Goal: Answer question/provide support: Share knowledge or assist other users

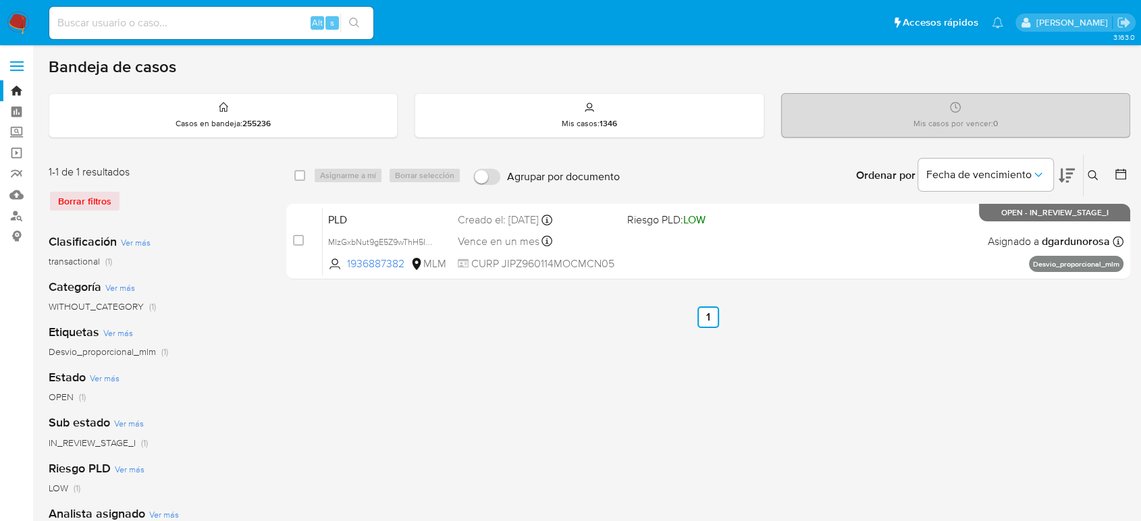
click at [1095, 176] on icon at bounding box center [1093, 175] width 11 height 11
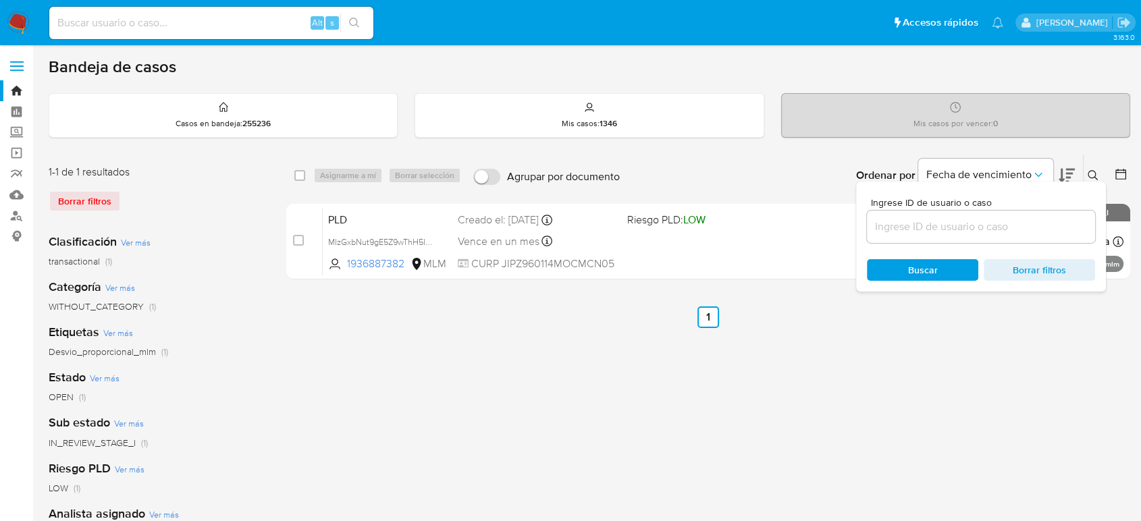
drag, startPoint x: 1002, startPoint y: 213, endPoint x: 1001, endPoint y: 224, distance: 10.8
click at [1002, 215] on div at bounding box center [981, 227] width 228 height 32
click at [1001, 224] on input at bounding box center [981, 227] width 228 height 18
paste input "403449540"
type input "403449540"
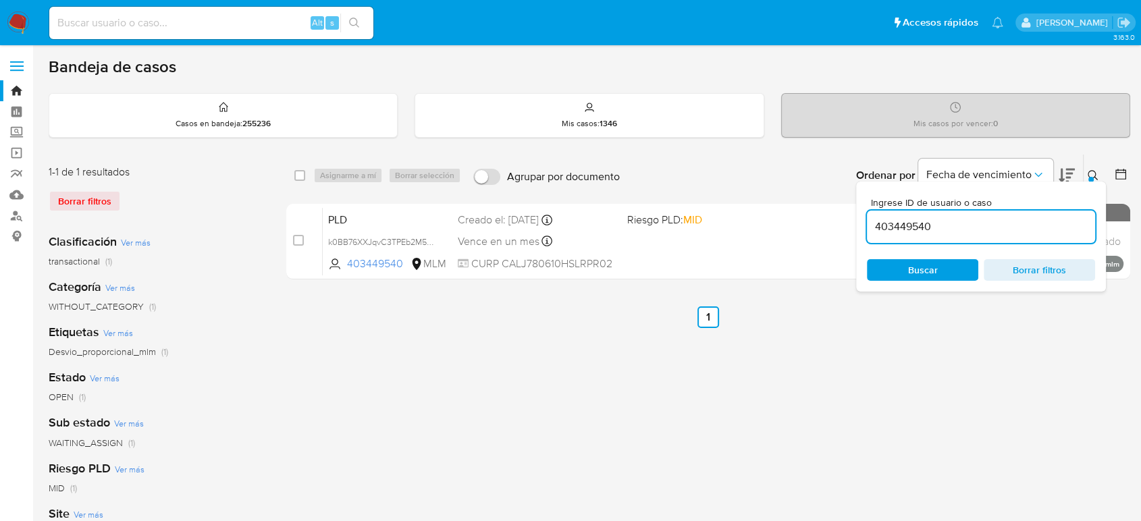
click at [1093, 171] on icon at bounding box center [1093, 175] width 11 height 11
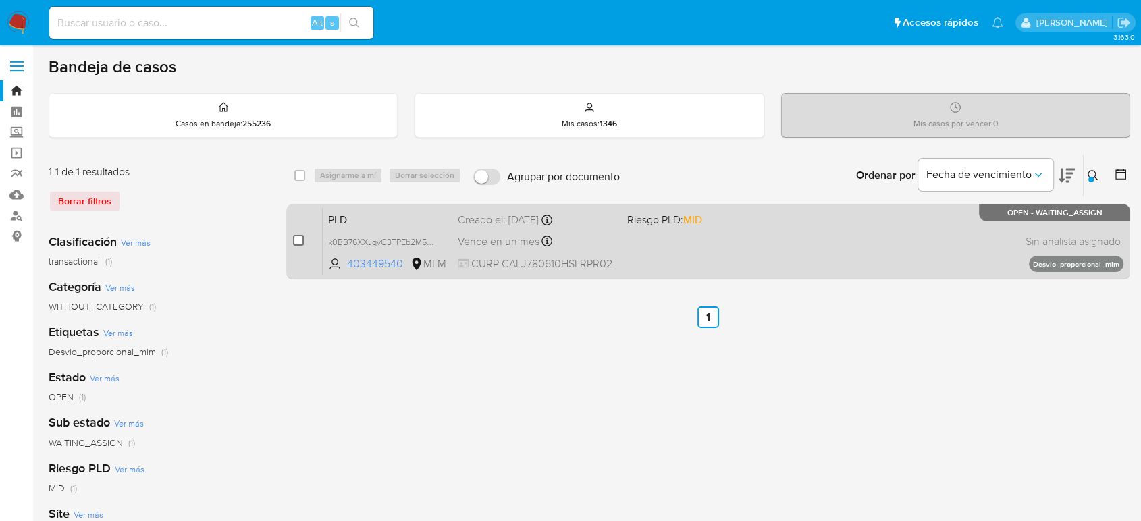
click at [300, 238] on input "checkbox" at bounding box center [298, 240] width 11 height 11
checkbox input "true"
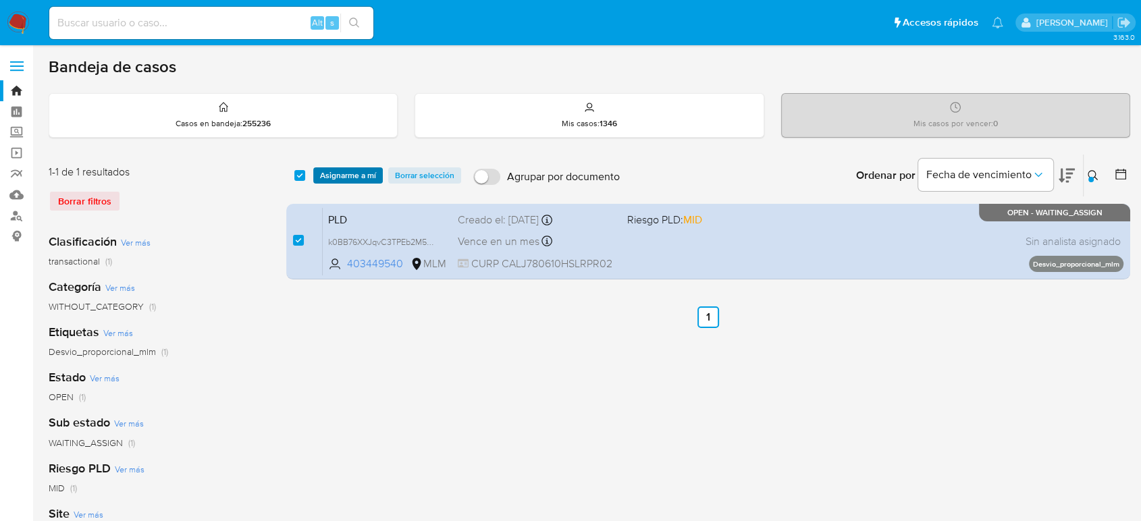
click at [340, 178] on span "Asignarme a mí" at bounding box center [348, 176] width 56 height 14
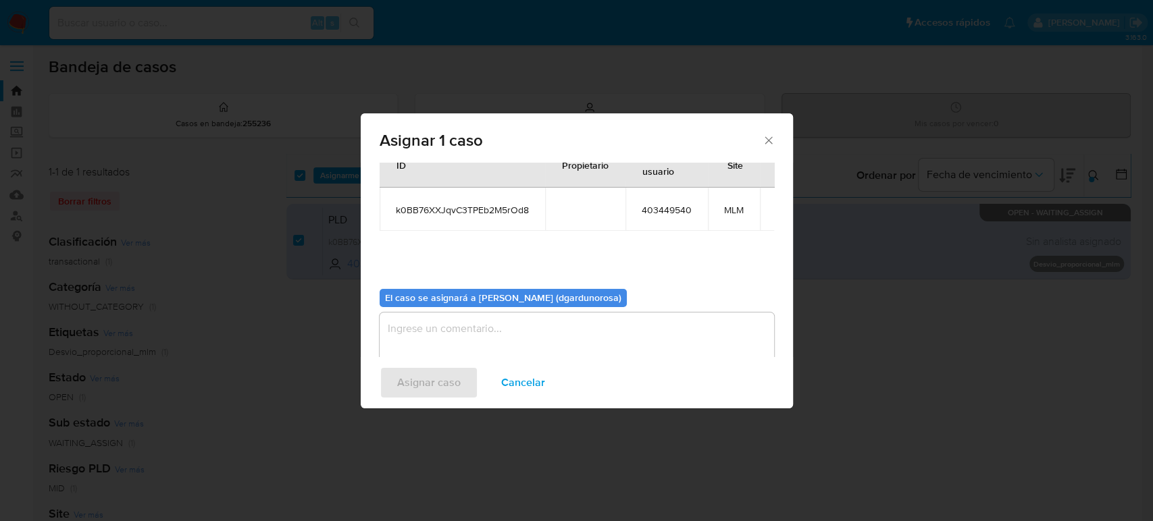
scroll to position [69, 0]
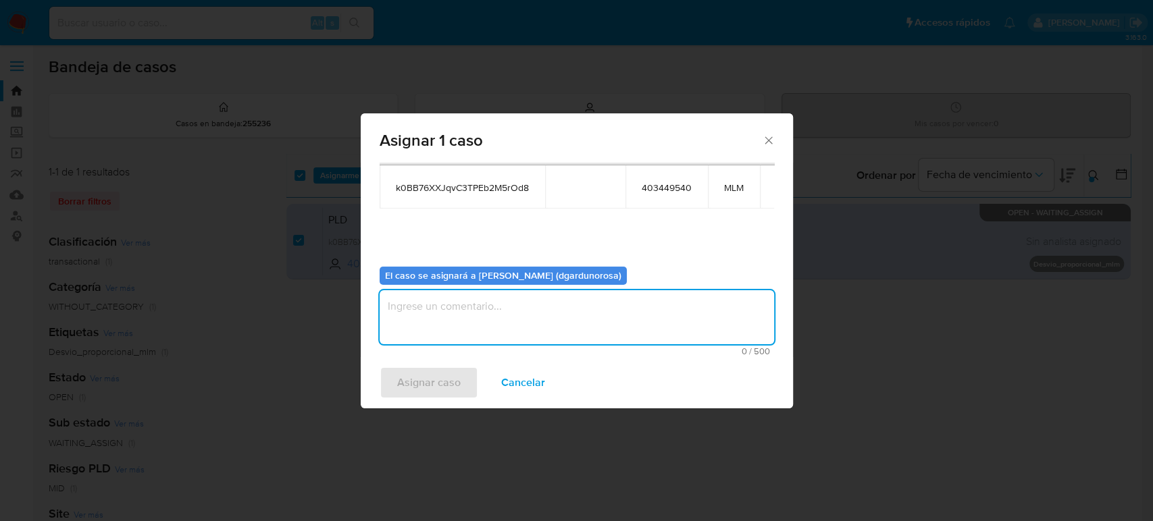
click at [546, 303] on textarea "assign-modal" at bounding box center [576, 317] width 394 height 54
type textarea "diego"
click at [448, 402] on div "Asignar caso Cancelar" at bounding box center [577, 382] width 432 height 51
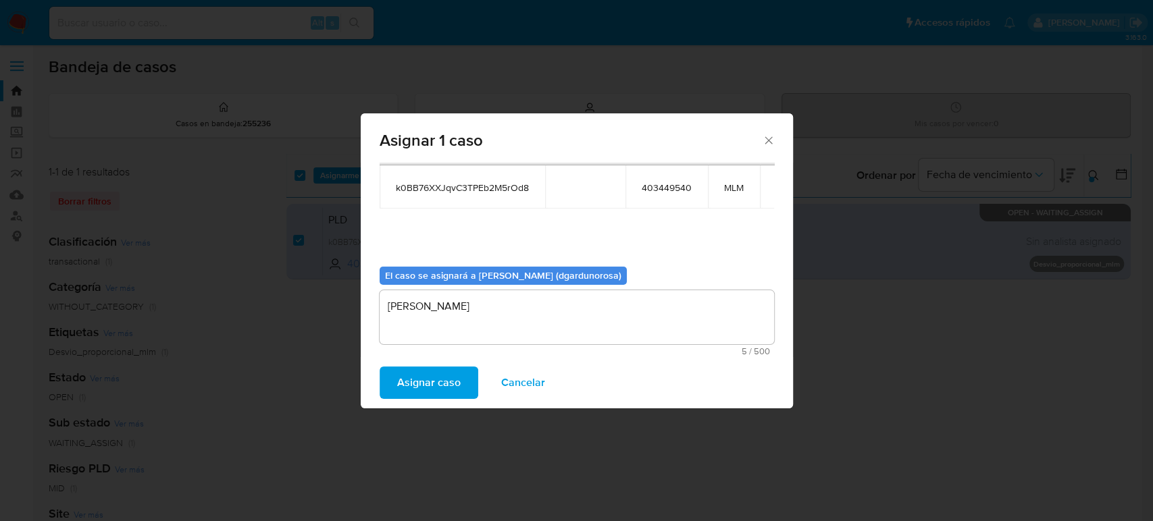
click at [441, 397] on span "Asignar caso" at bounding box center [428, 383] width 63 height 30
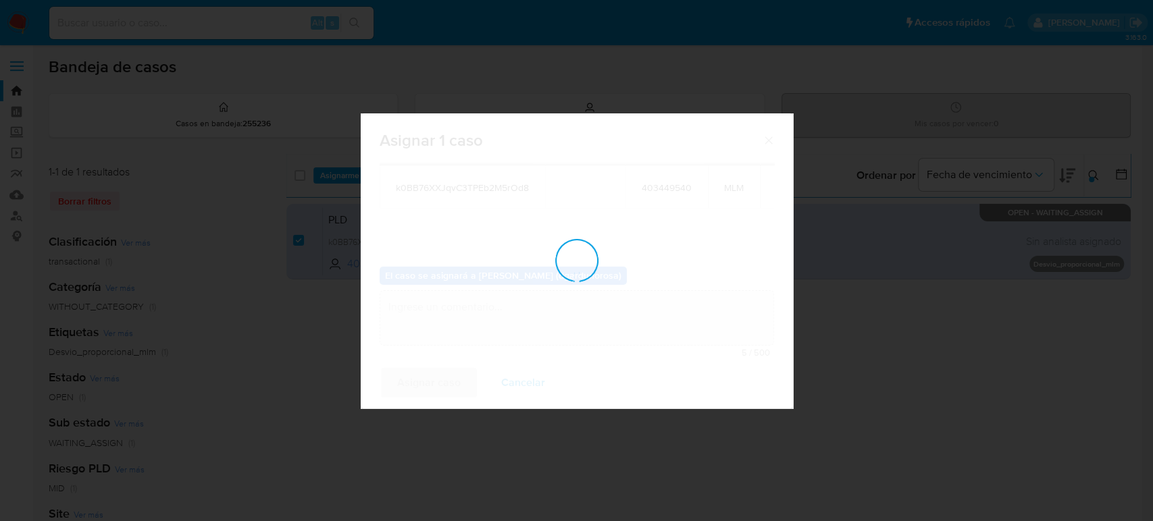
checkbox input "false"
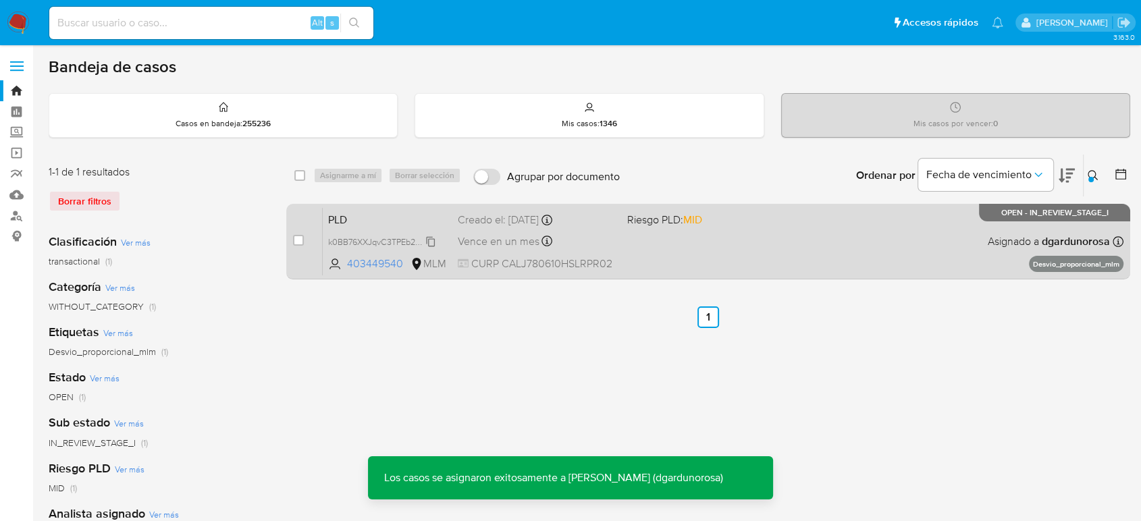
click at [427, 238] on span "k0BB76XXJqvC3TPEb2M5rOd8" at bounding box center [386, 241] width 117 height 15
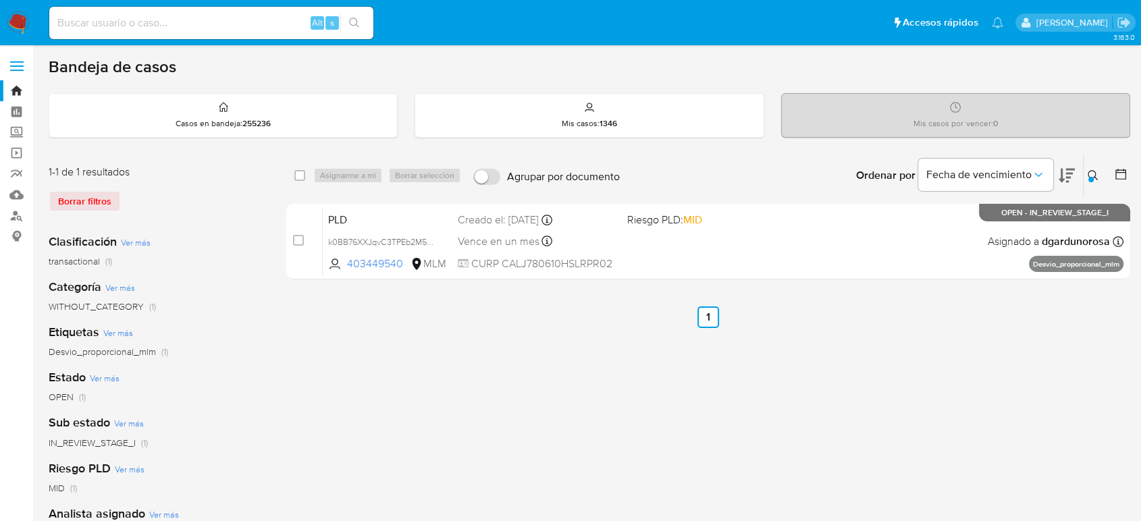
click at [1094, 176] on icon at bounding box center [1093, 175] width 10 height 10
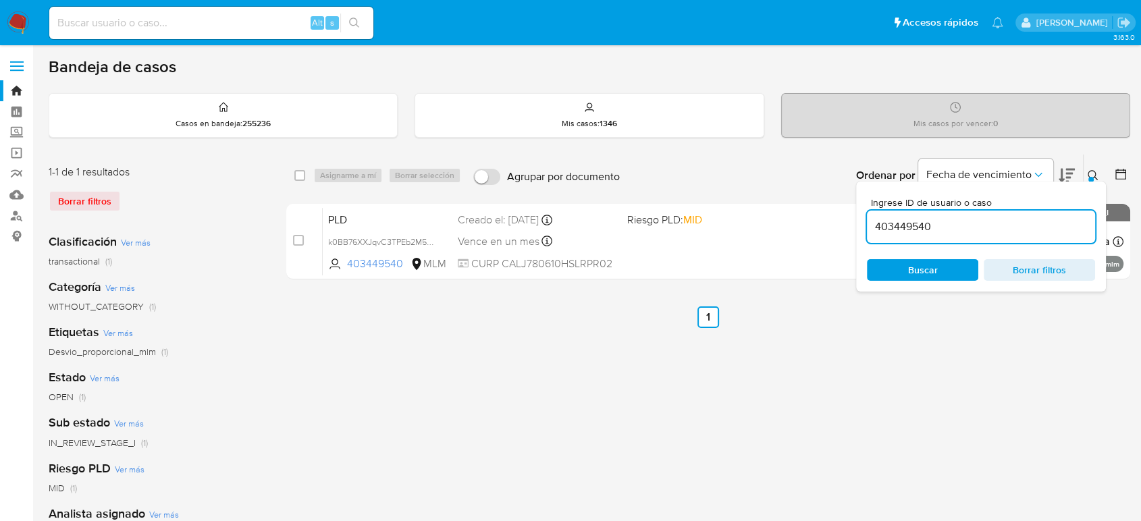
click at [907, 227] on input "403449540" at bounding box center [981, 227] width 228 height 18
type input "743291178"
click at [1092, 178] on div at bounding box center [1090, 179] width 5 height 5
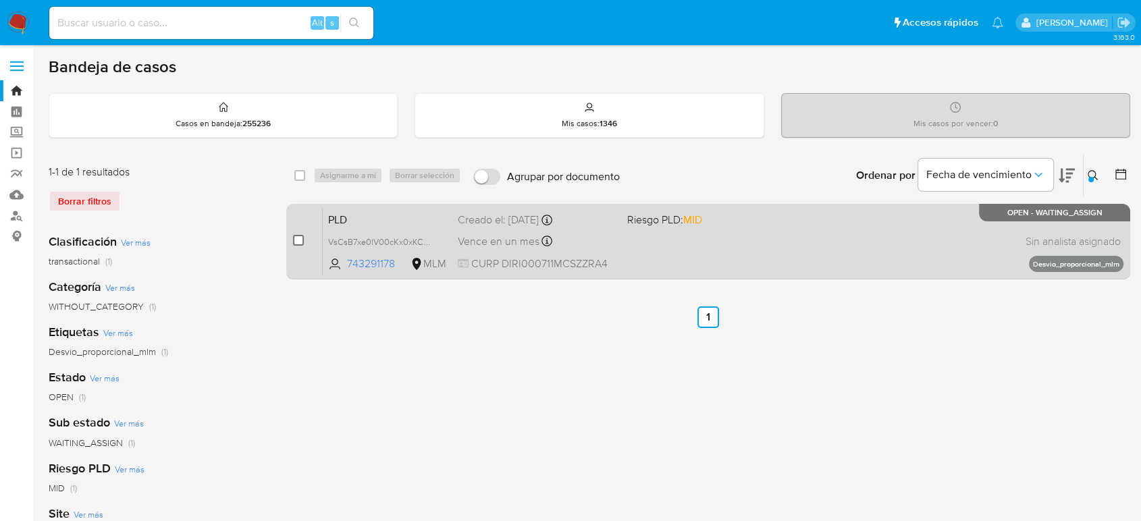
click at [300, 241] on input "checkbox" at bounding box center [298, 240] width 11 height 11
checkbox input "true"
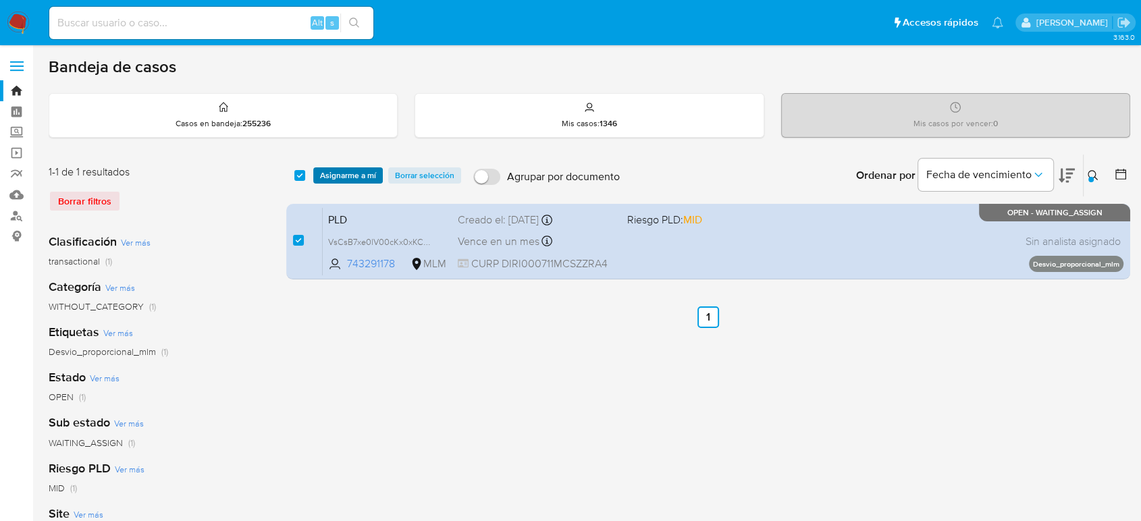
click at [359, 172] on span "Asignarme a mí" at bounding box center [348, 176] width 56 height 14
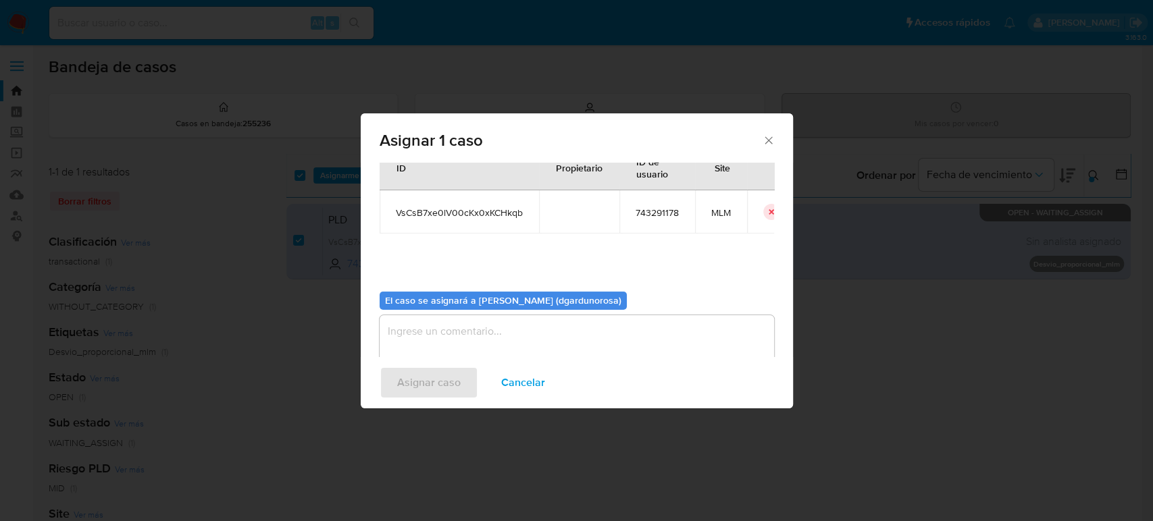
scroll to position [69, 0]
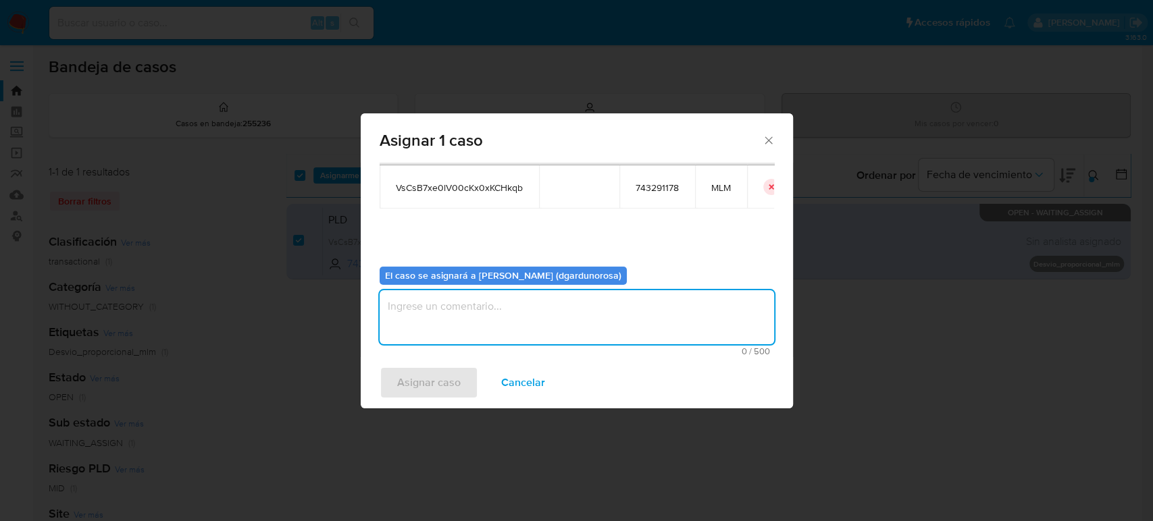
click at [459, 310] on textarea "assign-modal" at bounding box center [576, 317] width 394 height 54
type textarea "diego"
click at [406, 388] on span "Asignar caso" at bounding box center [428, 383] width 63 height 30
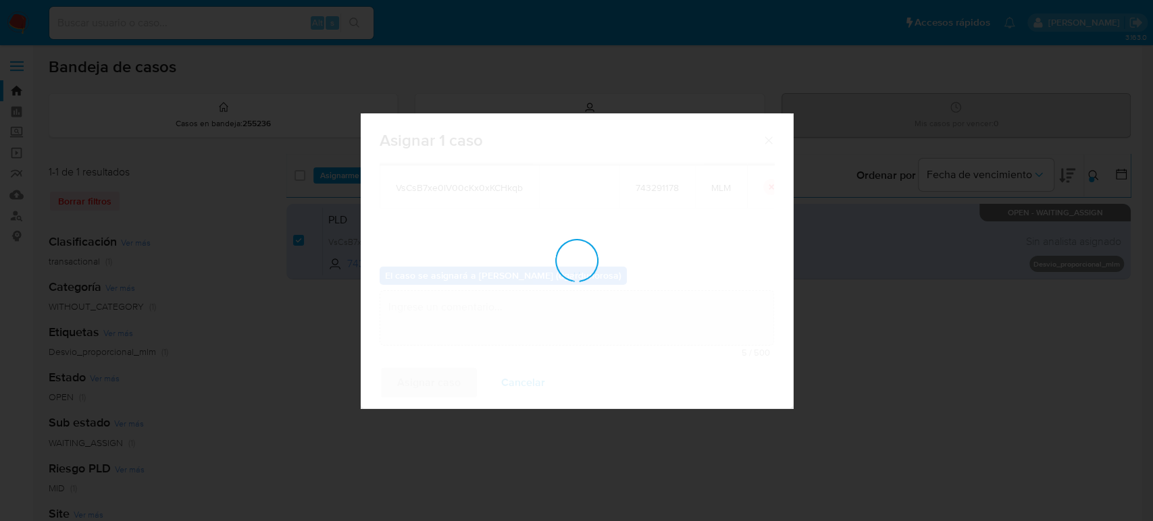
checkbox input "false"
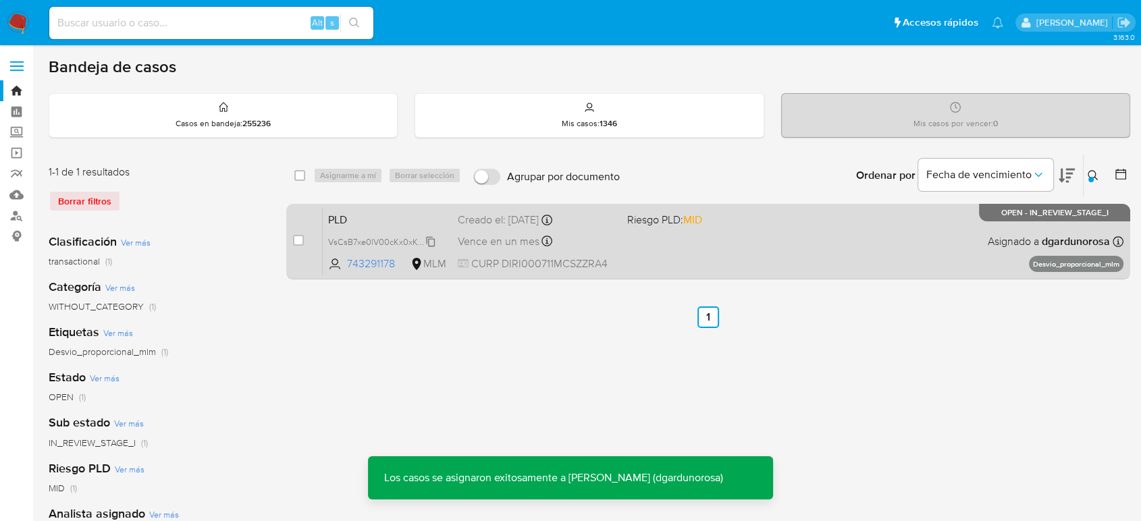
click at [430, 239] on span "VsCsB7xe0lV00cKx0xKCHkqb" at bounding box center [385, 241] width 115 height 15
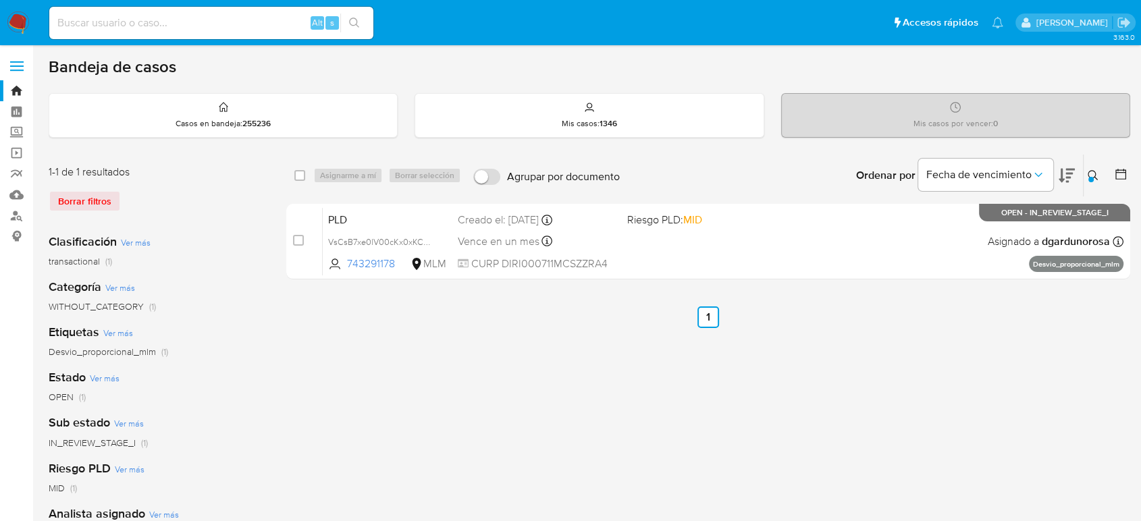
click at [1092, 180] on button at bounding box center [1095, 175] width 22 height 16
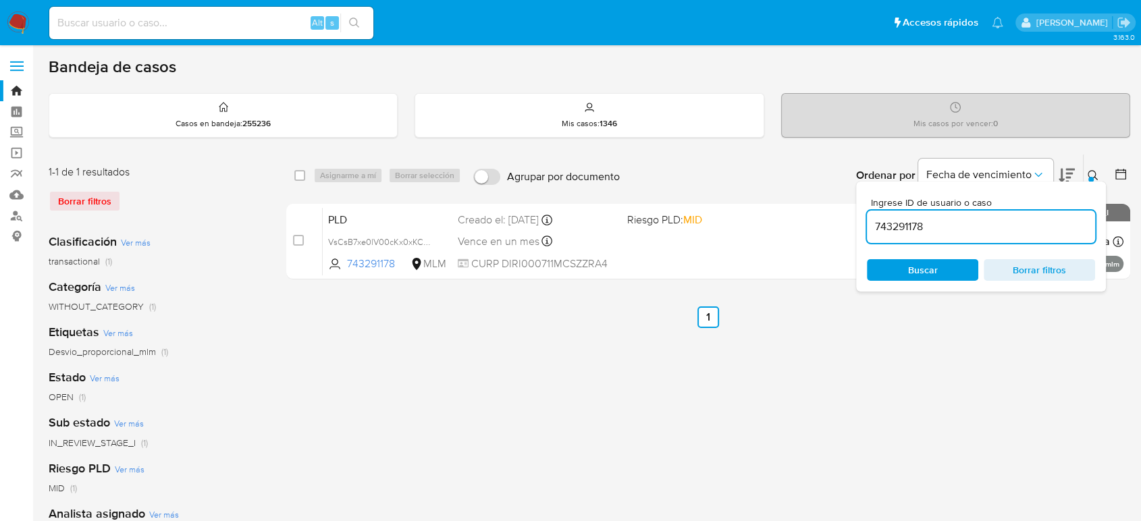
click at [893, 226] on input "743291178" at bounding box center [981, 227] width 228 height 18
type input "25806763"
click at [1094, 170] on icon at bounding box center [1093, 175] width 10 height 10
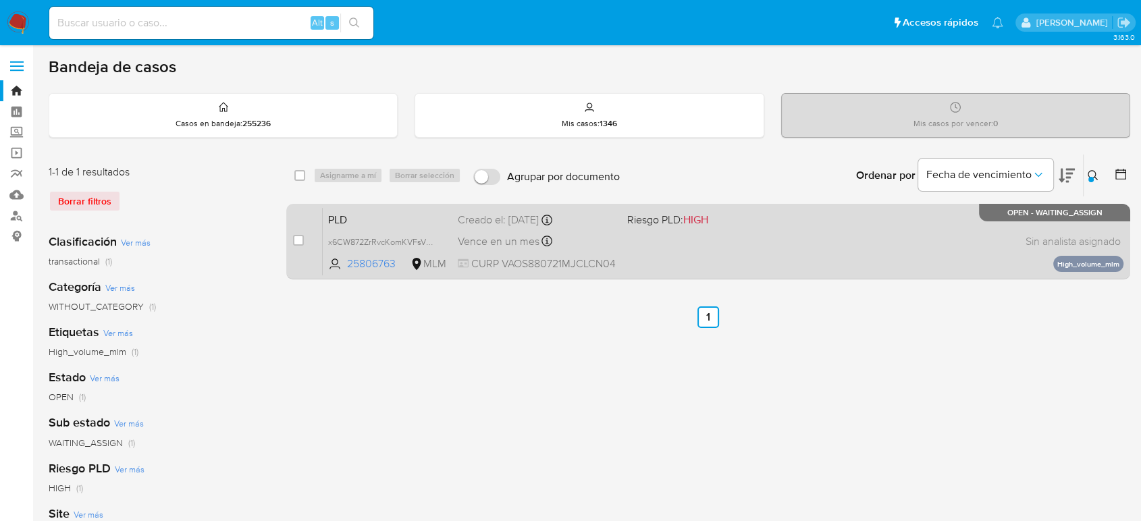
drag, startPoint x: 301, startPoint y: 239, endPoint x: 321, endPoint y: 228, distance: 23.0
click at [301, 240] on input "checkbox" at bounding box center [298, 240] width 11 height 11
checkbox input "true"
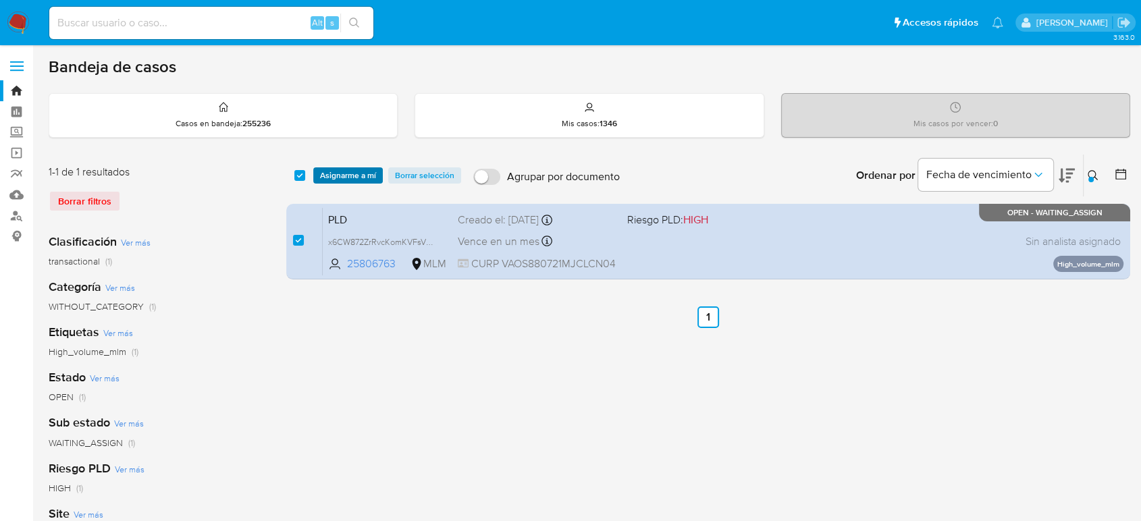
click at [367, 180] on span "Asignarme a mí" at bounding box center [348, 176] width 56 height 14
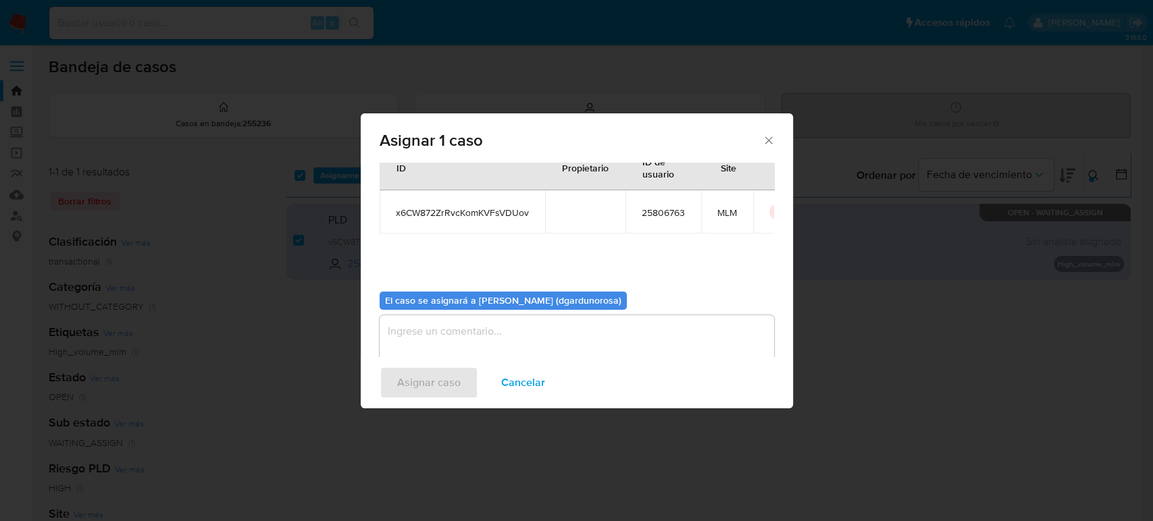
scroll to position [69, 0]
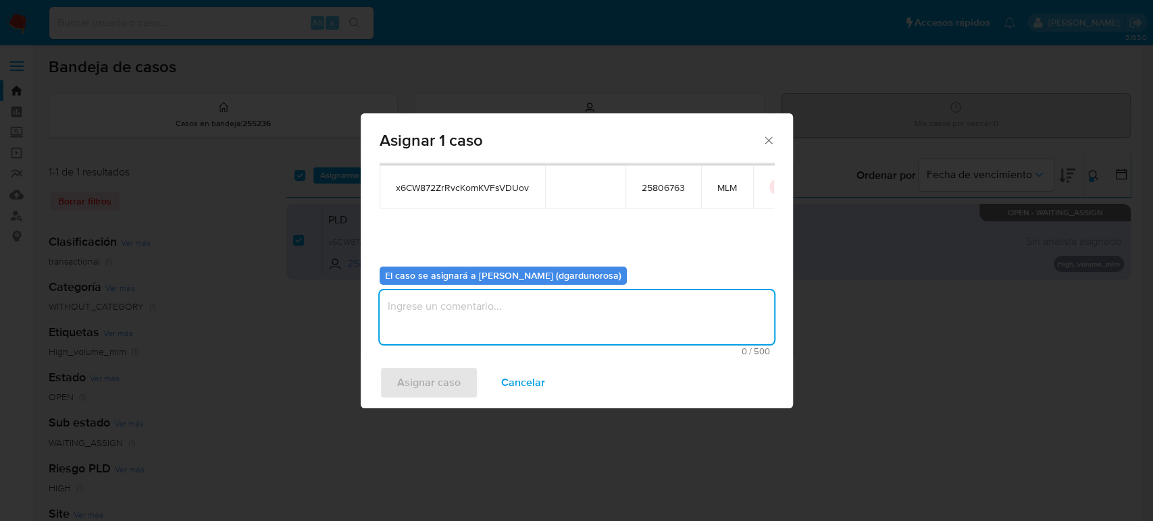
click at [529, 320] on textarea "assign-modal" at bounding box center [576, 317] width 394 height 54
type textarea "diego"
click at [379, 377] on button "Asignar caso" at bounding box center [428, 383] width 99 height 32
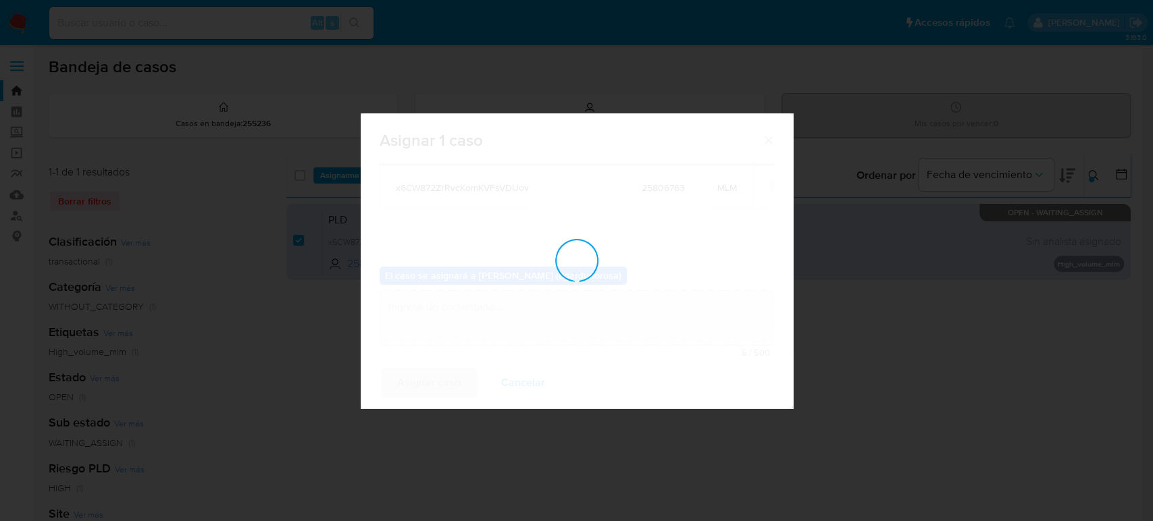
checkbox input "false"
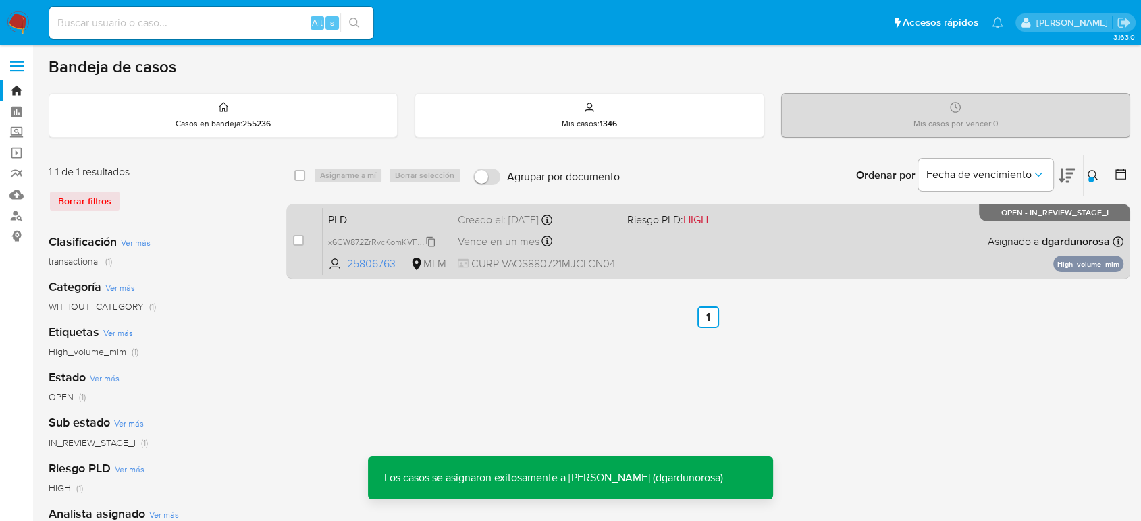
click at [429, 238] on span "x6CW872ZrRvcKomKVFsVDUov" at bounding box center [387, 241] width 119 height 15
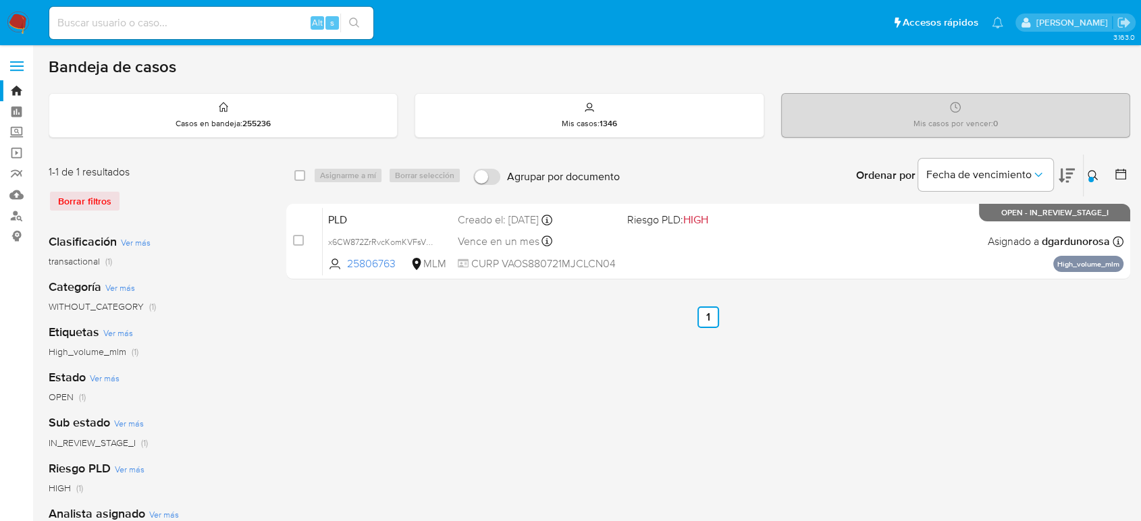
click at [1092, 177] on div at bounding box center [1090, 179] width 5 height 5
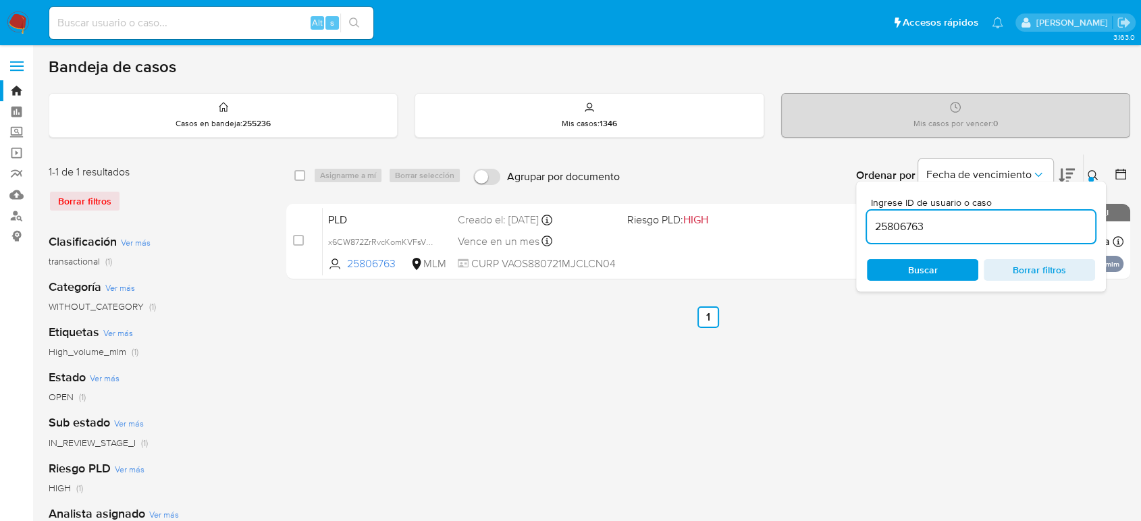
click at [923, 220] on input "25806763" at bounding box center [981, 227] width 228 height 18
type input "468509474"
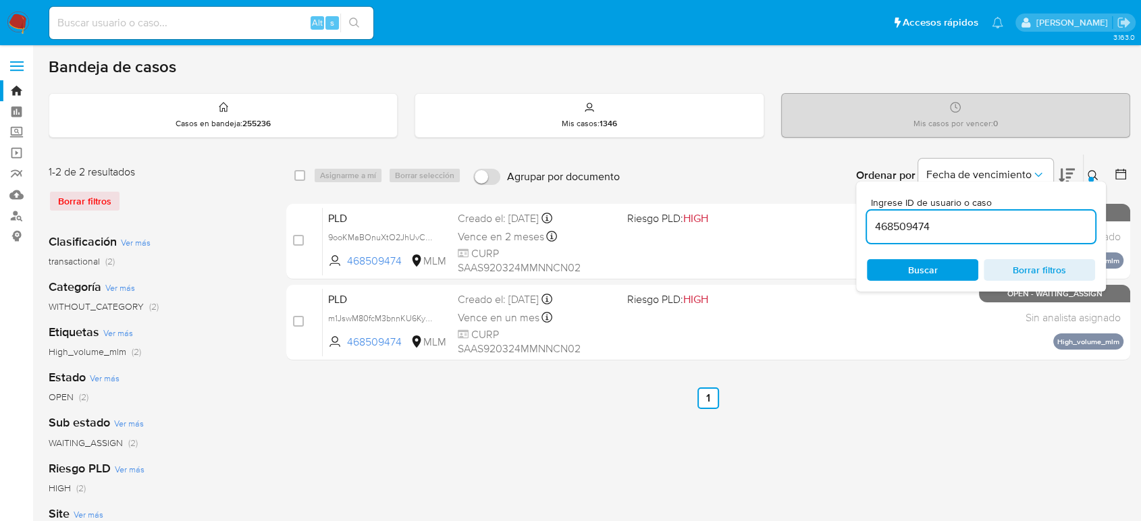
click at [1090, 178] on div at bounding box center [1090, 179] width 5 height 5
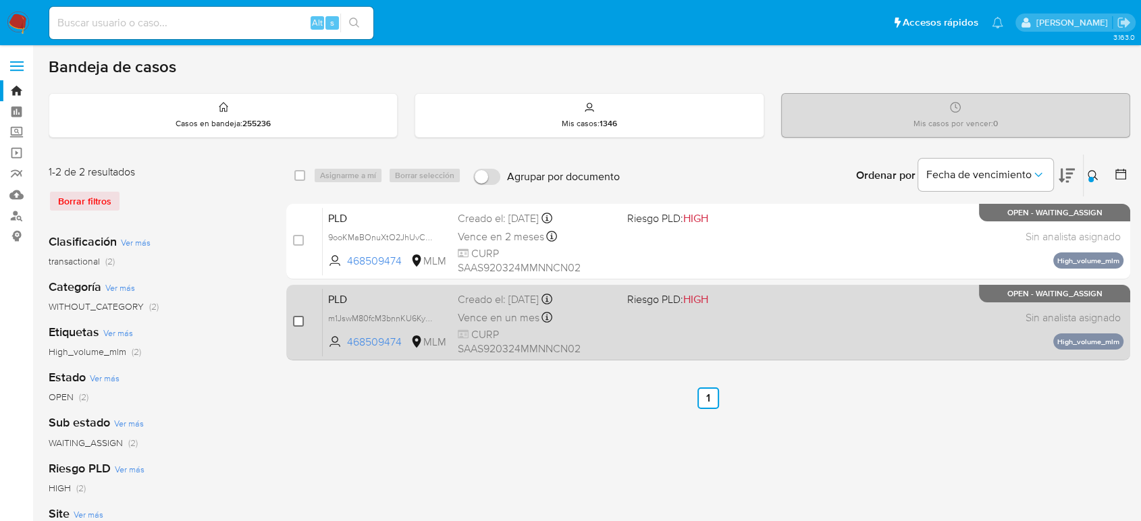
click at [293, 317] on input "checkbox" at bounding box center [298, 321] width 11 height 11
checkbox input "true"
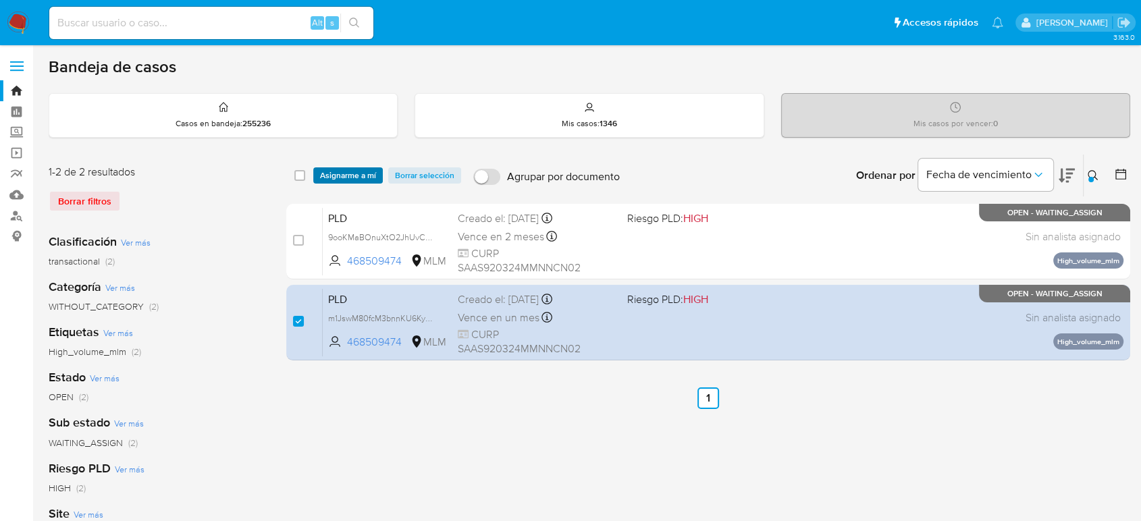
click at [346, 169] on span "Asignarme a mí" at bounding box center [348, 176] width 56 height 14
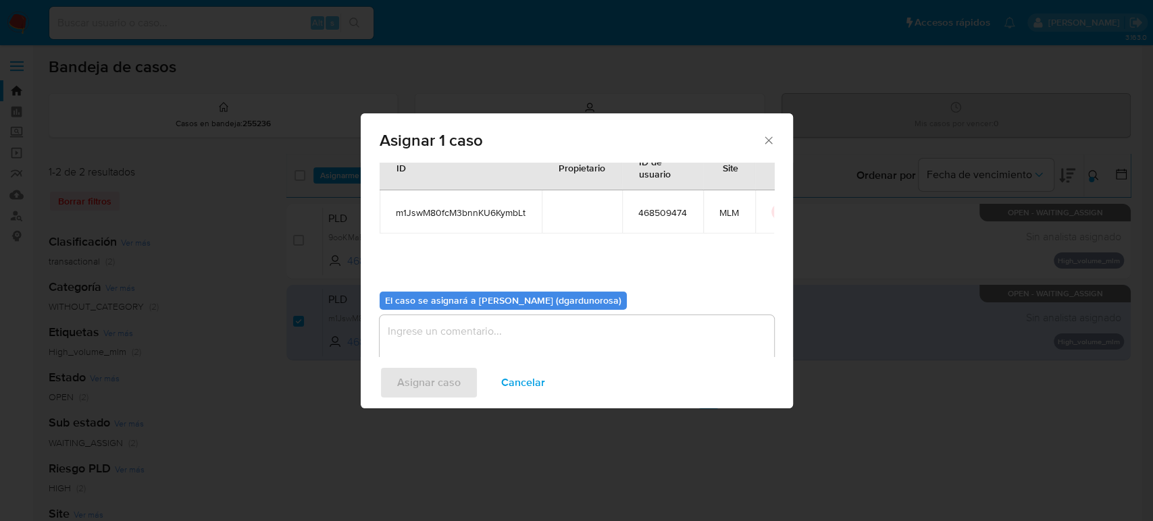
scroll to position [69, 0]
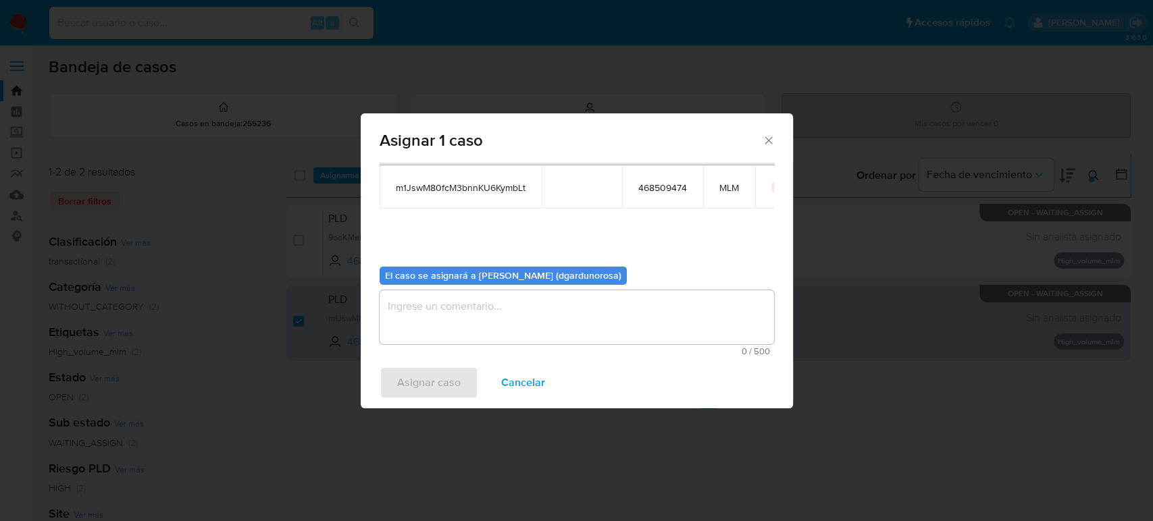
click at [596, 307] on textarea "assign-modal" at bounding box center [576, 317] width 394 height 54
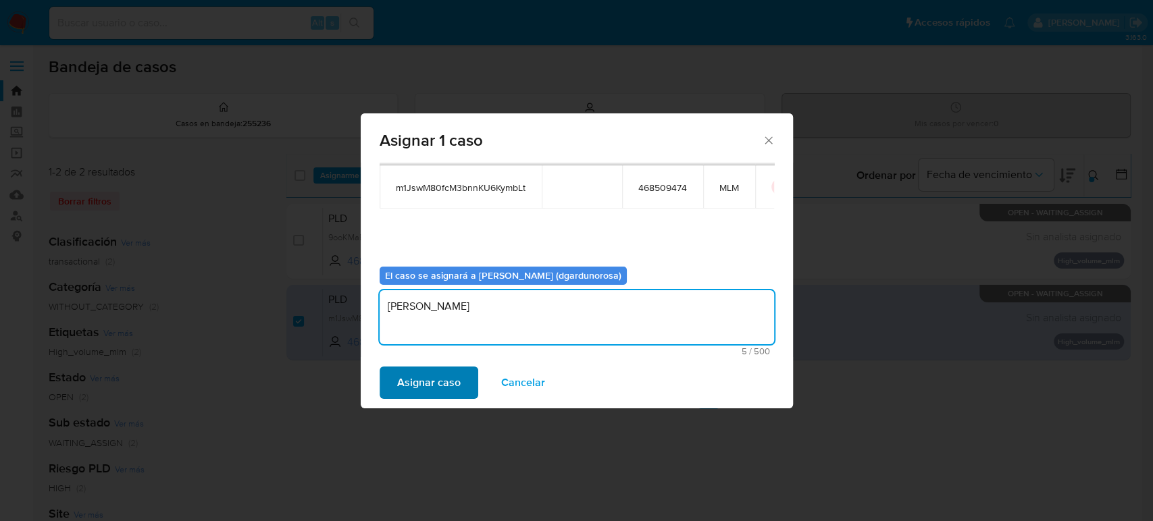
type textarea "diego"
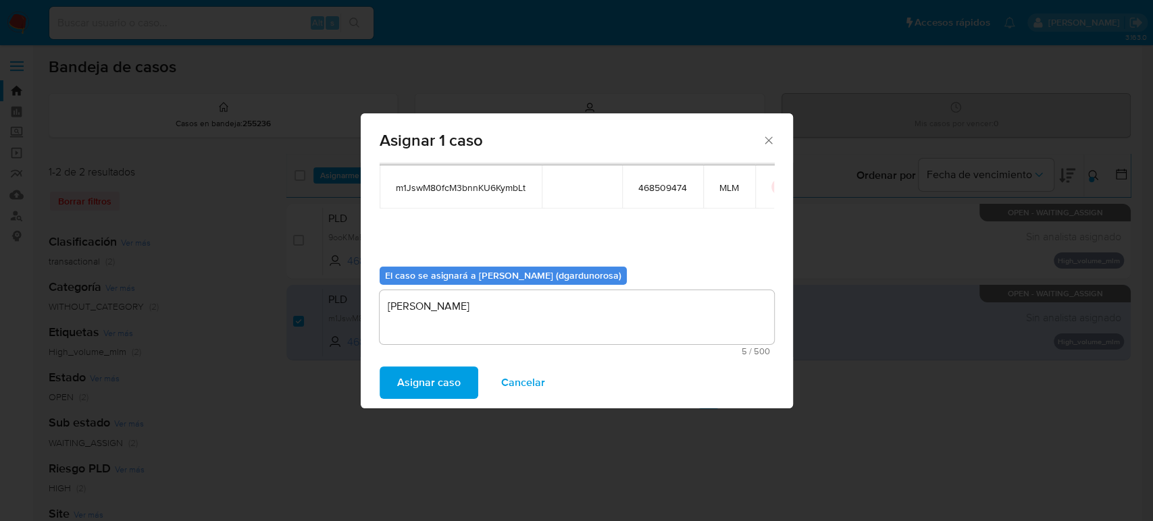
click at [461, 390] on button "Asignar caso" at bounding box center [428, 383] width 99 height 32
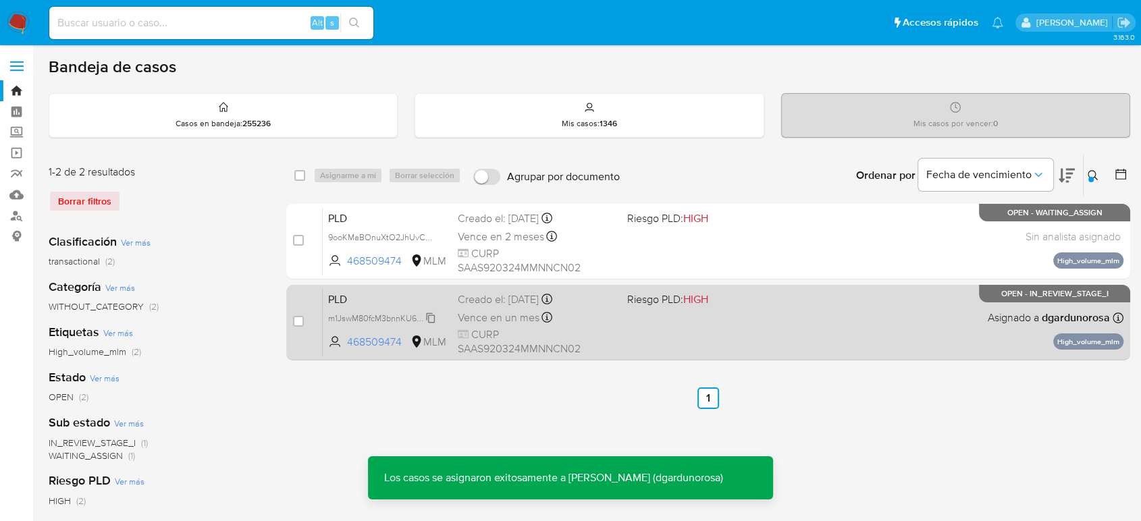
click at [432, 316] on span "m1JswM80fcM3bnnKU6KymbLt" at bounding box center [385, 317] width 115 height 15
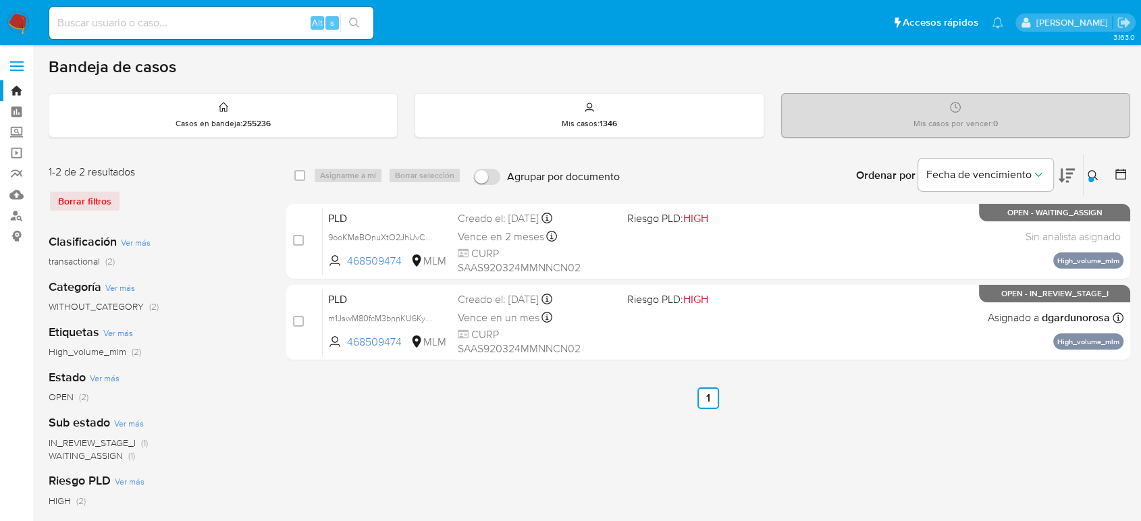
drag, startPoint x: 1091, startPoint y: 176, endPoint x: 1079, endPoint y: 188, distance: 17.2
click at [1091, 177] on div at bounding box center [1090, 179] width 5 height 5
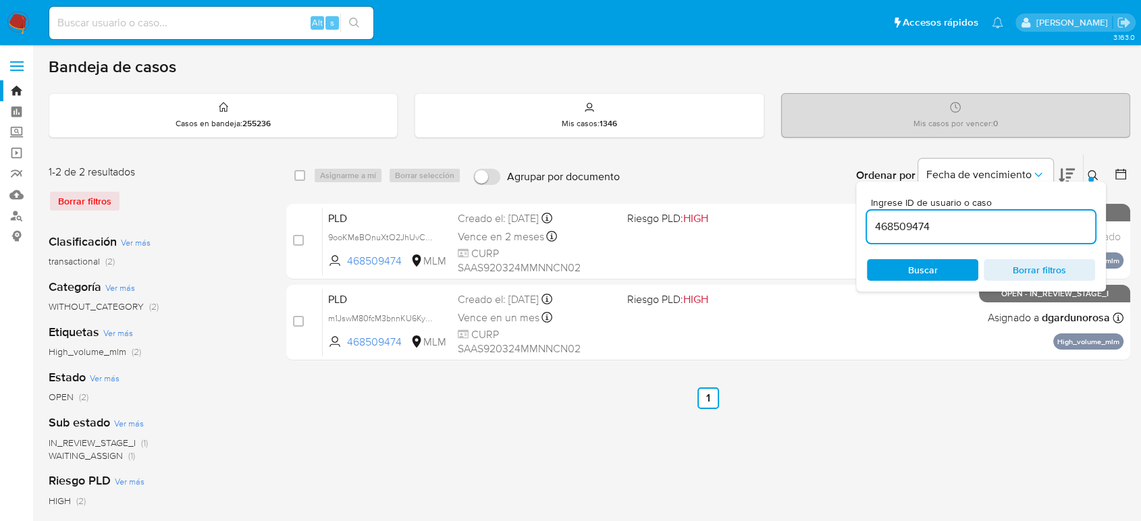
click at [896, 227] on input "468509474" at bounding box center [981, 227] width 228 height 18
type input "2230351168"
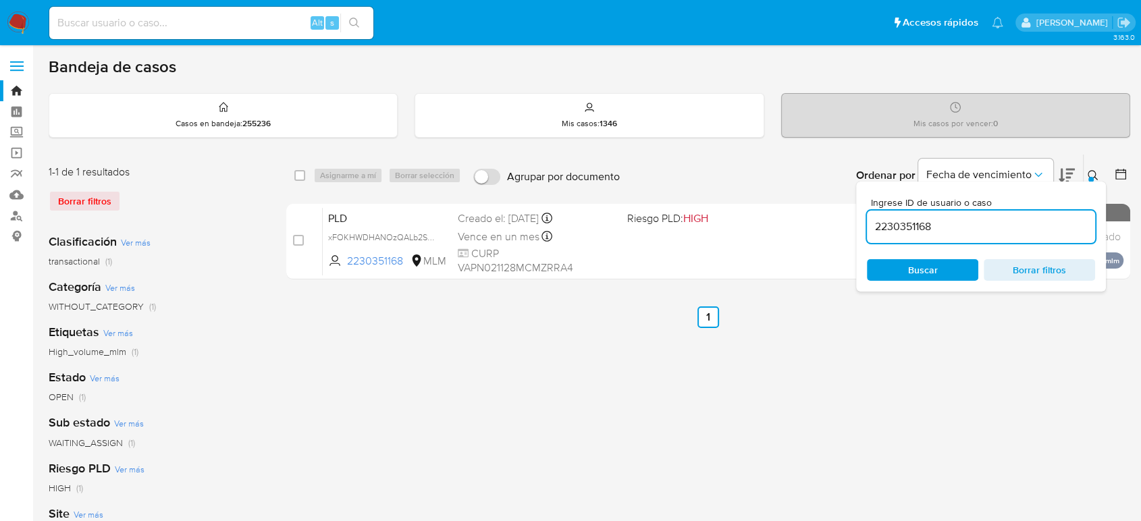
click at [1088, 178] on div at bounding box center [1090, 179] width 5 height 5
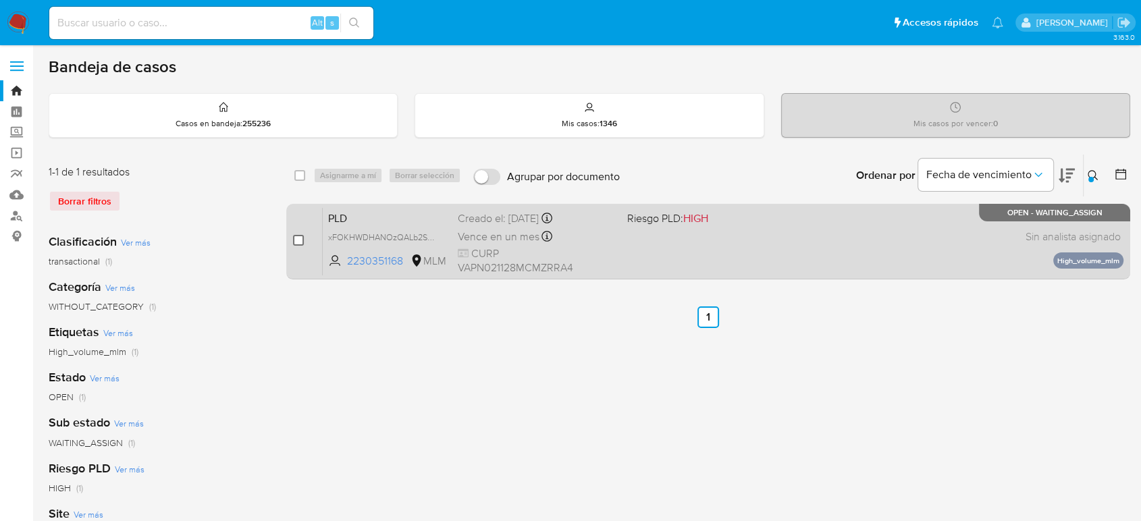
click at [298, 237] on input "checkbox" at bounding box center [298, 240] width 11 height 11
checkbox input "true"
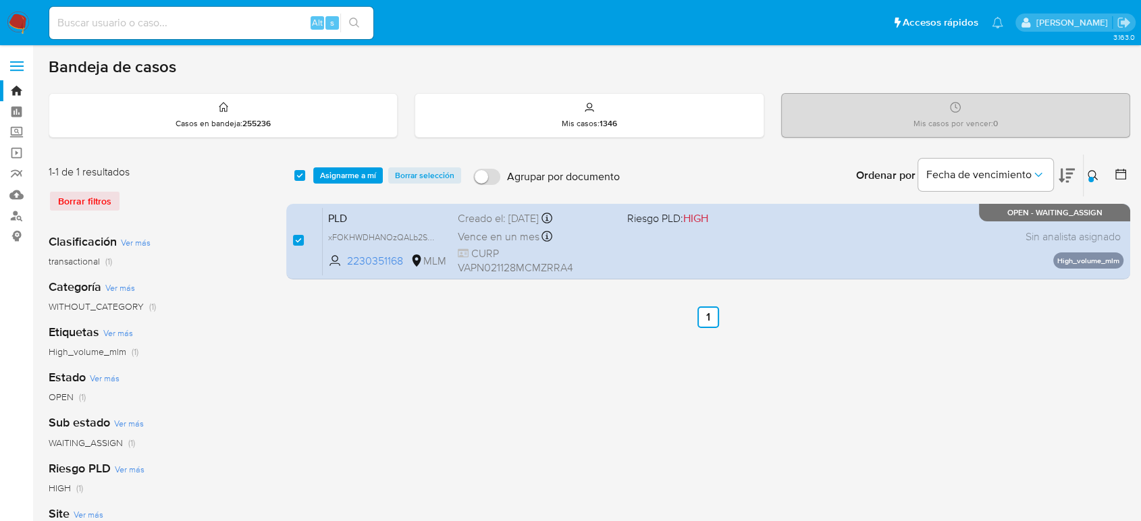
click at [345, 164] on div "select-all-cases-checkbox Asignarme a mí Borrar selección Agrupar por documento…" at bounding box center [708, 176] width 844 height 42
click at [352, 177] on span "Asignarme a mí" at bounding box center [348, 176] width 56 height 14
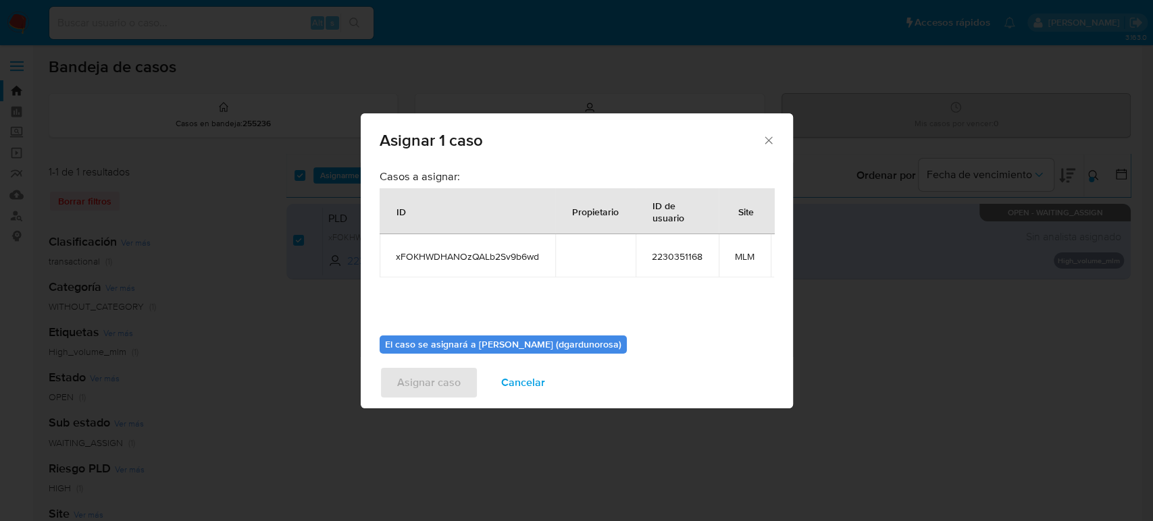
scroll to position [80, 0]
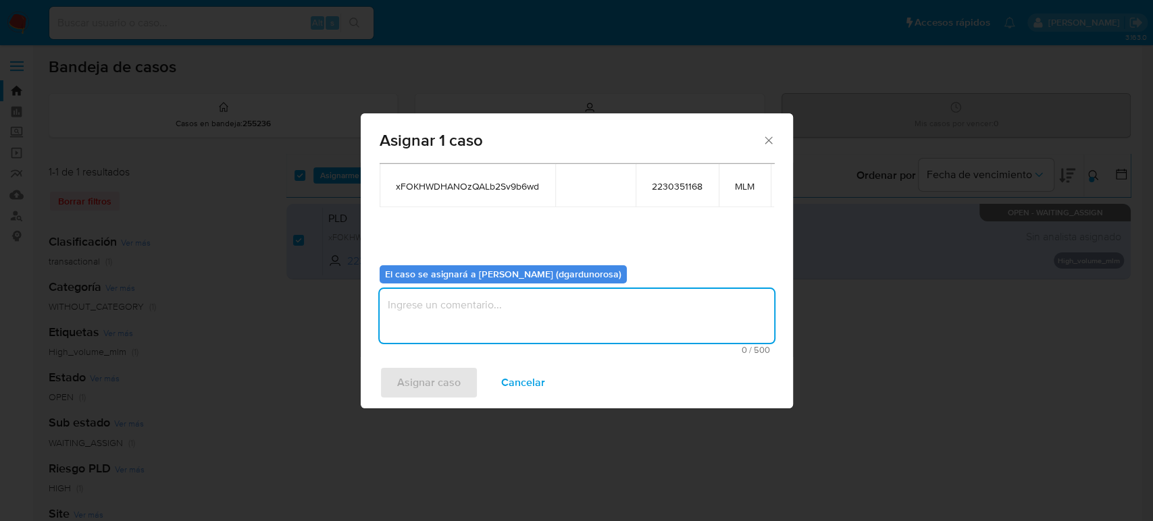
click at [506, 293] on textarea "assign-modal" at bounding box center [576, 316] width 394 height 54
type textarea "diego"
click at [452, 180] on span "xFOKHWDHANOzQALb2Sv9b6wd" at bounding box center [467, 186] width 143 height 12
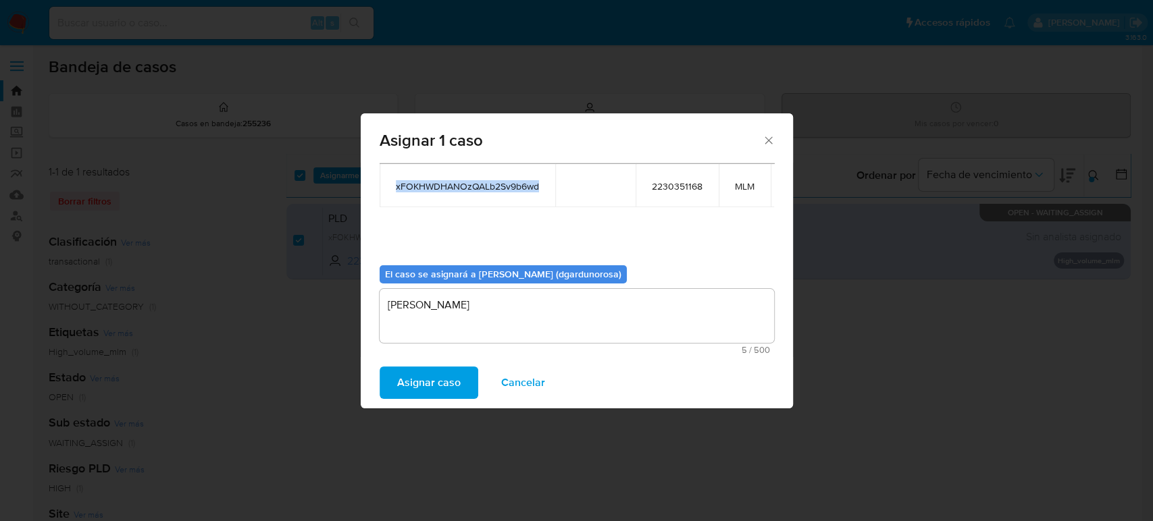
click at [452, 180] on span "xFOKHWDHANOzQALb2Sv9b6wd" at bounding box center [467, 186] width 143 height 12
copy span "xFOKHWDHANOzQALb2Sv9b6wd"
click at [446, 375] on span "Asignar caso" at bounding box center [428, 383] width 63 height 30
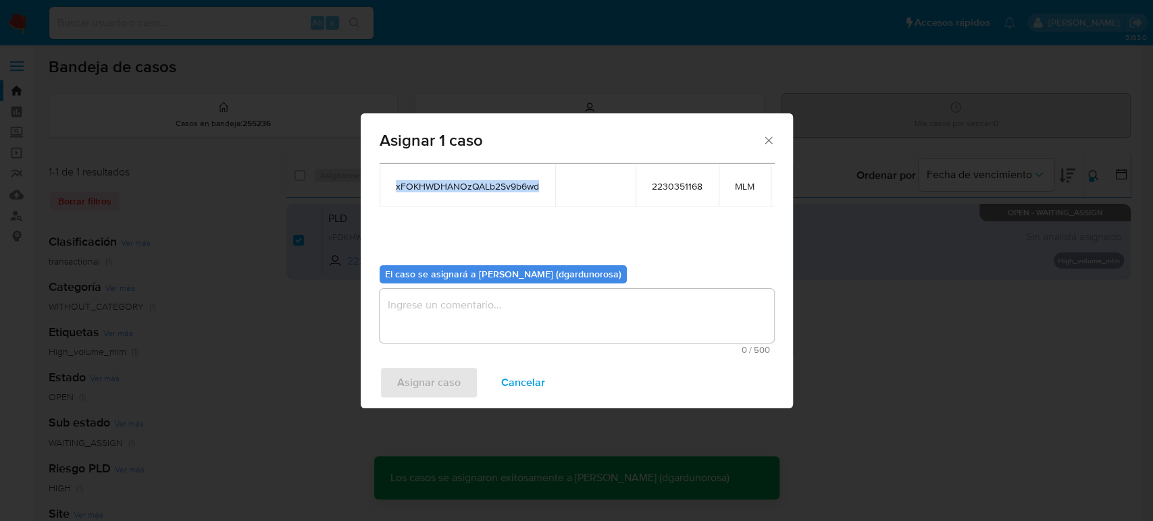
checkbox input "false"
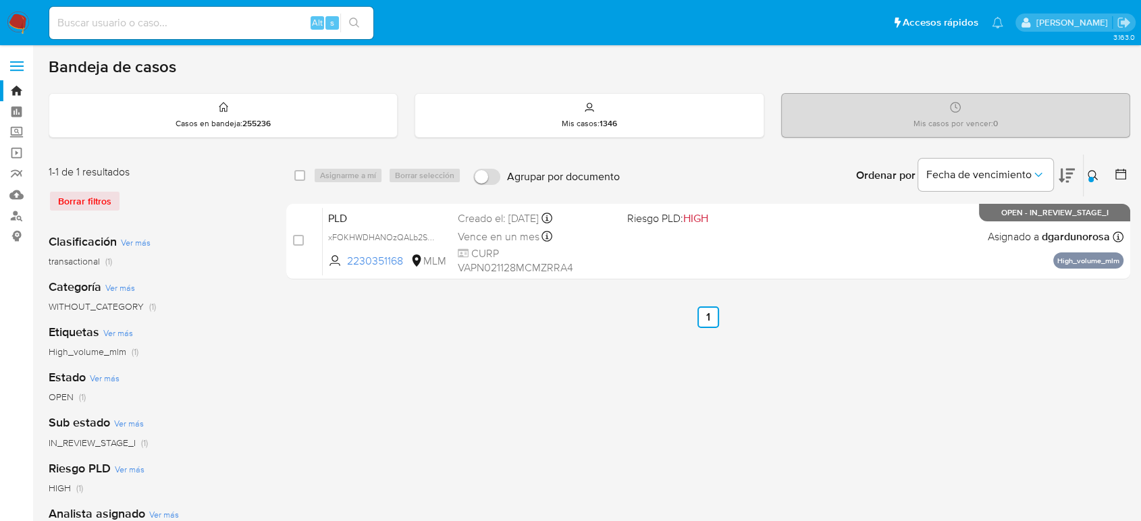
click at [1091, 167] on button at bounding box center [1095, 175] width 22 height 16
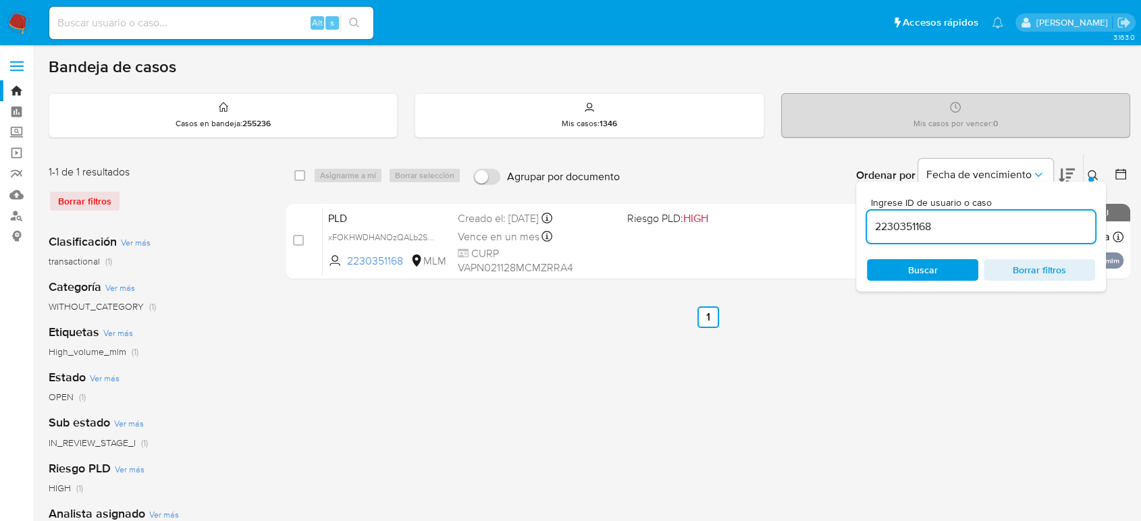
click at [924, 229] on input "2230351168" at bounding box center [981, 227] width 228 height 18
type input "57176939"
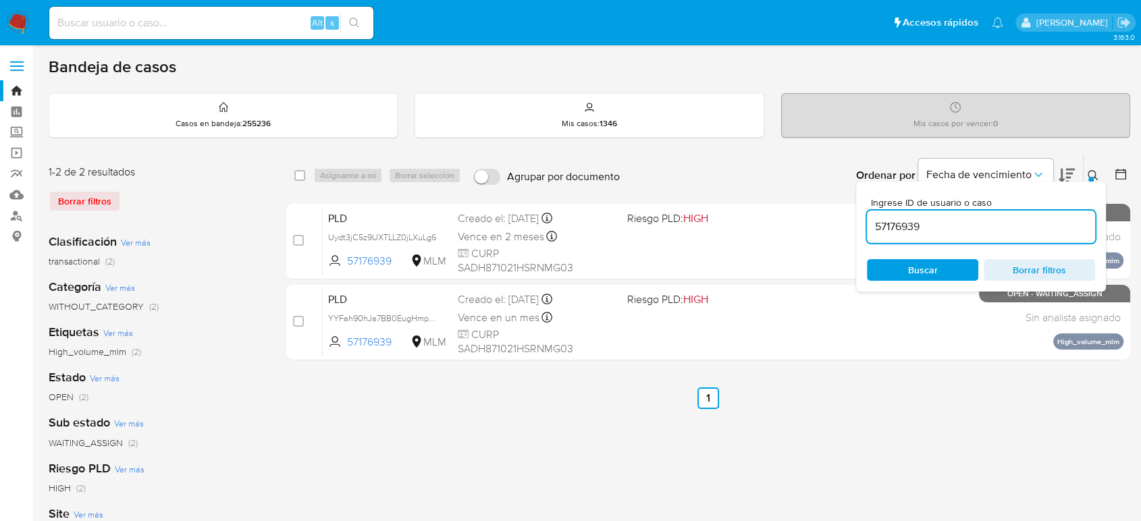
click at [1089, 162] on div "Ingrese ID de usuario o caso 57176939 Buscar Borrar filtros" at bounding box center [1094, 176] width 23 height 42
click at [1092, 165] on div "Ingrese ID de usuario o caso 57176939 Buscar Borrar filtros" at bounding box center [1094, 176] width 23 height 42
click at [1088, 182] on div "Ingrese ID de usuario o caso 57176939 Buscar Borrar filtros" at bounding box center [981, 237] width 250 height 110
click at [1088, 173] on icon at bounding box center [1093, 175] width 11 height 11
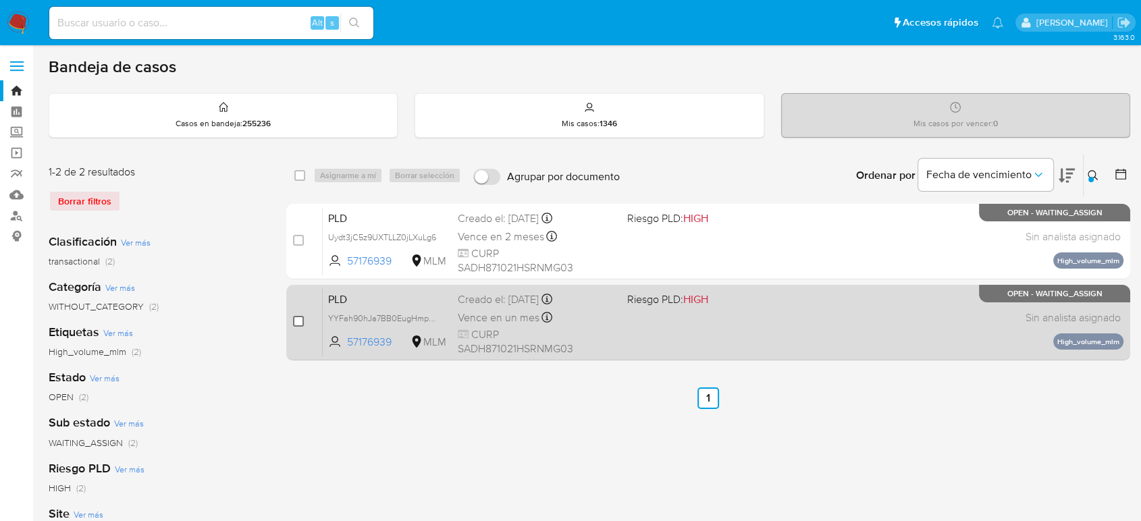
click at [294, 319] on input "checkbox" at bounding box center [298, 321] width 11 height 11
checkbox input "true"
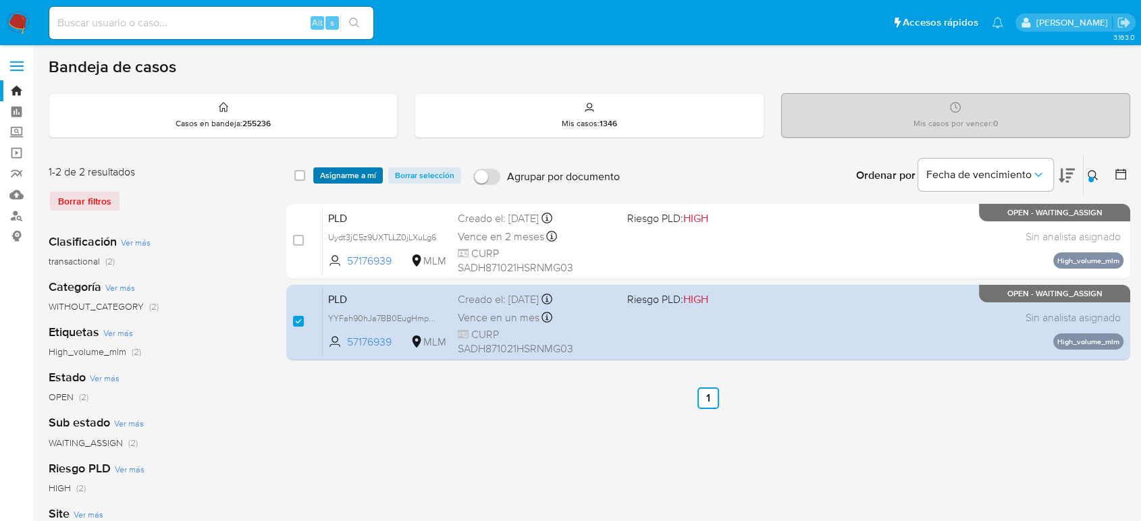
click at [345, 177] on span "Asignarme a mí" at bounding box center [348, 176] width 56 height 14
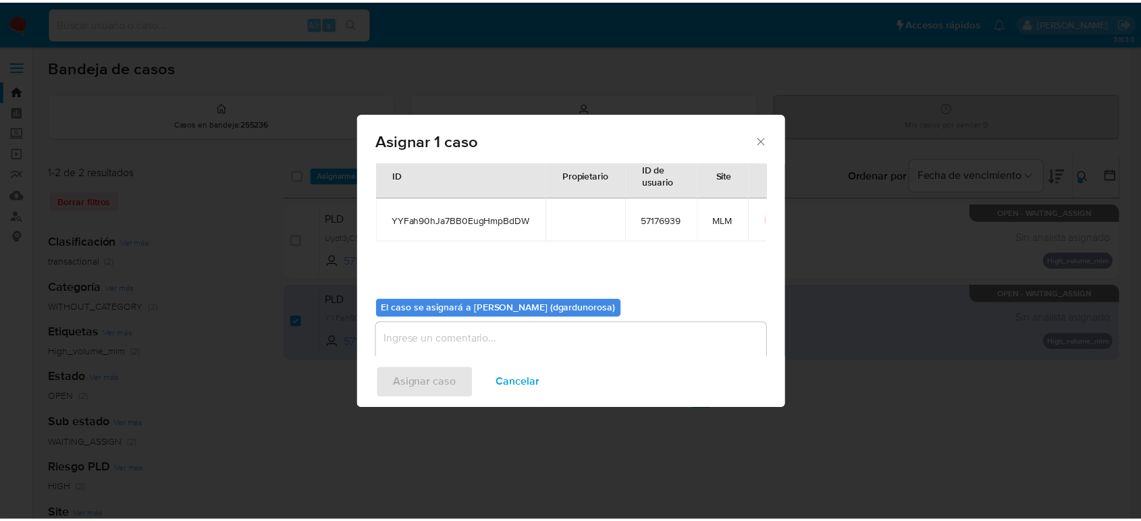
scroll to position [69, 0]
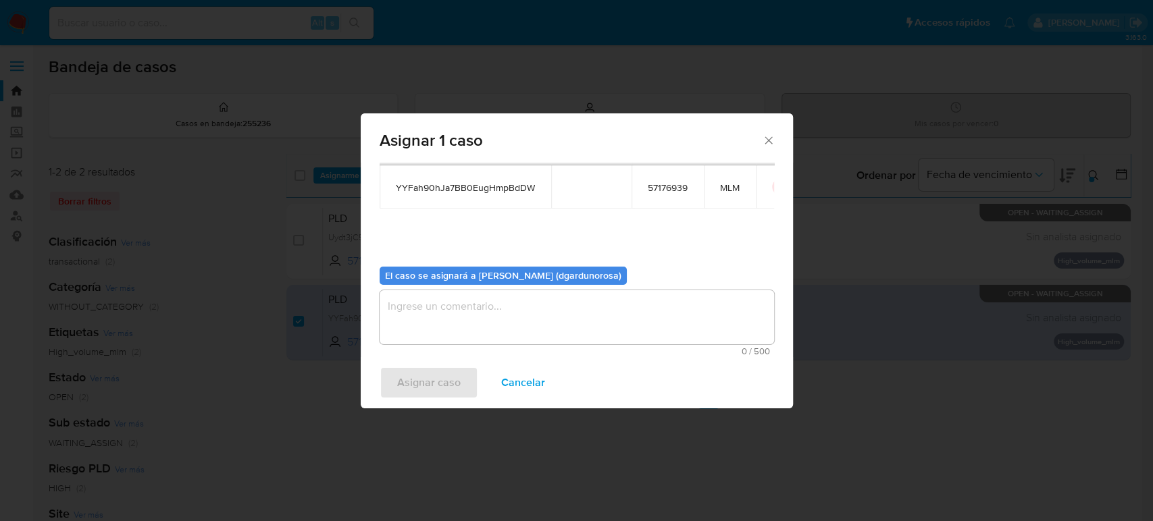
click at [571, 312] on textarea "assign-modal" at bounding box center [576, 317] width 394 height 54
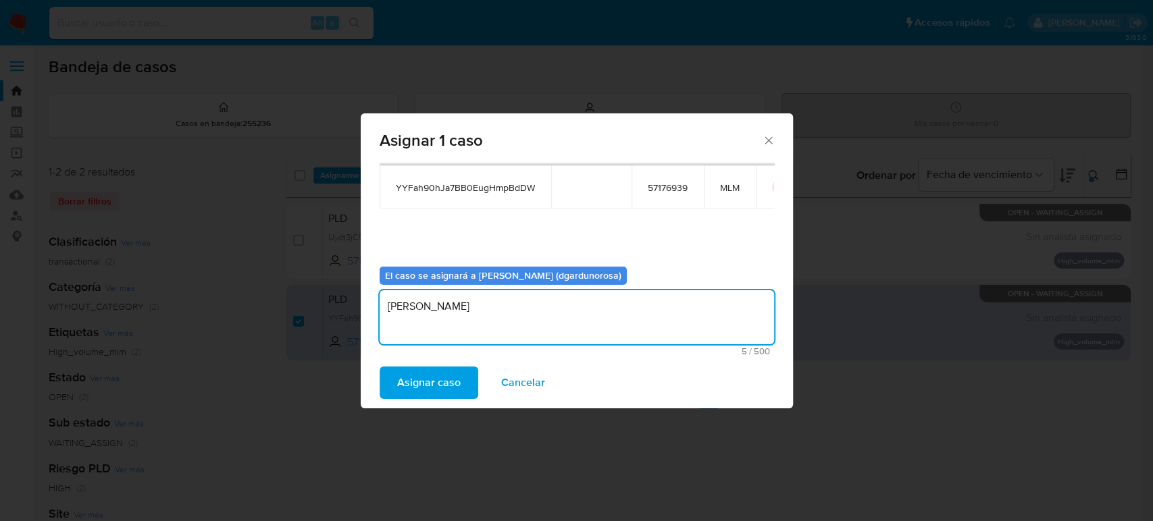
type textarea "diego"
click at [474, 196] on td "YYFah90hJa7BB0EugHmpBdDW" at bounding box center [464, 186] width 171 height 43
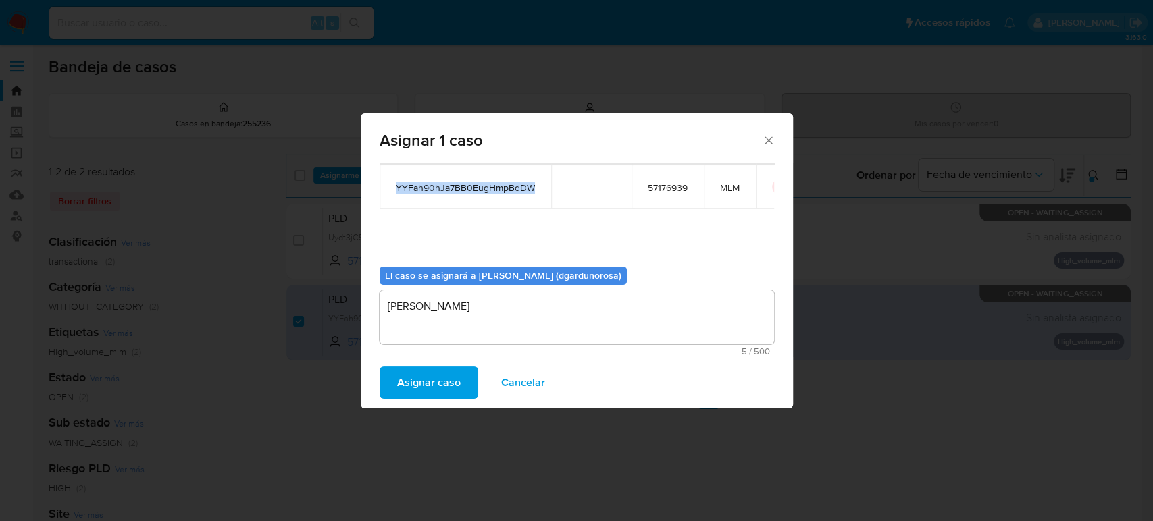
click at [474, 196] on td "YYFah90hJa7BB0EugHmpBdDW" at bounding box center [464, 186] width 171 height 43
copy span "YYFah90hJa7BB0EugHmpBdDW"
click at [433, 368] on span "Asignar caso" at bounding box center [428, 383] width 63 height 30
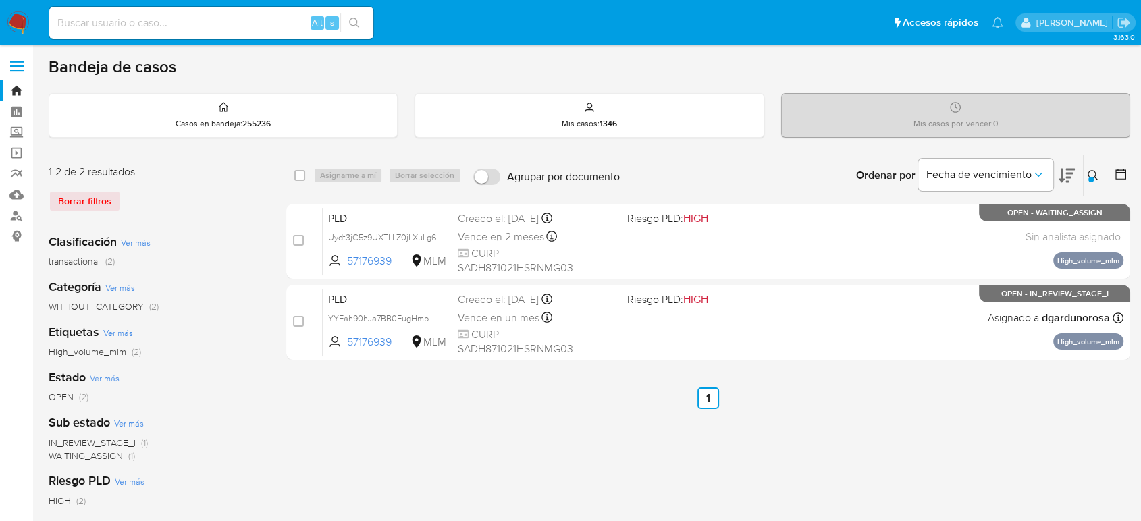
click at [1086, 177] on button at bounding box center [1095, 175] width 22 height 16
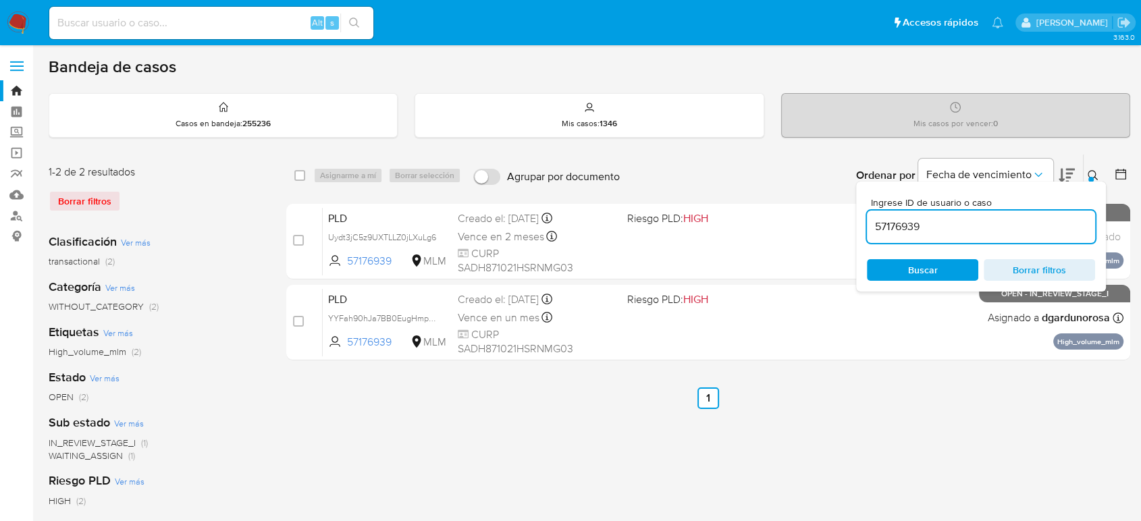
click at [910, 228] on input "57176939" at bounding box center [981, 227] width 228 height 18
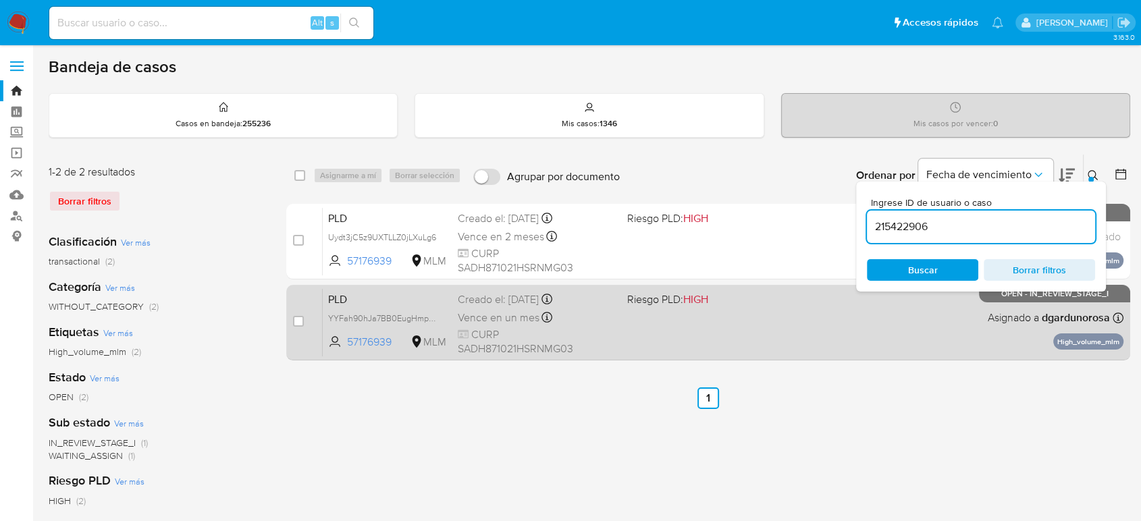
type input "215422906"
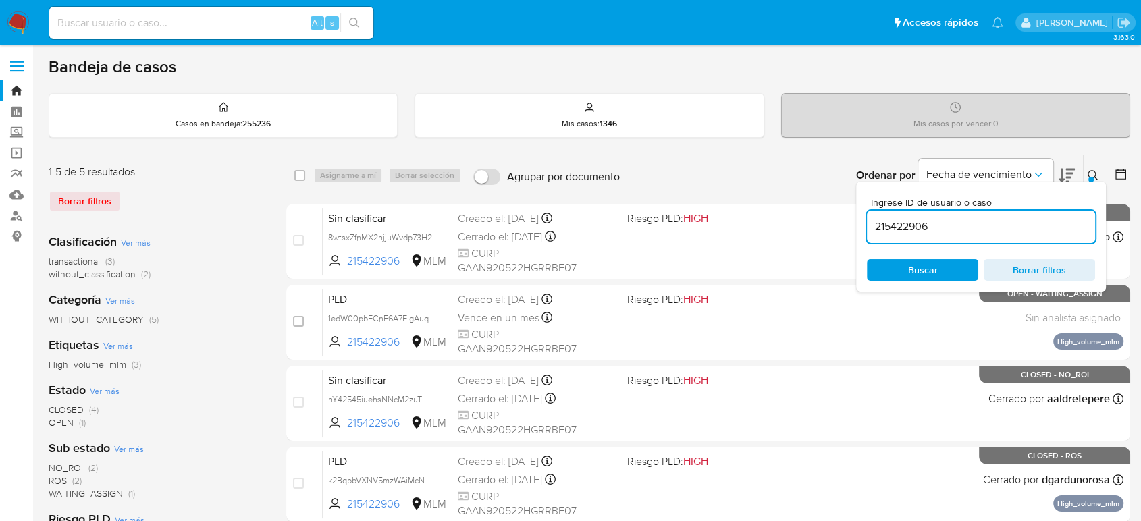
click at [1092, 168] on button at bounding box center [1095, 175] width 22 height 16
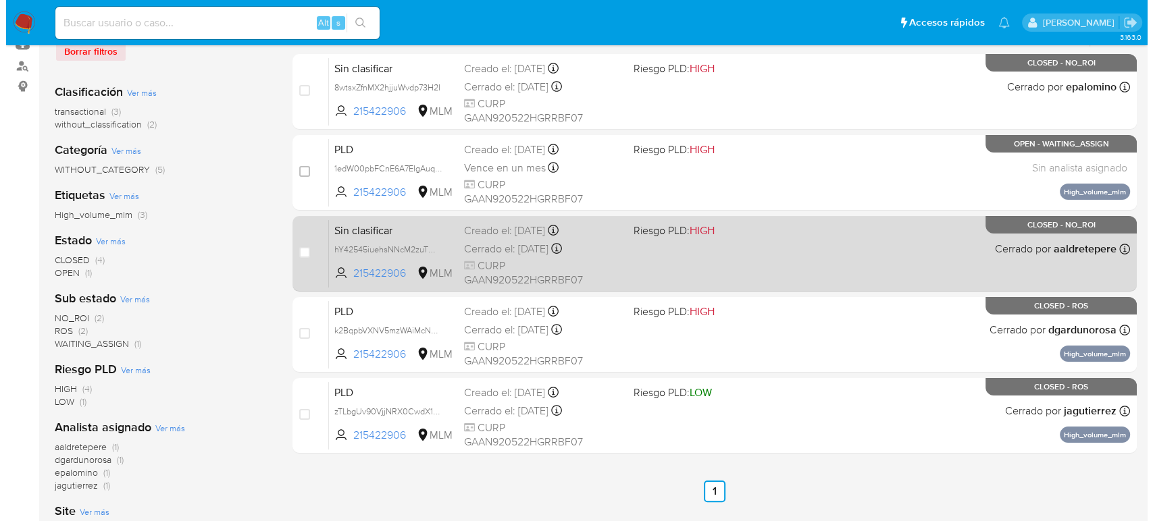
scroll to position [75, 0]
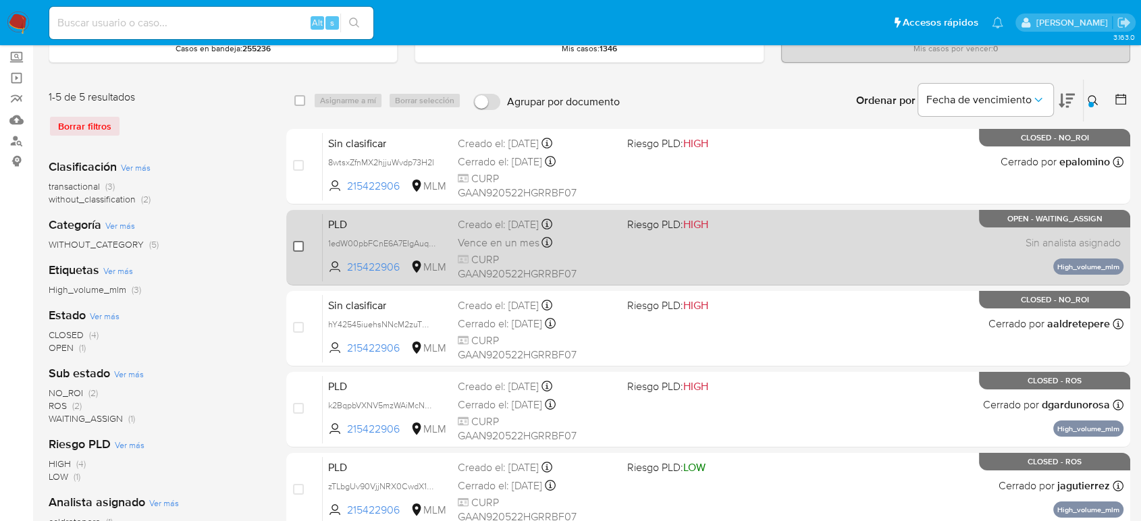
click at [296, 241] on input "checkbox" at bounding box center [298, 246] width 11 height 11
checkbox input "true"
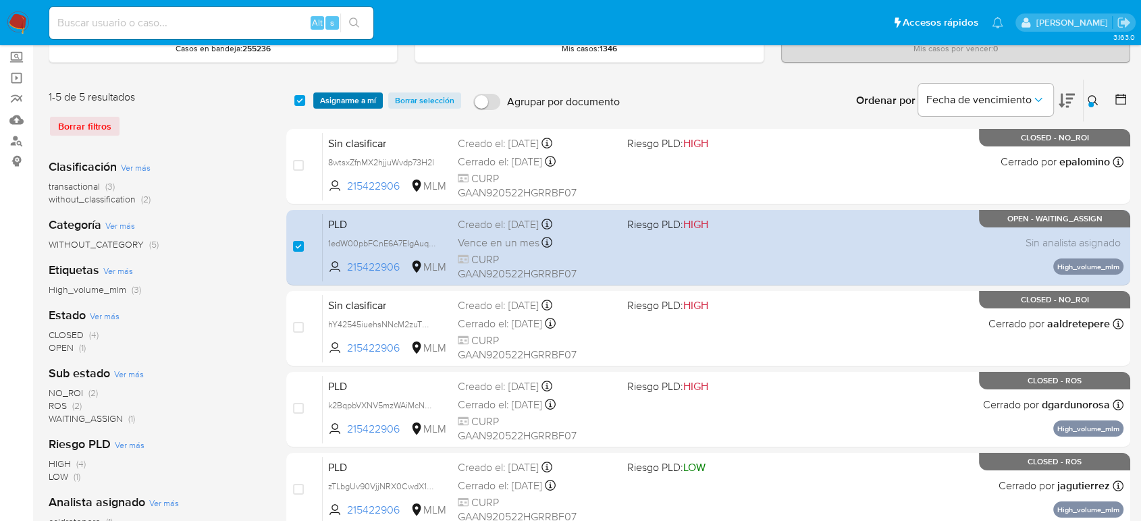
click at [345, 101] on span "Asignarme a mí" at bounding box center [348, 101] width 56 height 14
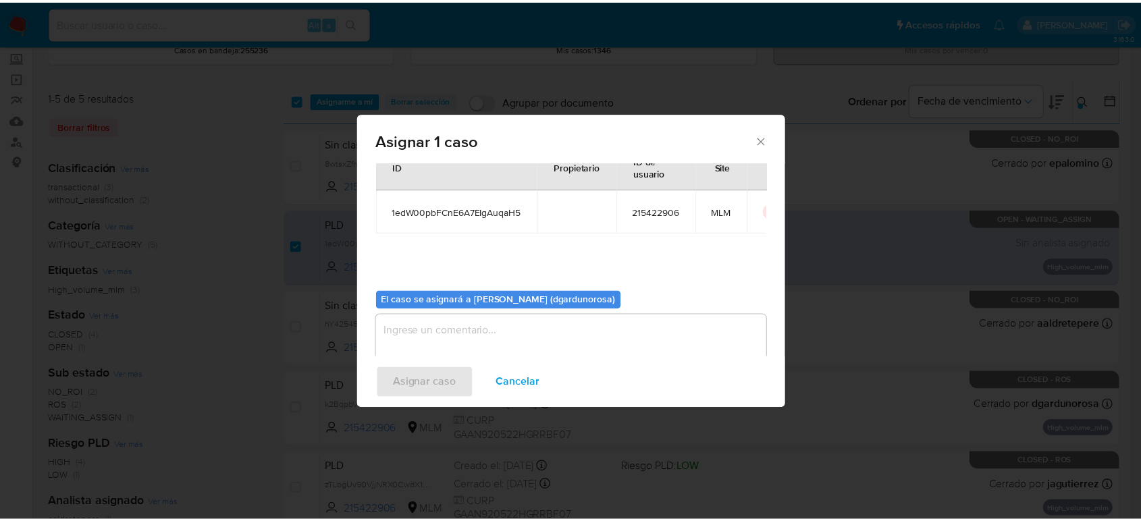
scroll to position [69, 0]
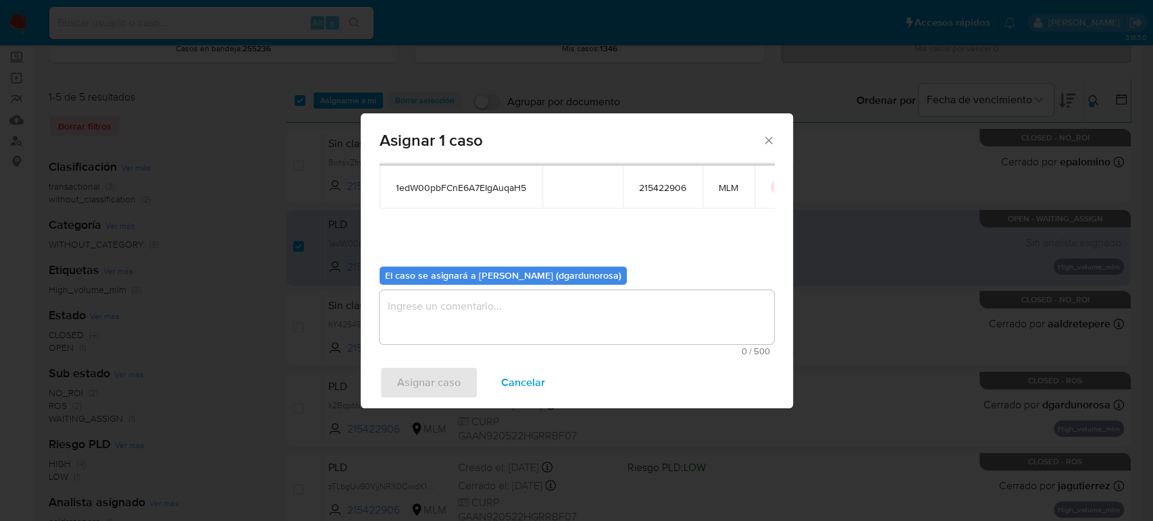
click at [606, 310] on textarea "assign-modal" at bounding box center [576, 317] width 394 height 54
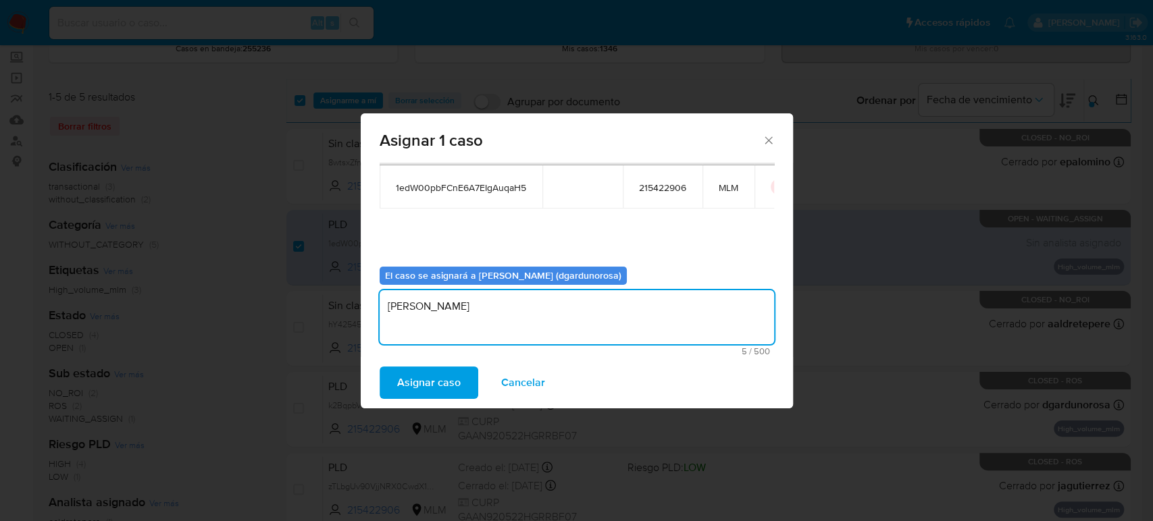
type textarea "diego"
click at [478, 196] on td "1edW00pbFCnE6A7EIgAuqaH5" at bounding box center [460, 186] width 163 height 43
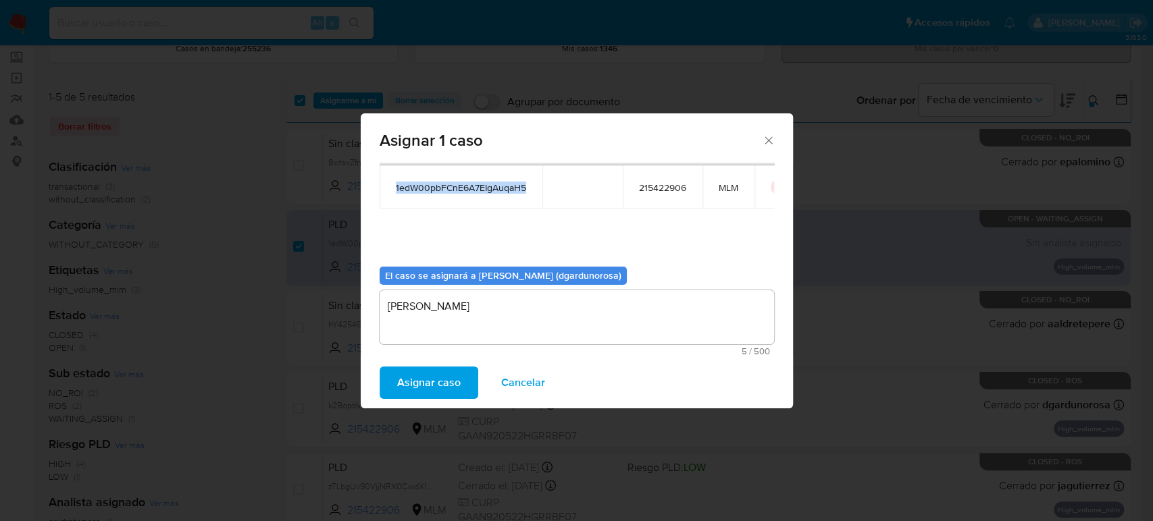
click at [478, 196] on td "1edW00pbFCnE6A7EIgAuqaH5" at bounding box center [460, 186] width 163 height 43
copy span "1edW00pbFCnE6A7EIgAuqaH5"
click at [415, 388] on span "Asignar caso" at bounding box center [428, 383] width 63 height 30
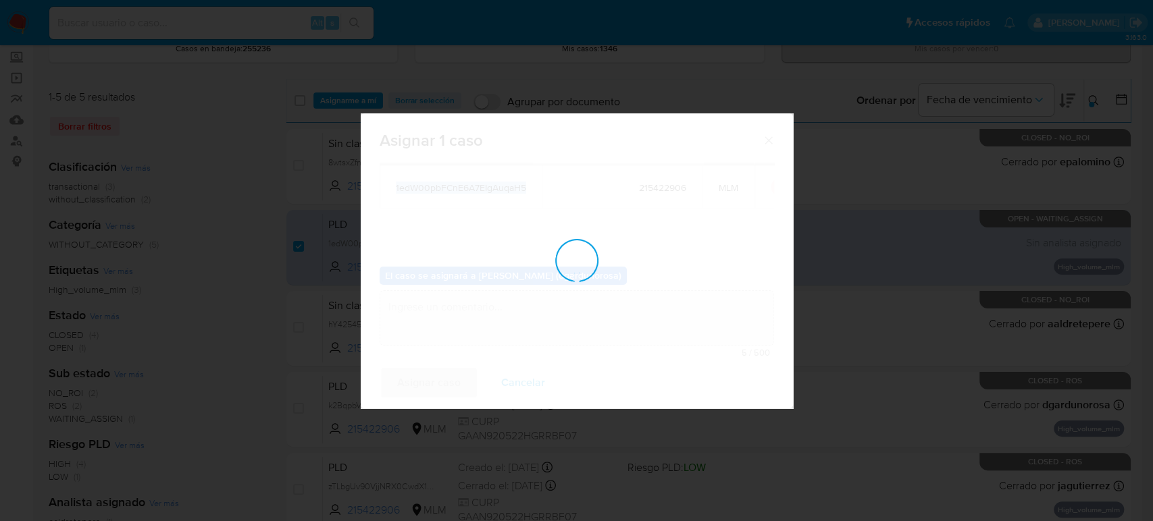
checkbox input "false"
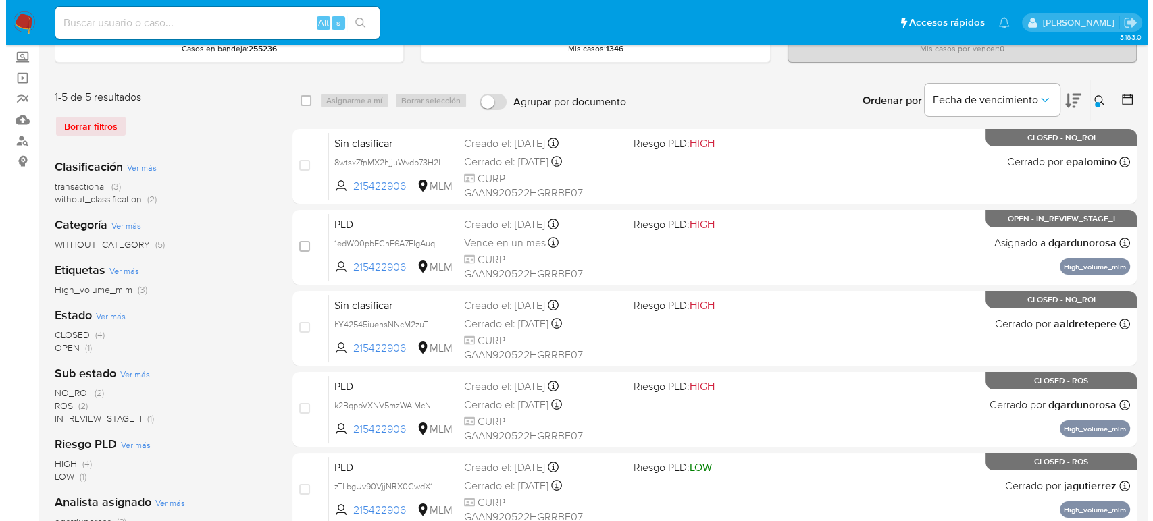
scroll to position [0, 0]
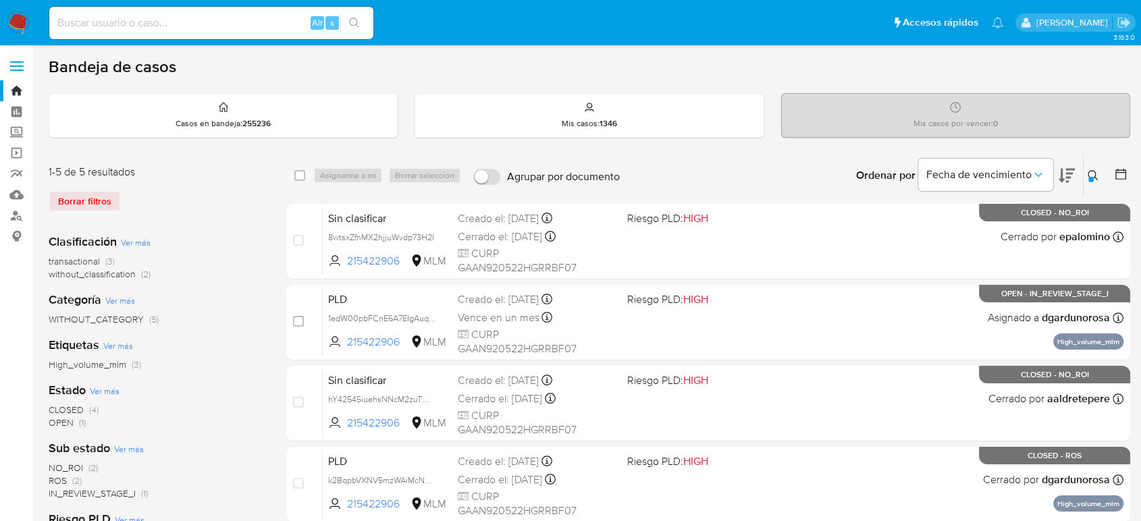
click at [1092, 176] on icon at bounding box center [1093, 175] width 11 height 11
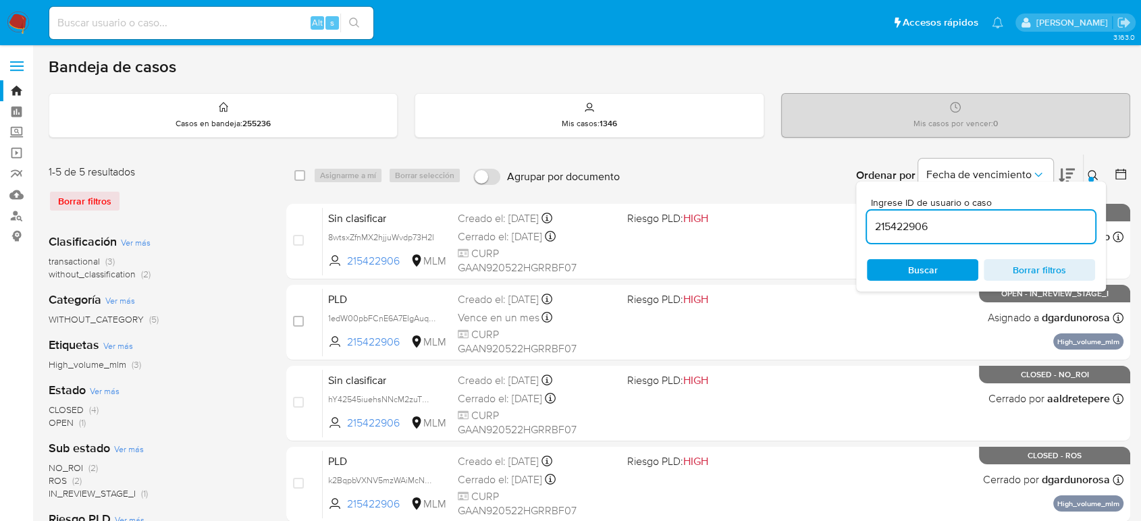
click at [918, 232] on input "215422906" at bounding box center [981, 227] width 228 height 18
type input "2441916161"
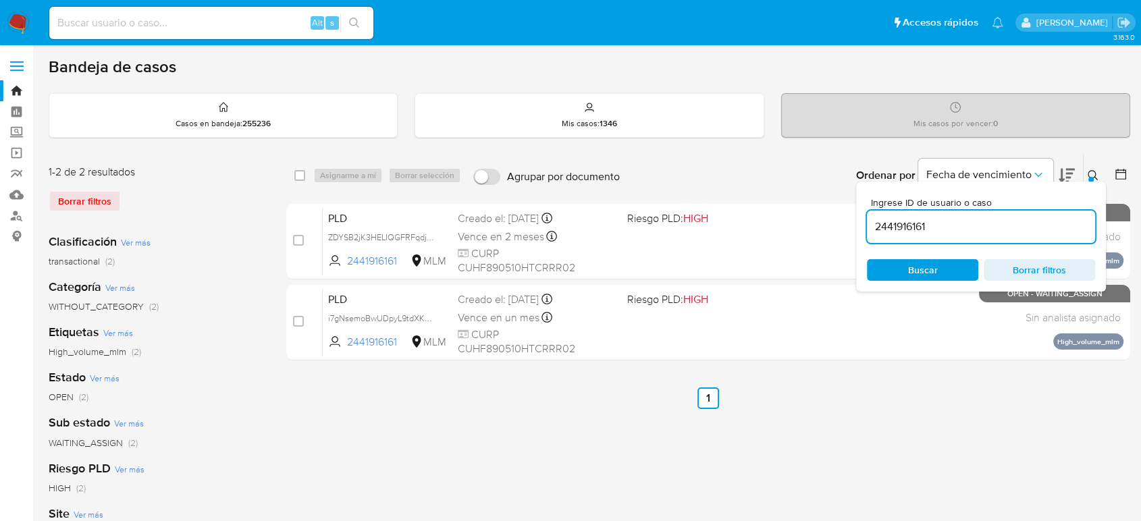
click at [1088, 175] on icon at bounding box center [1093, 175] width 11 height 11
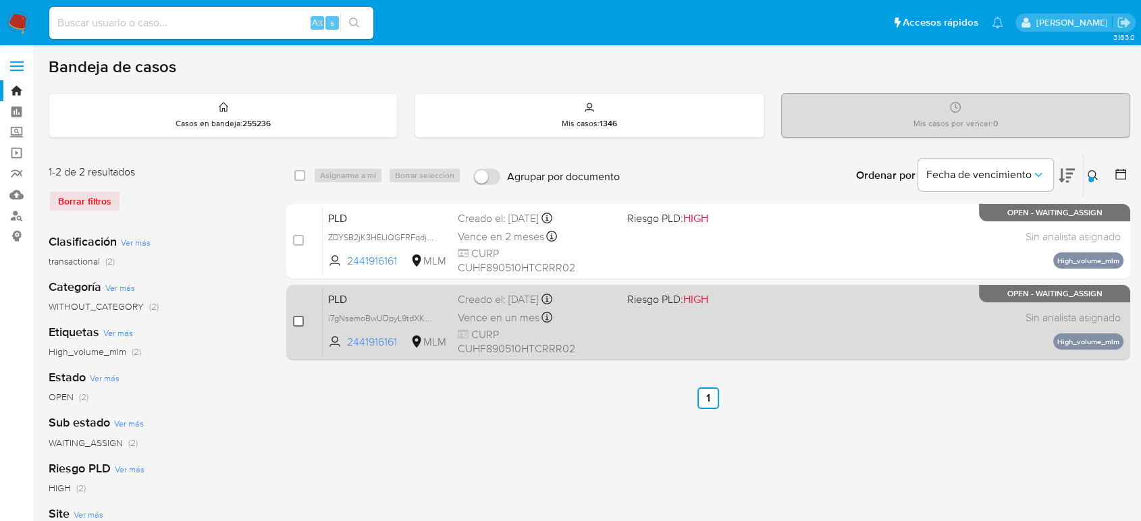
click at [296, 323] on input "checkbox" at bounding box center [298, 321] width 11 height 11
checkbox input "true"
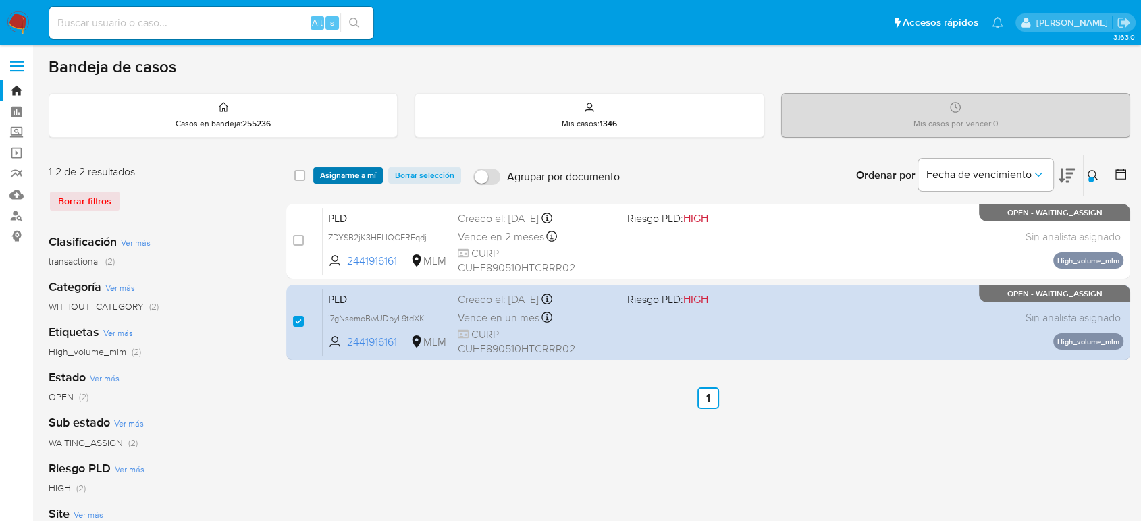
click at [343, 171] on span "Asignarme a mí" at bounding box center [348, 176] width 56 height 14
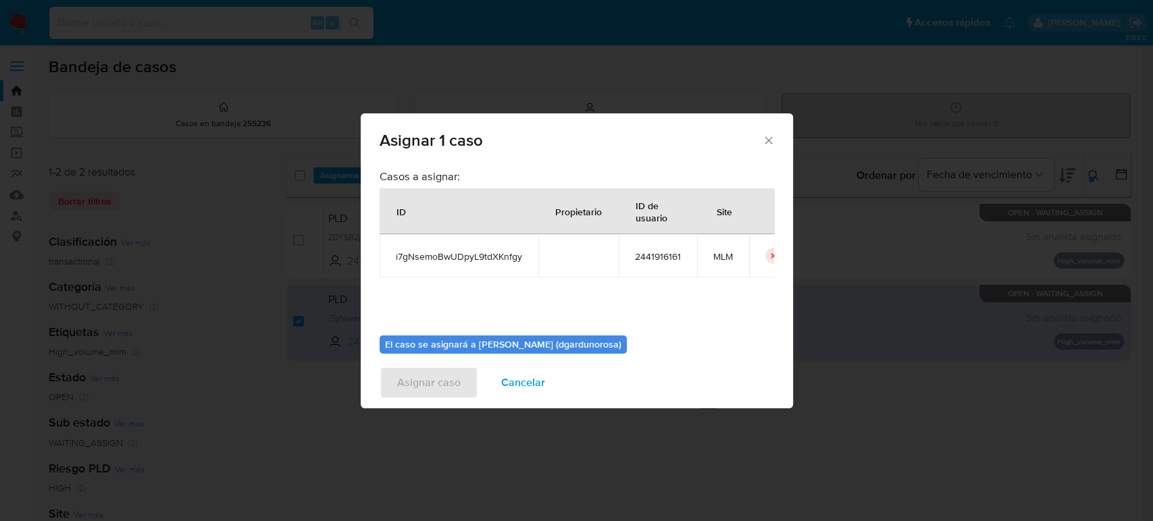
scroll to position [69, 0]
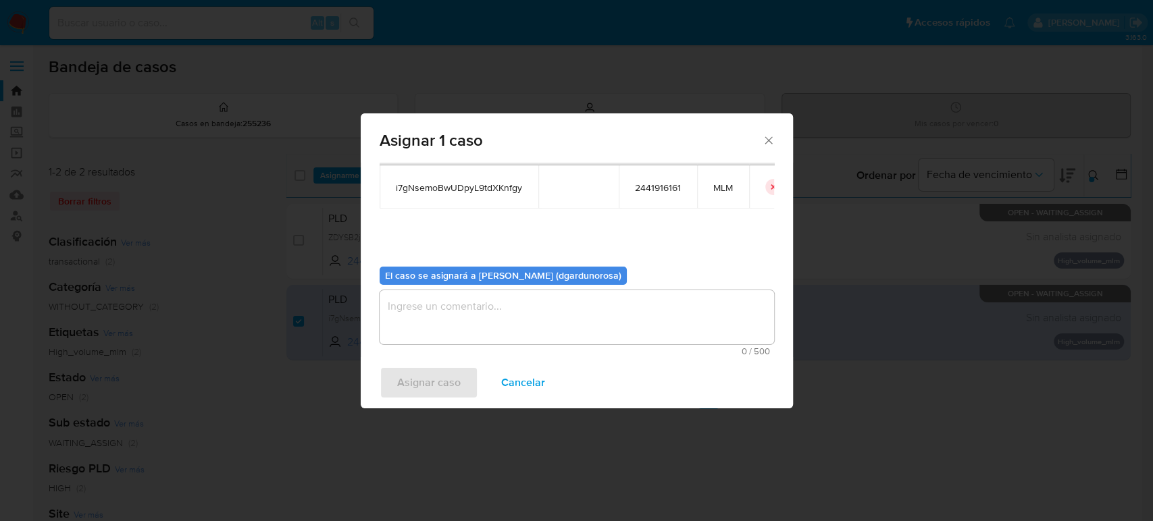
click at [521, 332] on textarea "assign-modal" at bounding box center [576, 317] width 394 height 54
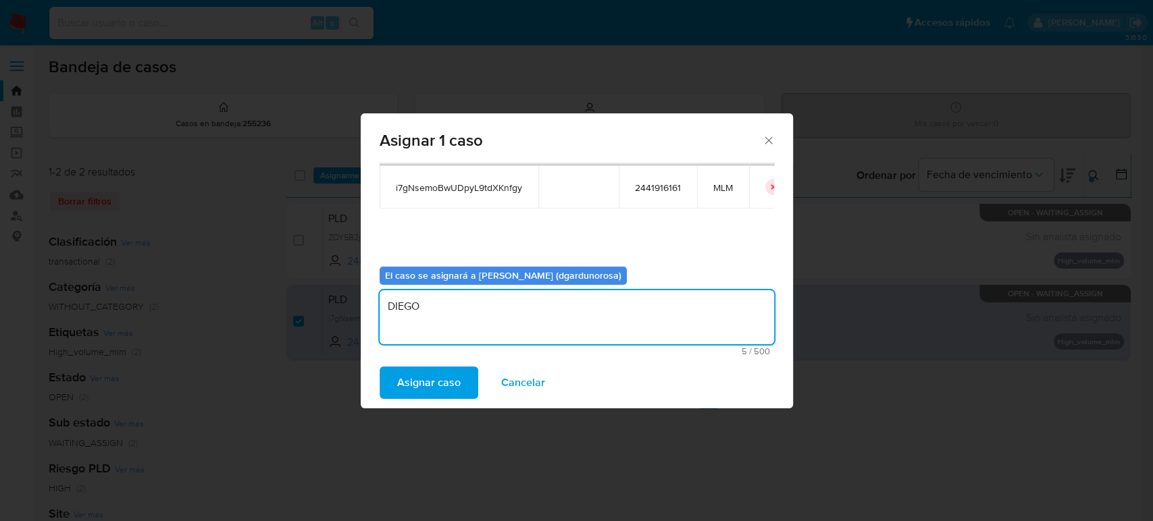
type textarea "DIEGO"
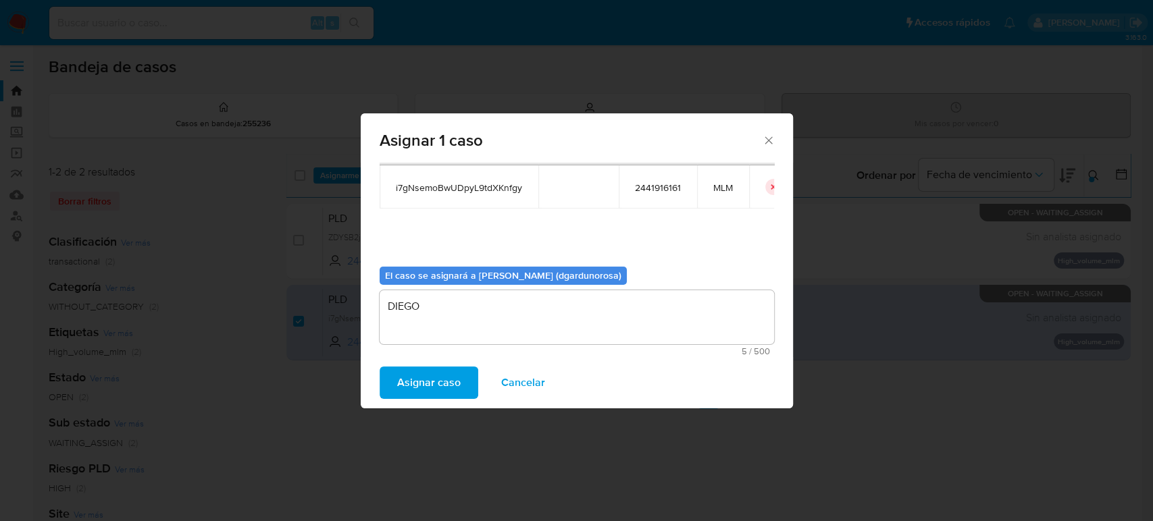
click at [493, 191] on span "i7gNsemoBwUDpyL9tdXKnfgy" at bounding box center [459, 188] width 126 height 12
copy span "i7gNsemoBwUDpyL9tdXKnfgy"
click at [455, 387] on span "Asignar caso" at bounding box center [428, 383] width 63 height 30
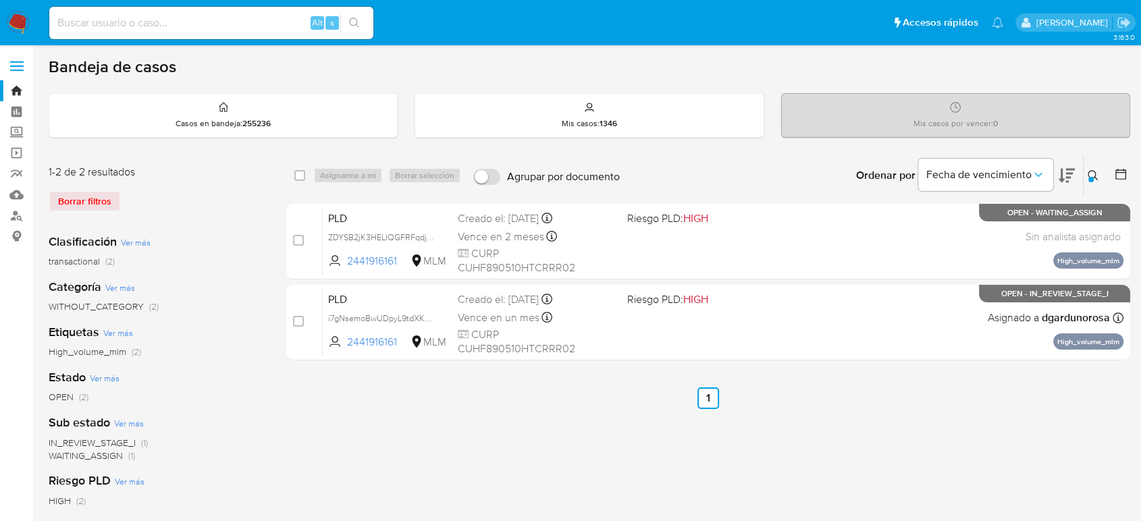
click at [1094, 174] on icon at bounding box center [1093, 175] width 11 height 11
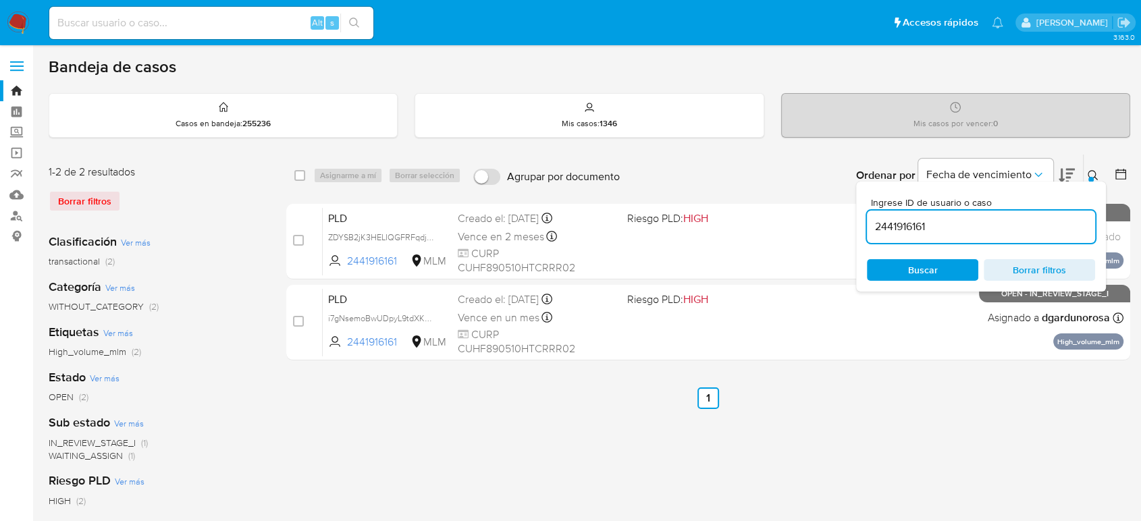
click at [919, 231] on input "2441916161" at bounding box center [981, 227] width 228 height 18
type input "1694216747"
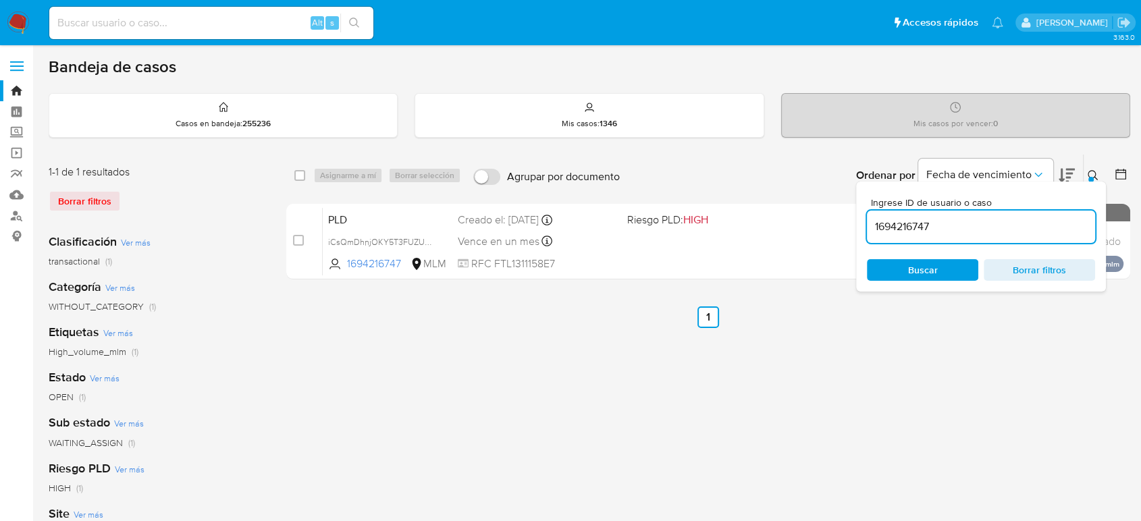
click at [1091, 179] on div at bounding box center [1090, 179] width 5 height 5
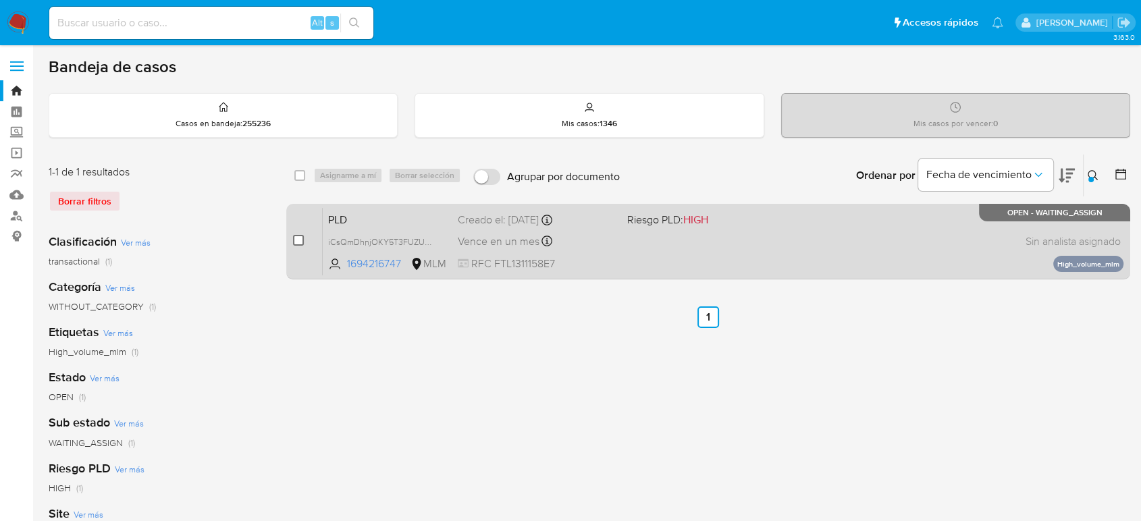
click at [300, 237] on input "checkbox" at bounding box center [298, 240] width 11 height 11
checkbox input "true"
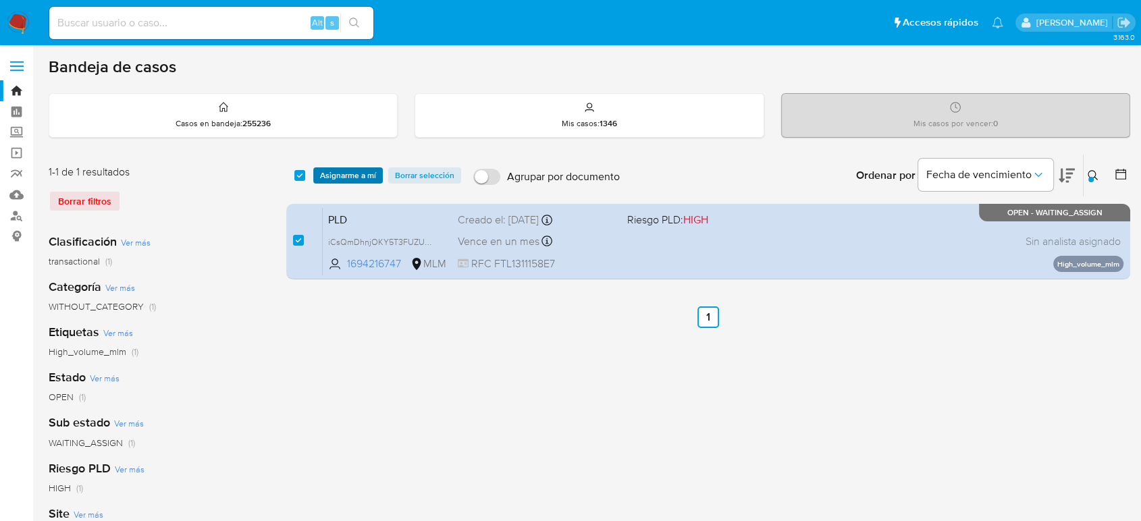
click at [363, 169] on span "Asignarme a mí" at bounding box center [348, 176] width 56 height 14
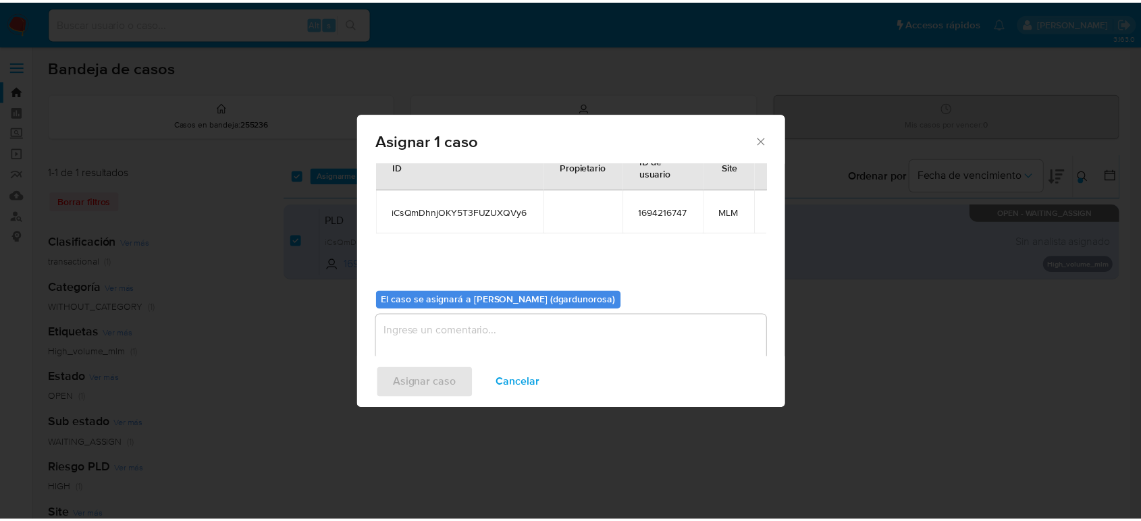
scroll to position [69, 0]
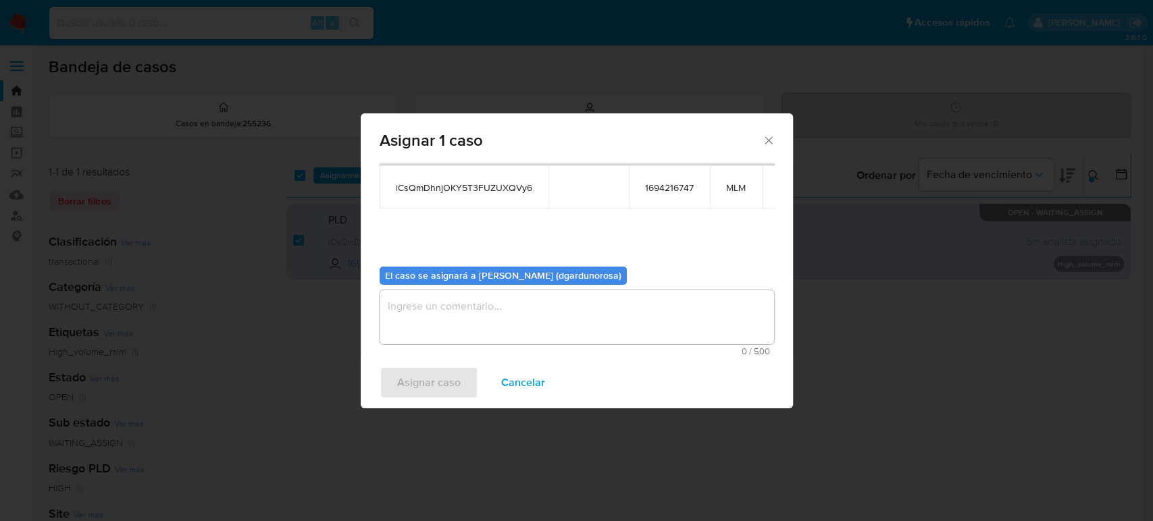
click at [564, 307] on textarea "assign-modal" at bounding box center [576, 317] width 394 height 54
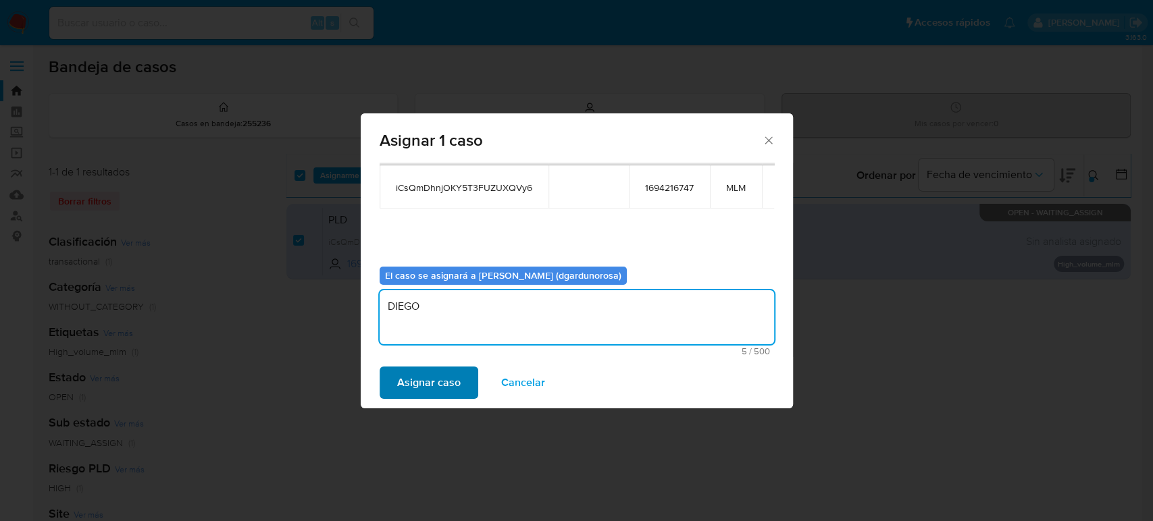
type textarea "DIEGO"
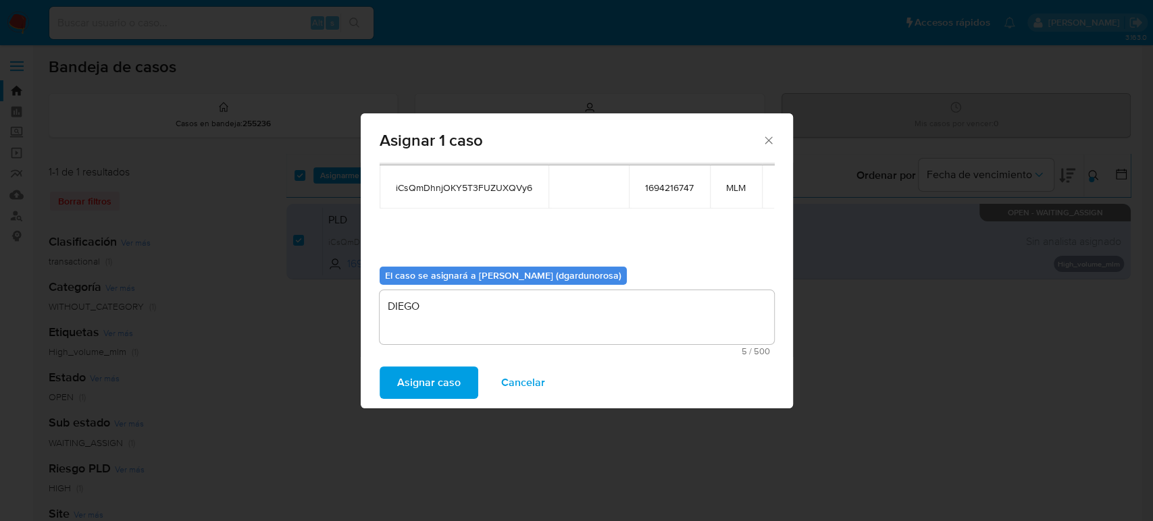
click at [449, 377] on span "Asignar caso" at bounding box center [428, 383] width 63 height 30
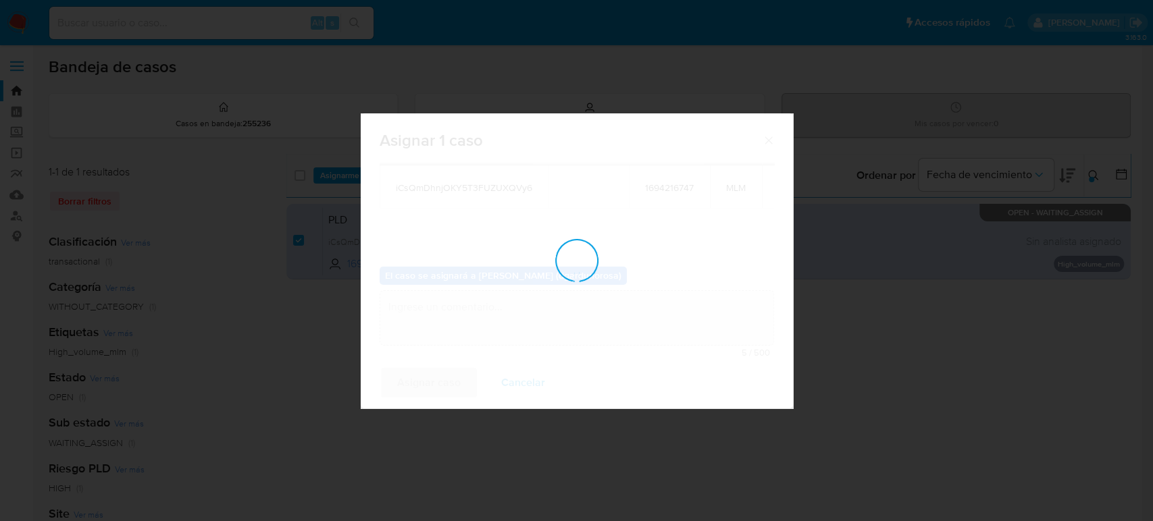
checkbox input "false"
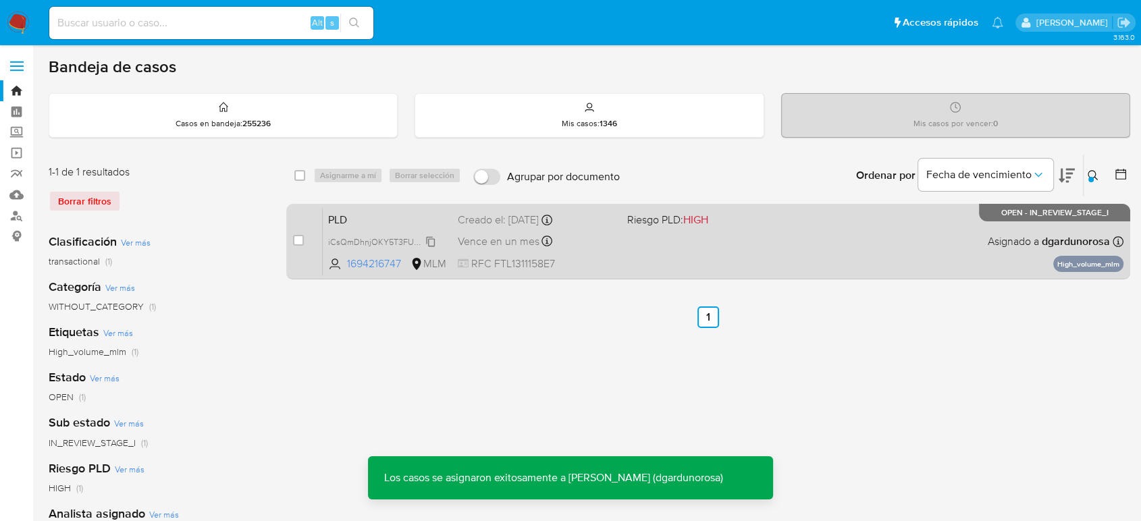
click at [428, 240] on span "iCsQmDhnjOKY5T3FUZUXQVy6" at bounding box center [389, 241] width 123 height 15
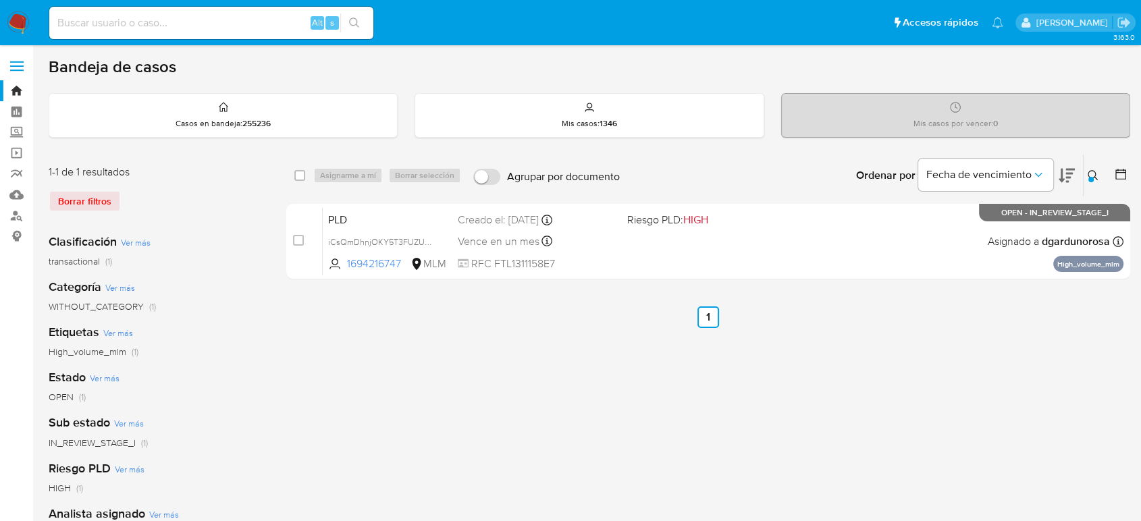
click at [1088, 178] on div at bounding box center [1090, 179] width 5 height 5
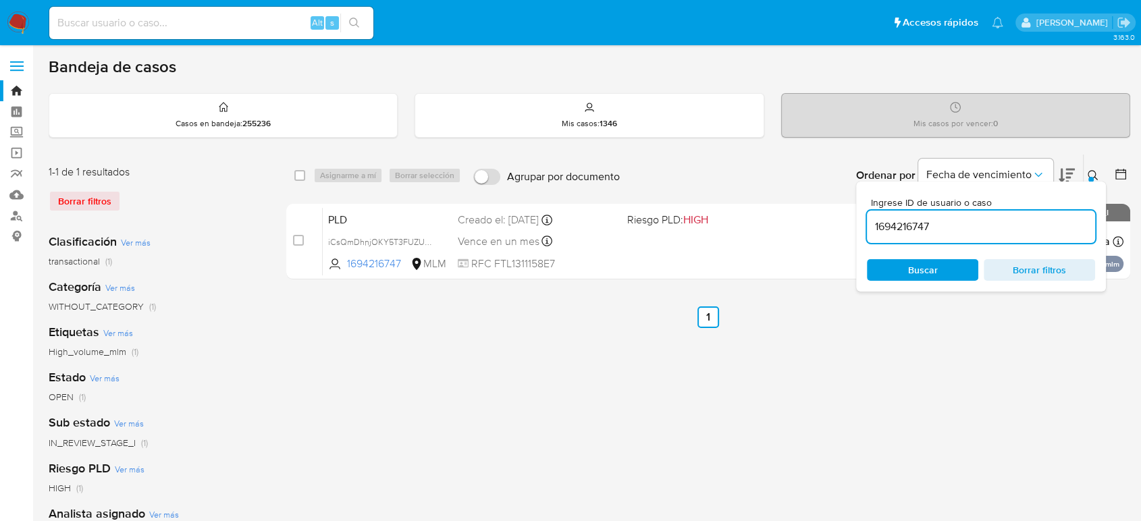
click at [919, 226] on input "1694216747" at bounding box center [981, 227] width 228 height 18
type input "697693980"
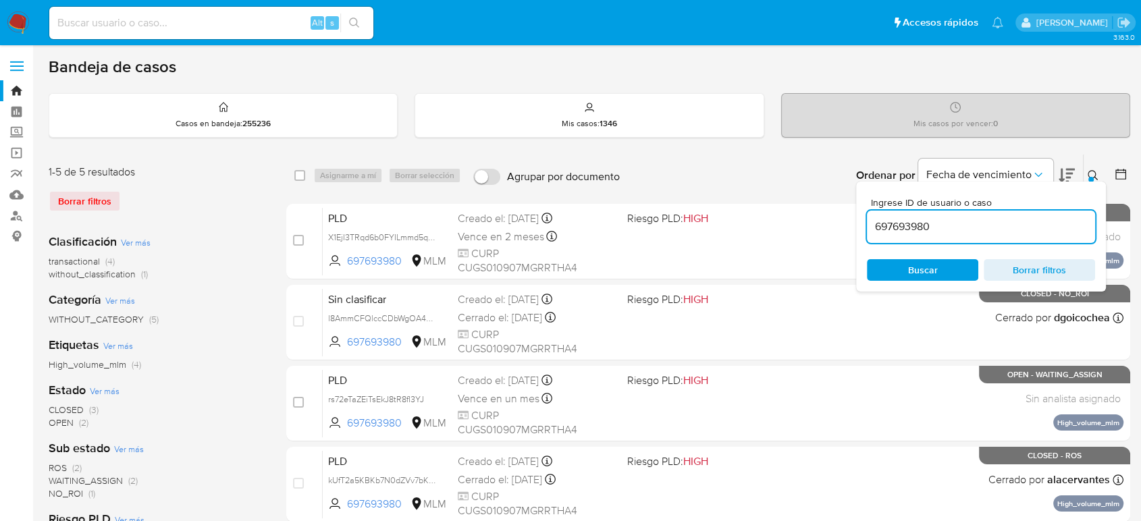
click at [1096, 171] on icon at bounding box center [1093, 175] width 11 height 11
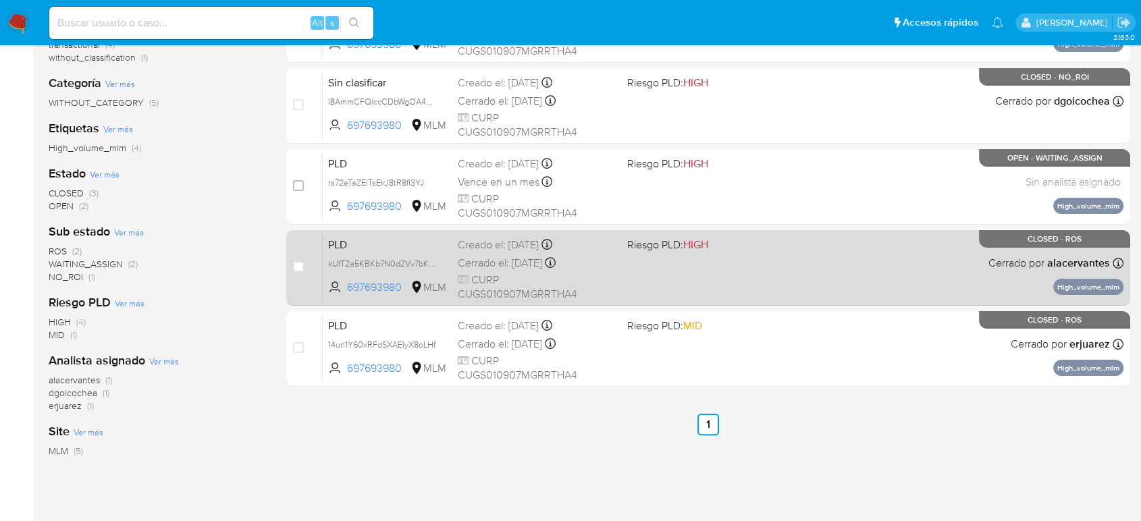
scroll to position [131, 0]
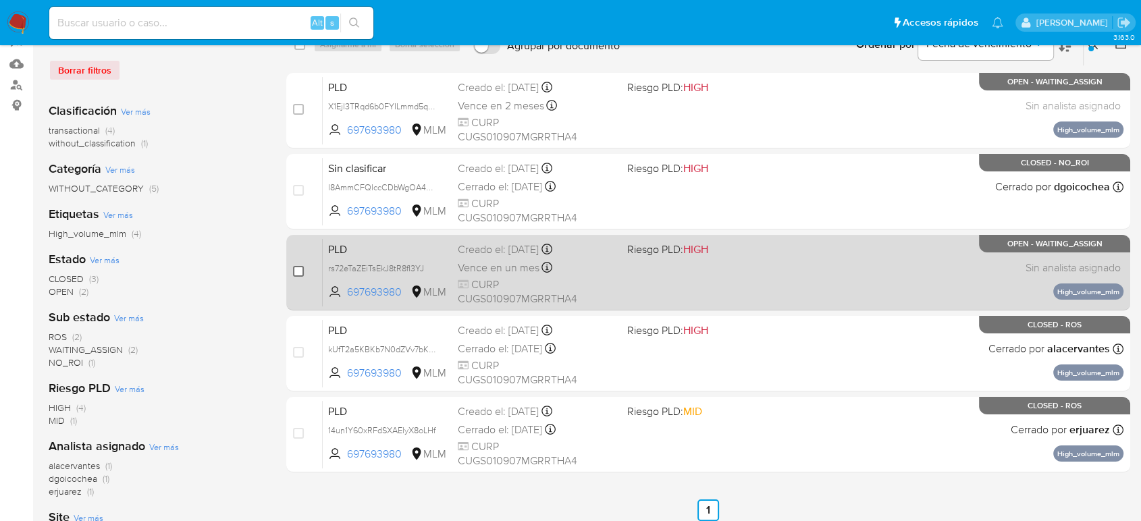
click at [294, 268] on input "checkbox" at bounding box center [298, 271] width 11 height 11
checkbox input "true"
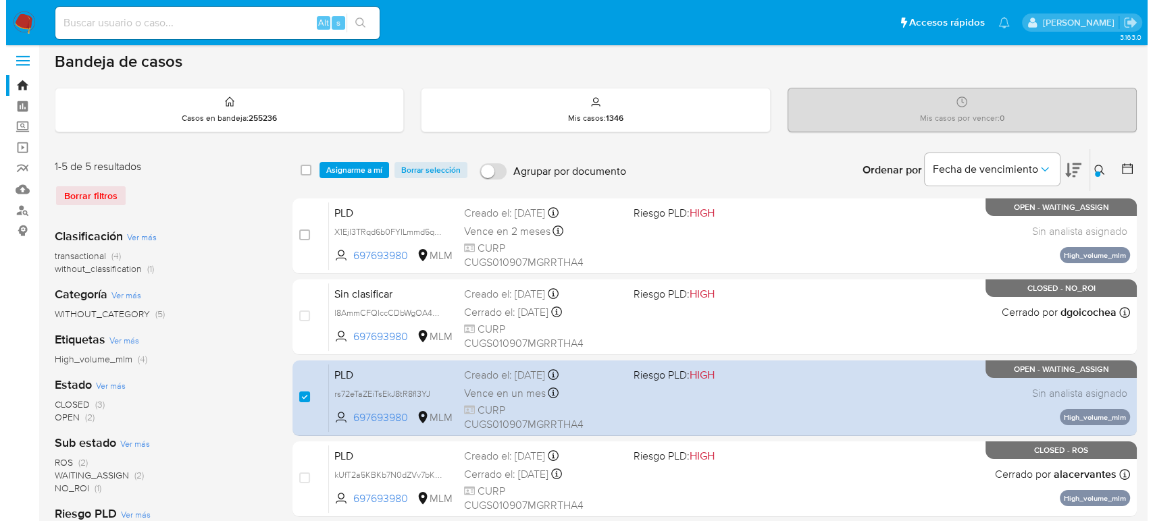
scroll to position [0, 0]
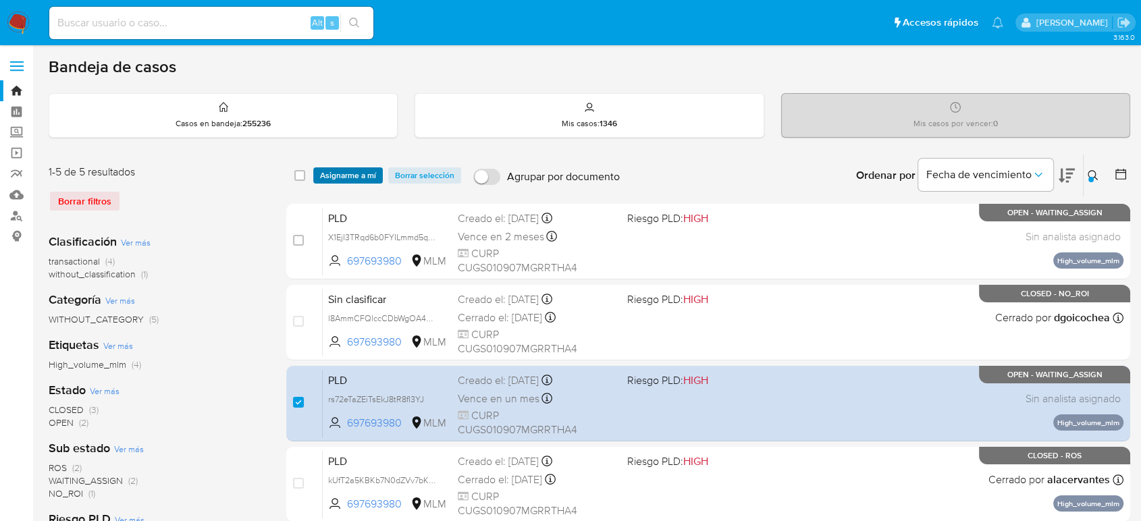
click at [359, 172] on span "Asignarme a mí" at bounding box center [348, 176] width 56 height 14
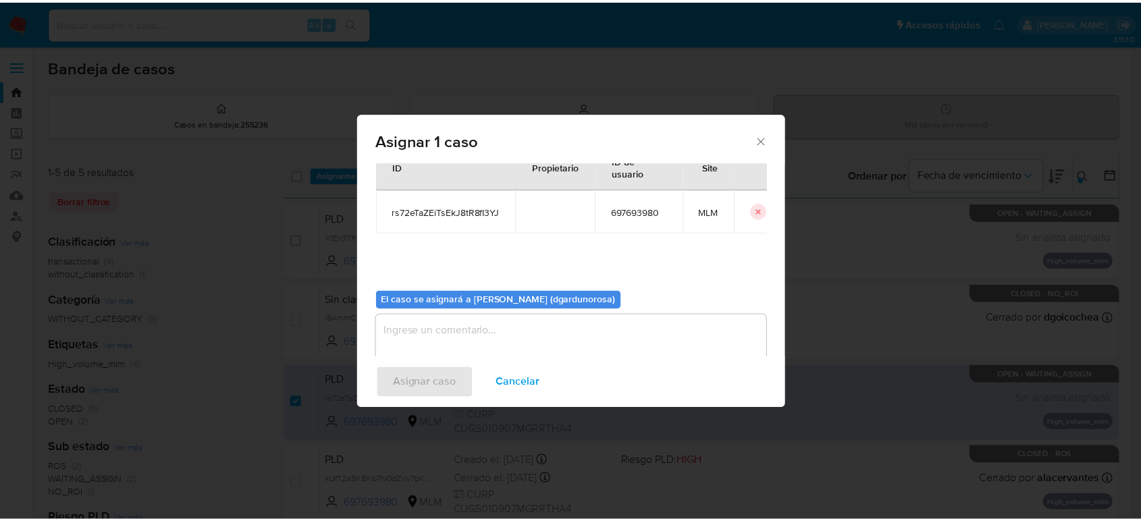
scroll to position [69, 0]
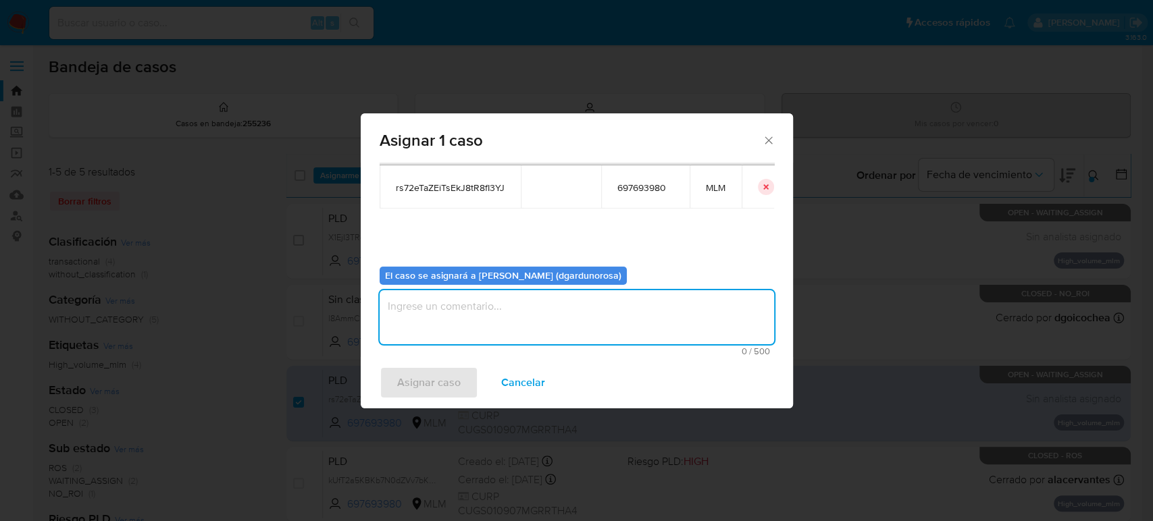
click at [573, 326] on textarea "assign-modal" at bounding box center [576, 317] width 394 height 54
type textarea "diego"
click at [451, 198] on td "rs72eTaZEiTsEkJ8tR8fI3YJ" at bounding box center [449, 186] width 141 height 43
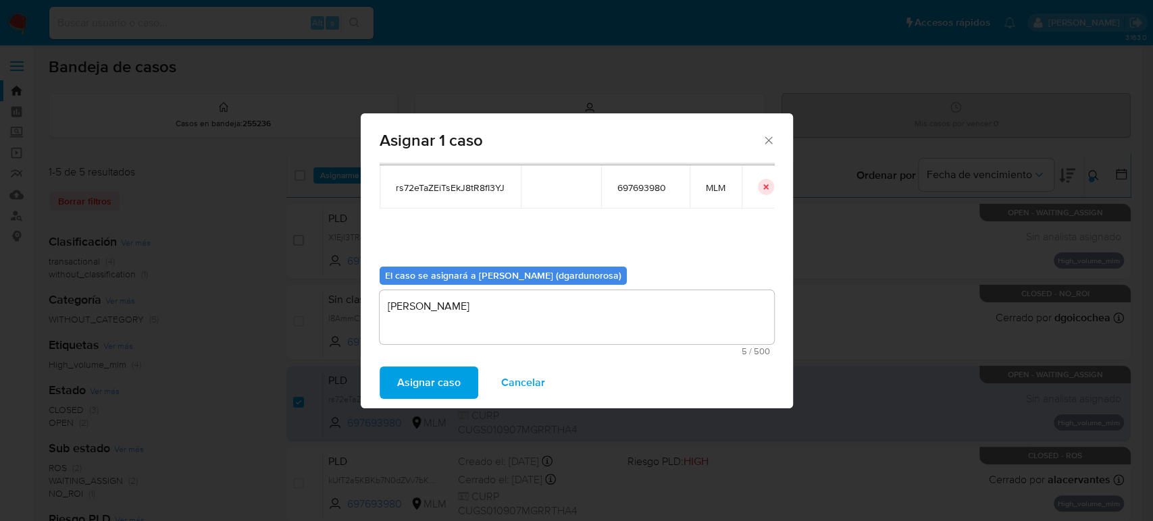
click at [441, 186] on span "rs72eTaZEiTsEkJ8tR8fI3YJ" at bounding box center [450, 188] width 109 height 12
copy span "rs72eTaZEiTsEkJ8tR8fI3YJ"
click at [431, 401] on div "Asignar caso Cancelar" at bounding box center [577, 382] width 432 height 51
click at [419, 392] on span "Asignar caso" at bounding box center [428, 383] width 63 height 30
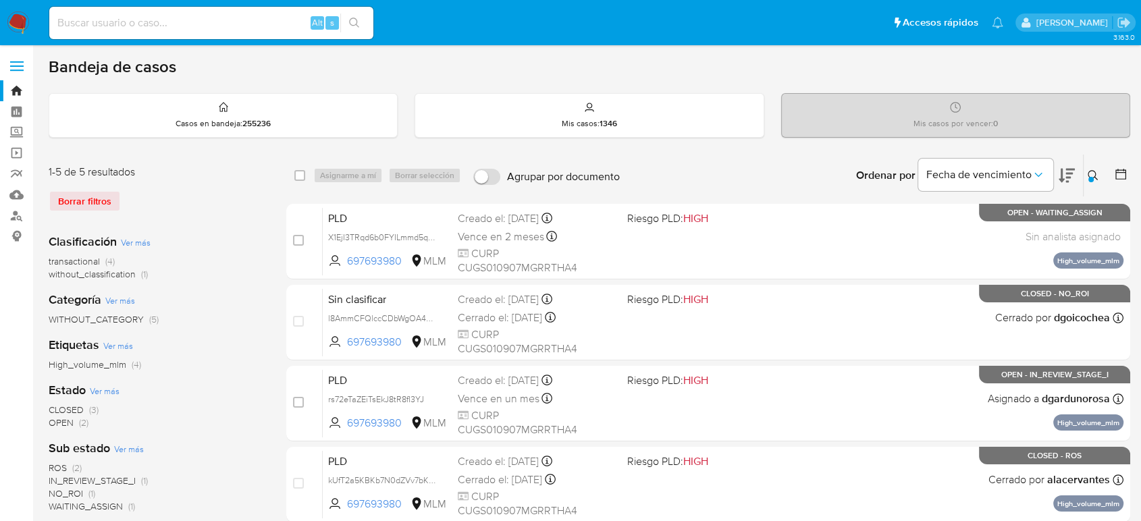
click at [1092, 179] on div at bounding box center [1090, 179] width 5 height 5
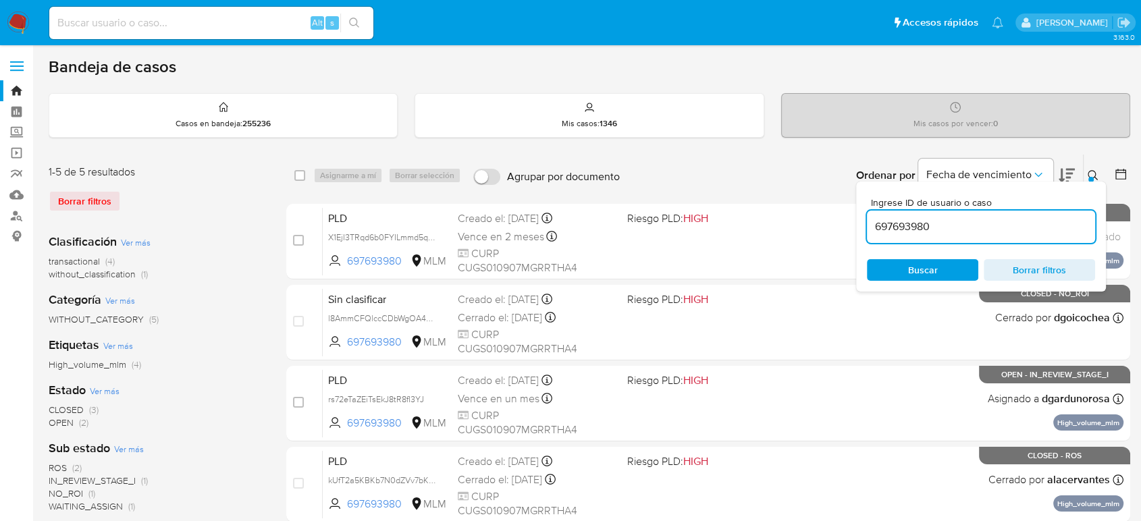
click at [918, 213] on div "697693980" at bounding box center [981, 227] width 228 height 32
click at [919, 226] on input "697693980" at bounding box center [981, 227] width 228 height 18
paste input "0442909"
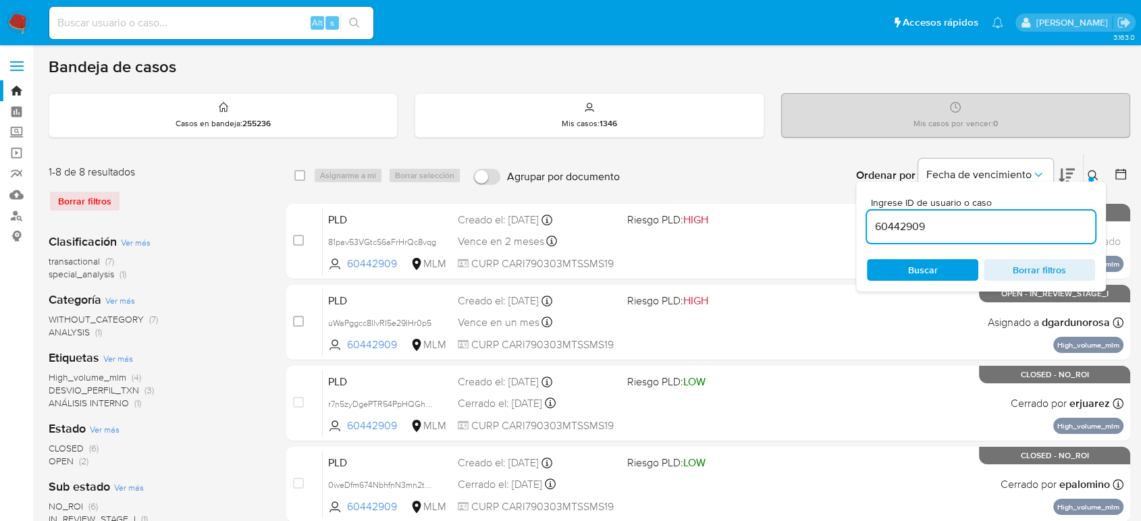
click at [1088, 172] on icon at bounding box center [1093, 175] width 11 height 11
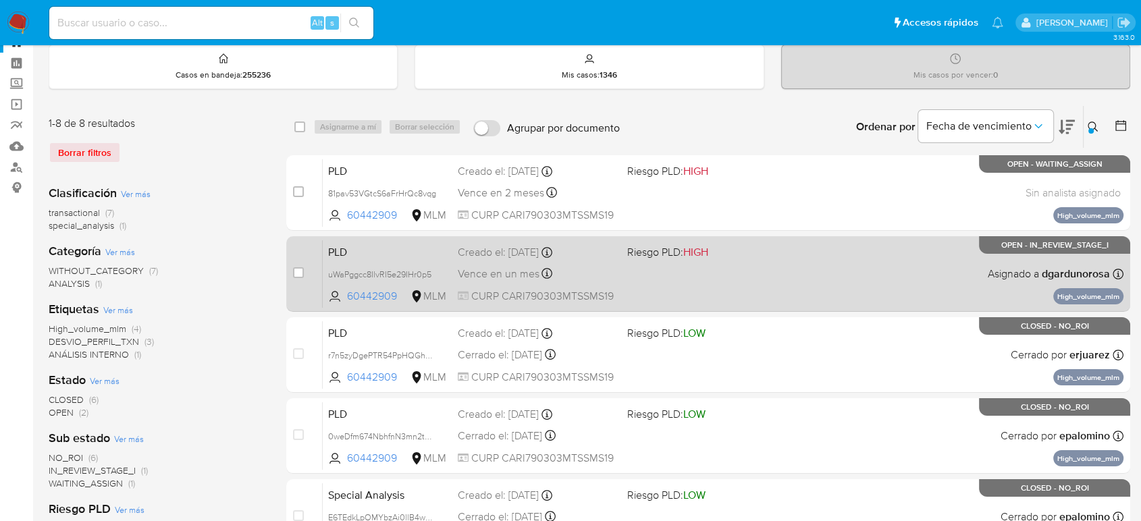
scroll to position [75, 0]
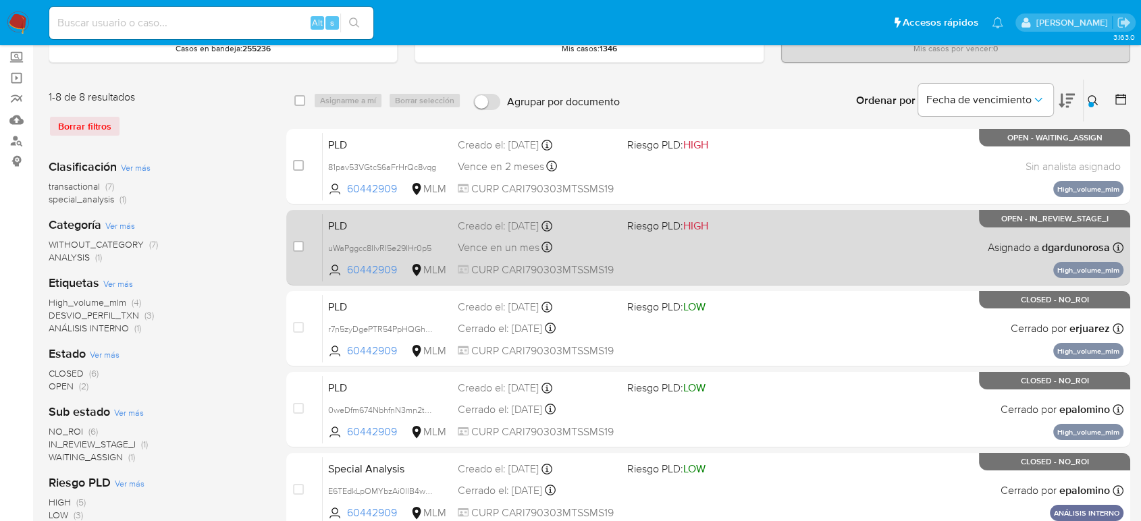
click at [824, 236] on div "PLD uWaPggcc8IlvRI5e29IHr0p5 60442909 MLM Riesgo PLD: HIGH Creado el: 12/09/202…" at bounding box center [723, 247] width 801 height 68
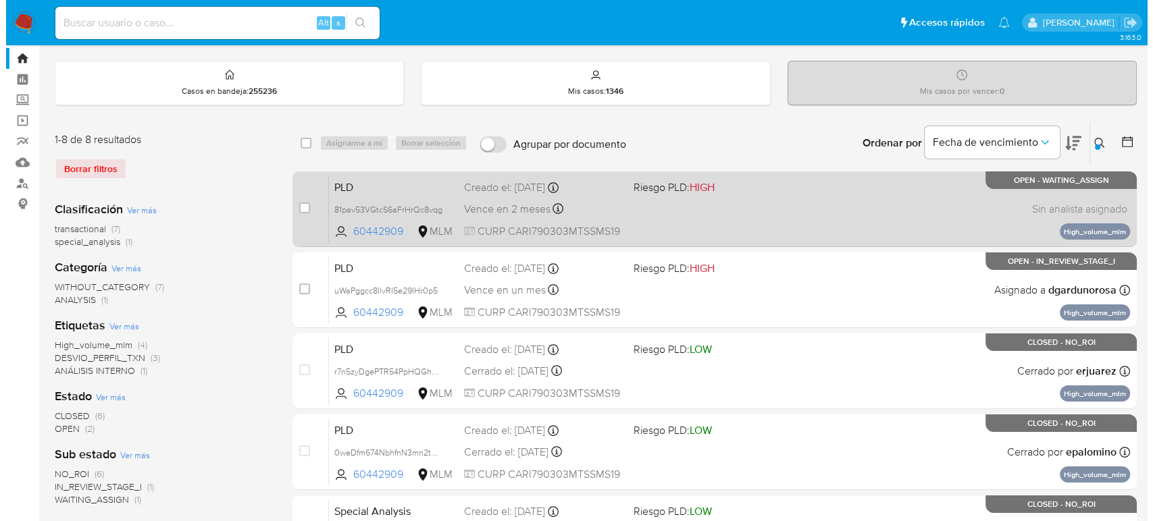
scroll to position [0, 0]
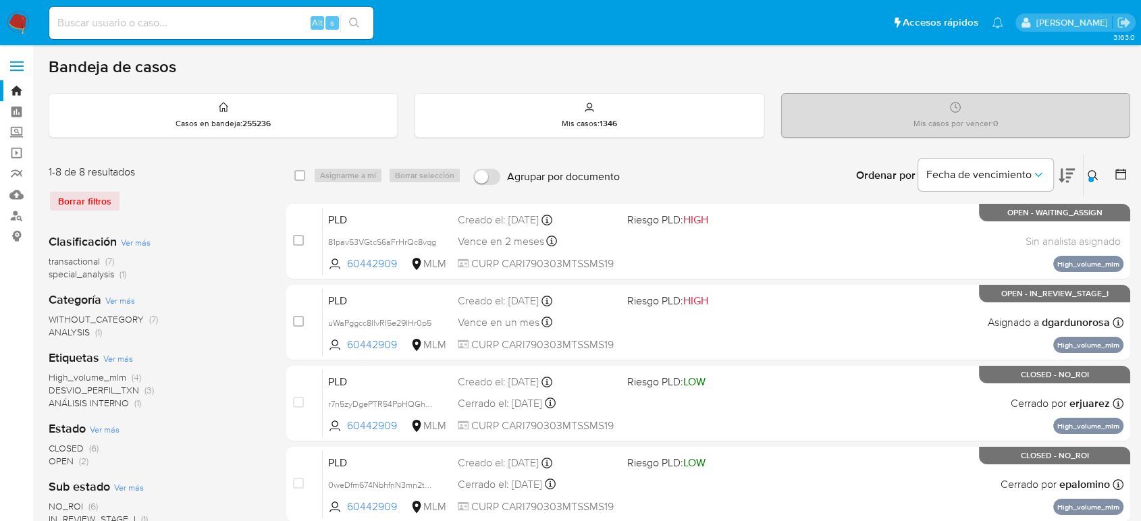
click at [1088, 174] on icon at bounding box center [1093, 175] width 11 height 11
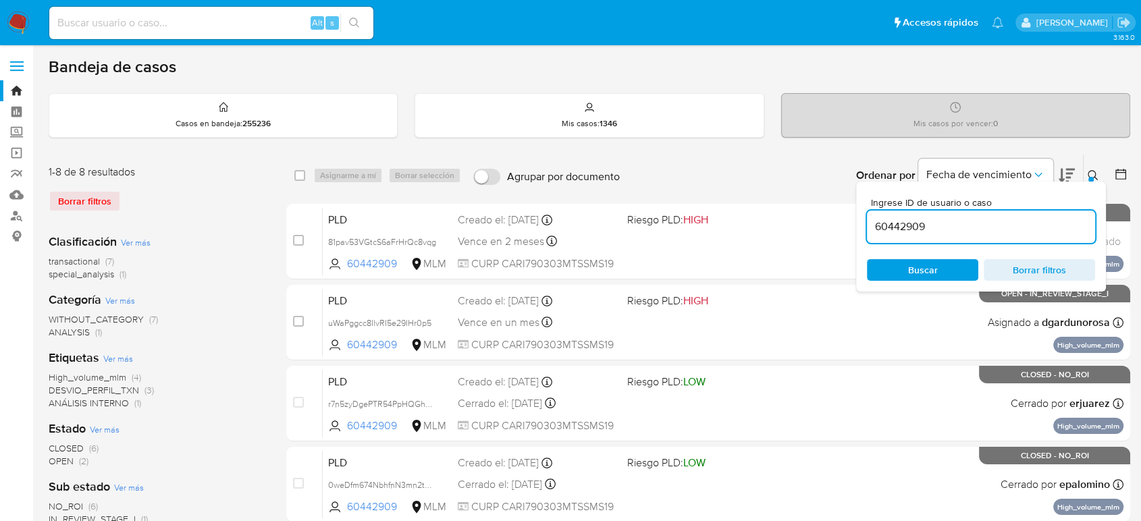
click at [901, 226] on input "60442909" at bounding box center [981, 227] width 228 height 18
type input "mXiXTVc9AdGU6I89nT7Ymq0a"
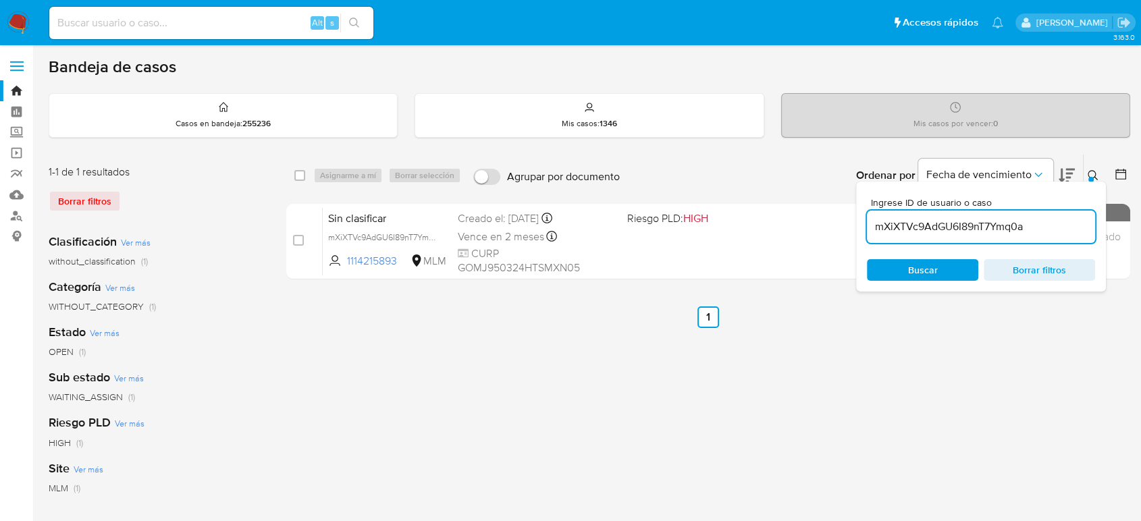
click at [1091, 175] on icon at bounding box center [1093, 175] width 11 height 11
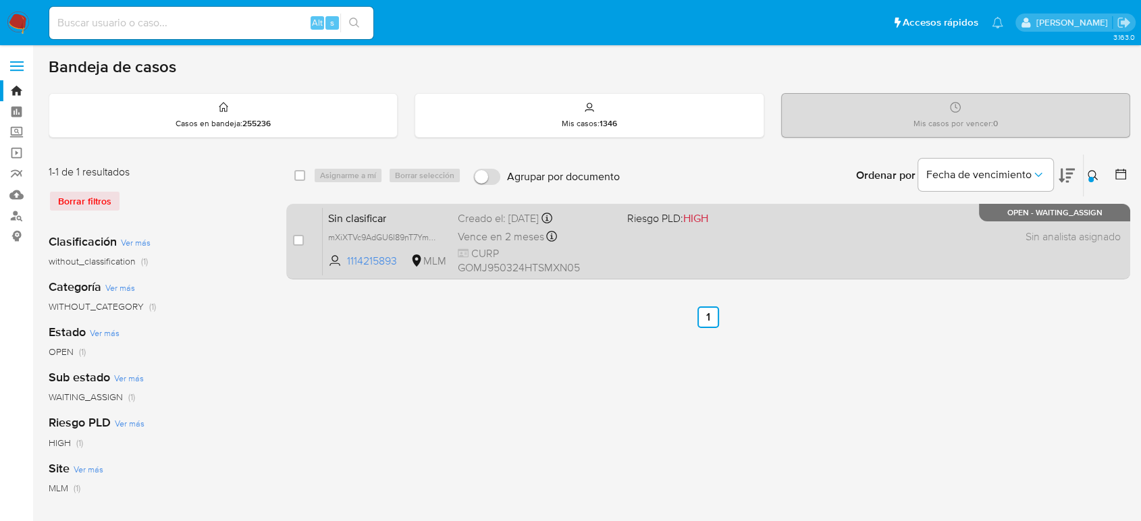
click at [800, 257] on div "Sin clasificar mXiXTVc9AdGU6I89nT7Ymq0a 1114215893 MLM Riesgo PLD: HIGH Creado …" at bounding box center [723, 241] width 801 height 68
click at [295, 236] on input "checkbox" at bounding box center [298, 240] width 11 height 11
checkbox input "true"
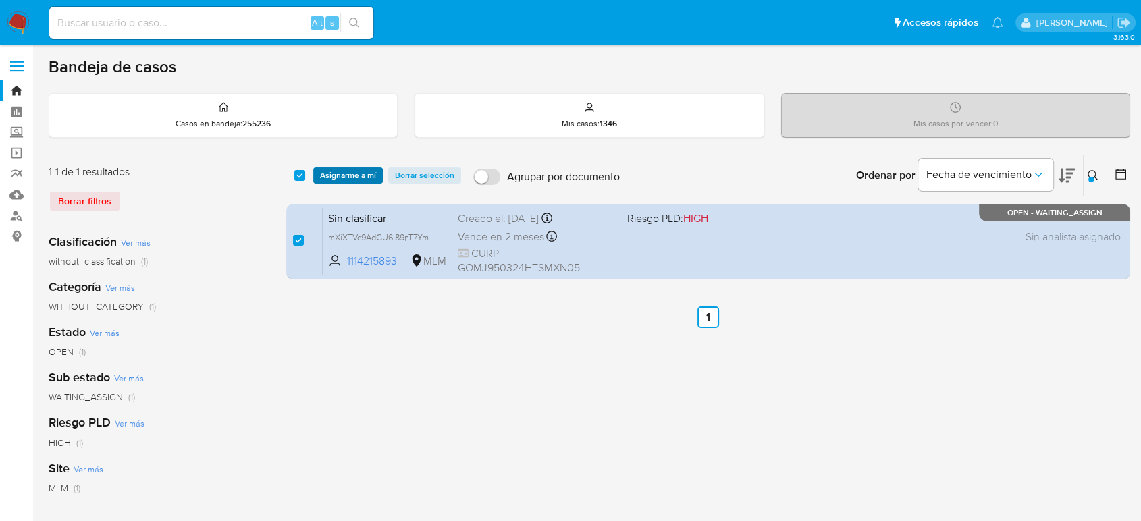
click at [339, 171] on span "Asignarme a mí" at bounding box center [348, 176] width 56 height 14
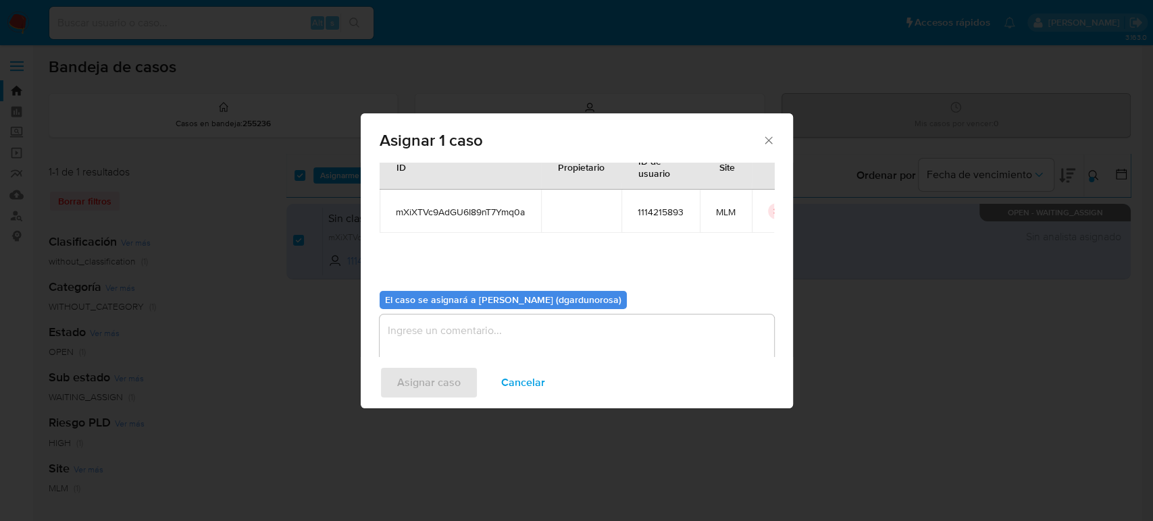
scroll to position [69, 0]
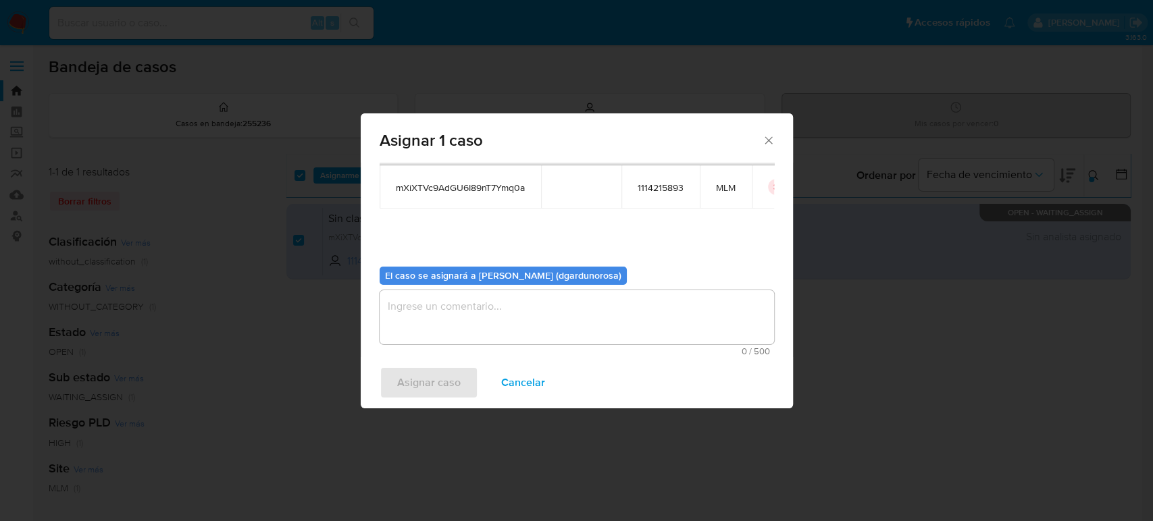
drag, startPoint x: 543, startPoint y: 355, endPoint x: 529, endPoint y: 343, distance: 18.2
click at [535, 349] on span "0 / 500" at bounding box center [576, 351] width 386 height 9
drag, startPoint x: 591, startPoint y: 314, endPoint x: 599, endPoint y: 305, distance: 12.4
click at [594, 316] on textarea "assign-modal" at bounding box center [576, 317] width 394 height 54
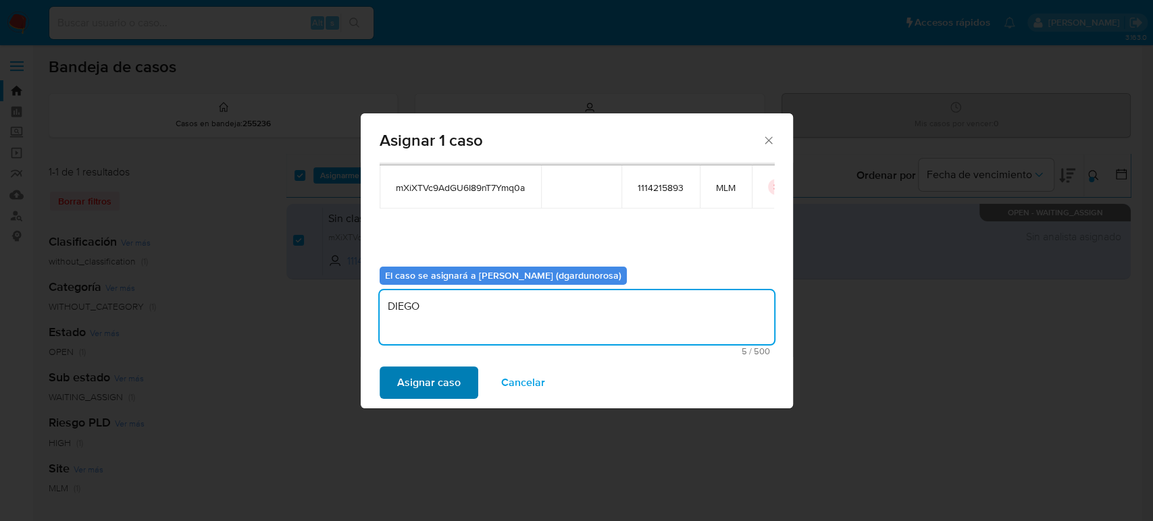
type textarea "DIEGO"
click at [438, 377] on span "Asignar caso" at bounding box center [428, 383] width 63 height 30
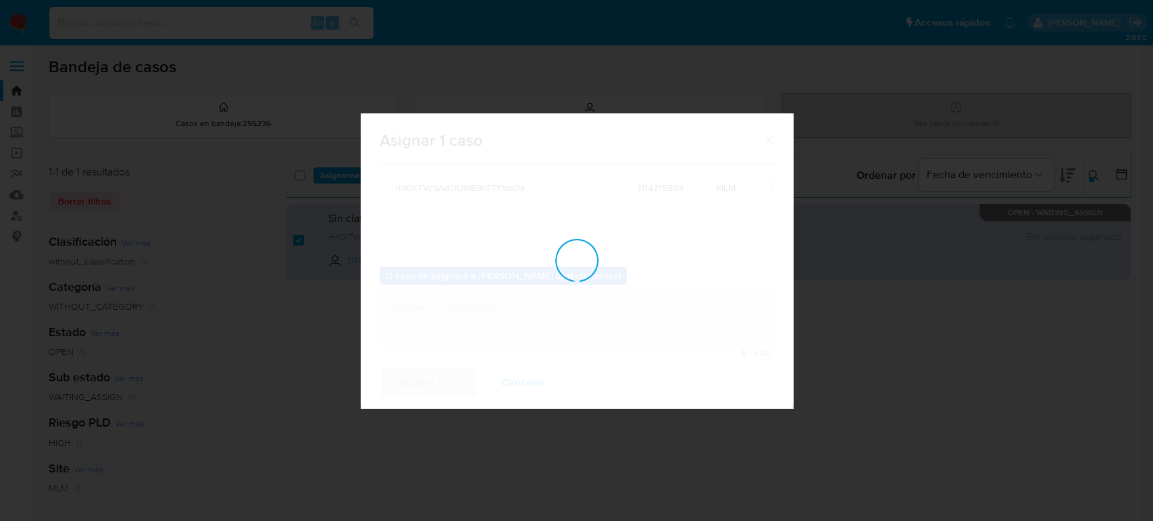
checkbox input "false"
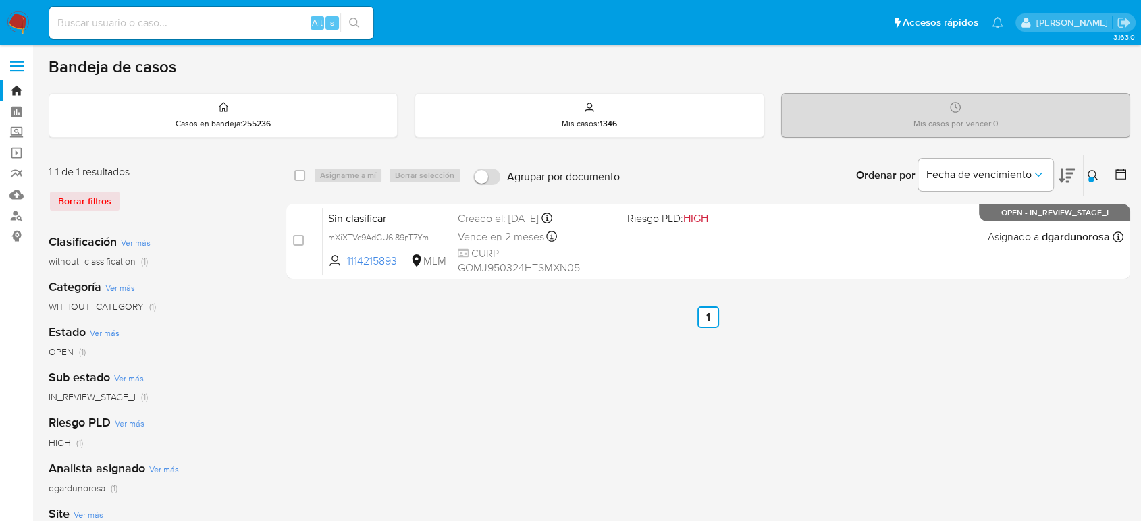
click at [1090, 182] on button at bounding box center [1095, 175] width 22 height 16
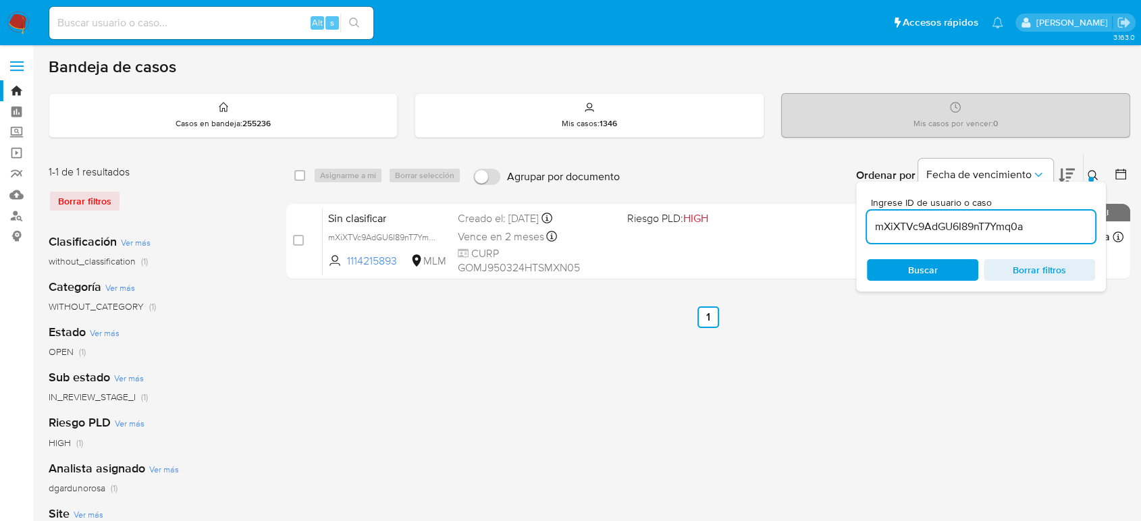
click at [986, 218] on input "mXiXTVc9AdGU6I89nT7Ymq0a" at bounding box center [981, 227] width 228 height 18
type input "OtAVzqkVA34BwbwbIUVySF2E"
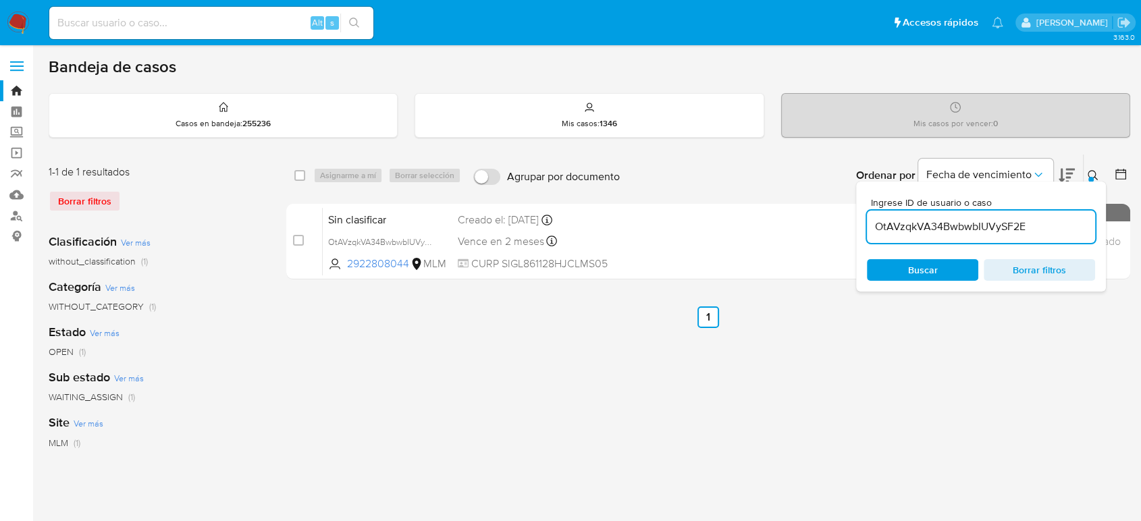
click at [1089, 177] on div at bounding box center [1090, 179] width 5 height 5
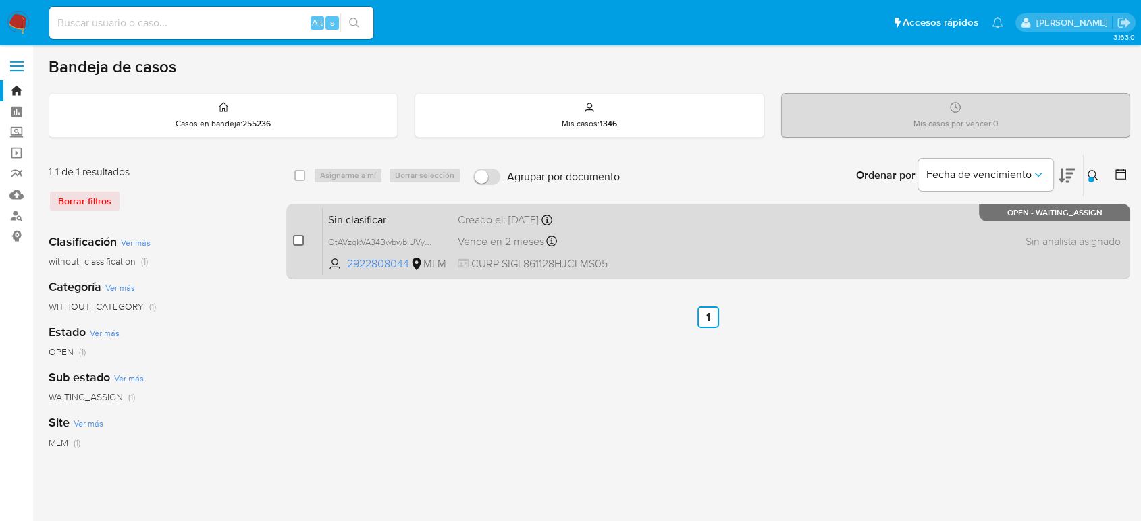
click at [294, 242] on input "checkbox" at bounding box center [298, 240] width 11 height 11
checkbox input "true"
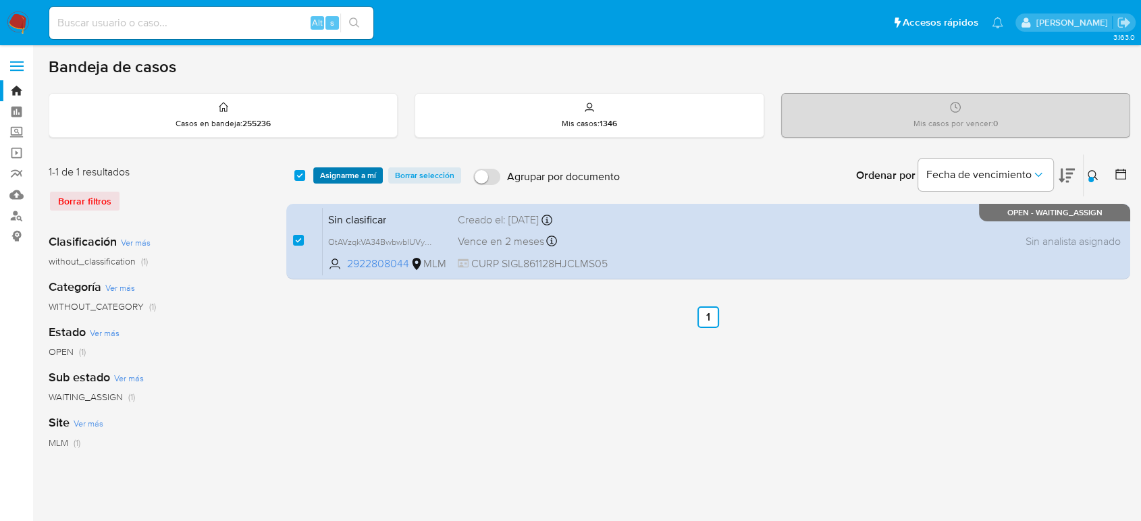
click at [333, 178] on span "Asignarme a mí" at bounding box center [348, 176] width 56 height 14
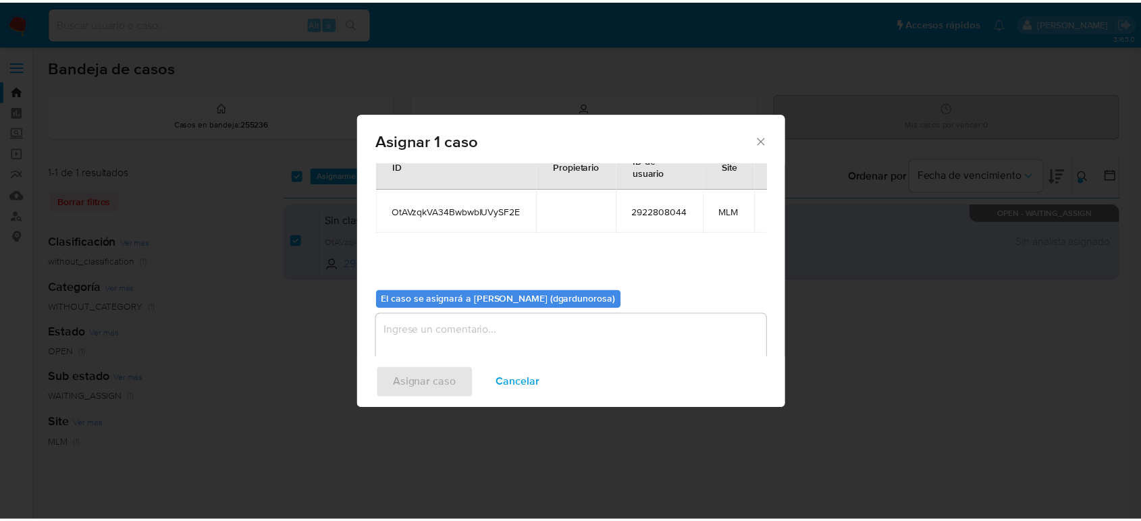
scroll to position [69, 0]
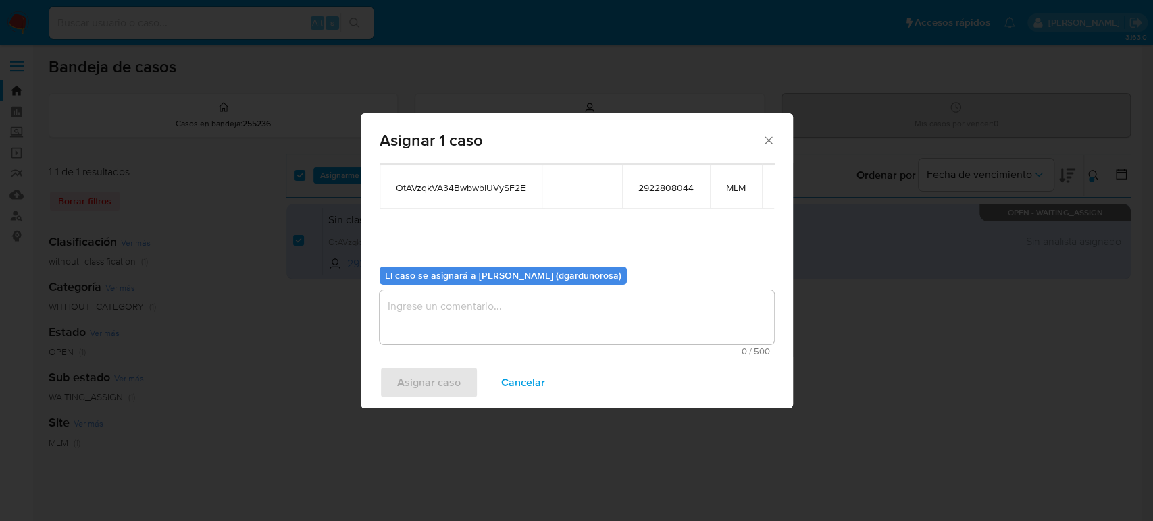
click at [511, 311] on textarea "assign-modal" at bounding box center [576, 317] width 394 height 54
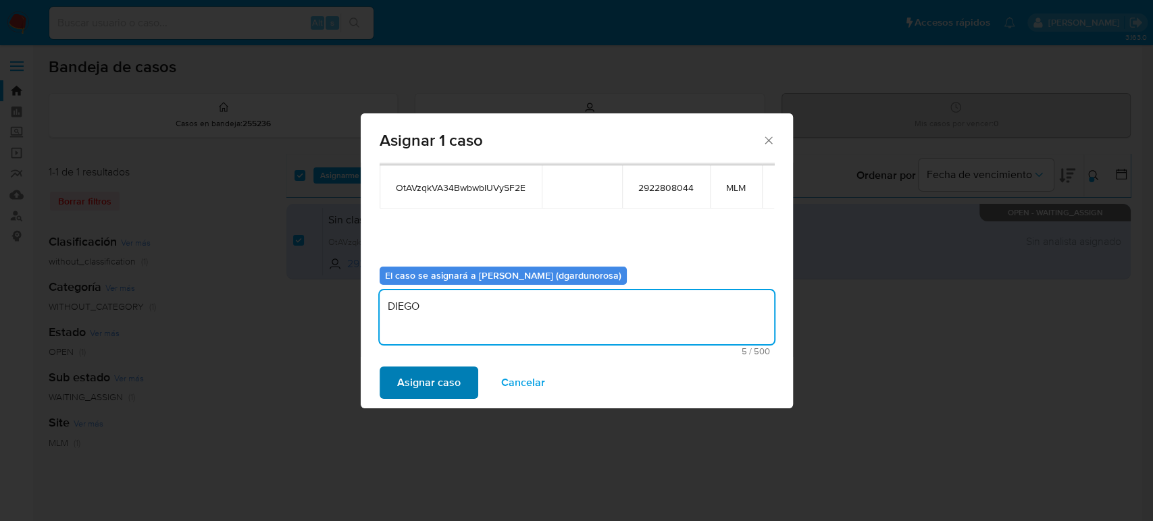
type textarea "DIEGO"
drag, startPoint x: 438, startPoint y: 382, endPoint x: 445, endPoint y: 388, distance: 9.2
click at [445, 388] on span "Asignar caso" at bounding box center [428, 383] width 63 height 30
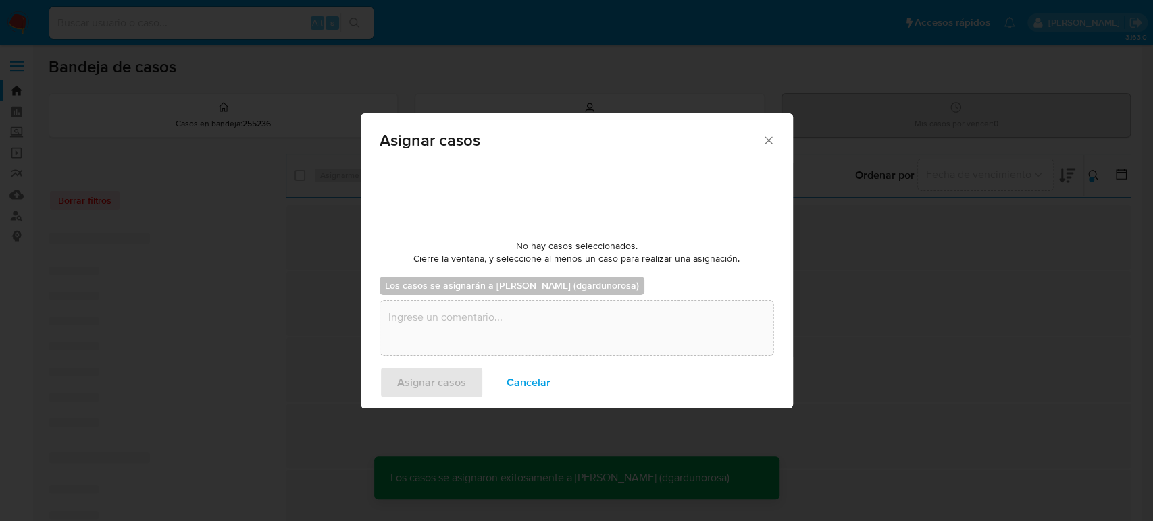
checkbox input "false"
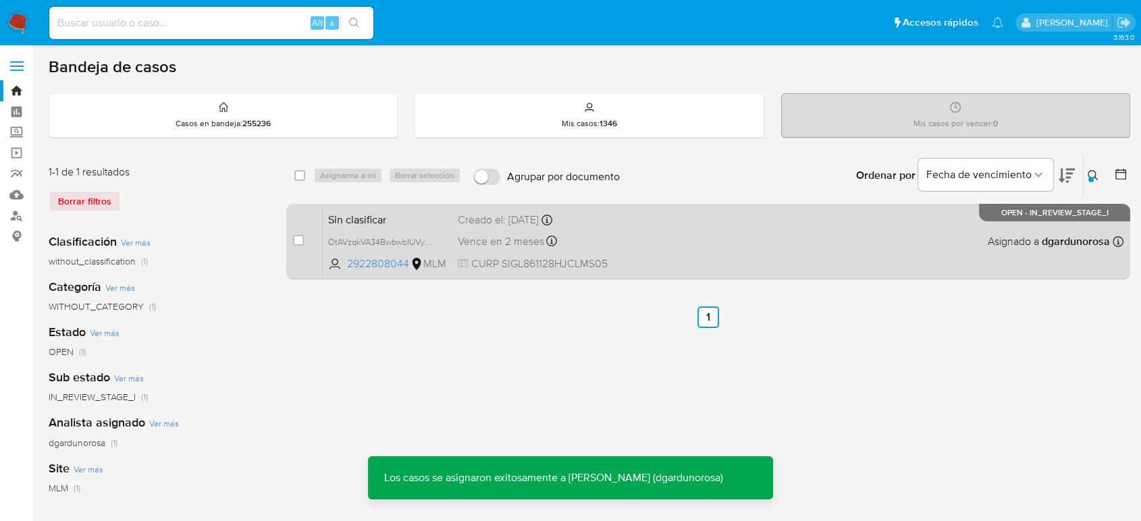
click at [711, 250] on div "Sin clasificar OtAVzqkVA34BwbwbIUVySF2E 2922808044 MLM Creado el: 12/10/2025 Cr…" at bounding box center [723, 241] width 801 height 68
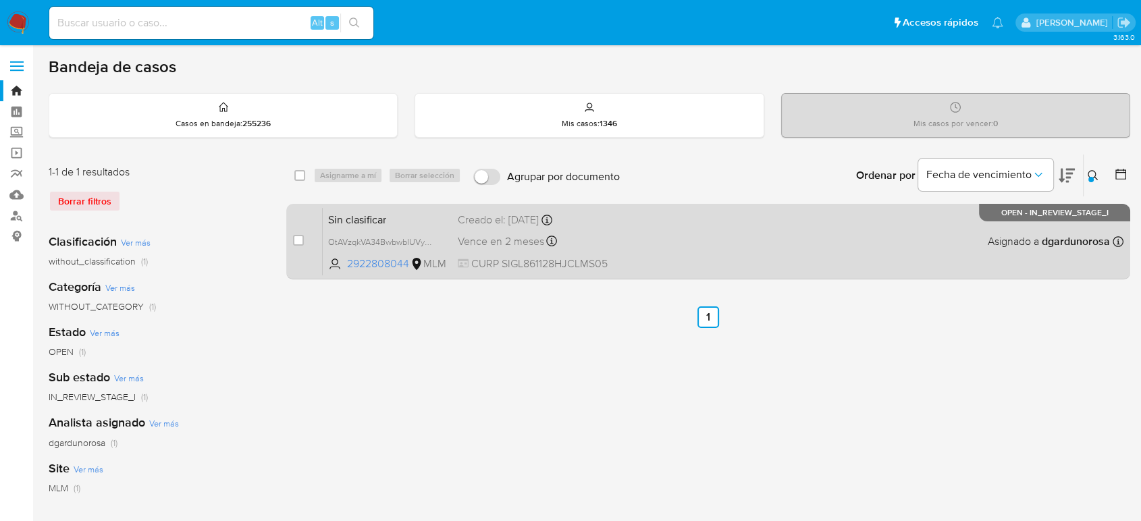
click at [691, 244] on div "Sin clasificar OtAVzqkVA34BwbwbIUVySF2E 2922808044 MLM Creado el: 12/10/2025 Cr…" at bounding box center [723, 241] width 801 height 68
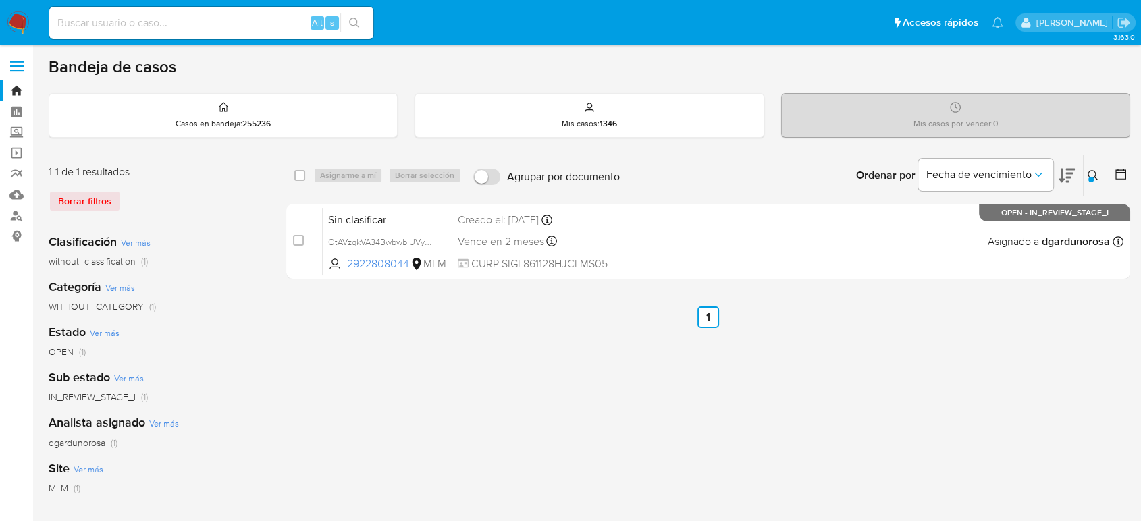
click at [1092, 175] on icon at bounding box center [1093, 175] width 11 height 11
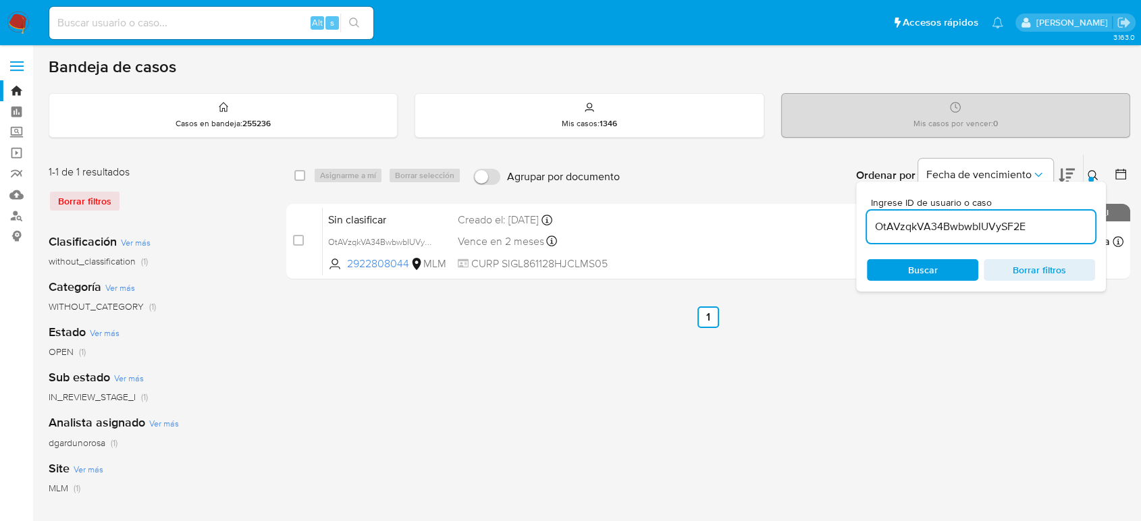
click at [981, 223] on input "OtAVzqkVA34BwbwbIUVySF2E" at bounding box center [981, 227] width 228 height 18
type input "60442909"
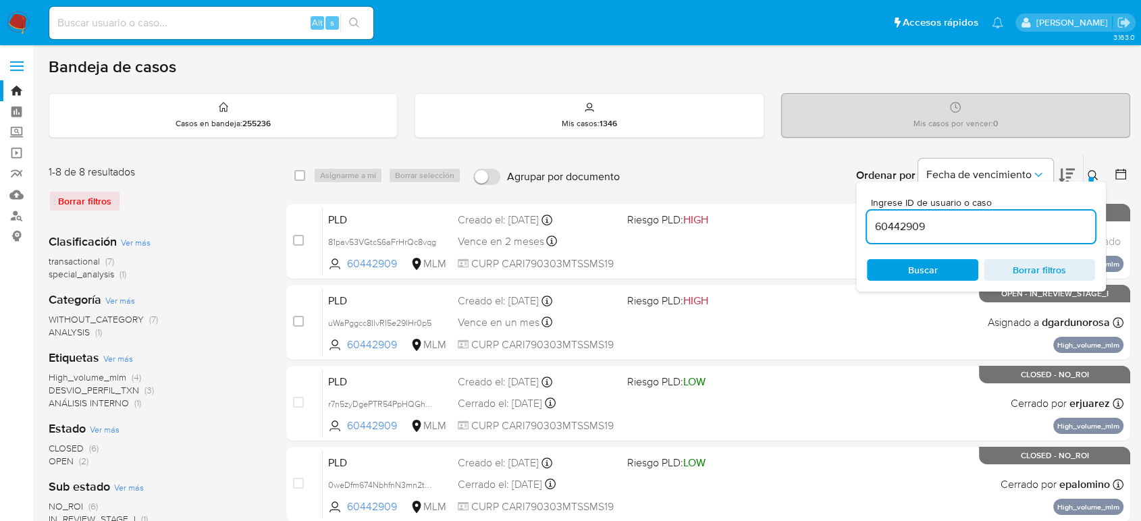
click at [1093, 173] on icon at bounding box center [1093, 175] width 11 height 11
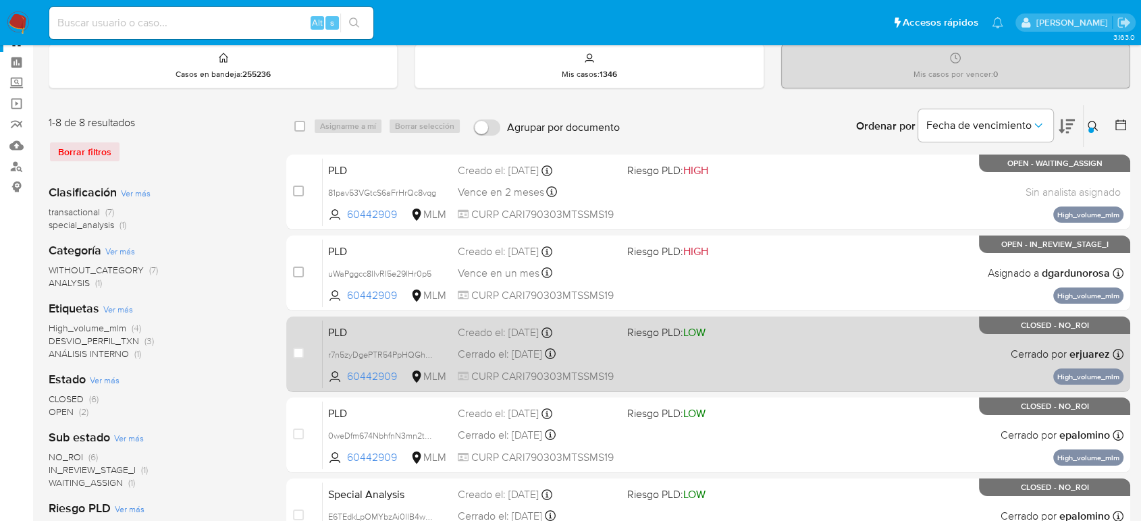
scroll to position [75, 0]
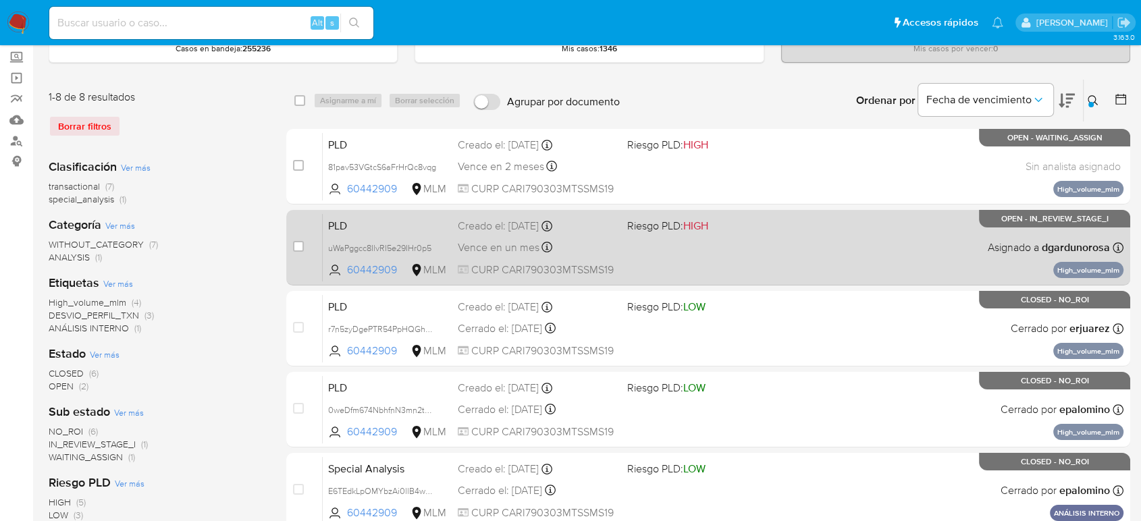
click at [909, 267] on div "PLD uWaPggcc8IlvRI5e29IHr0p5 60442909 MLM Riesgo PLD: HIGH Creado el: 12/09/202…" at bounding box center [723, 247] width 801 height 68
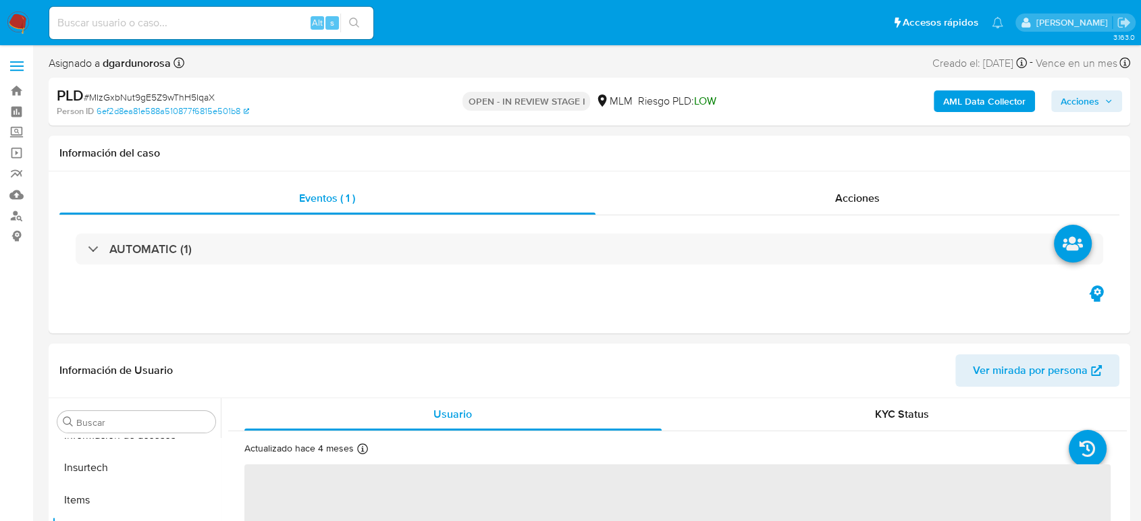
scroll to position [668, 0]
select select "10"
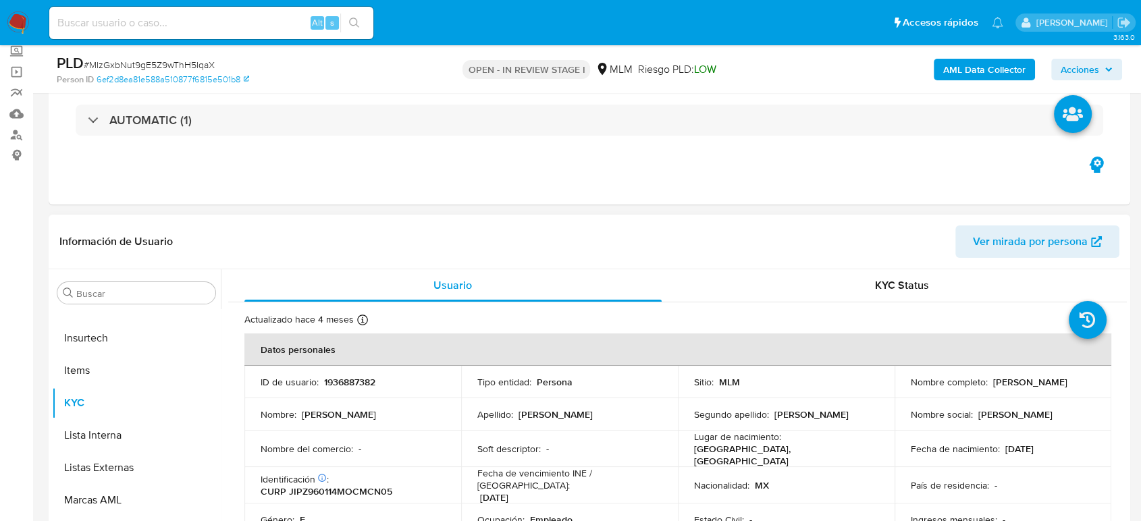
scroll to position [225, 0]
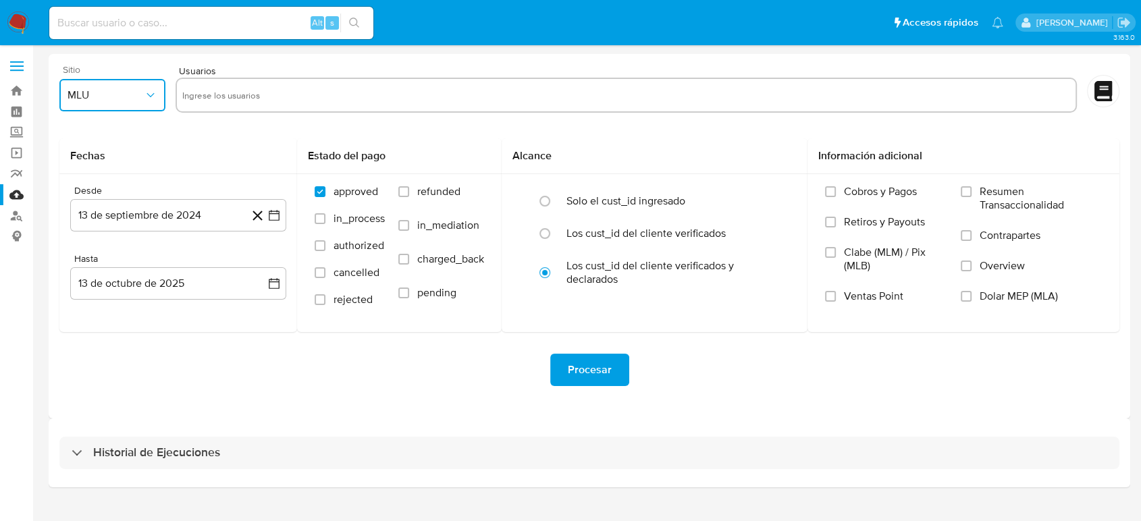
click at [134, 94] on span "MLU" at bounding box center [106, 95] width 76 height 14
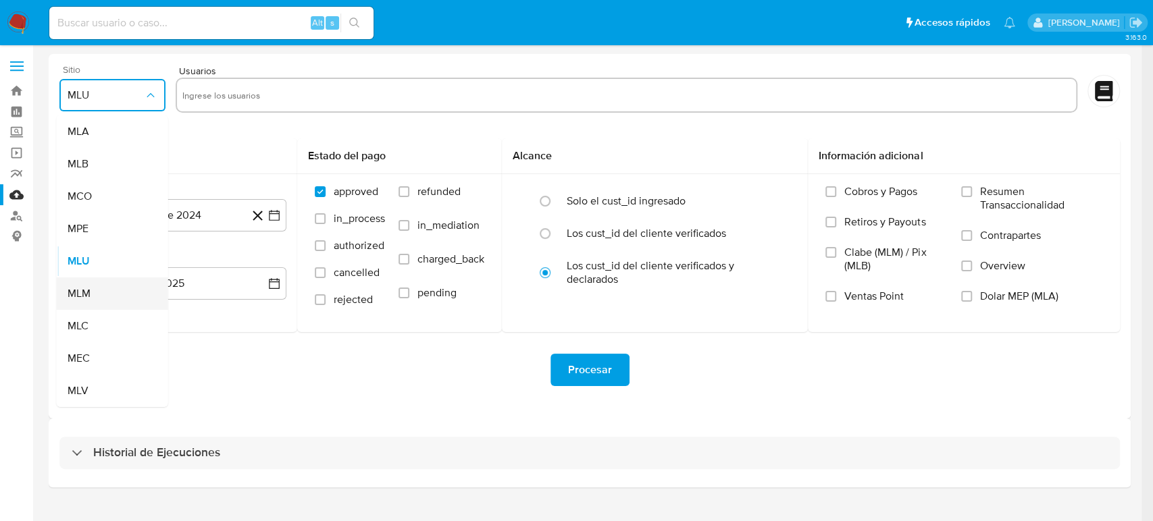
click at [92, 294] on div "MLM" at bounding box center [109, 293] width 82 height 32
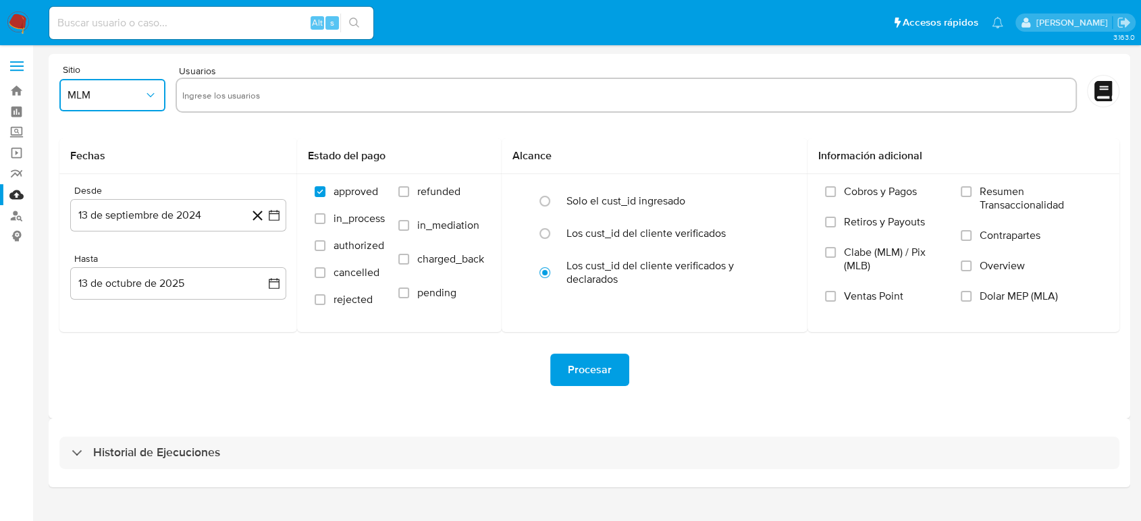
click at [277, 96] on input "text" at bounding box center [626, 95] width 888 height 22
type input "25806763"
click at [365, 101] on input "text" at bounding box center [666, 95] width 808 height 22
paste input "468509474"
type input "468509474"
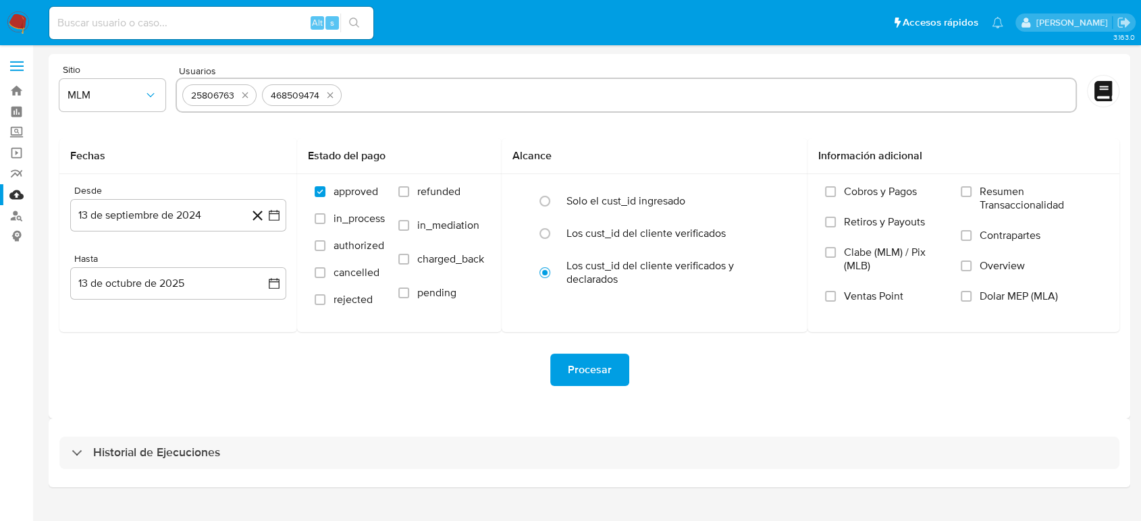
click at [451, 101] on input "text" at bounding box center [708, 95] width 723 height 22
paste input "2230351168"
type input "2230351168"
click at [464, 103] on input "text" at bounding box center [752, 95] width 636 height 22
paste input "57176939"
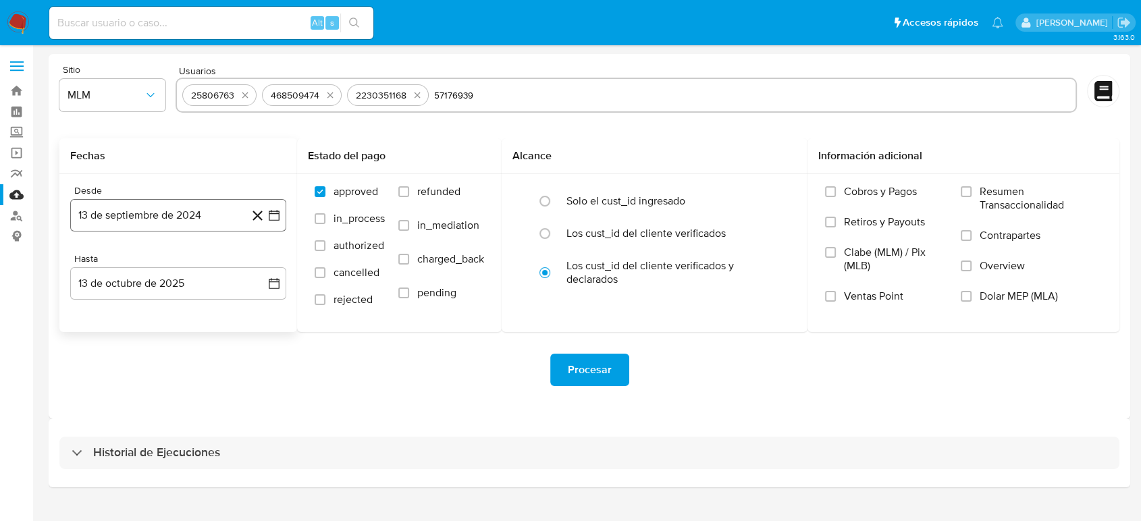
type input "57176939"
click at [277, 211] on icon "button" at bounding box center [274, 215] width 11 height 11
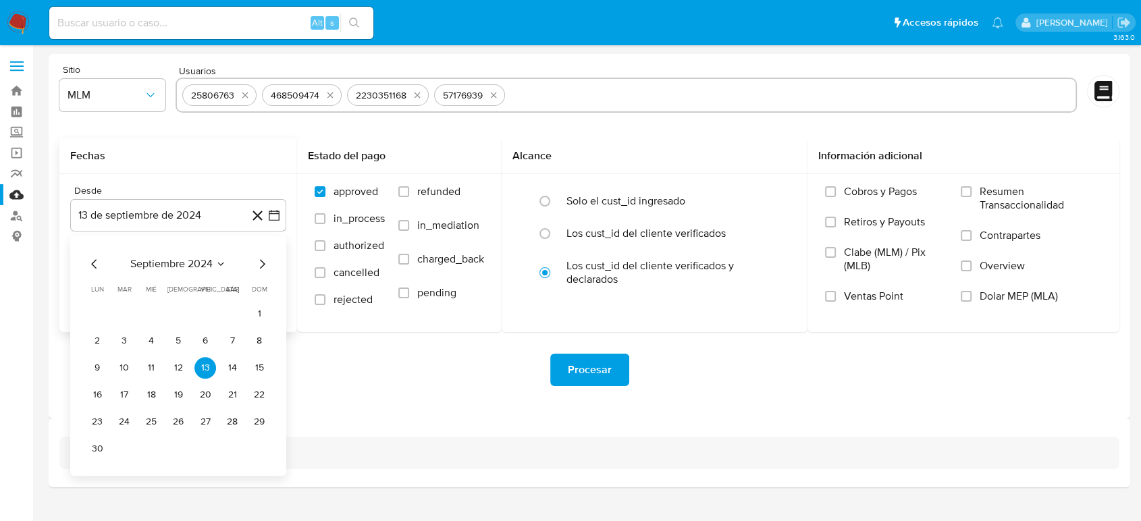
click at [221, 261] on icon "Seleccionar mes y año" at bounding box center [220, 264] width 11 height 11
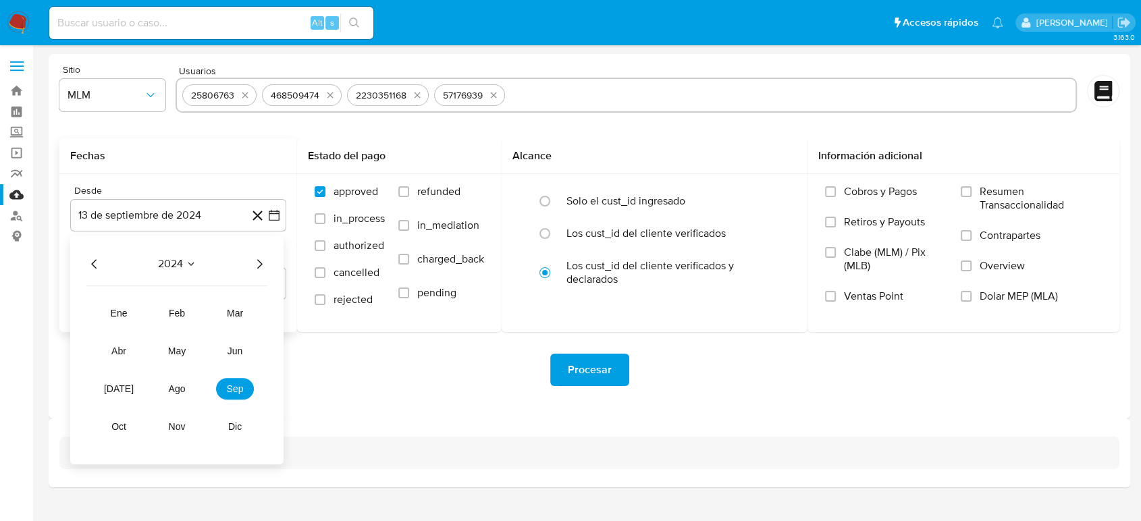
click at [253, 264] on icon "Año siguiente" at bounding box center [259, 264] width 16 height 16
click at [230, 309] on span "mar" at bounding box center [235, 313] width 16 height 11
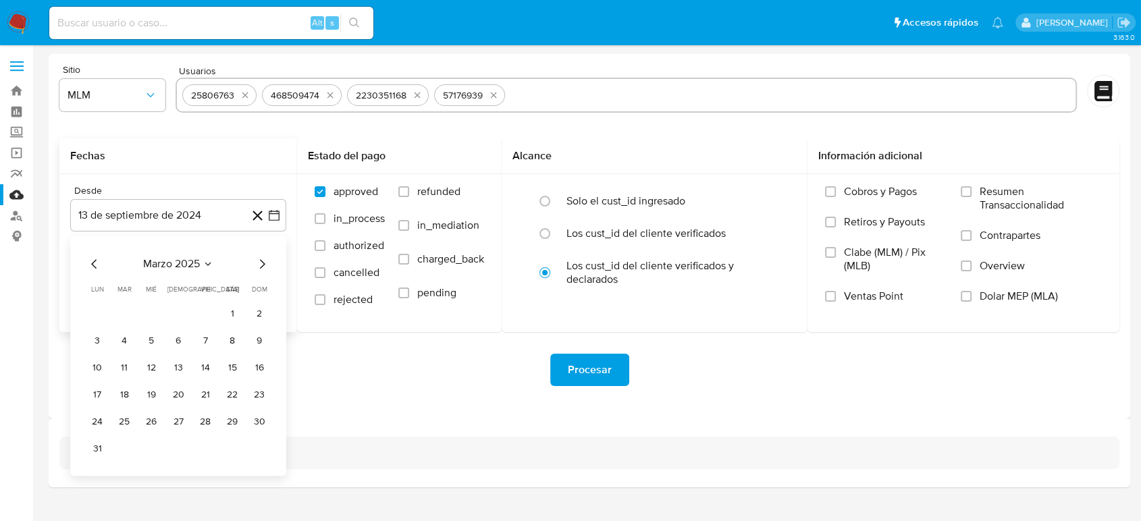
click at [227, 313] on button "1" at bounding box center [232, 314] width 22 height 22
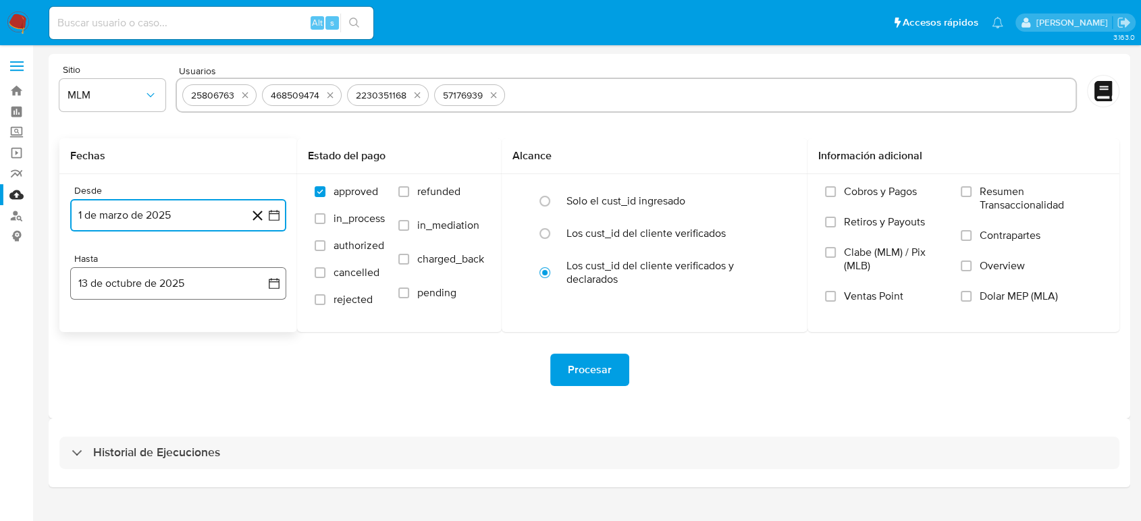
click at [267, 278] on icon "button" at bounding box center [274, 284] width 14 height 14
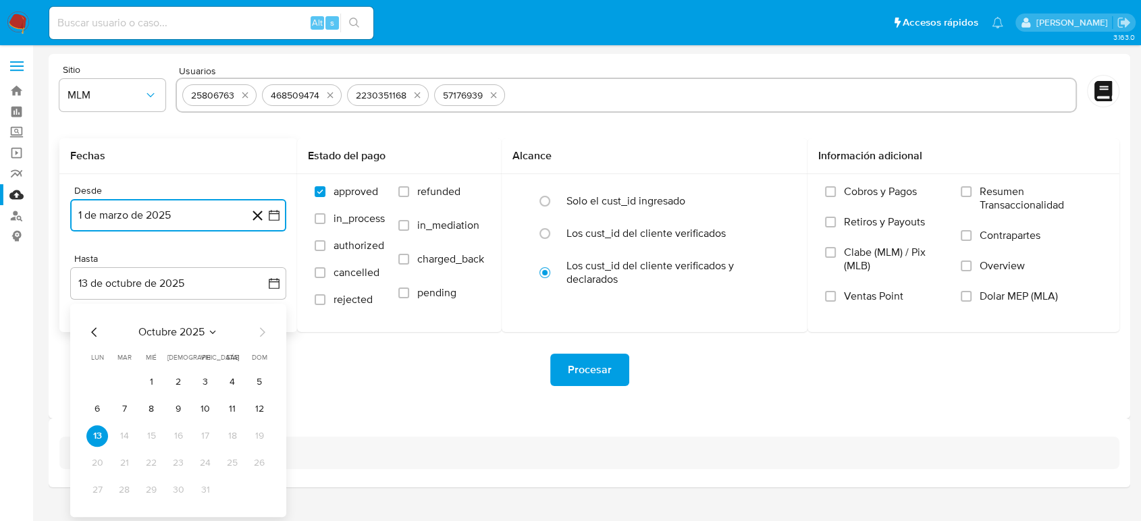
click at [97, 328] on icon "Mes anterior" at bounding box center [94, 332] width 16 height 16
click at [97, 329] on icon "Mes anterior" at bounding box center [94, 332] width 16 height 16
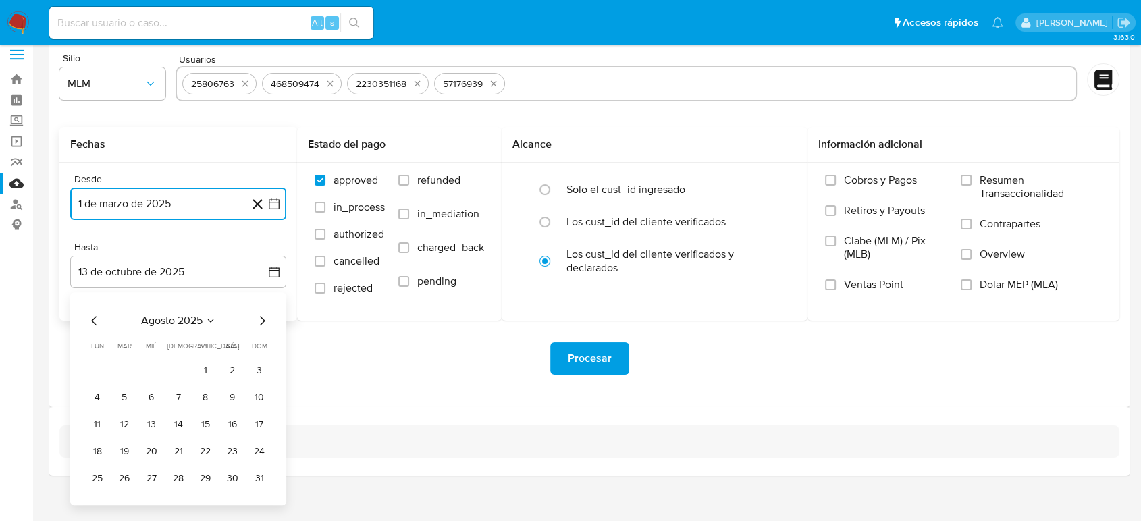
scroll to position [23, 0]
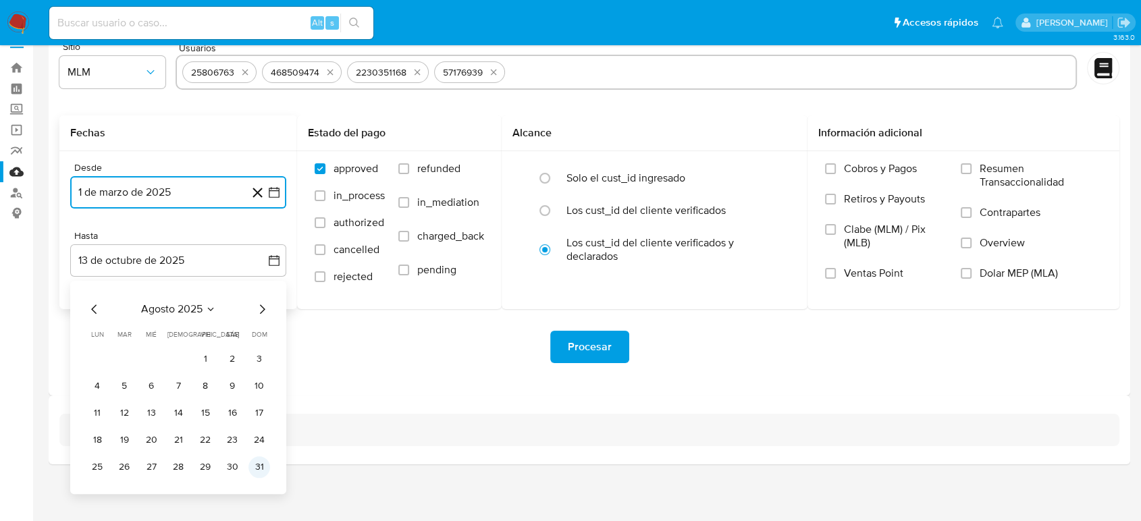
click at [265, 471] on button "31" at bounding box center [259, 467] width 22 height 22
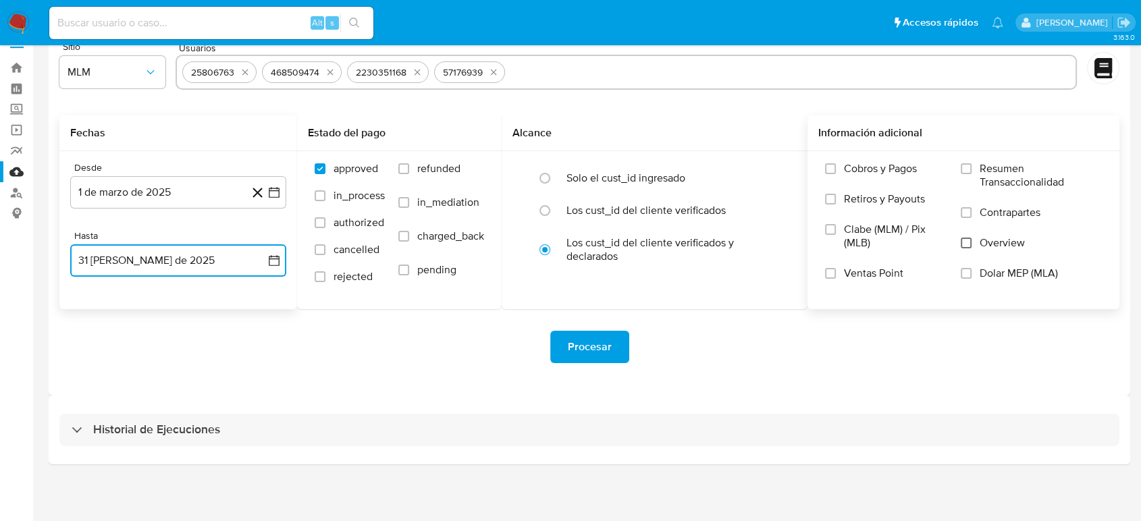
click at [963, 242] on input "Overview" at bounding box center [966, 243] width 11 height 11
click at [580, 339] on span "Procesar" at bounding box center [590, 347] width 44 height 30
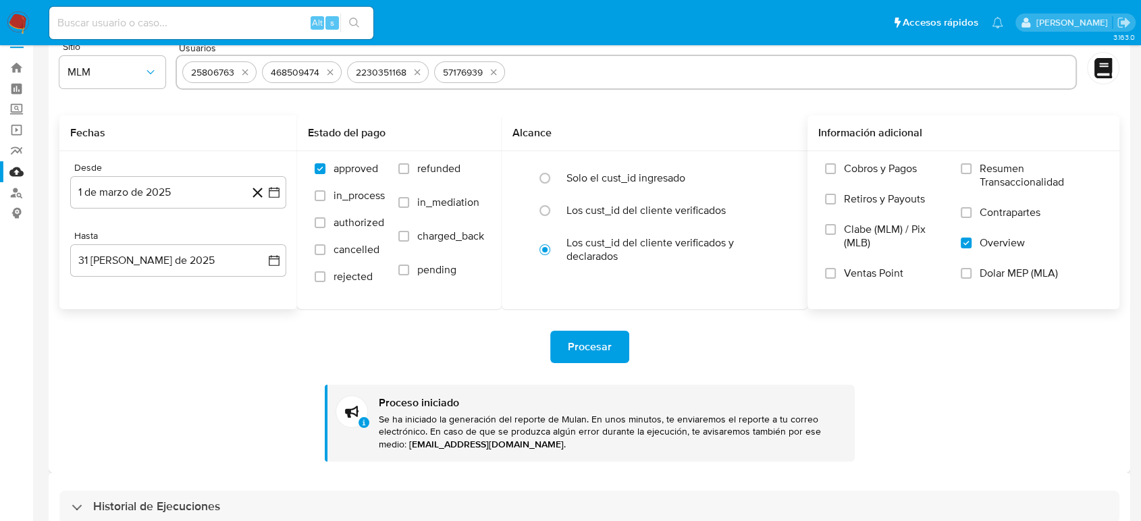
click at [535, 88] on div "25806763 468509474 2230351168 57176939" at bounding box center [626, 72] width 901 height 35
click at [526, 77] on input "text" at bounding box center [790, 72] width 560 height 22
paste input "215422906"
type input "2"
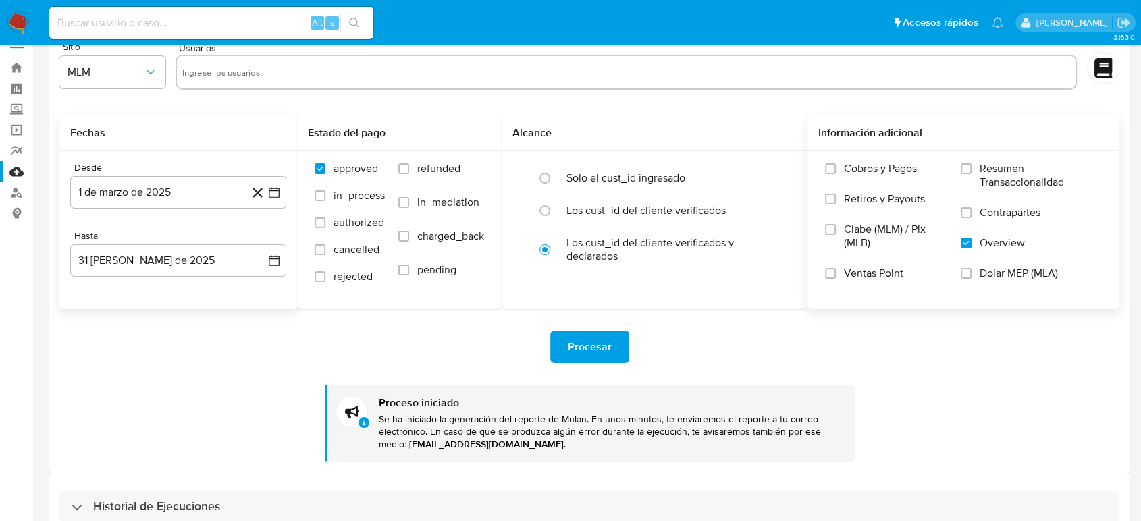
paste input "215422906"
type input "215422906"
click at [435, 79] on input "text" at bounding box center [668, 72] width 804 height 22
paste input "2441916161"
type input "2441916161"
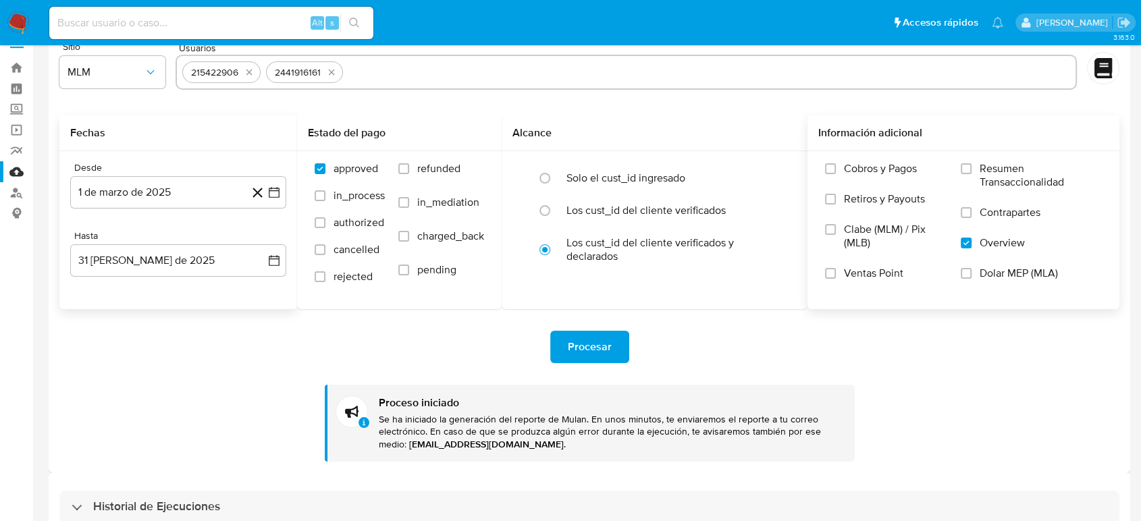
click at [472, 68] on input "text" at bounding box center [709, 72] width 722 height 22
paste input "1694216747"
type input "1694216747"
click at [448, 72] on input "text" at bounding box center [751, 72] width 637 height 22
paste input "697693980"
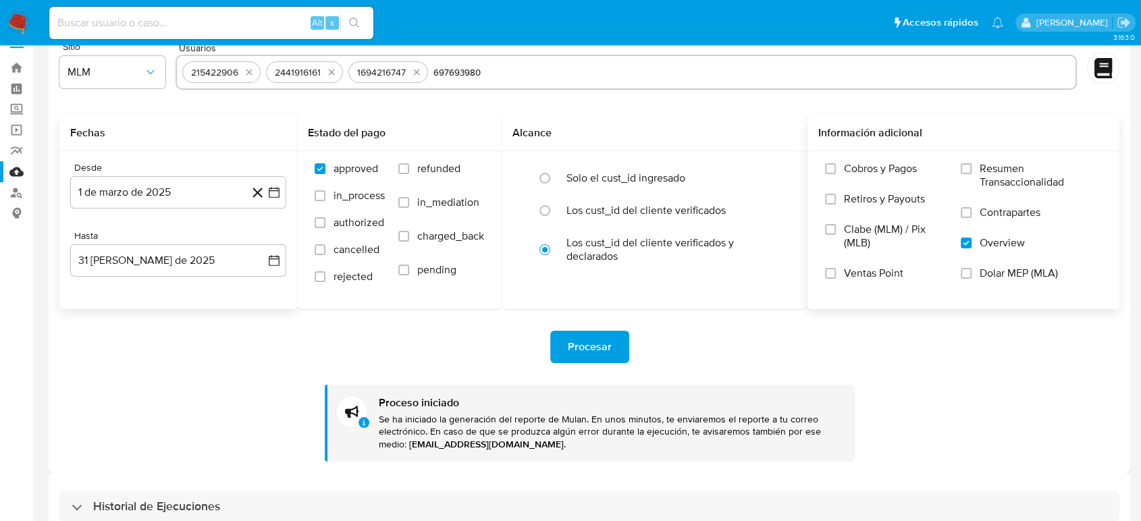
type input "697693980"
click at [707, 331] on div "Procesar" at bounding box center [589, 347] width 1060 height 32
click at [614, 343] on button "Procesar" at bounding box center [589, 347] width 79 height 32
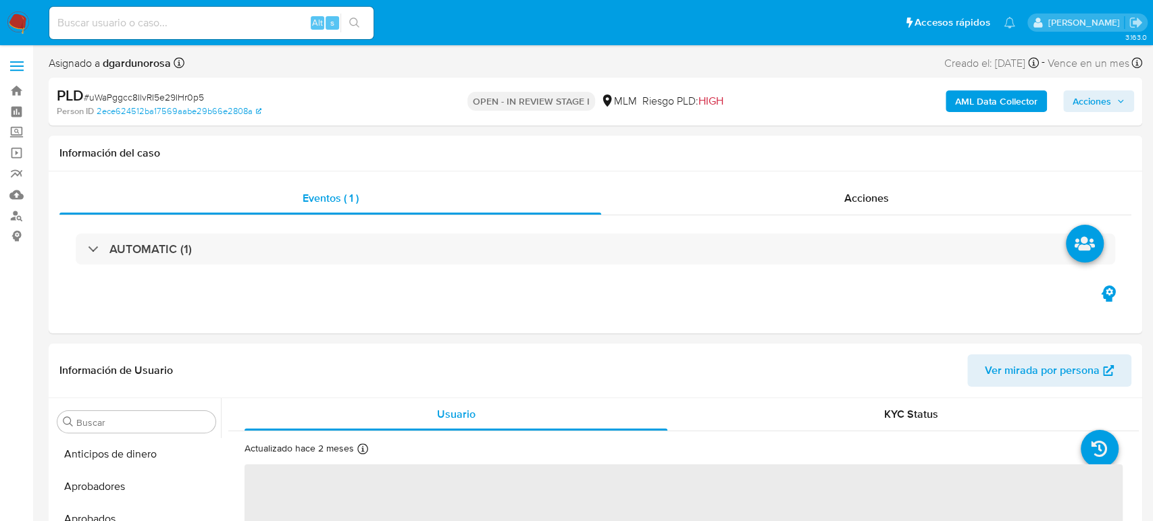
select select "10"
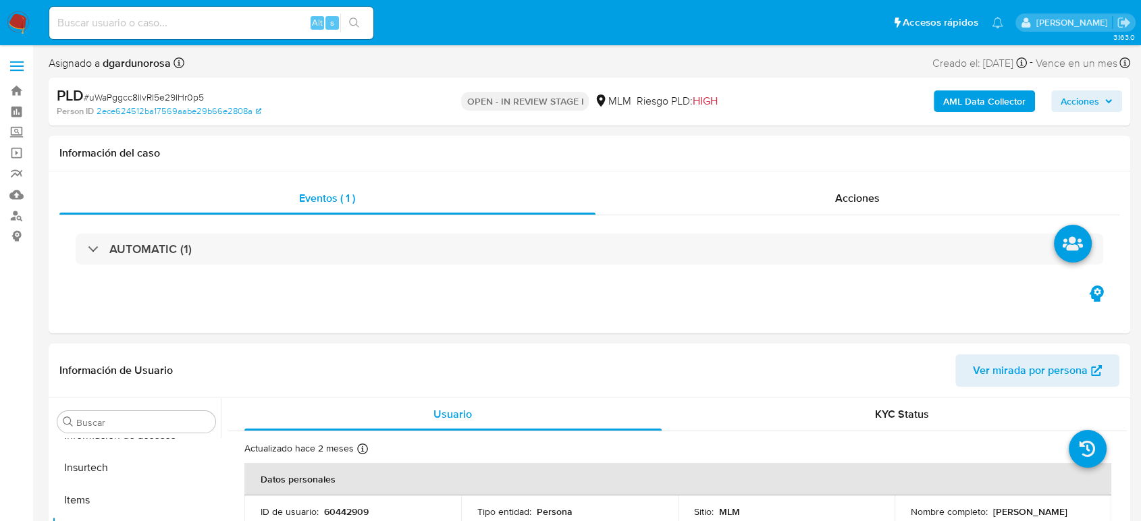
scroll to position [668, 0]
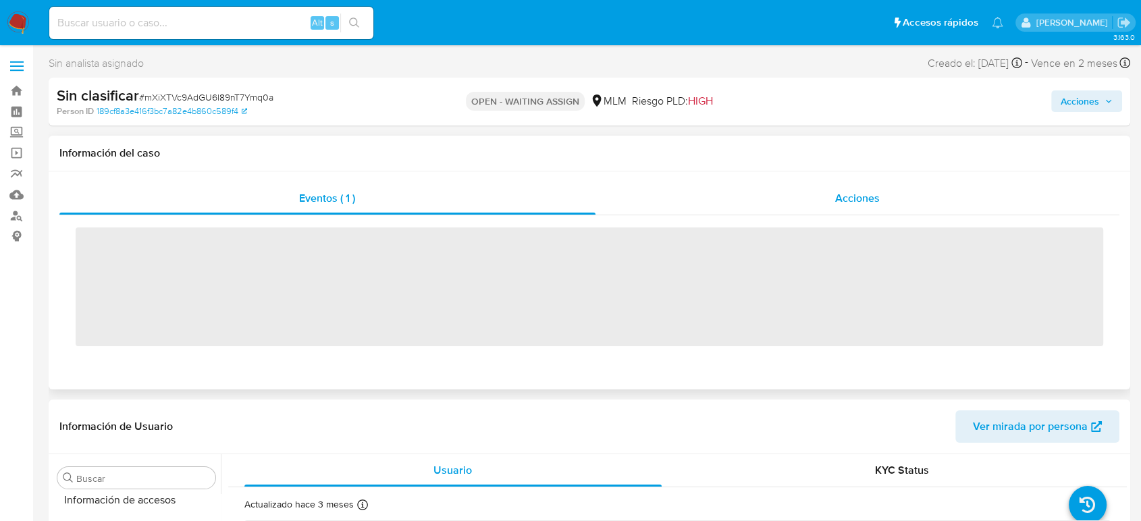
scroll to position [668, 0]
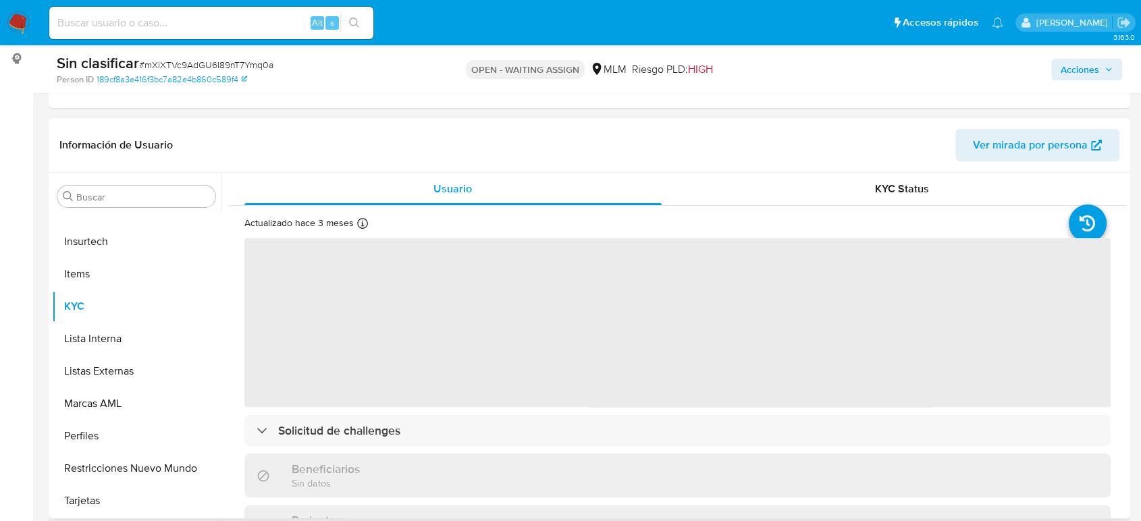
select select "10"
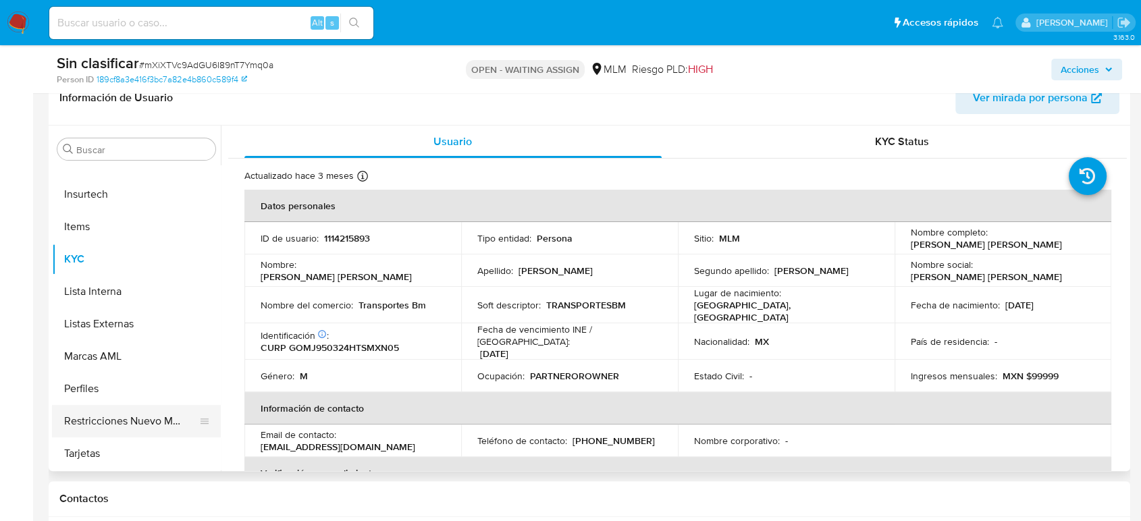
click at [119, 427] on button "Restricciones Nuevo Mundo" at bounding box center [131, 421] width 158 height 32
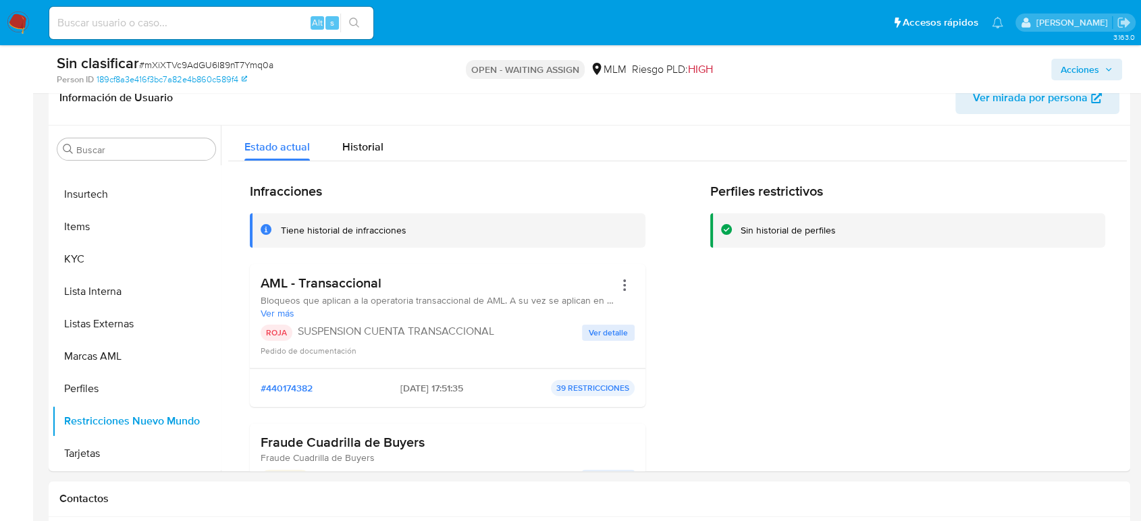
click at [609, 331] on span "Ver detalle" at bounding box center [608, 333] width 39 height 14
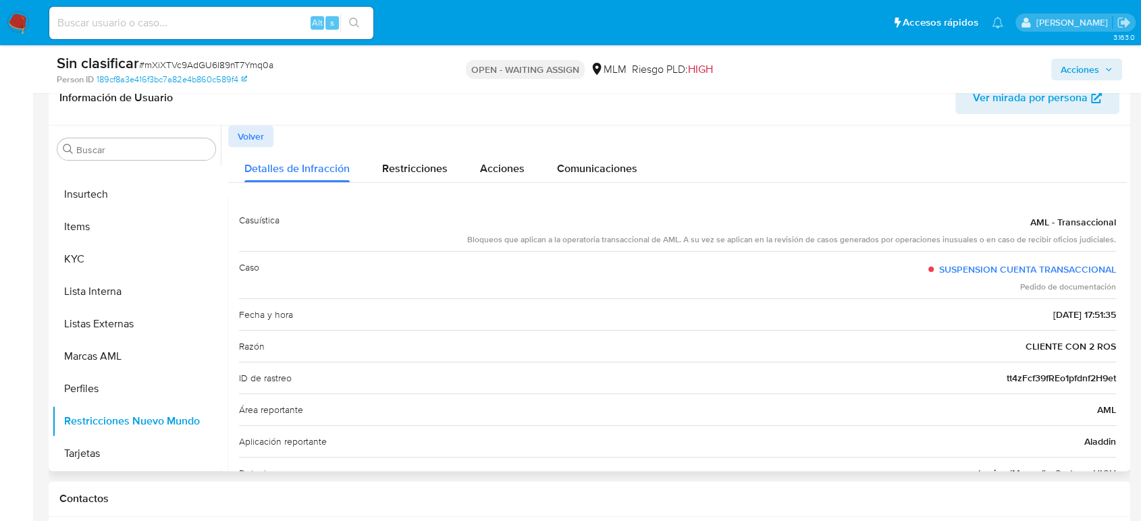
drag, startPoint x: 1085, startPoint y: 56, endPoint x: 1024, endPoint y: 136, distance: 100.7
click at [1085, 56] on div "Acciones" at bounding box center [946, 69] width 352 height 32
click at [1099, 60] on span "Acciones" at bounding box center [1087, 69] width 52 height 19
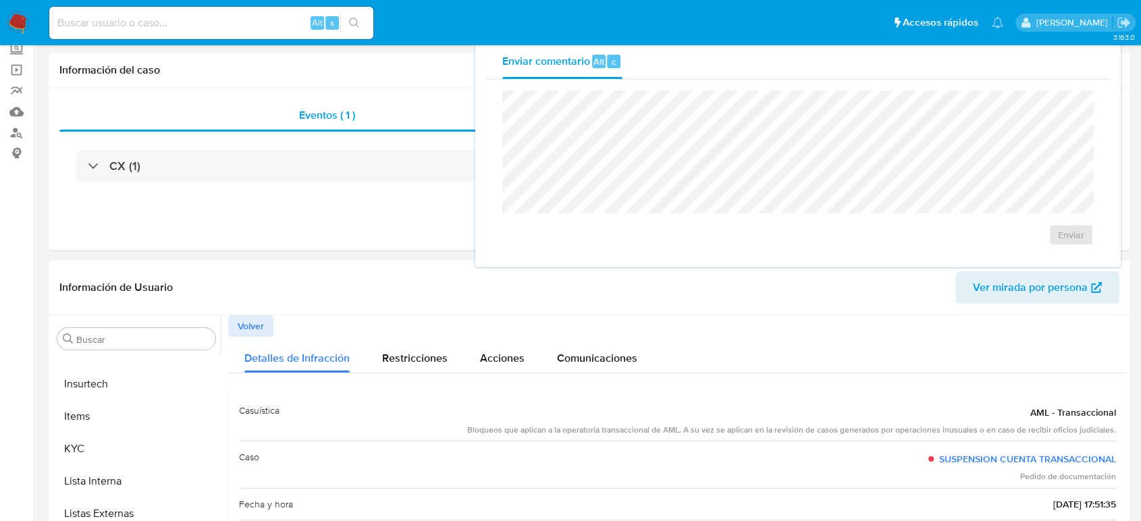
scroll to position [0, 0]
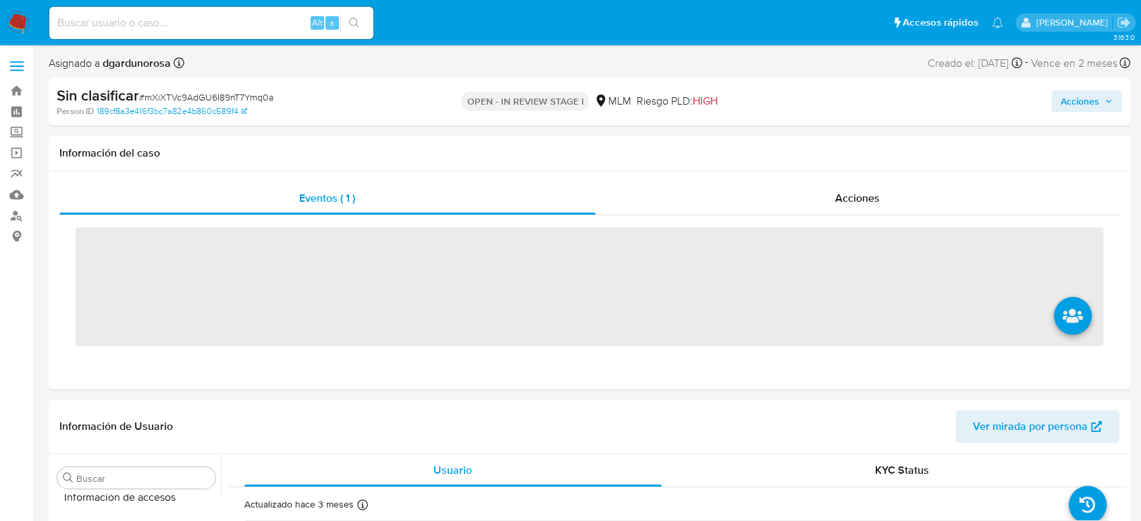
scroll to position [668, 0]
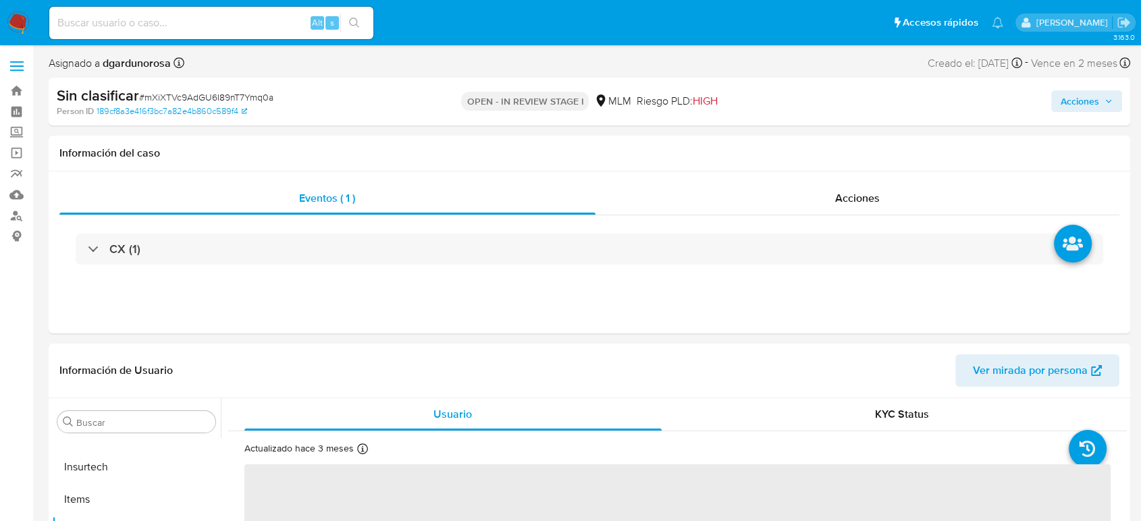
click at [1071, 101] on span "Acciones" at bounding box center [1080, 101] width 38 height 22
select select "10"
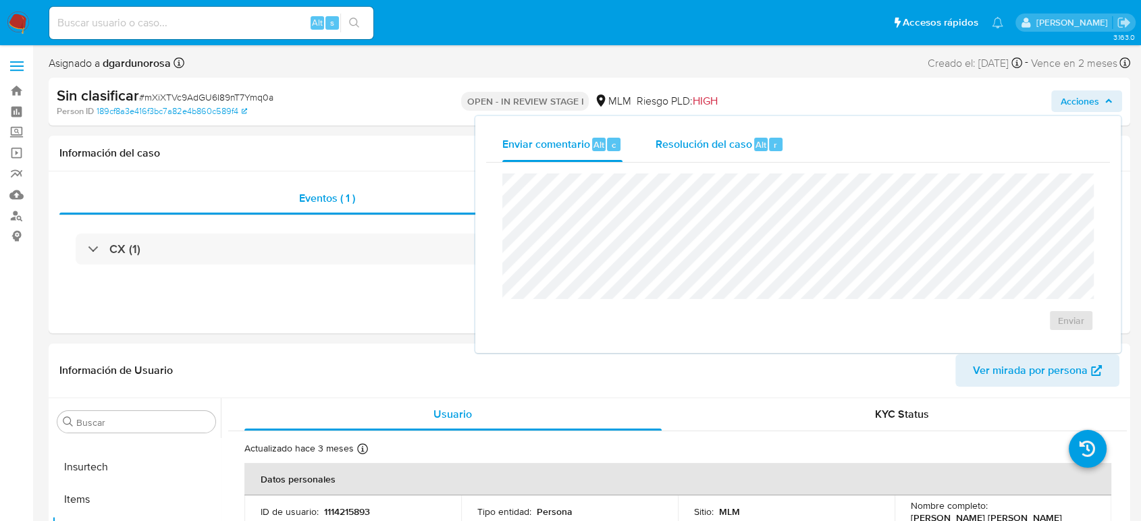
click at [697, 151] on span "Resolución del caso" at bounding box center [703, 144] width 97 height 16
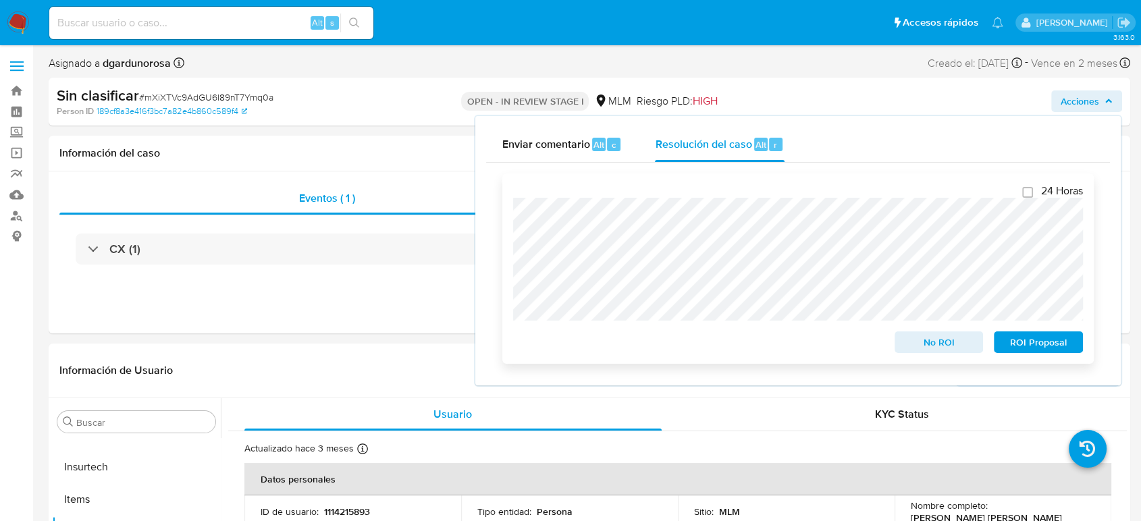
click at [914, 349] on span "No ROI" at bounding box center [939, 342] width 70 height 19
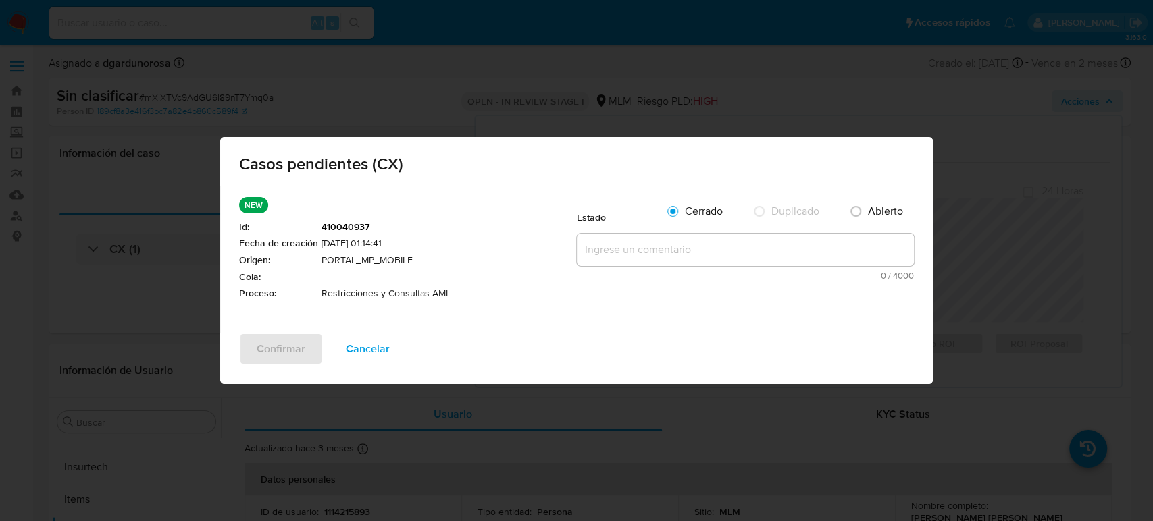
click at [656, 255] on textarea at bounding box center [745, 250] width 337 height 32
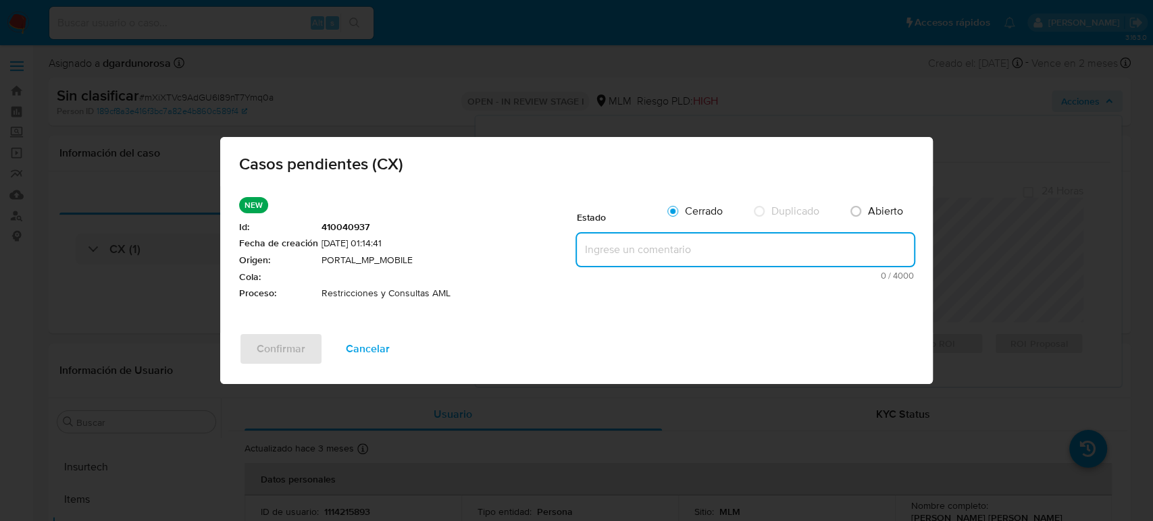
paste textarea "Se valida CX, se trata de cliente con bloqueo por 2 reportes a la autoridad. No…"
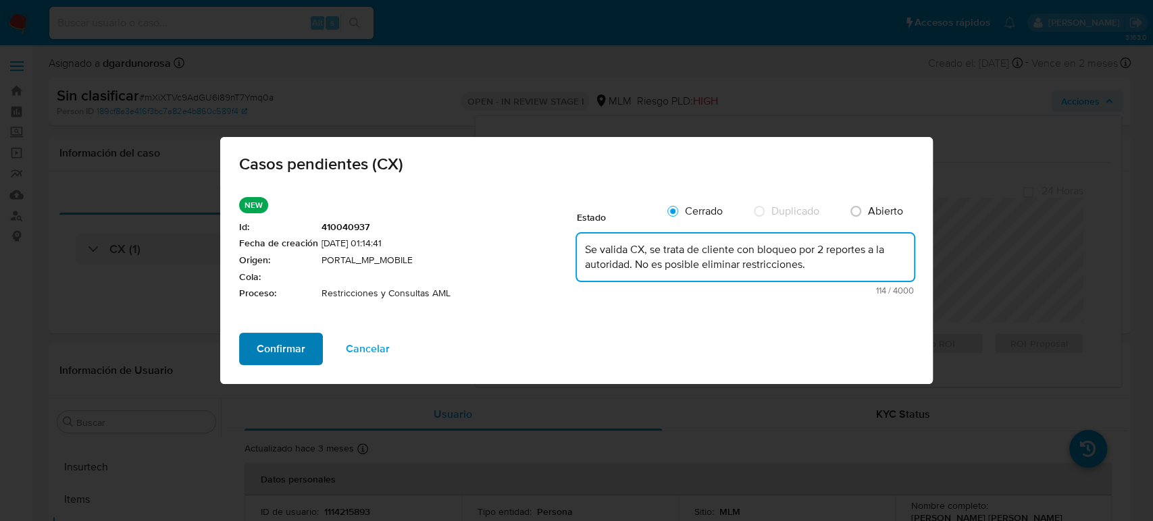
type textarea "Se valida CX, se trata de cliente con bloqueo por 2 reportes a la autoridad. No…"
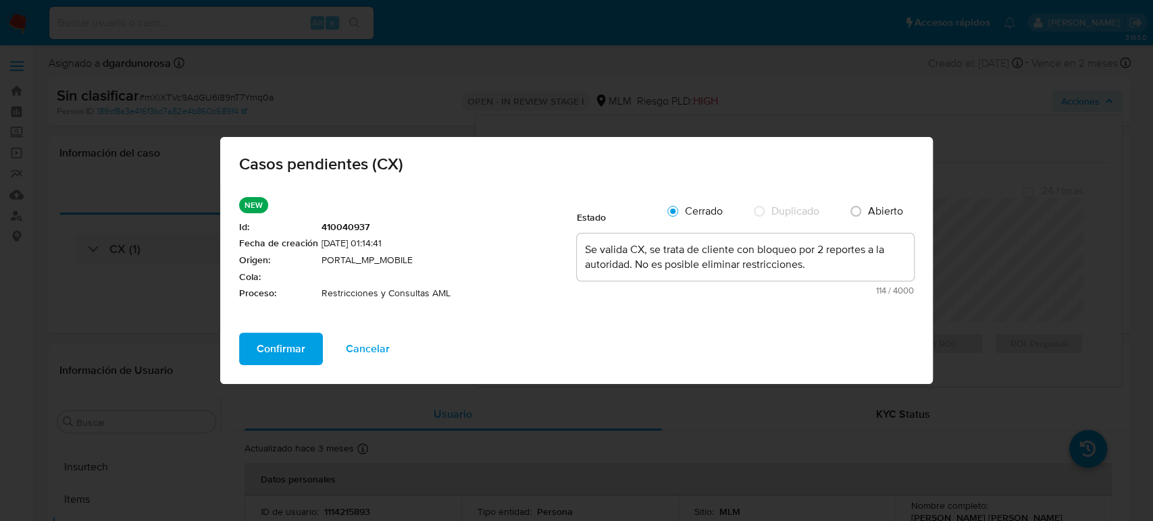
click at [290, 342] on span "Confirmar" at bounding box center [281, 349] width 49 height 30
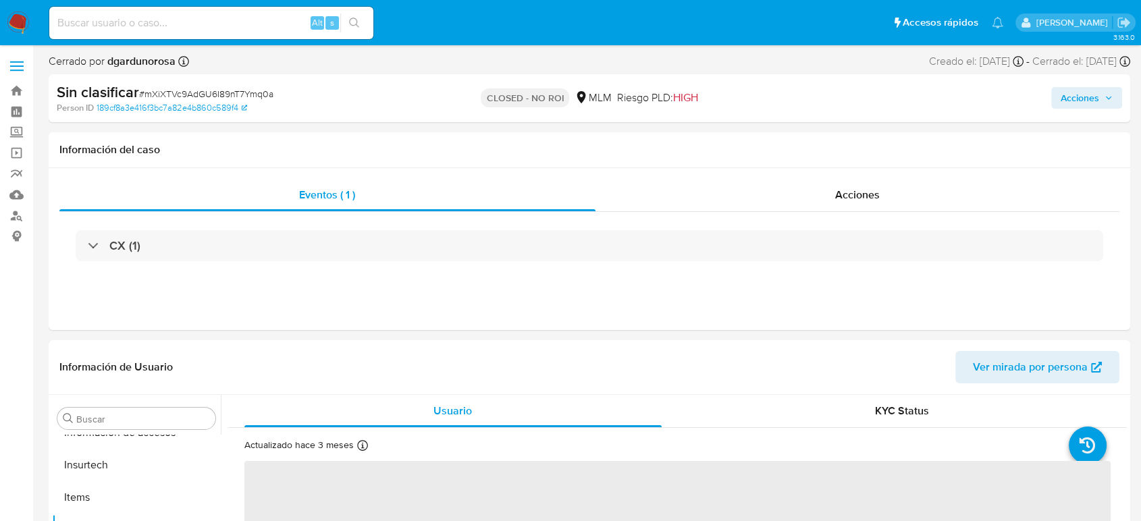
scroll to position [668, 0]
select select "10"
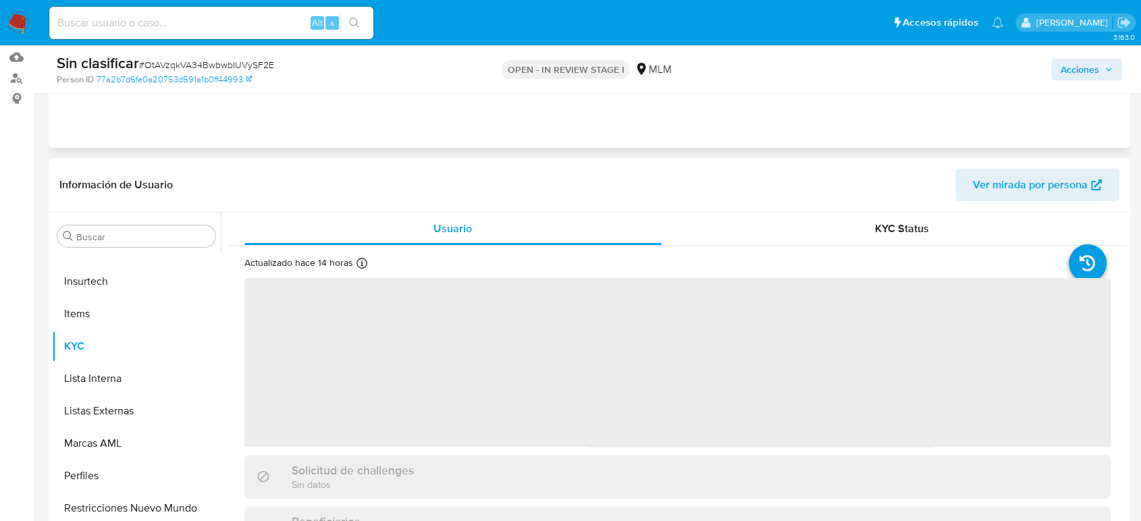
scroll to position [225, 0]
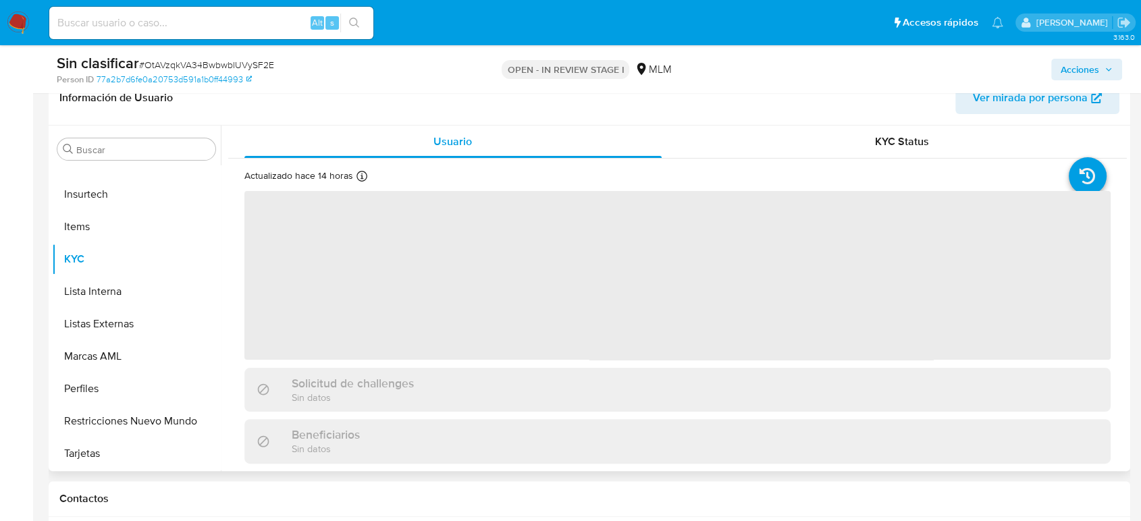
select select "10"
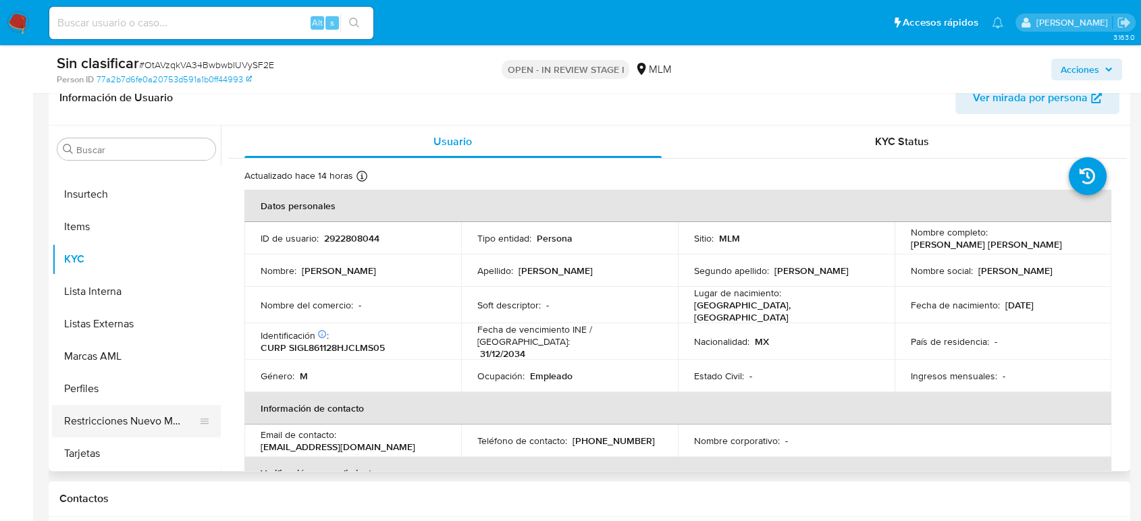
click at [127, 427] on button "Restricciones Nuevo Mundo" at bounding box center [131, 421] width 158 height 32
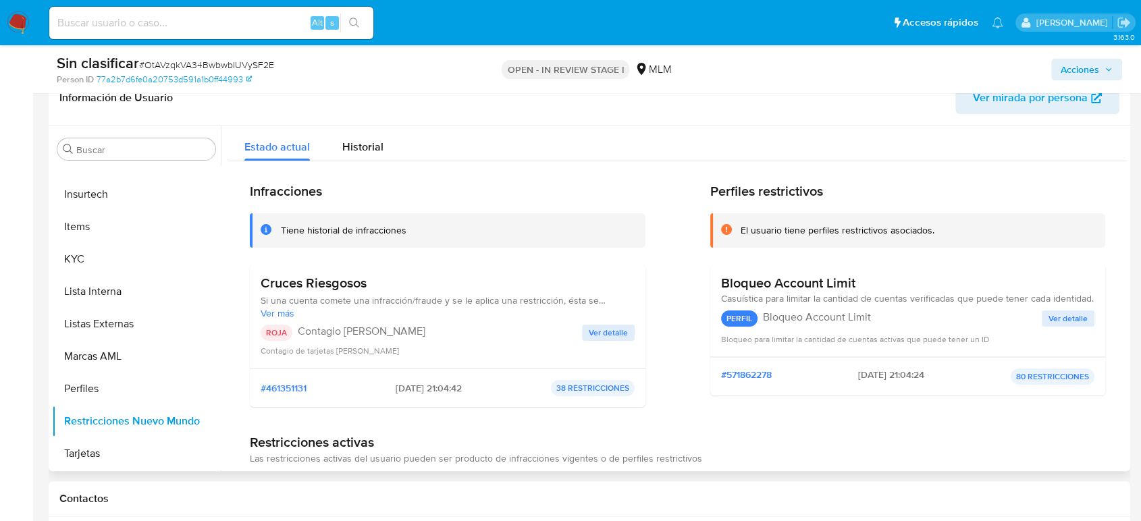
click at [589, 326] on span "Ver detalle" at bounding box center [608, 333] width 39 height 14
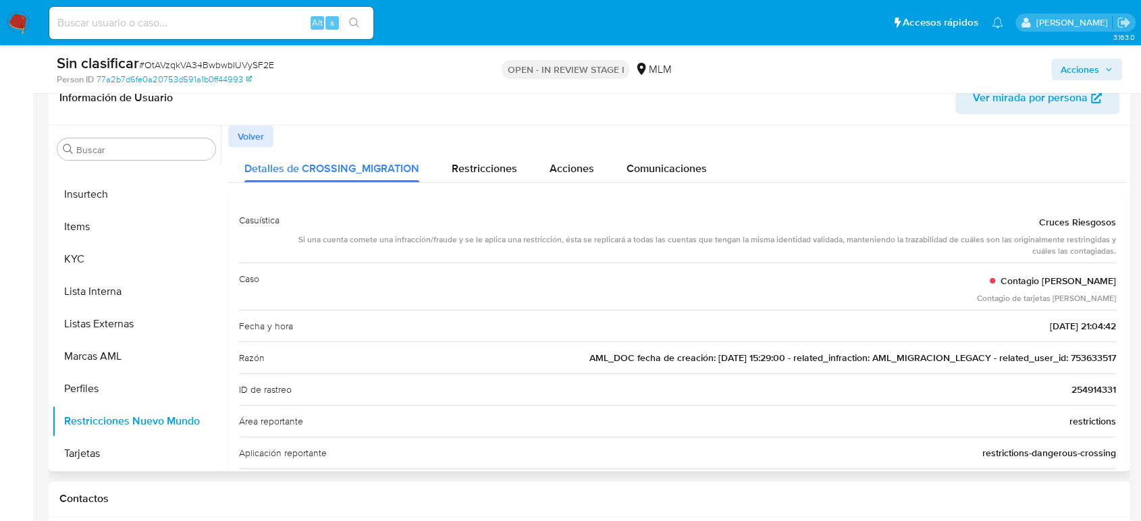
click at [248, 131] on span "Volver" at bounding box center [251, 136] width 26 height 19
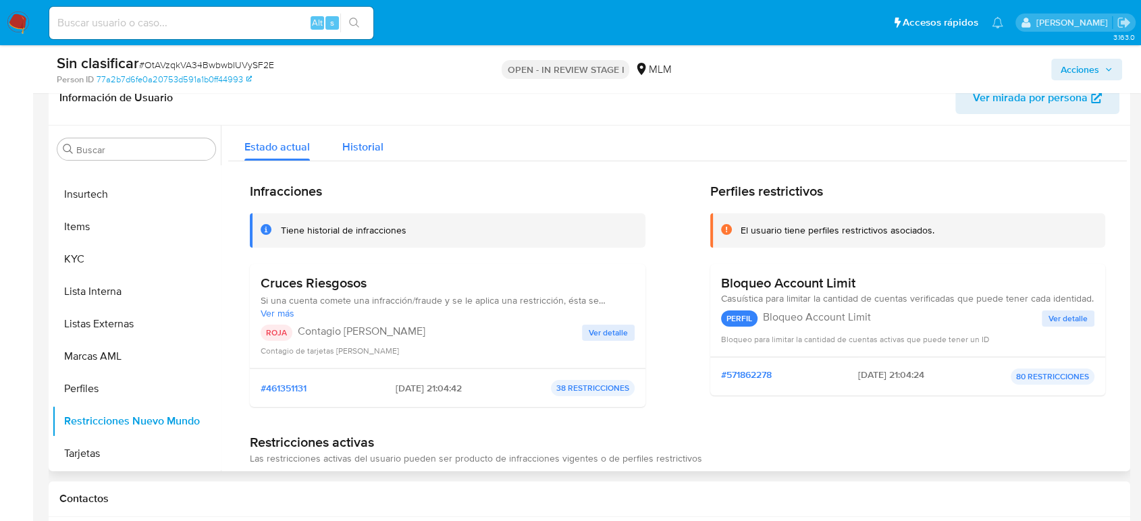
click at [356, 151] on span "Historial" at bounding box center [362, 147] width 41 height 16
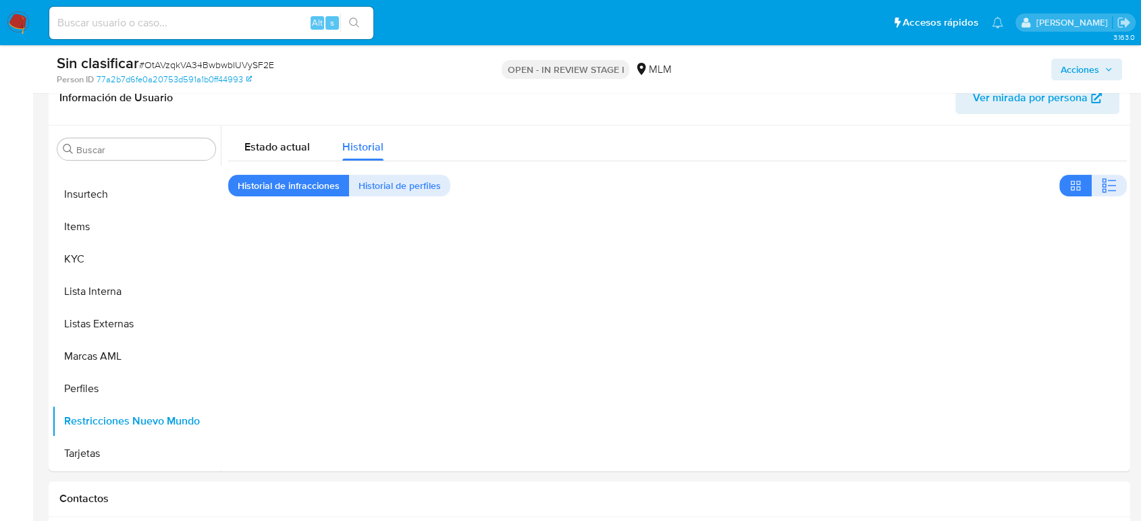
drag, startPoint x: 1102, startPoint y: 65, endPoint x: 1078, endPoint y: 74, distance: 25.8
click at [1102, 65] on span "Acciones" at bounding box center [1087, 69] width 52 height 19
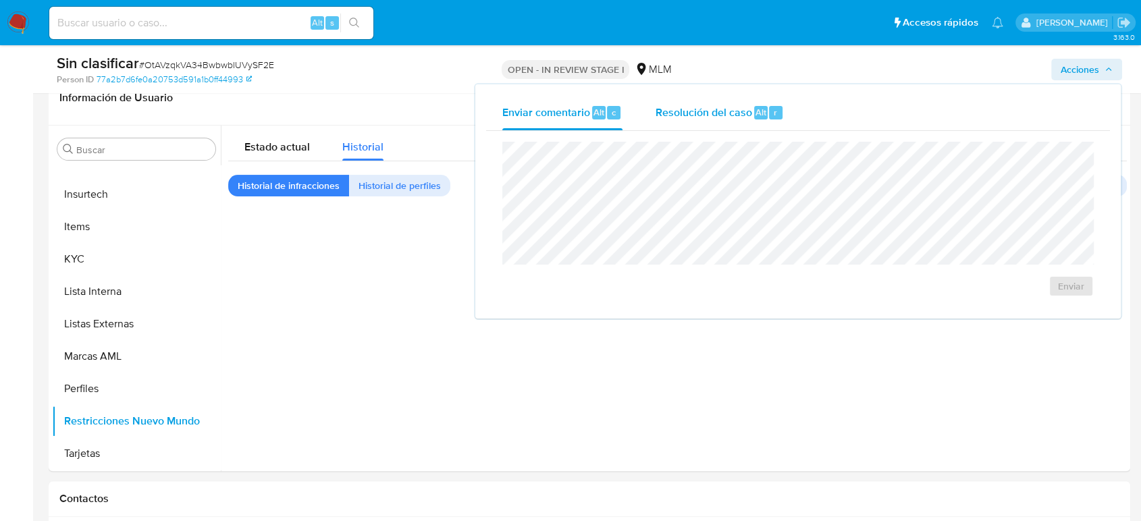
drag, startPoint x: 772, startPoint y: 106, endPoint x: 762, endPoint y: 117, distance: 14.8
click at [774, 107] on span "r" at bounding box center [775, 112] width 3 height 13
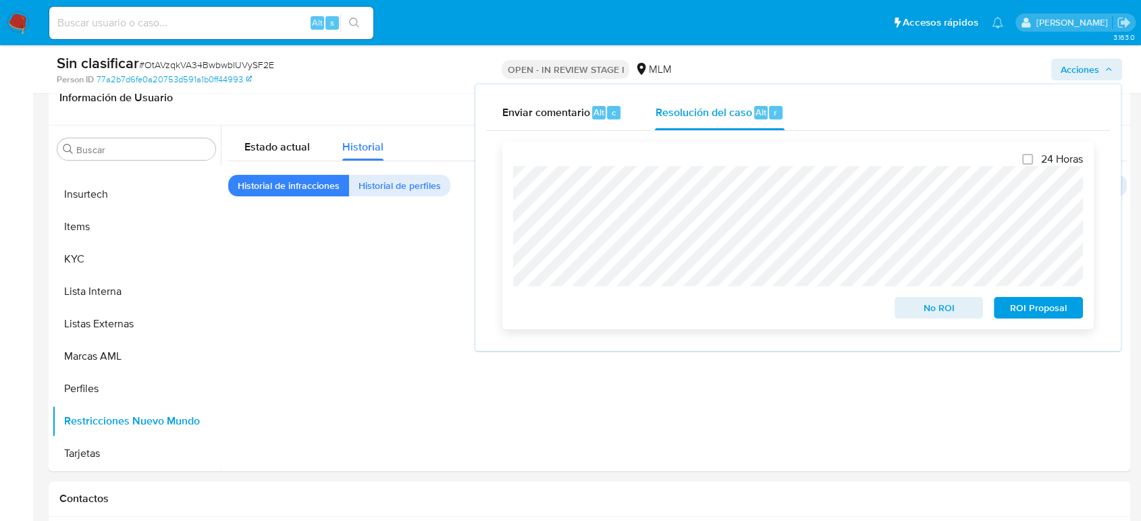
click at [932, 313] on span "No ROI" at bounding box center [939, 307] width 70 height 19
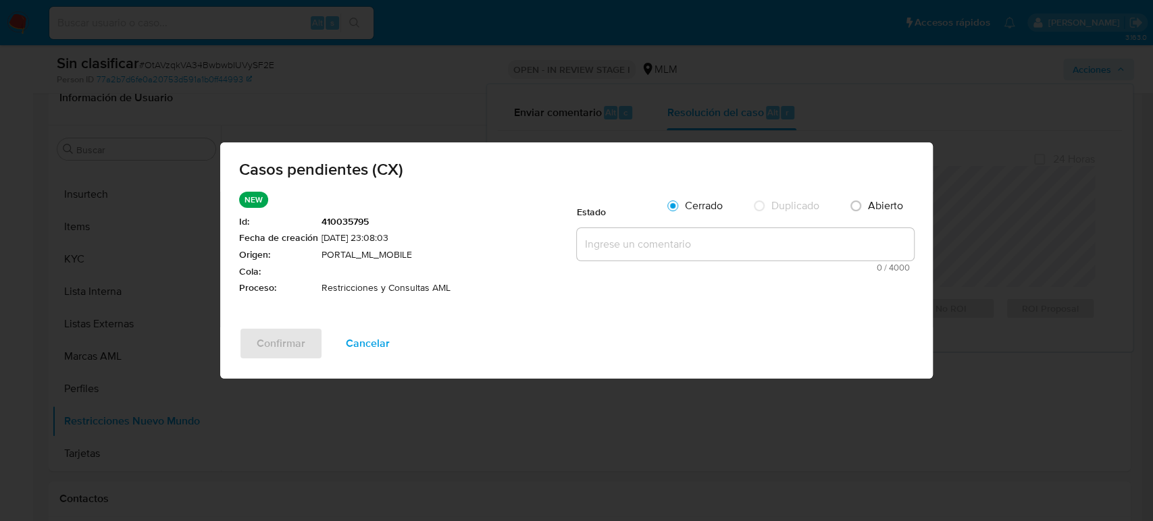
click at [787, 246] on textarea at bounding box center [745, 244] width 337 height 32
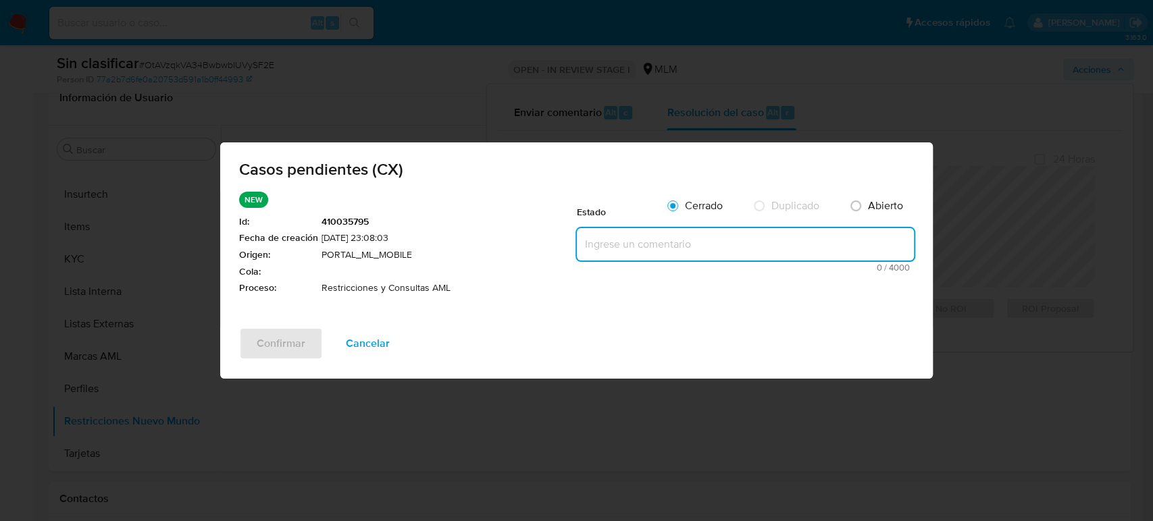
paste textarea "Se valida CX, se trata de cliente con bloqueo por cruces riesgosos. No es posib…"
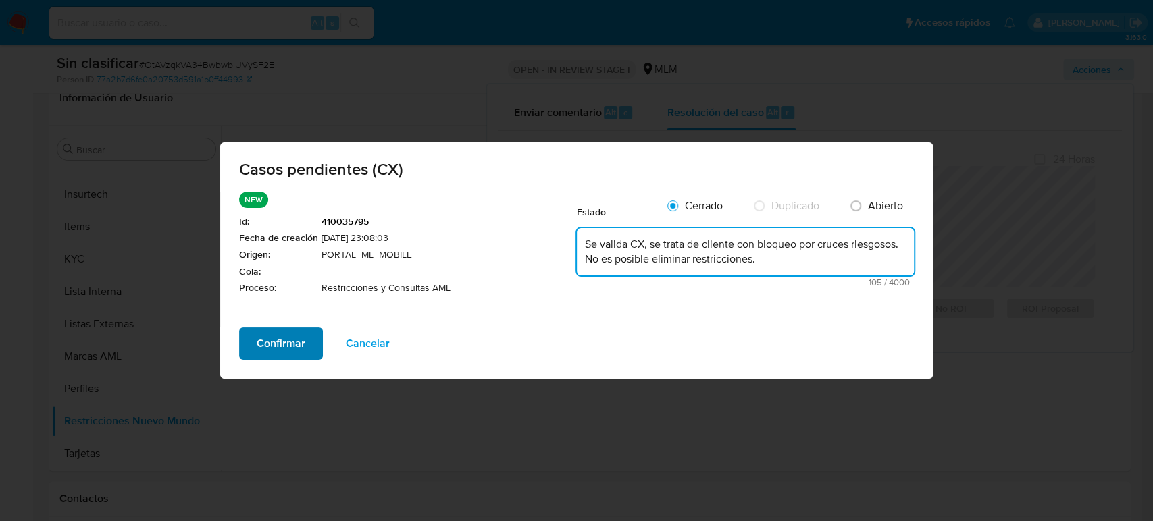
type textarea "Se valida CX, se trata de cliente con bloqueo por cruces riesgosos. No es posib…"
click at [304, 348] on button "Confirmar" at bounding box center [281, 343] width 84 height 32
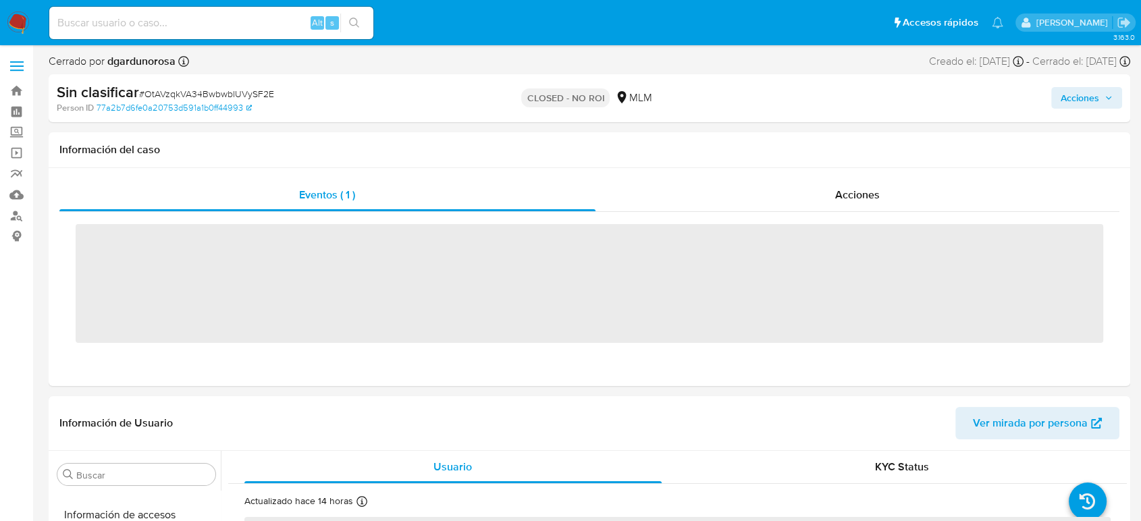
scroll to position [668, 0]
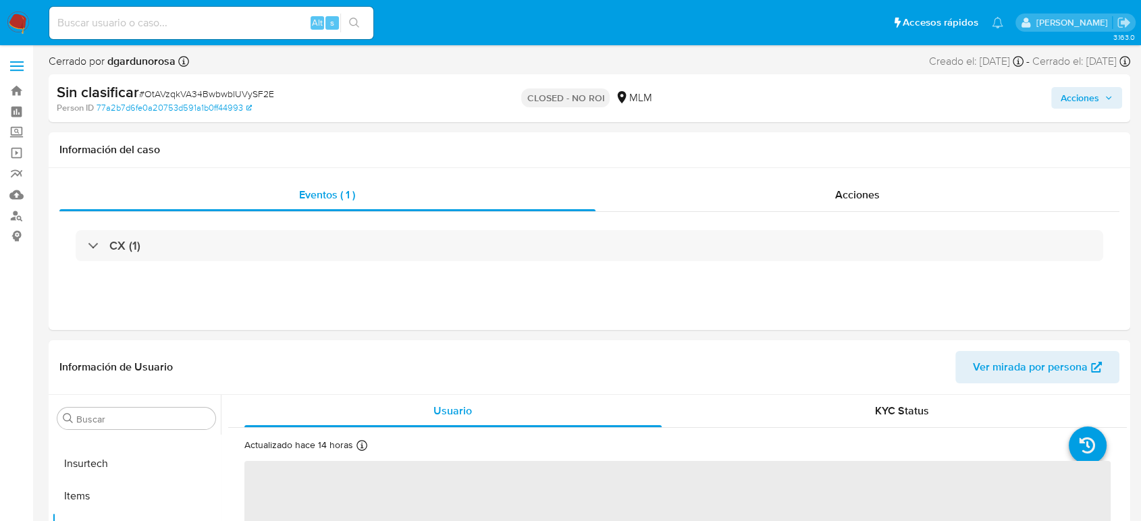
select select "10"
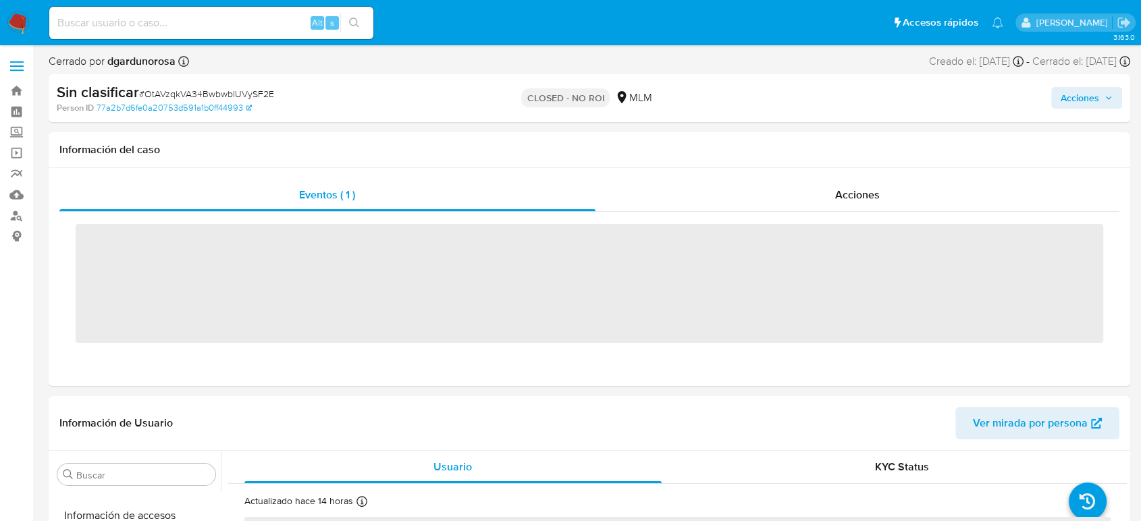
scroll to position [668, 0]
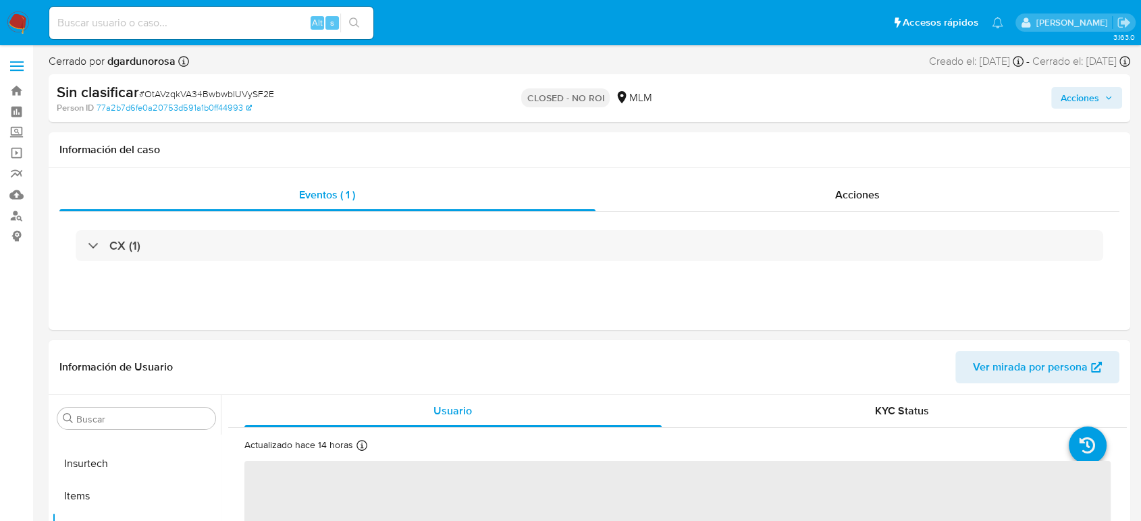
select select "10"
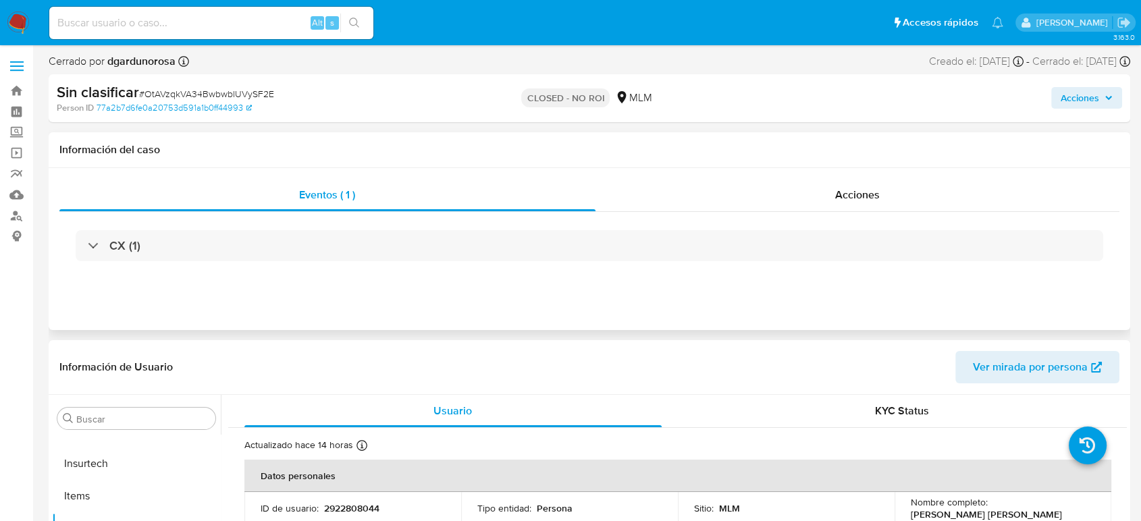
click at [712, 323] on div "Eventos ( 1 ) Acciones CX (1)" at bounding box center [590, 249] width 1082 height 162
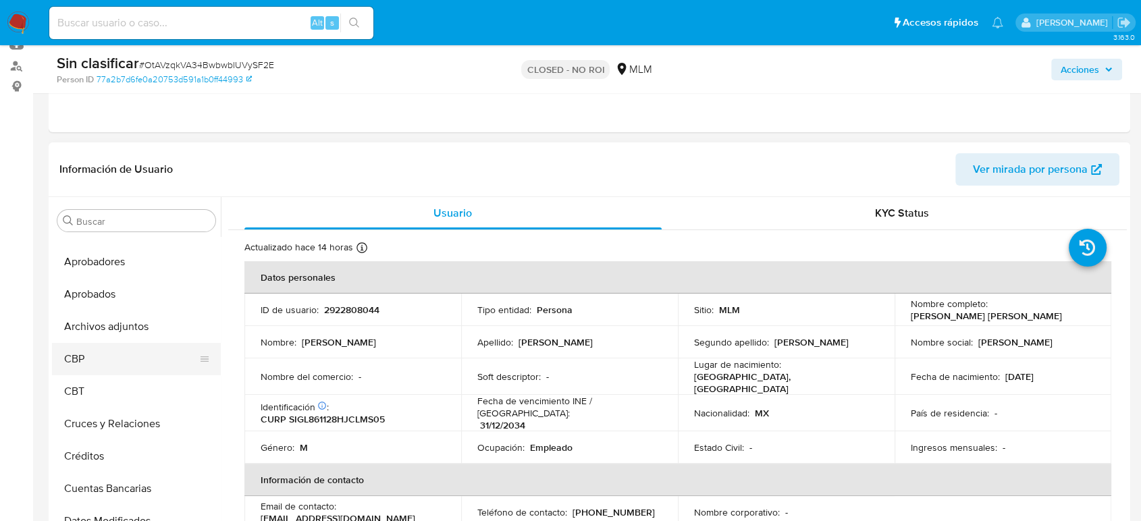
scroll to position [0, 0]
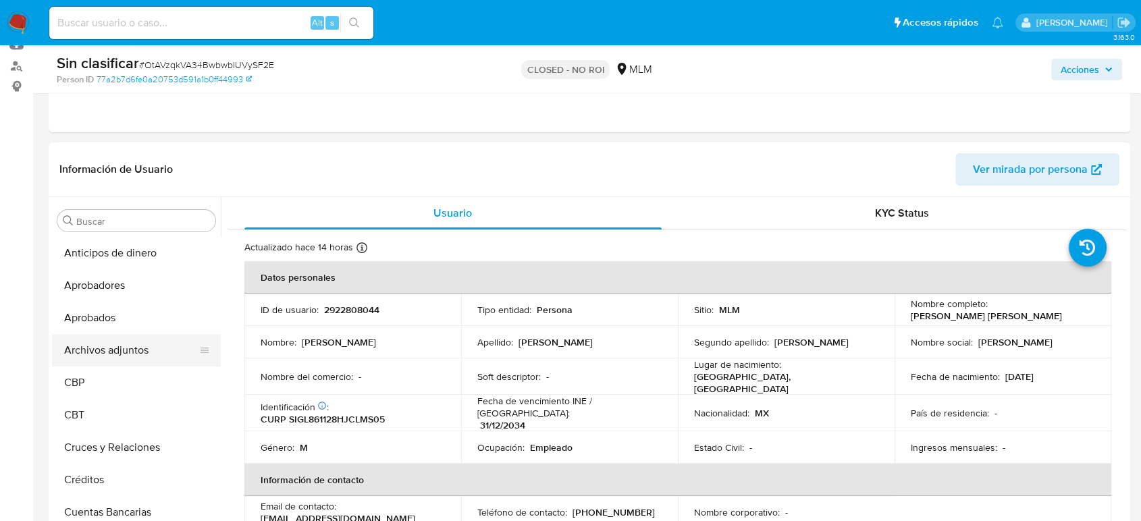
click at [134, 344] on button "Archivos adjuntos" at bounding box center [131, 350] width 158 height 32
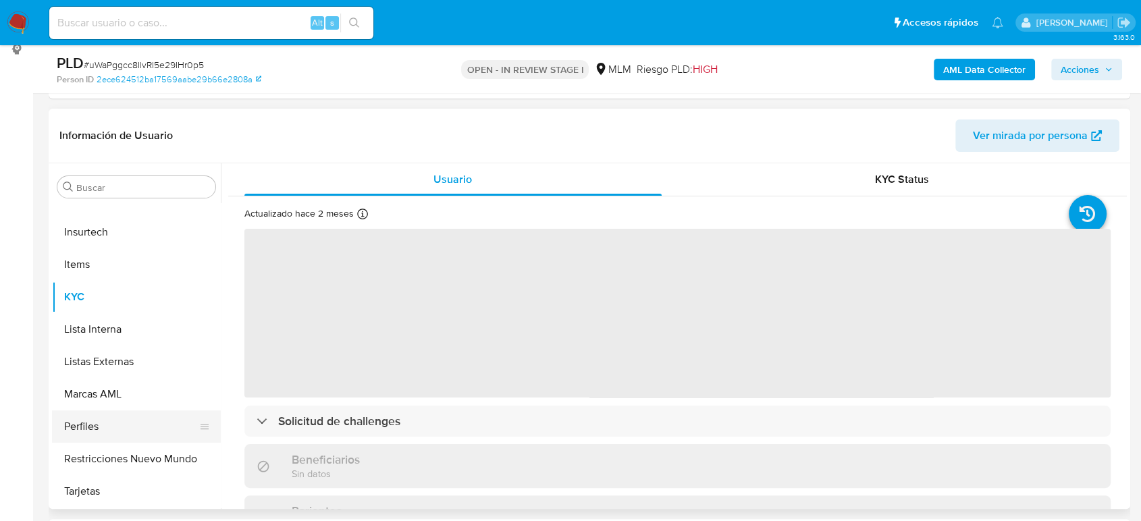
scroll to position [225, 0]
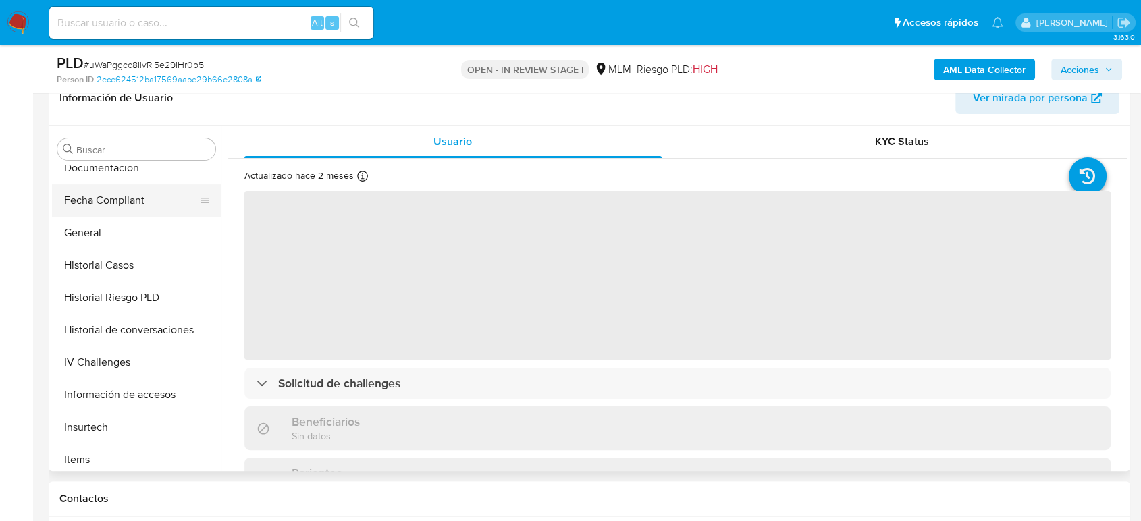
select select "10"
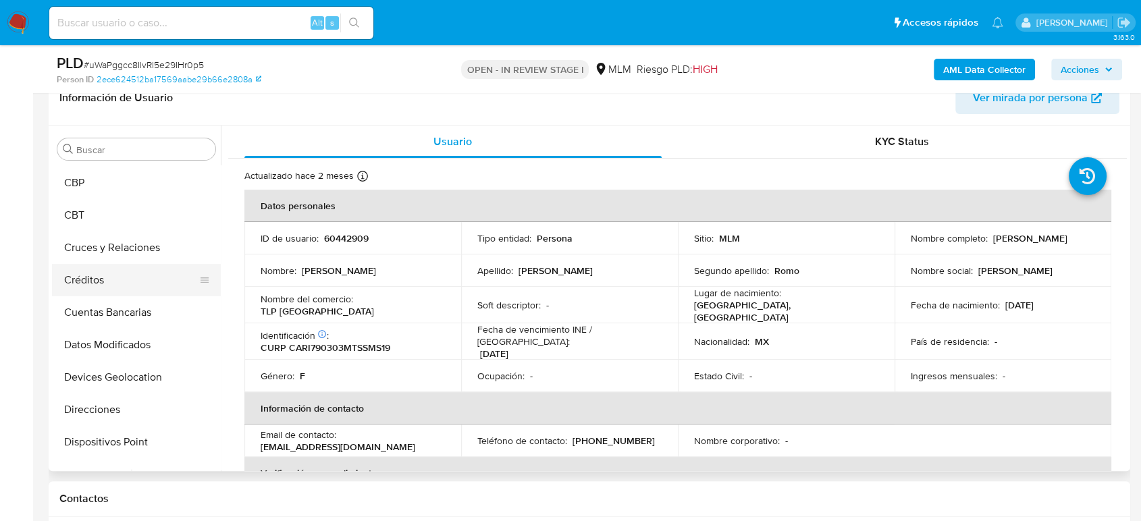
scroll to position [68, 0]
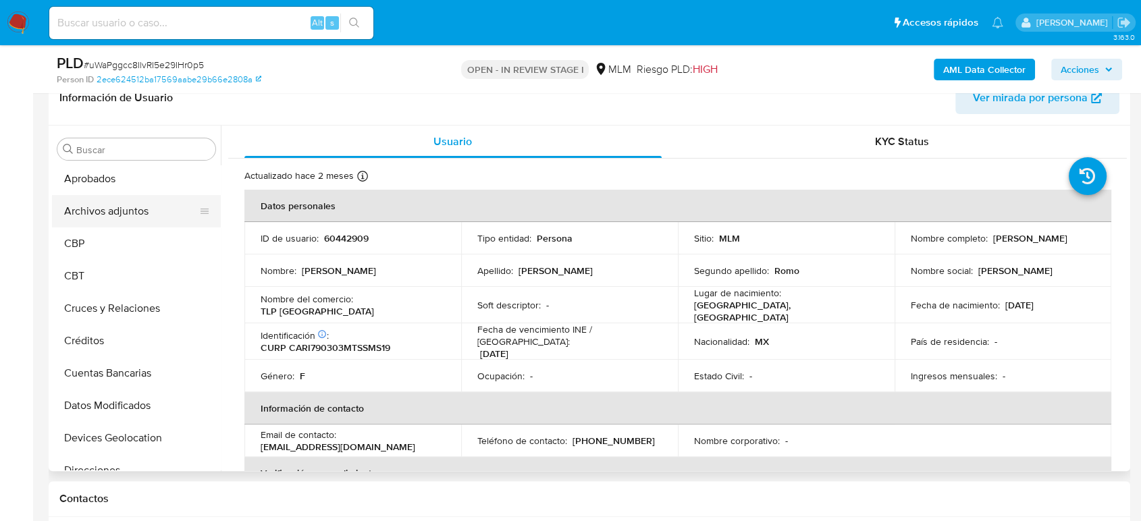
click at [119, 218] on button "Archivos adjuntos" at bounding box center [131, 211] width 158 height 32
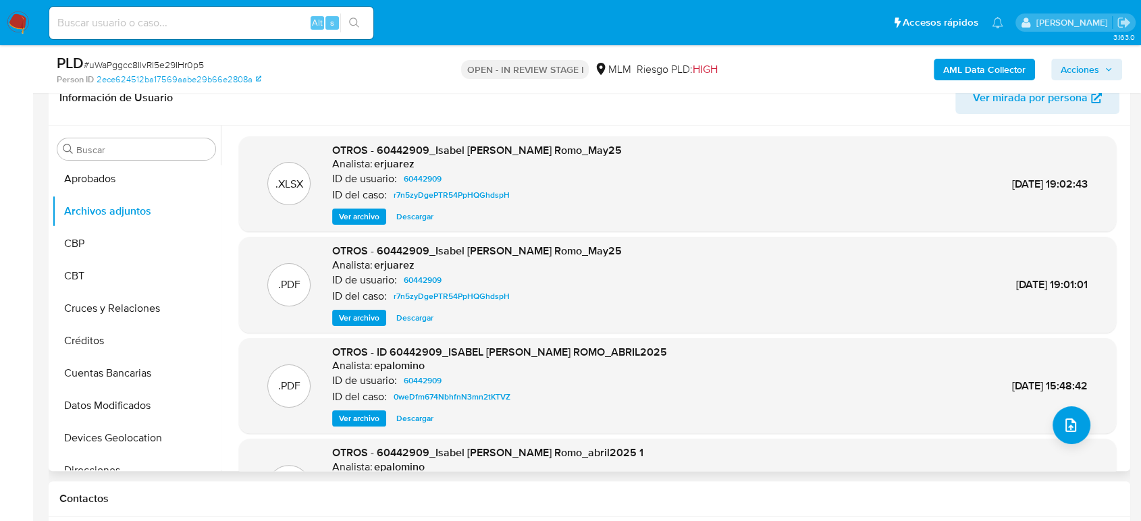
click at [356, 311] on span "Ver archivo" at bounding box center [359, 318] width 41 height 14
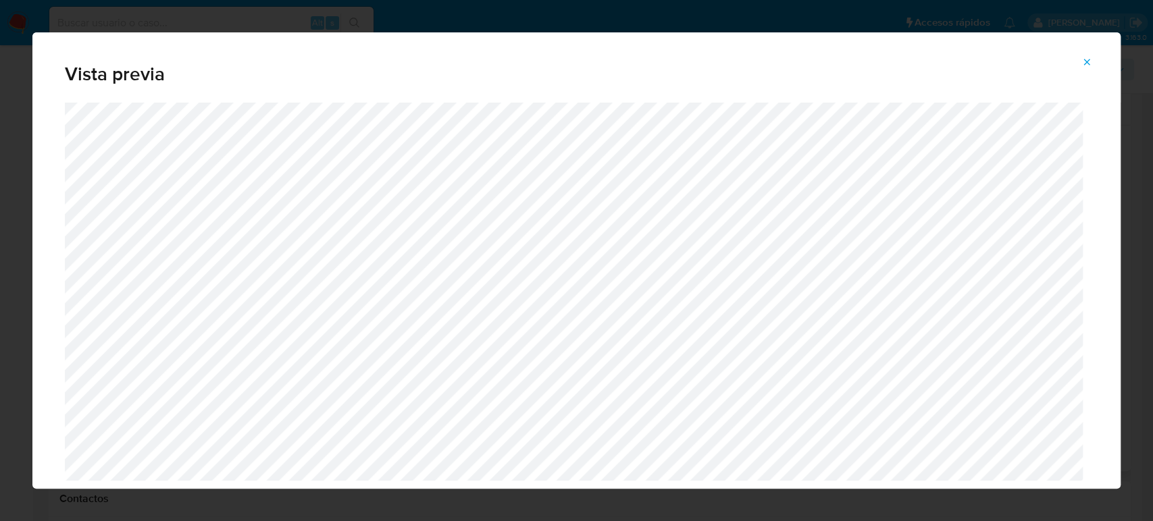
click at [1084, 58] on icon "Attachment preview" at bounding box center [1086, 62] width 11 height 11
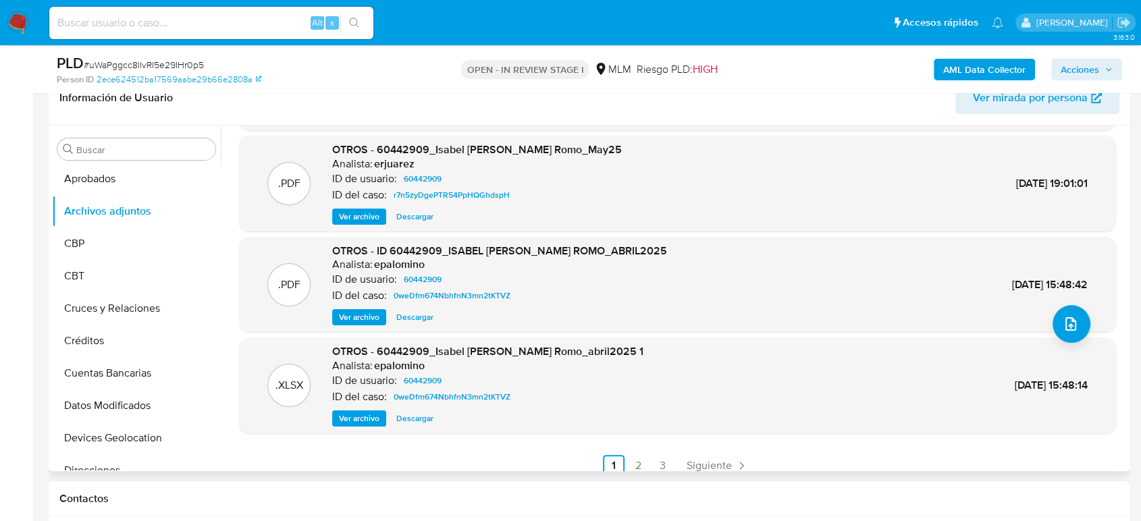
scroll to position [113, 0]
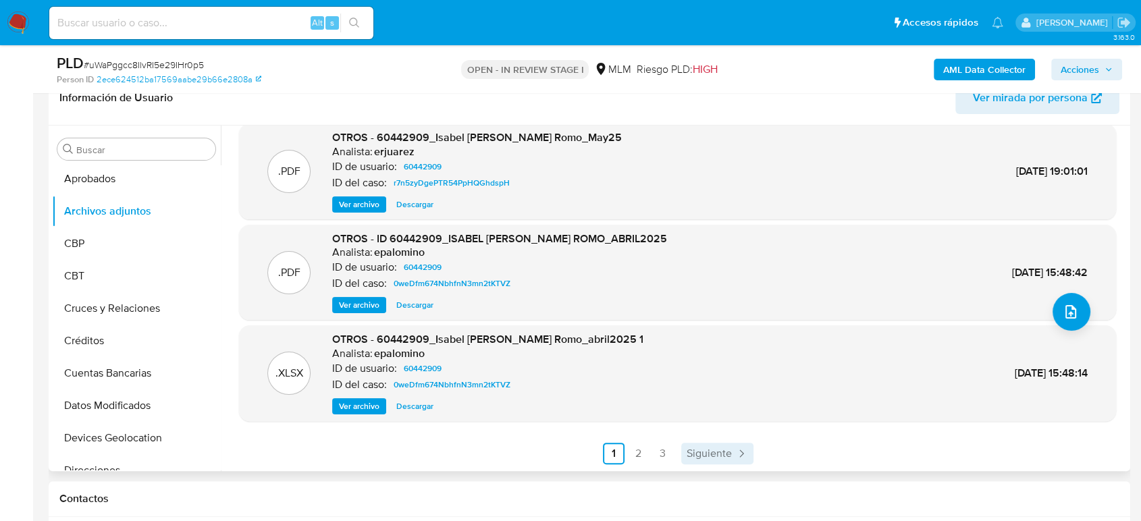
click at [737, 448] on icon "Paginación" at bounding box center [742, 454] width 14 height 14
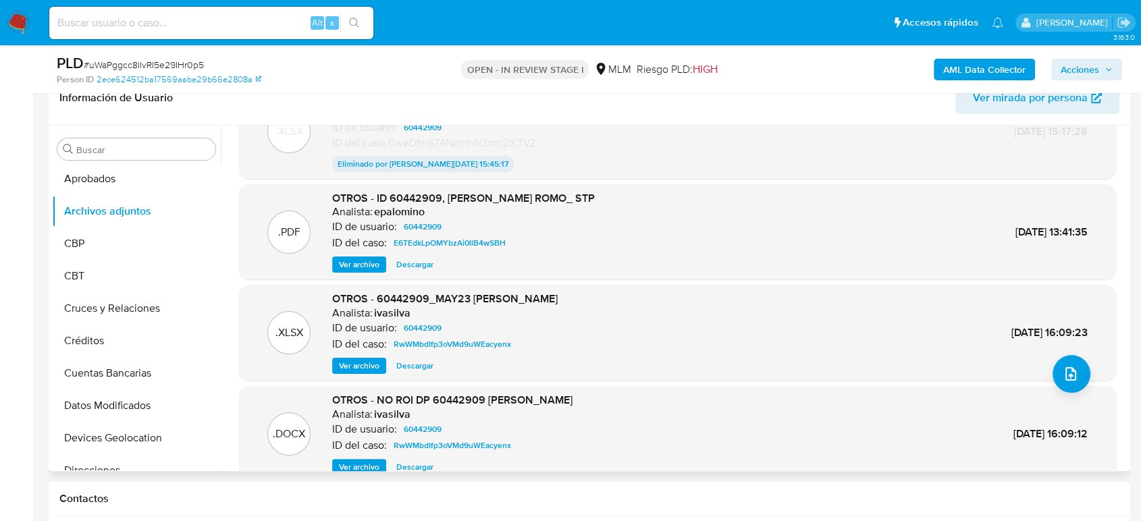
scroll to position [112, 0]
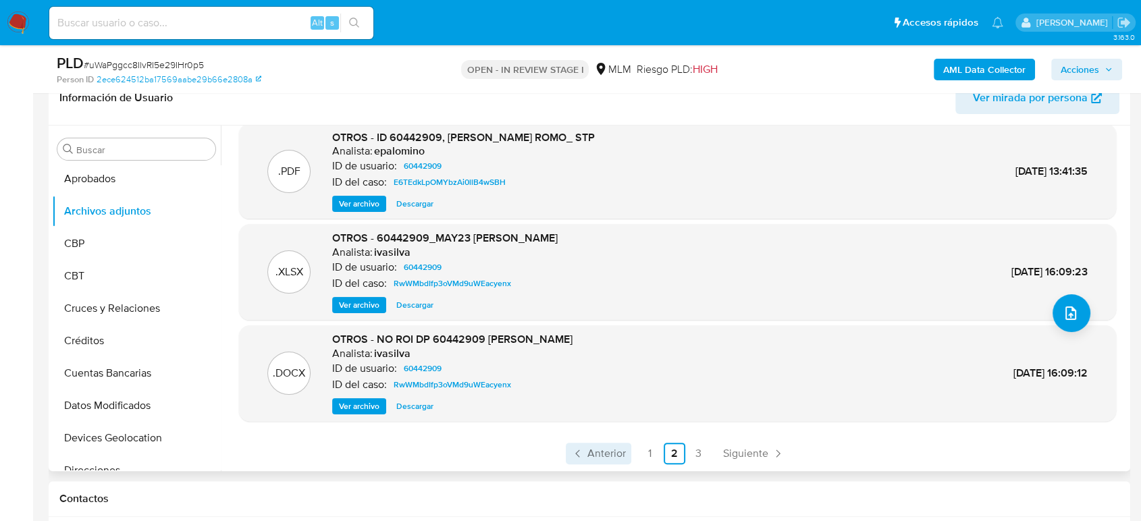
click at [591, 458] on span "Anterior" at bounding box center [606, 453] width 38 height 11
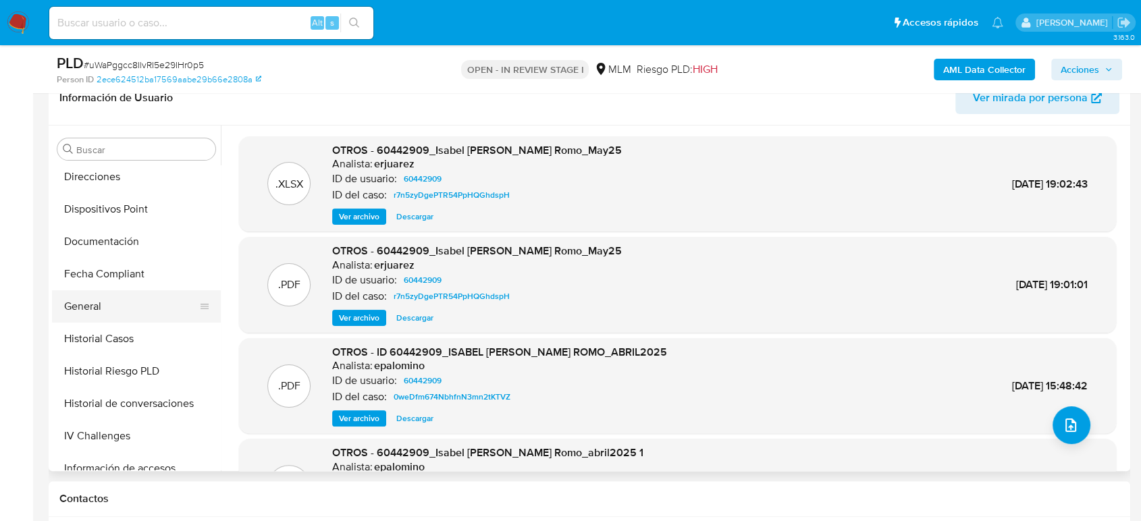
scroll to position [518, 0]
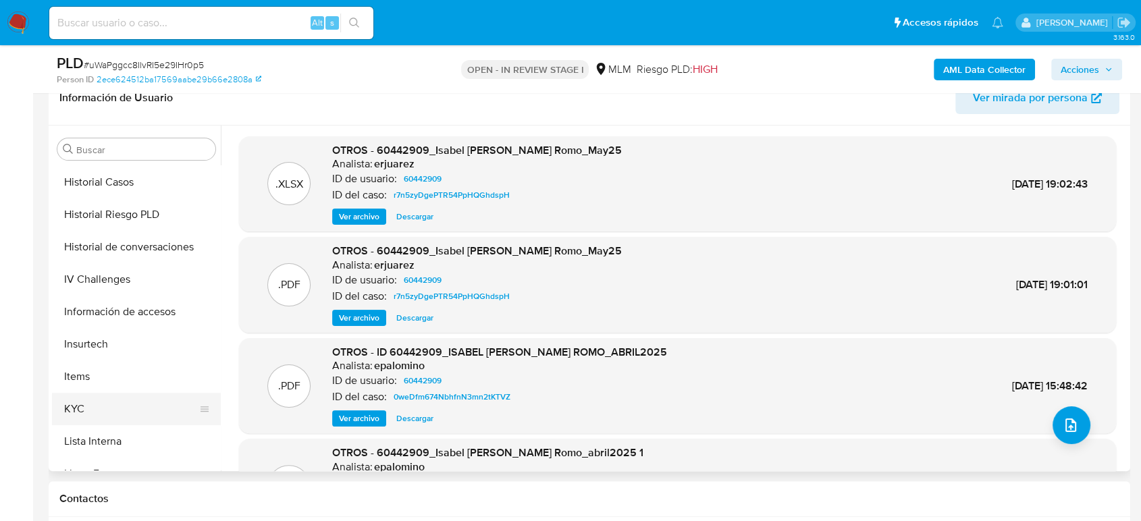
click at [85, 417] on button "KYC" at bounding box center [131, 409] width 158 height 32
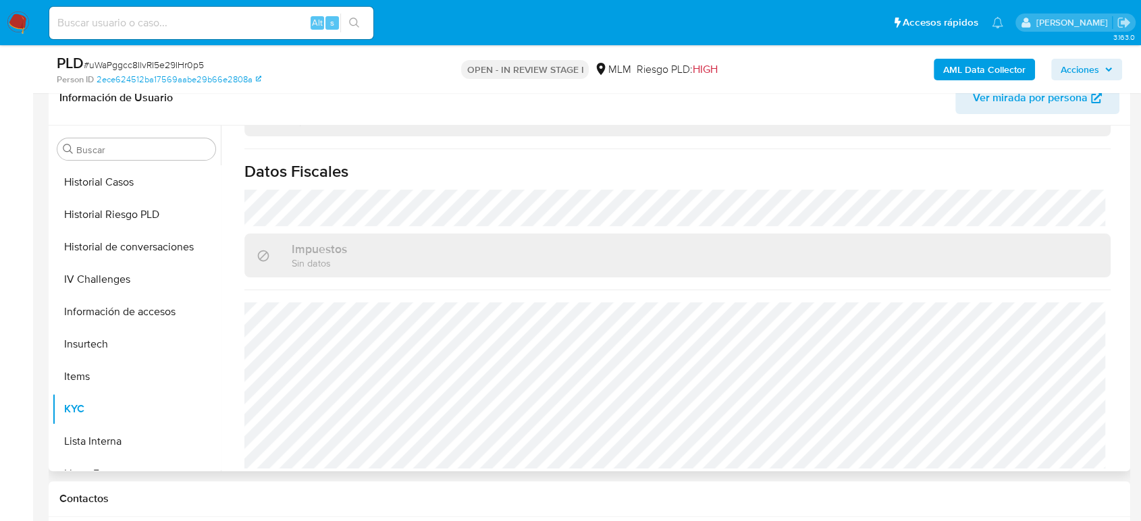
scroll to position [668, 0]
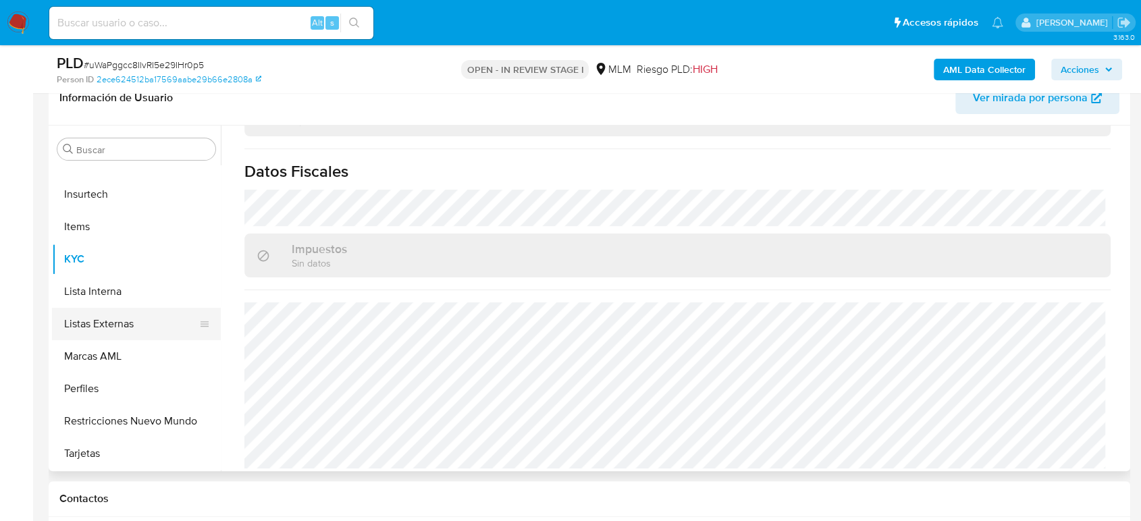
click at [97, 334] on button "Listas Externas" at bounding box center [131, 324] width 158 height 32
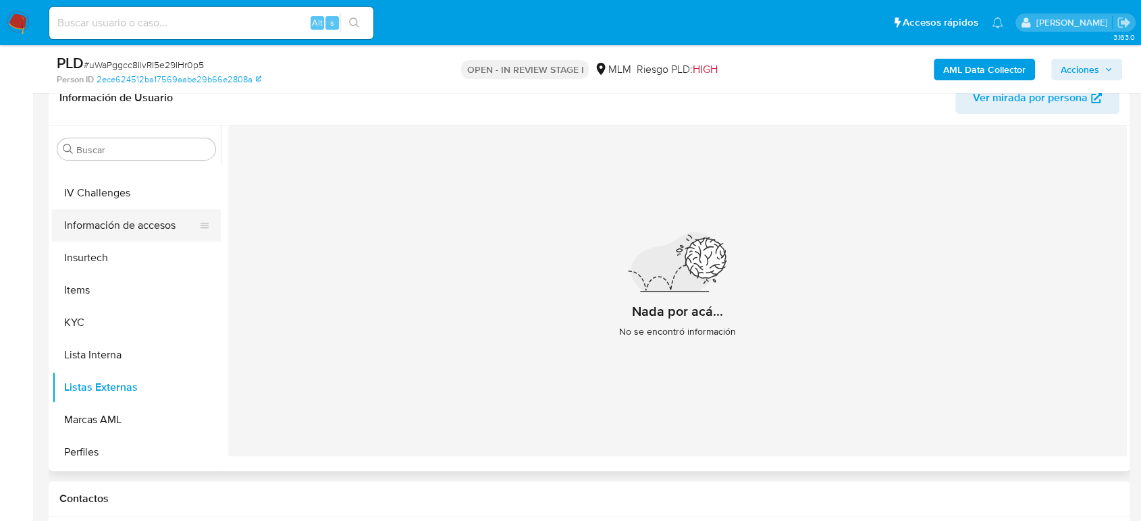
scroll to position [443, 0]
click at [107, 242] on button "Historial Casos" at bounding box center [136, 257] width 169 height 32
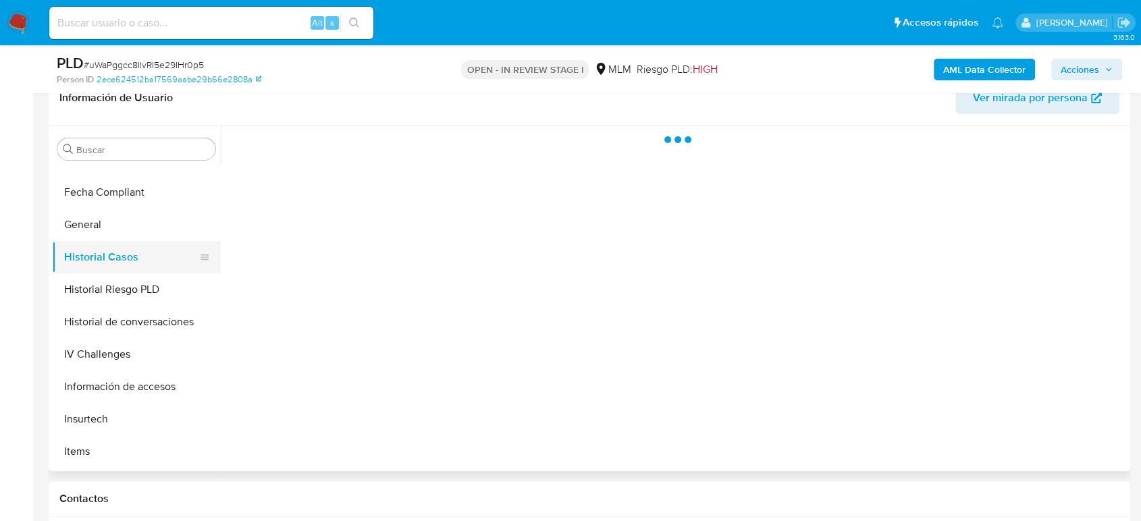
click at [147, 255] on button "Historial Casos" at bounding box center [131, 257] width 158 height 32
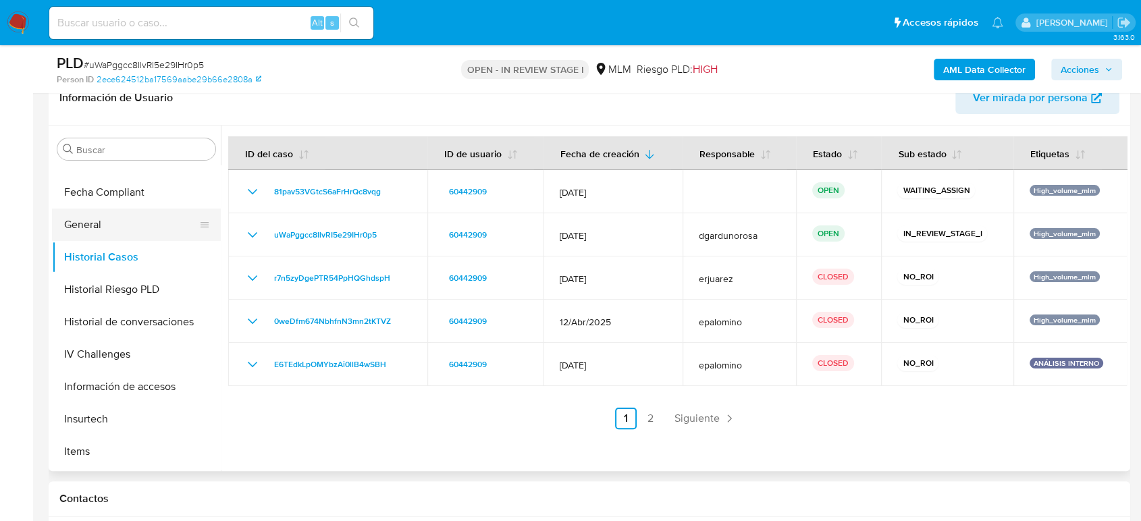
click at [135, 229] on button "General" at bounding box center [131, 225] width 158 height 32
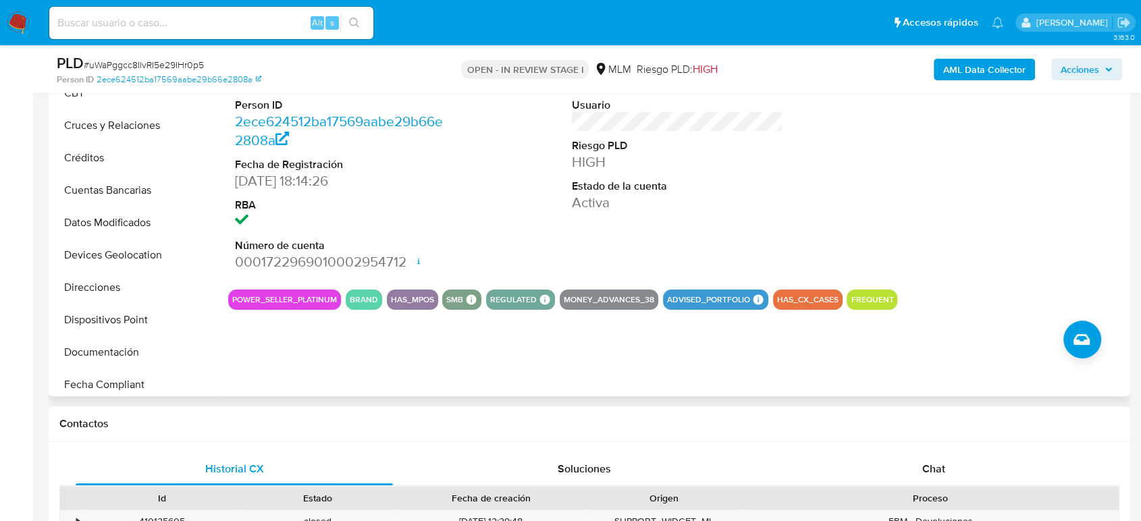
scroll to position [68, 0]
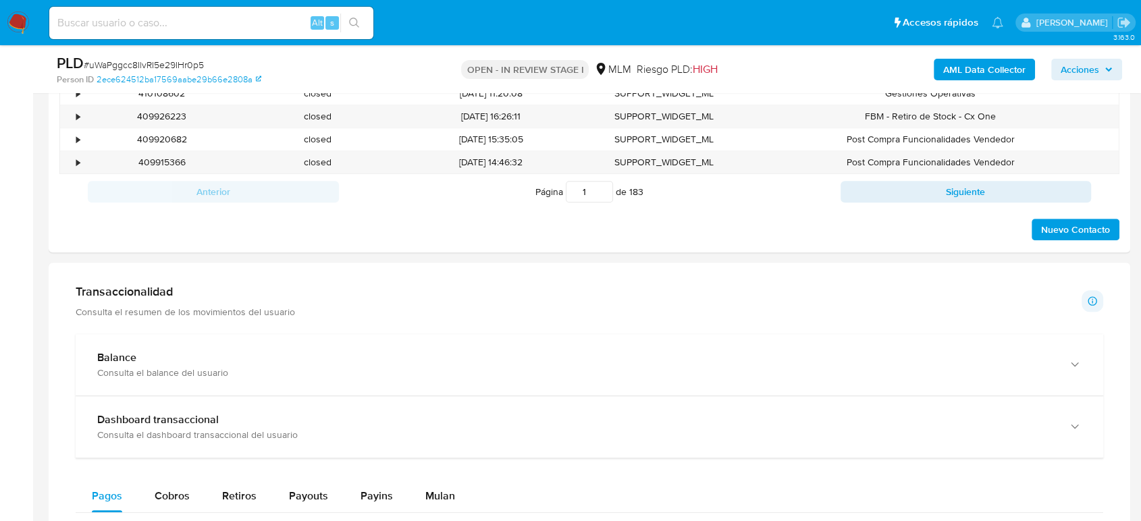
drag, startPoint x: 373, startPoint y: 362, endPoint x: 463, endPoint y: 324, distance: 98.1
click at [373, 362] on div "Balance" at bounding box center [575, 358] width 957 height 14
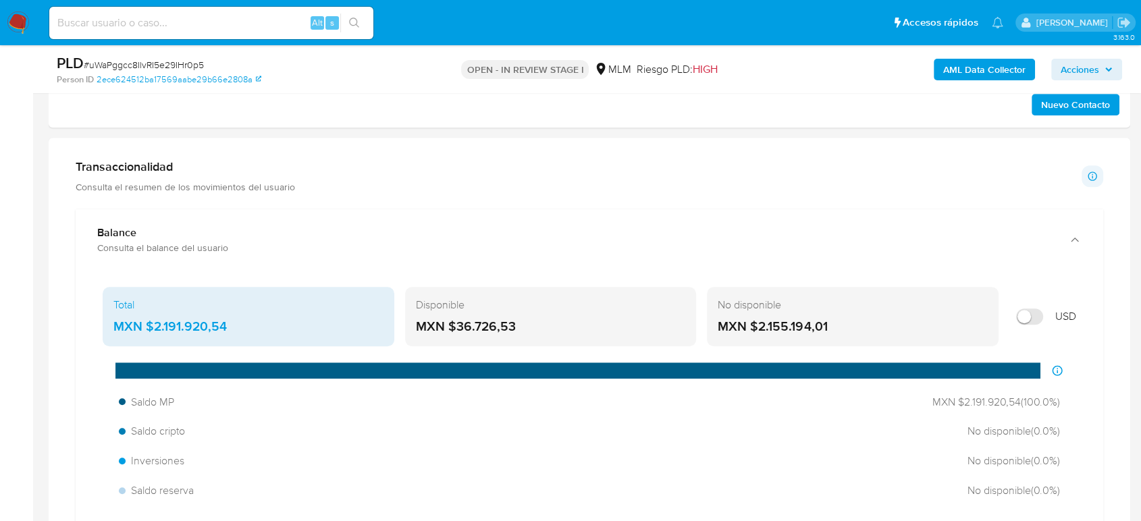
scroll to position [900, 0]
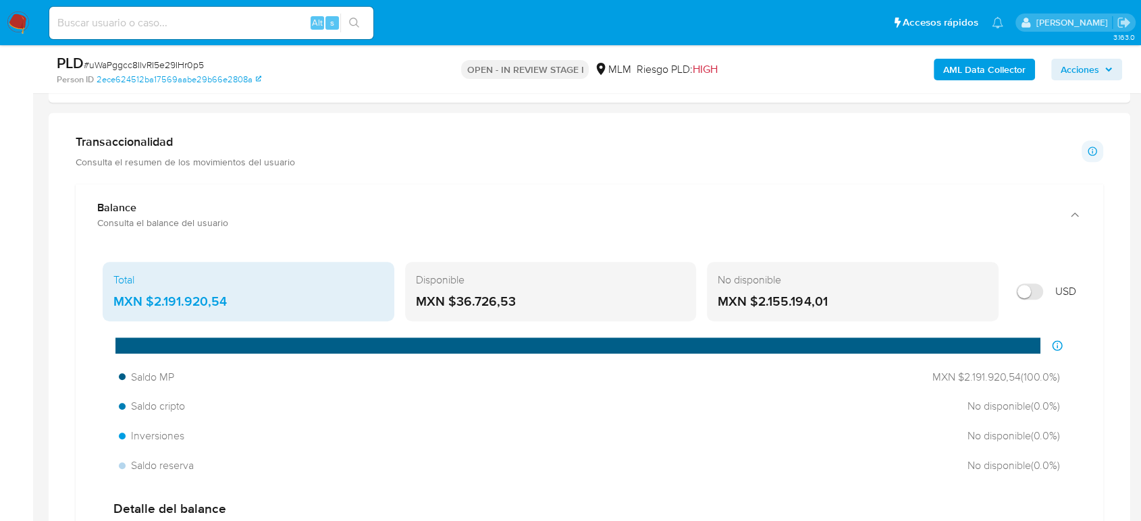
drag, startPoint x: 240, startPoint y: 307, endPoint x: 146, endPoint y: 312, distance: 94.7
click at [146, 312] on div "Total MXN $2.191.920,54" at bounding box center [249, 291] width 292 height 59
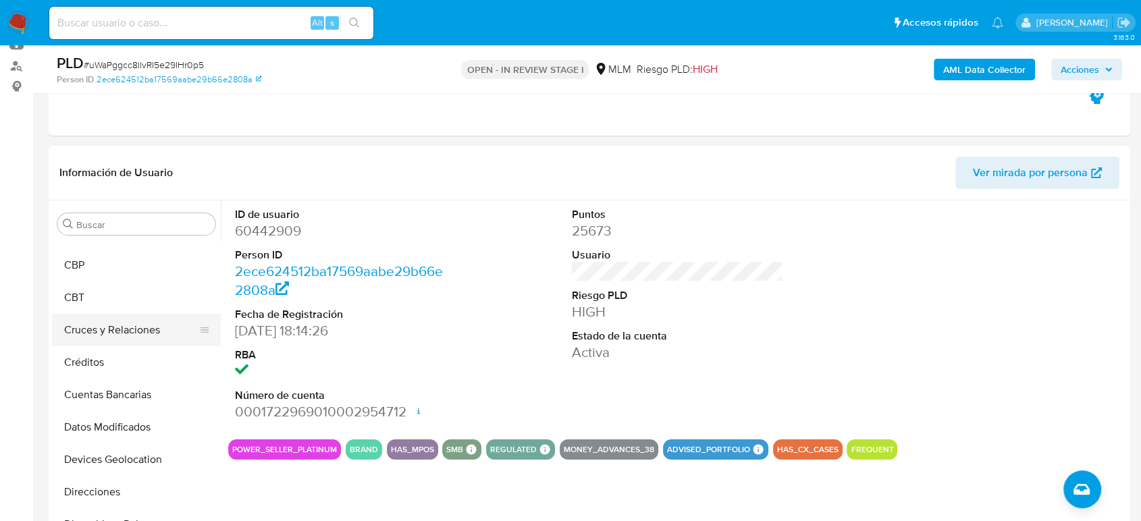
scroll to position [142, 0]
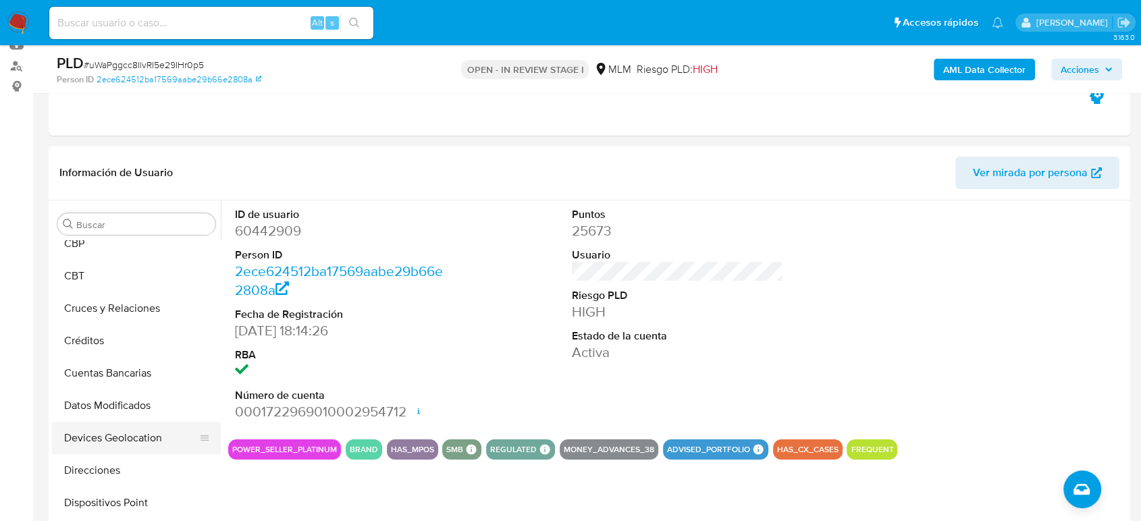
click at [96, 442] on button "Devices Geolocation" at bounding box center [131, 438] width 158 height 32
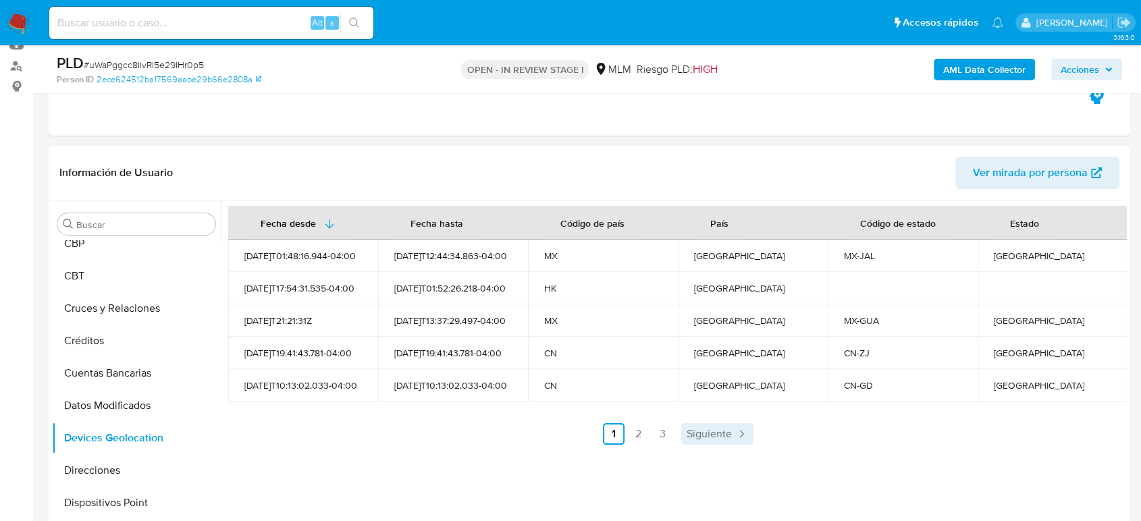
click at [721, 423] on link "Siguiente" at bounding box center [717, 434] width 72 height 22
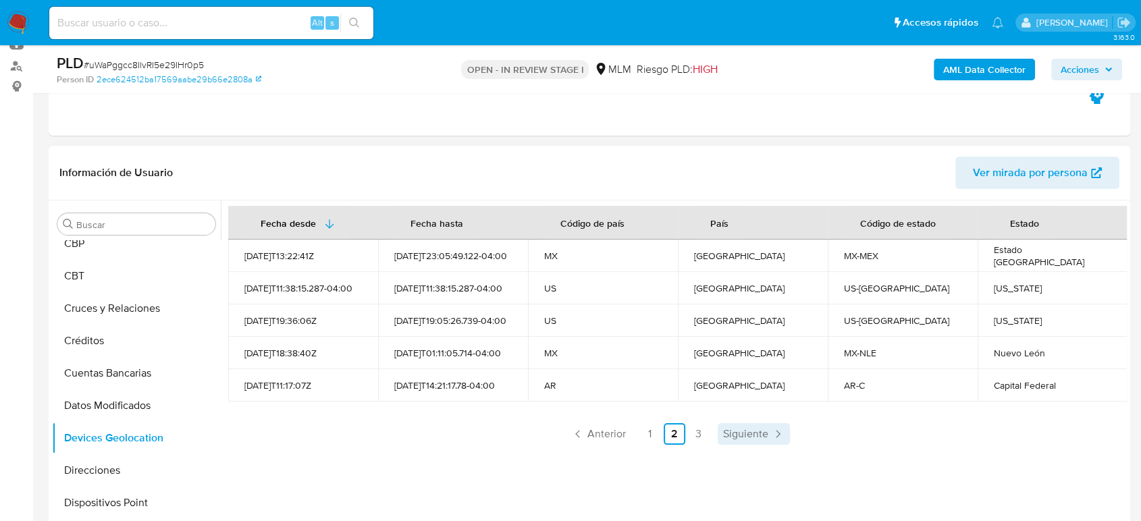
click at [735, 433] on span "Siguiente" at bounding box center [745, 434] width 45 height 11
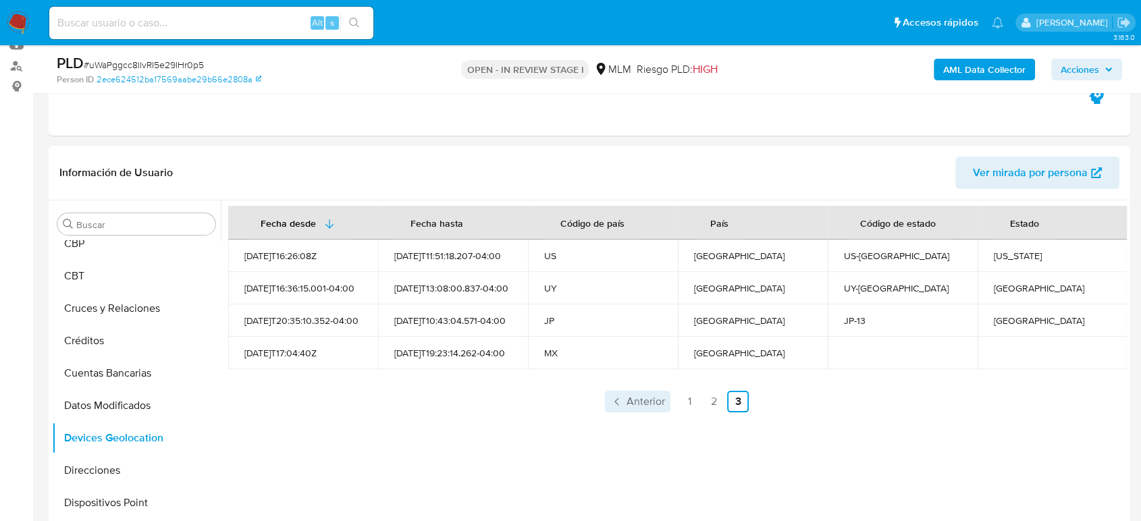
click at [632, 404] on span "Anterior" at bounding box center [646, 401] width 38 height 11
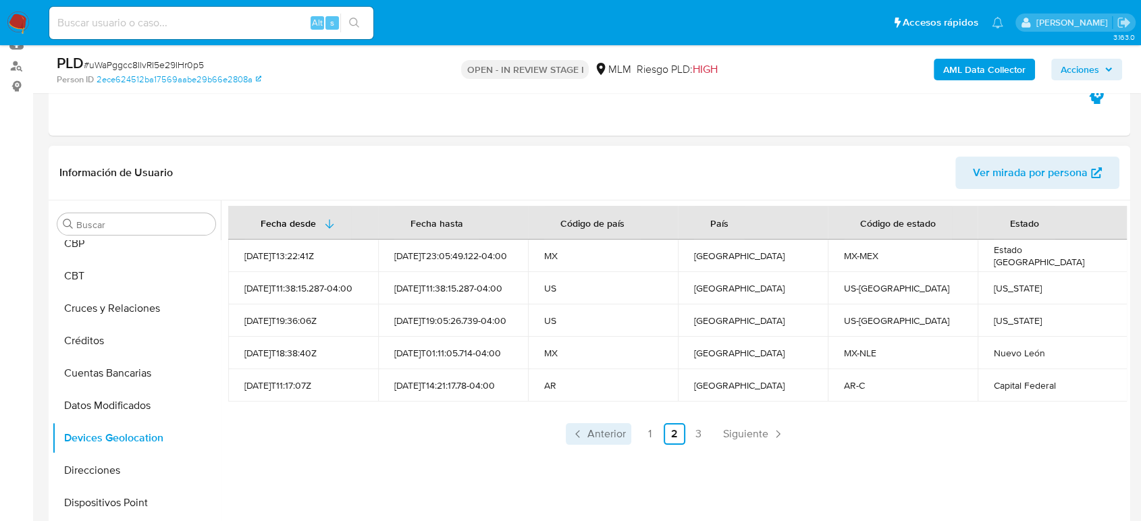
click at [594, 430] on span "Anterior" at bounding box center [606, 434] width 38 height 11
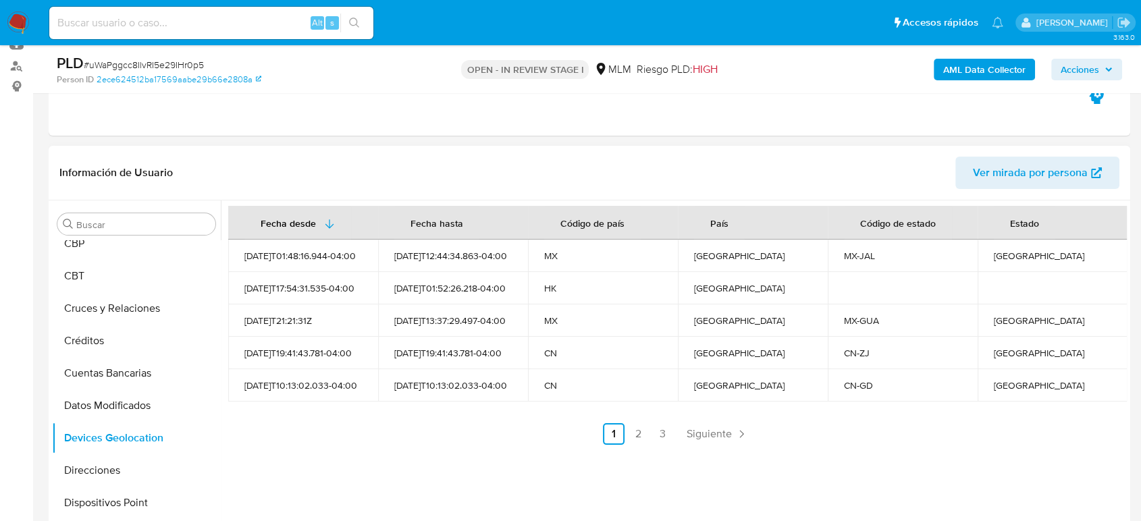
click at [1016, 359] on div "Zhejiang" at bounding box center [1052, 353] width 117 height 12
copy div "Zhejiang"
click at [1025, 391] on div "Guangdong" at bounding box center [1052, 385] width 117 height 12
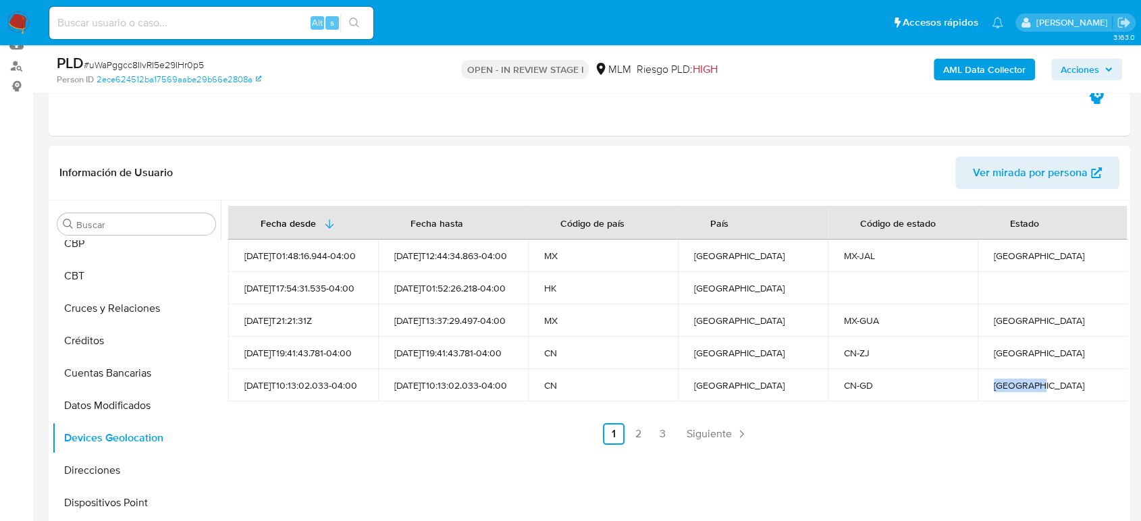
copy div "Guangdong"
click at [122, 225] on input "Buscar" at bounding box center [143, 225] width 134 height 12
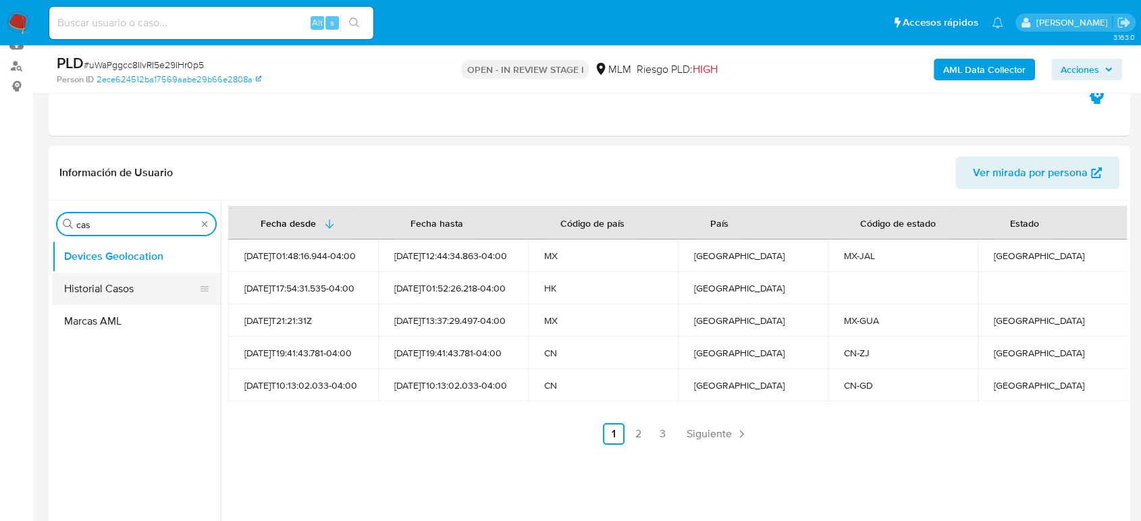
type input "cas"
click at [108, 284] on button "Historial Casos" at bounding box center [131, 289] width 158 height 32
click at [117, 296] on button "Historial Casos" at bounding box center [131, 289] width 158 height 32
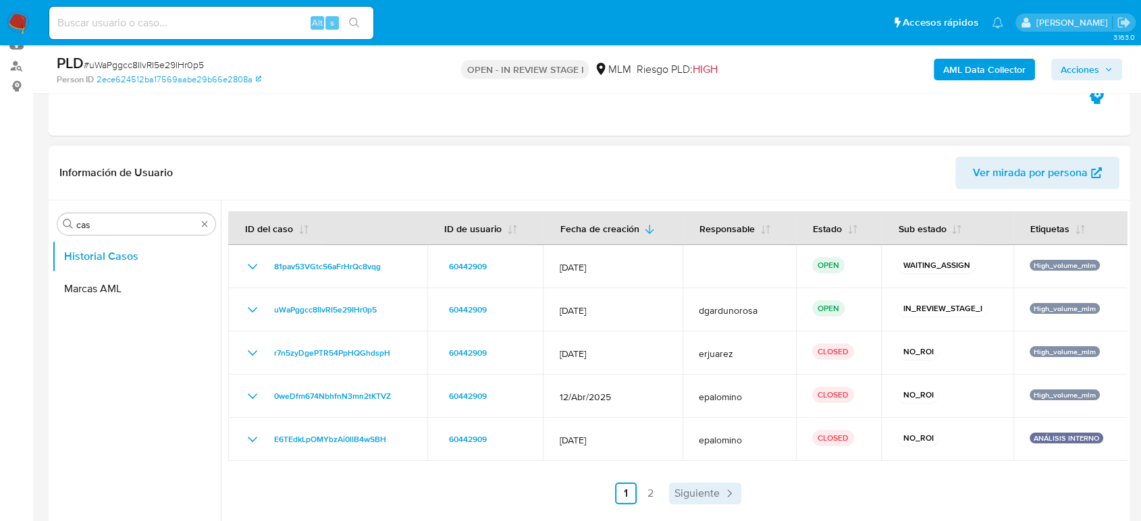
click at [681, 497] on span "Siguiente" at bounding box center [696, 493] width 45 height 11
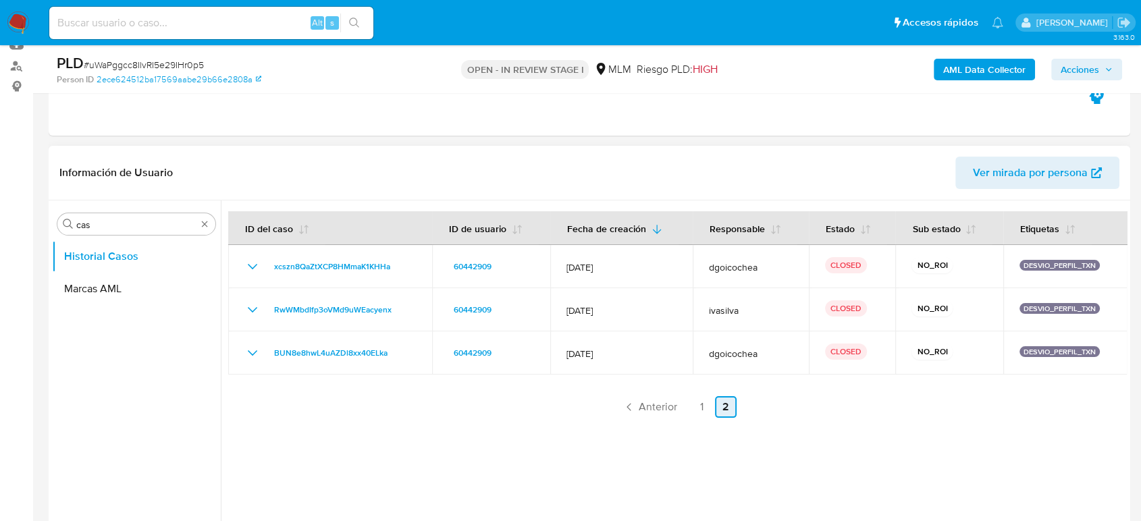
click at [643, 407] on span "Anterior" at bounding box center [658, 407] width 38 height 11
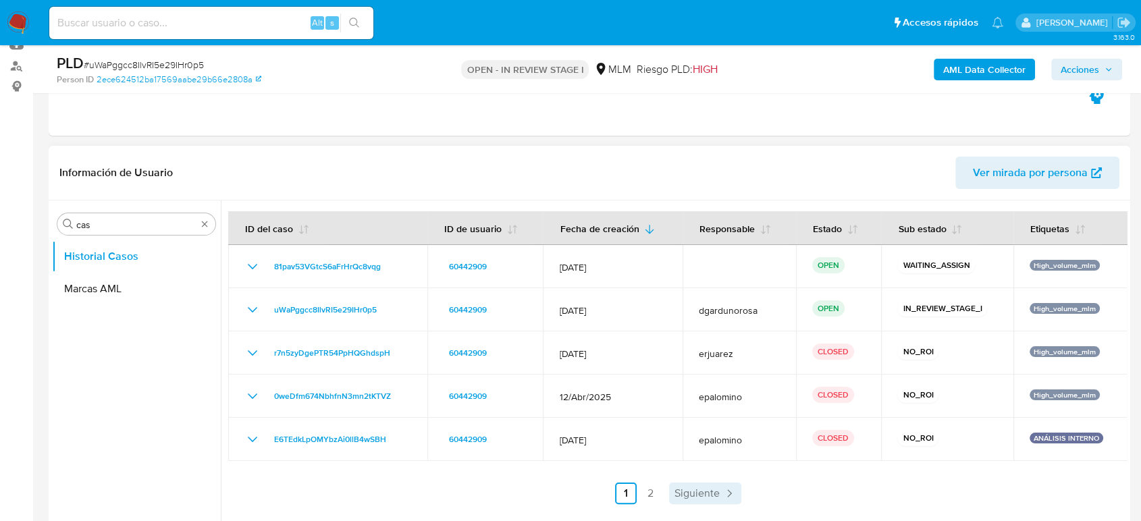
click at [697, 492] on span "Siguiente" at bounding box center [696, 493] width 45 height 11
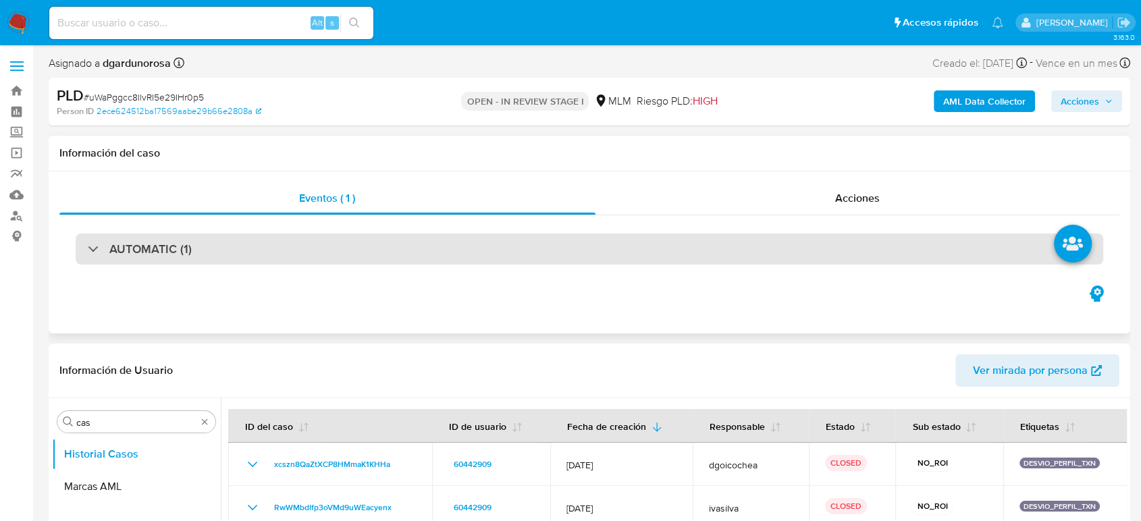
click at [459, 239] on div "AUTOMATIC (1)" at bounding box center [590, 249] width 1028 height 31
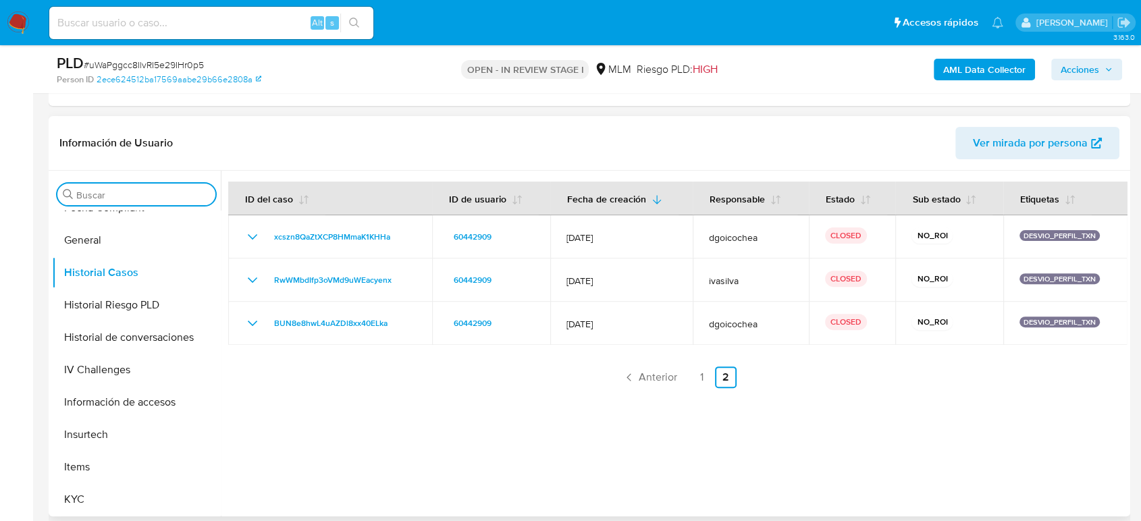
scroll to position [525, 0]
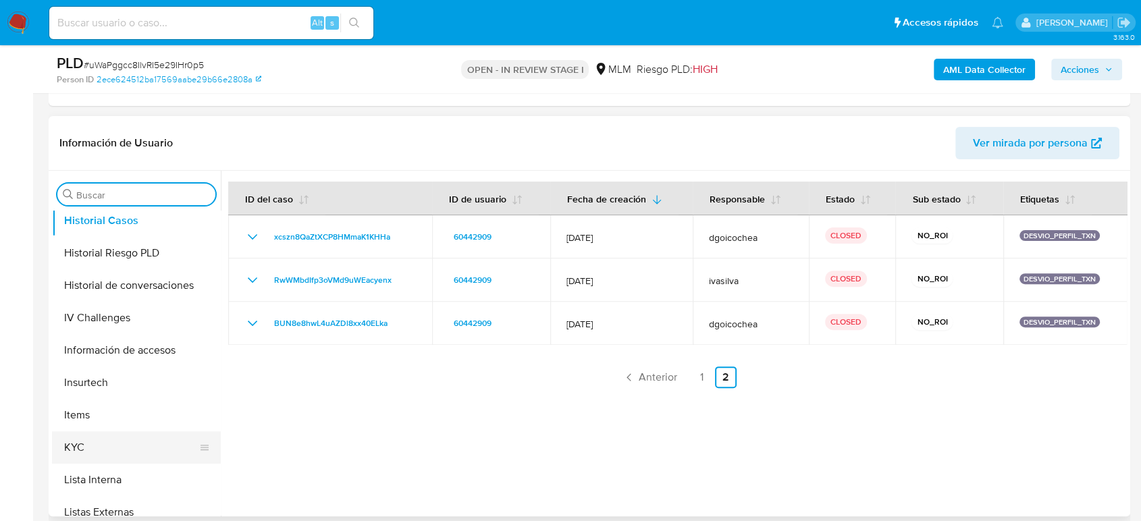
click at [76, 444] on button "KYC" at bounding box center [131, 447] width 158 height 32
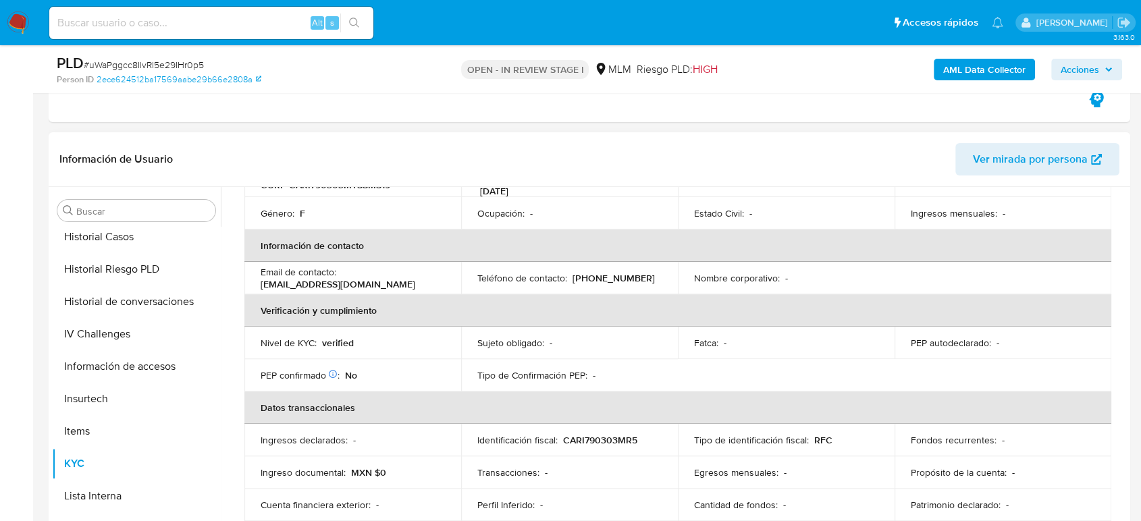
scroll to position [0, 0]
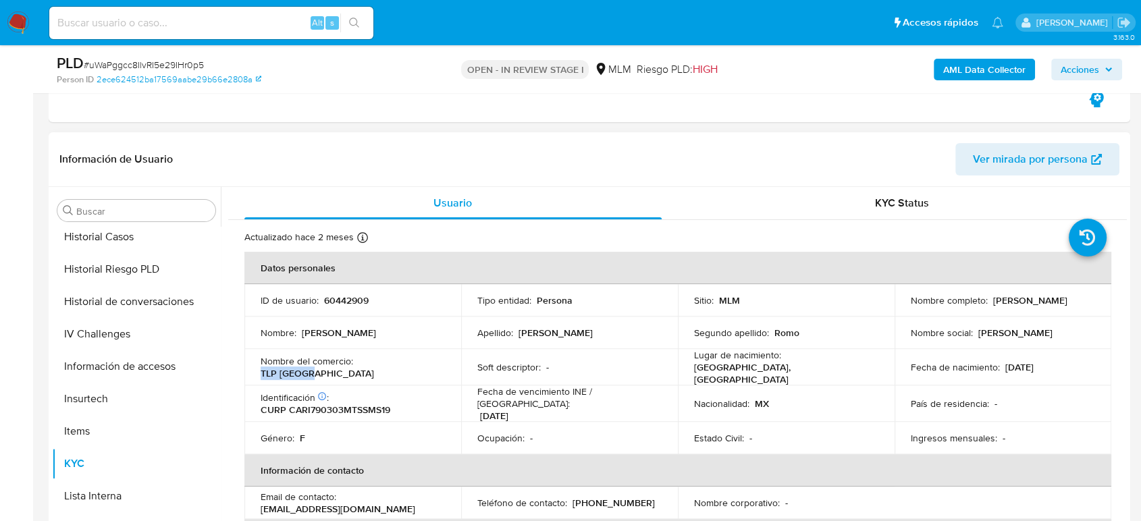
drag, startPoint x: 415, startPoint y: 367, endPoint x: 358, endPoint y: 367, distance: 56.7
click at [358, 367] on div "Nombre del comercio : TLP Mexico" at bounding box center [353, 367] width 184 height 24
copy p "TLP [GEOGRAPHIC_DATA]"
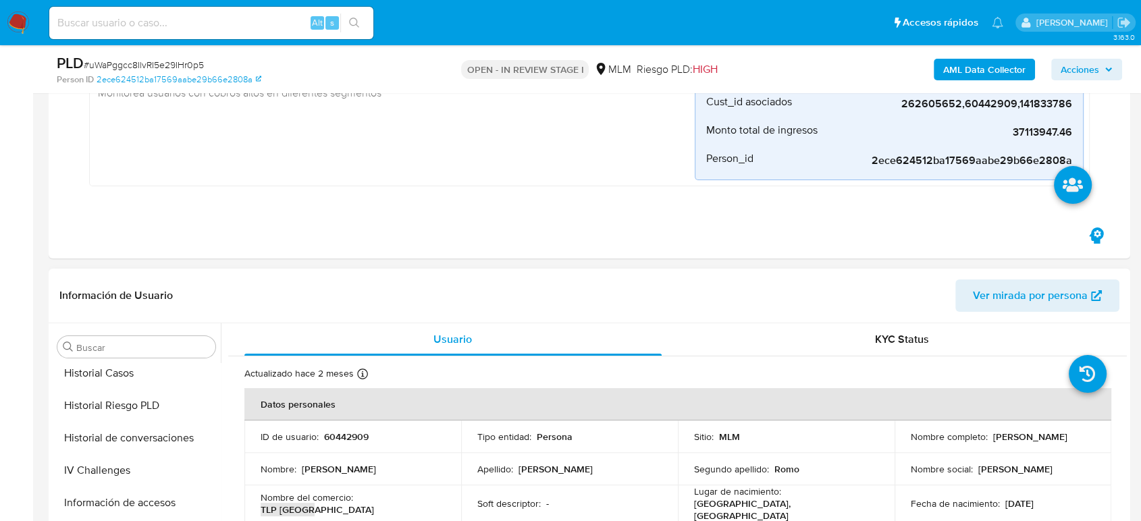
scroll to position [300, 0]
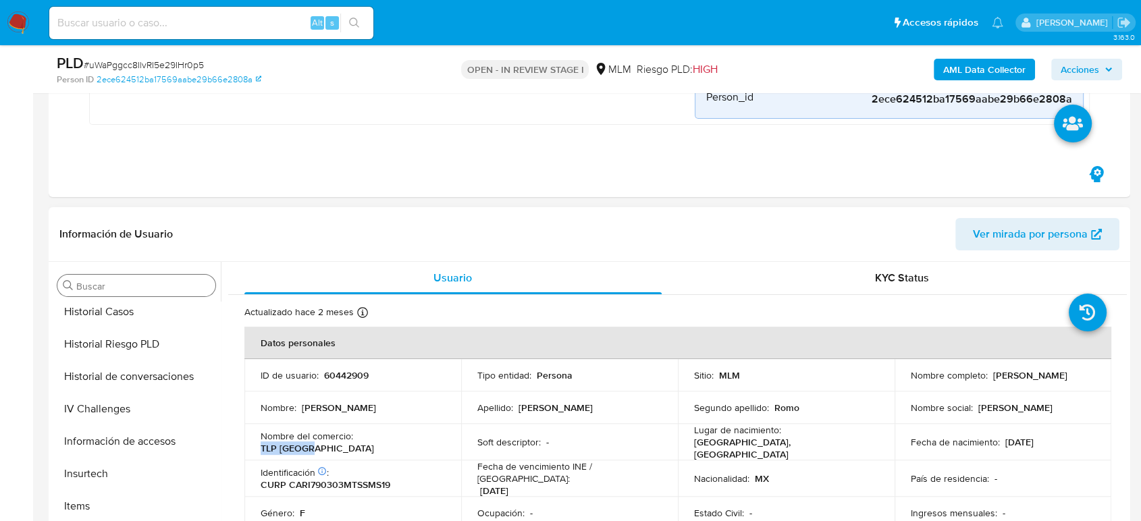
click at [171, 282] on input "Buscar" at bounding box center [143, 286] width 134 height 12
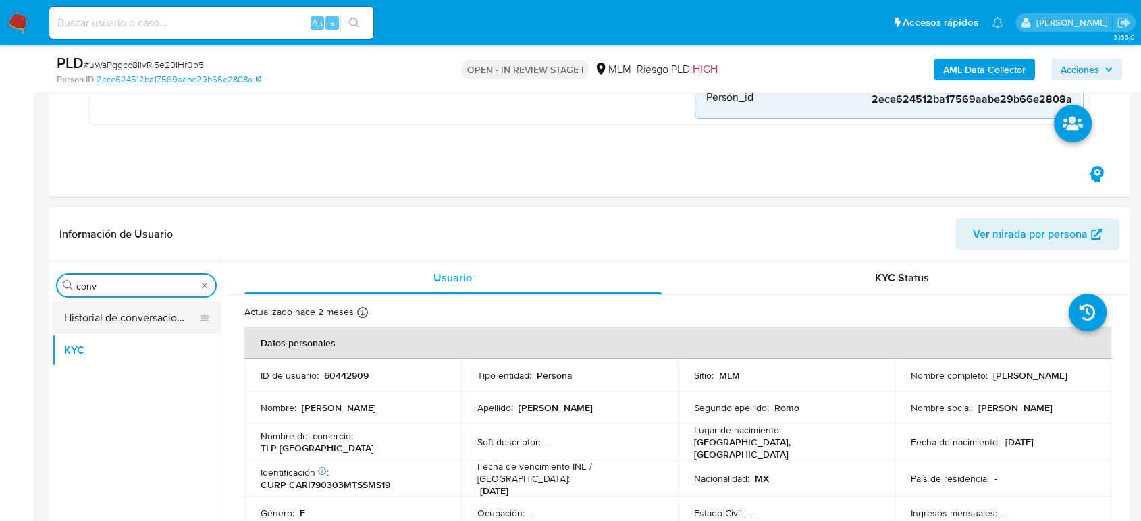
type input "conv"
click at [140, 309] on button "Historial de conversaciones" at bounding box center [131, 318] width 158 height 32
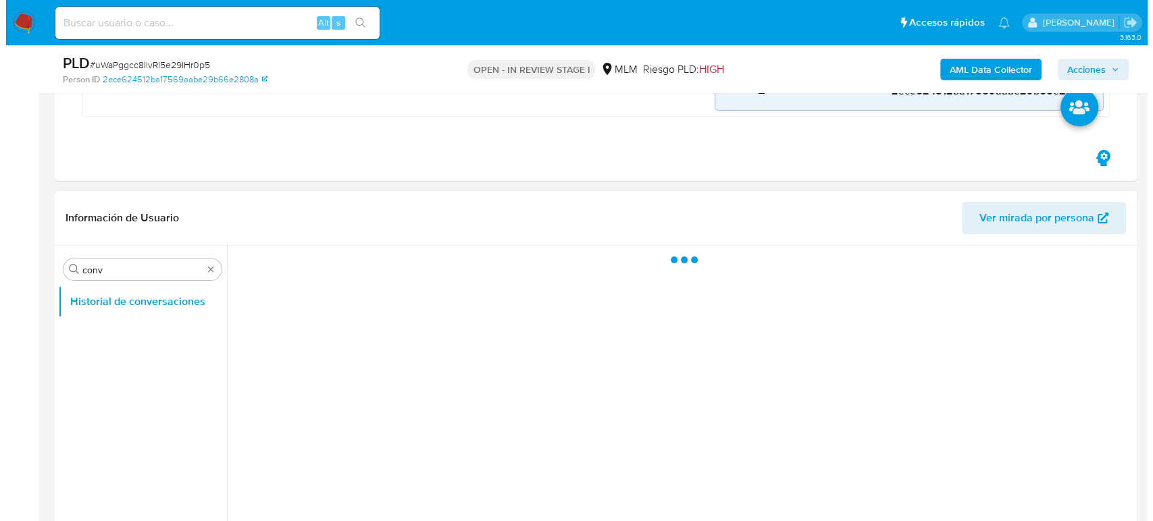
scroll to position [375, 0]
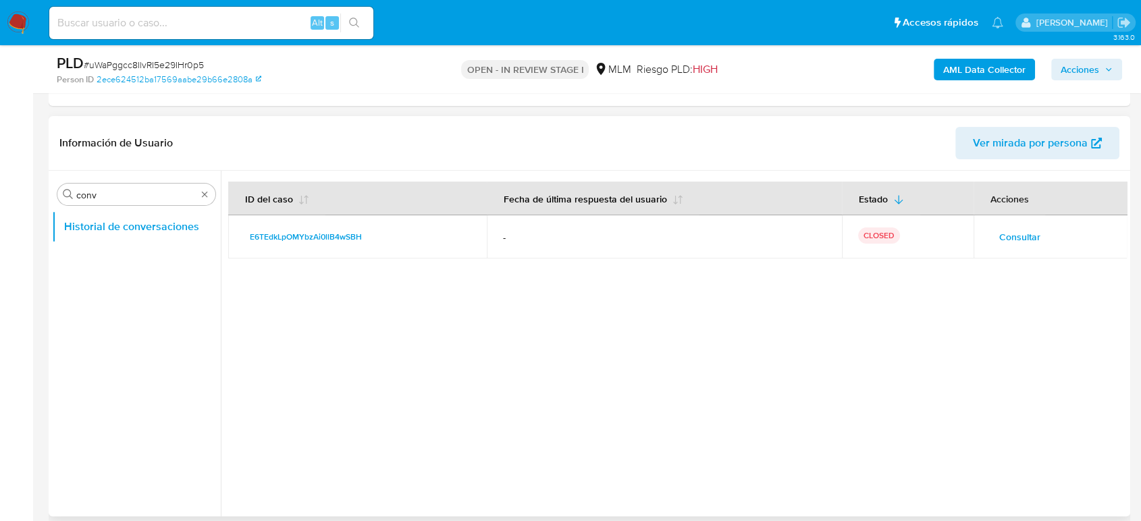
click at [1004, 240] on span "Consultar" at bounding box center [1019, 237] width 41 height 19
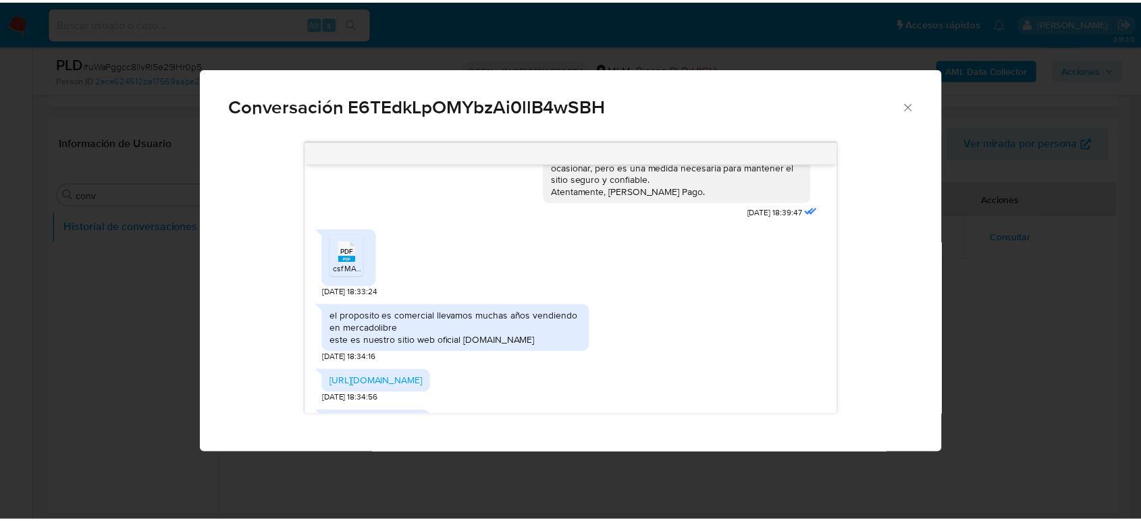
scroll to position [321, 0]
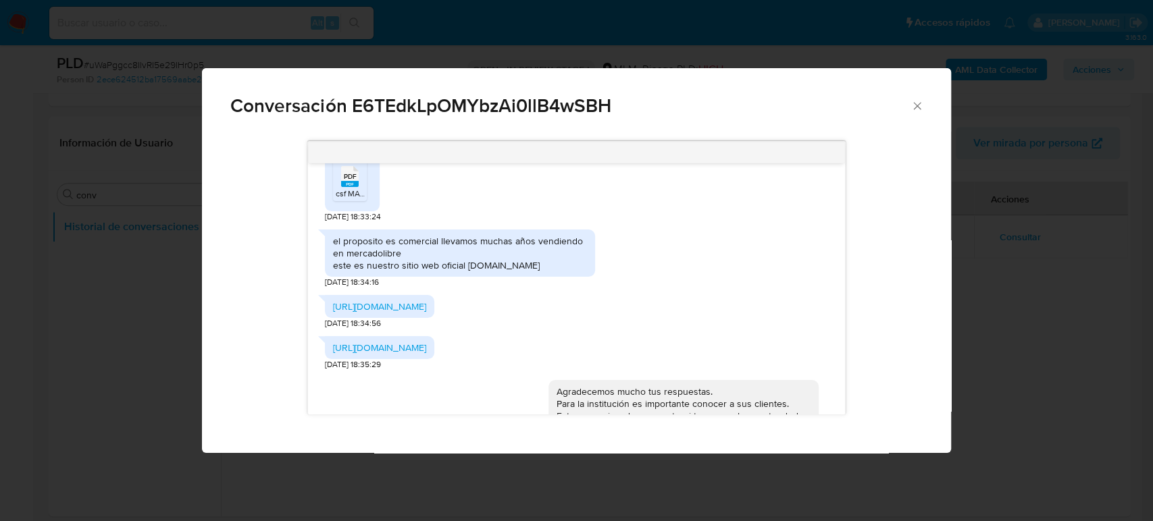
drag, startPoint x: 487, startPoint y: 278, endPoint x: 329, endPoint y: 275, distance: 158.0
click at [329, 275] on div "el proposito es comercial llevamos muchas años vendiendo en mercadolibre este e…" at bounding box center [460, 254] width 270 height 48
copy div "www.todoslosproductosmx.com"
click at [916, 106] on icon "Cerrar" at bounding box center [917, 106] width 14 height 14
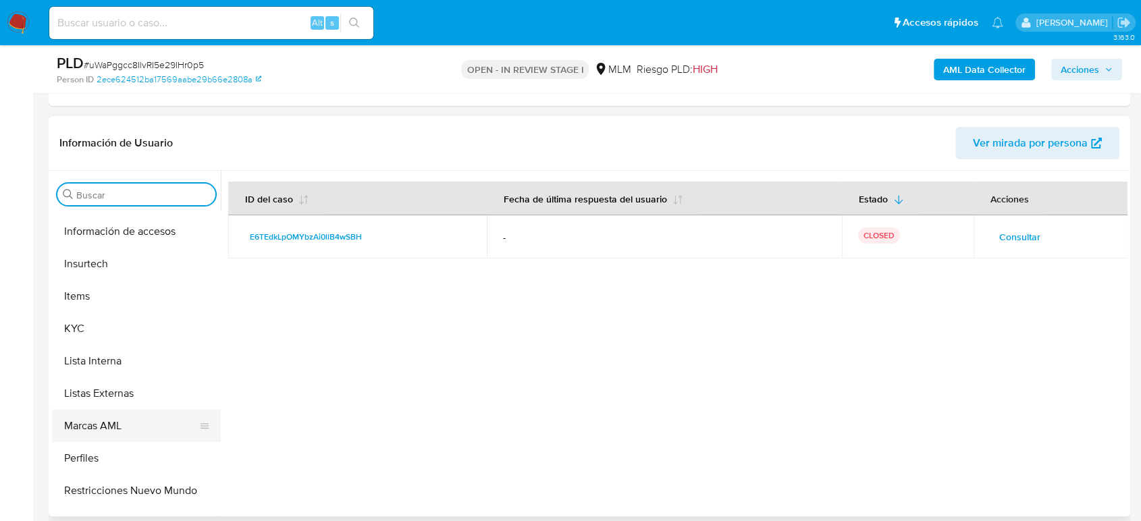
scroll to position [668, 0]
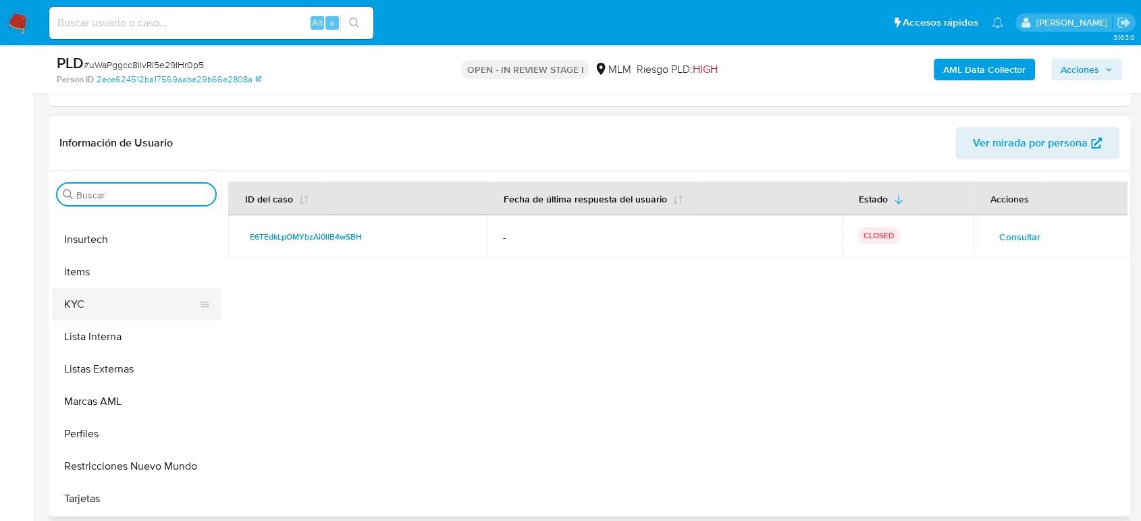
click at [85, 317] on button "KYC" at bounding box center [131, 304] width 158 height 32
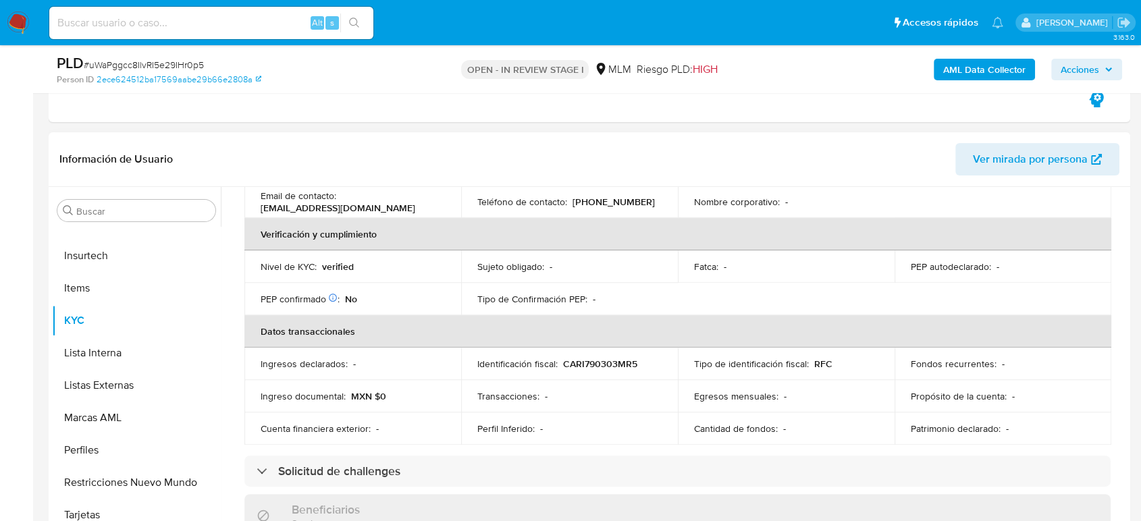
scroll to position [300, 0]
click at [623, 197] on p "[PHONE_NUMBER]" at bounding box center [614, 203] width 82 height 12
copy p "28984280"
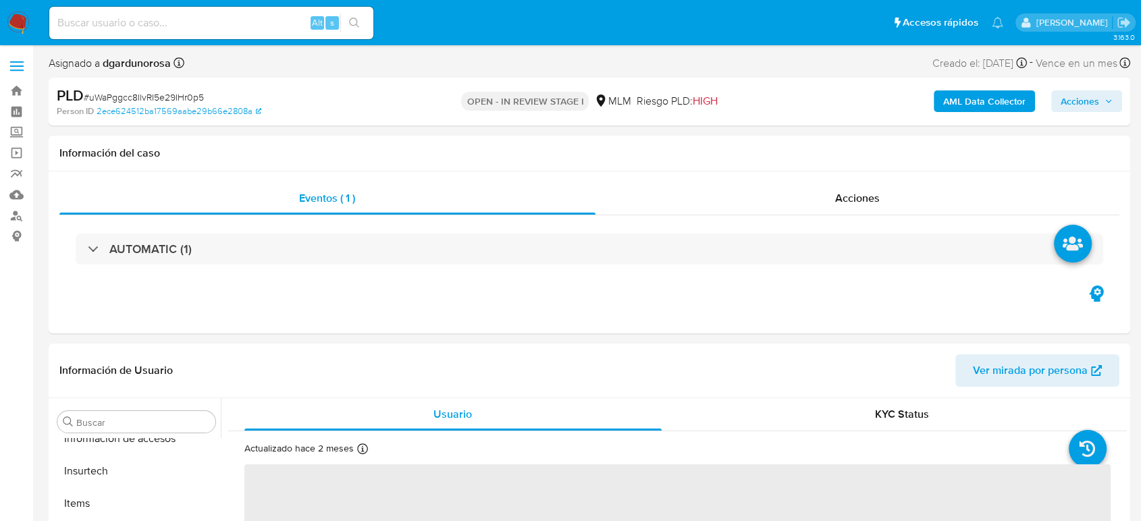
scroll to position [668, 0]
select select "10"
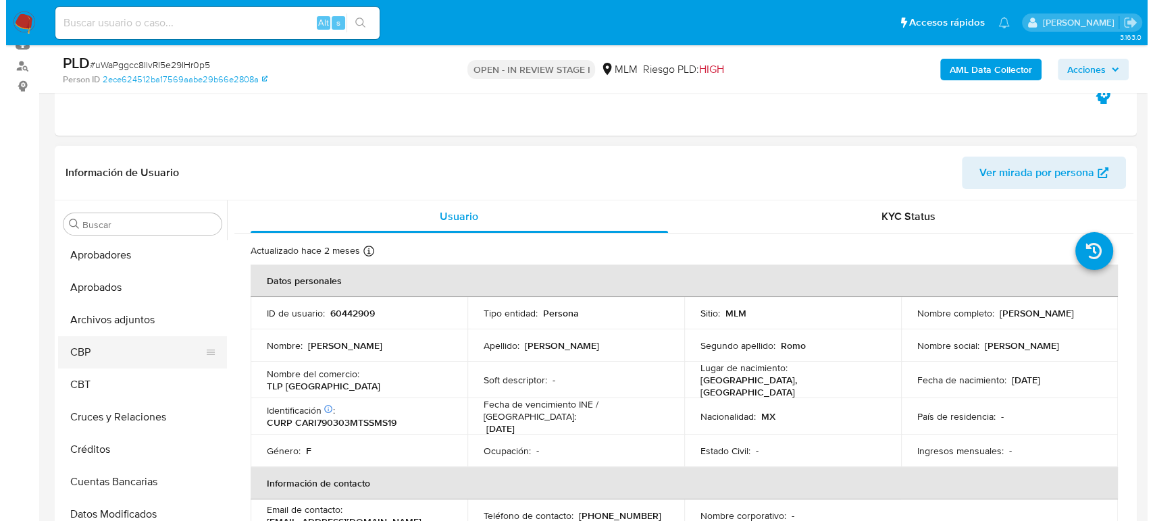
scroll to position [0, 0]
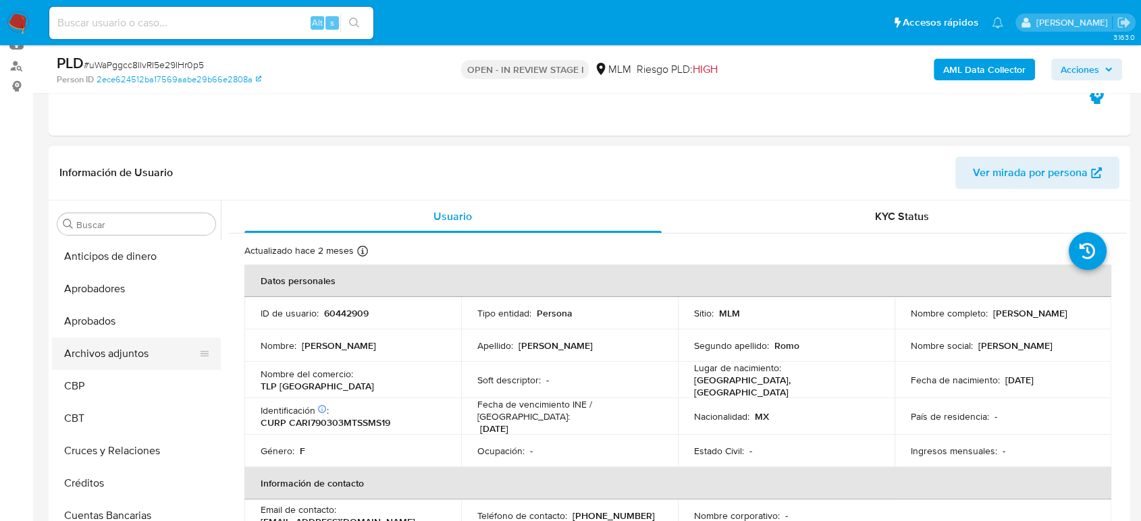
click at [132, 355] on button "Archivos adjuntos" at bounding box center [131, 354] width 158 height 32
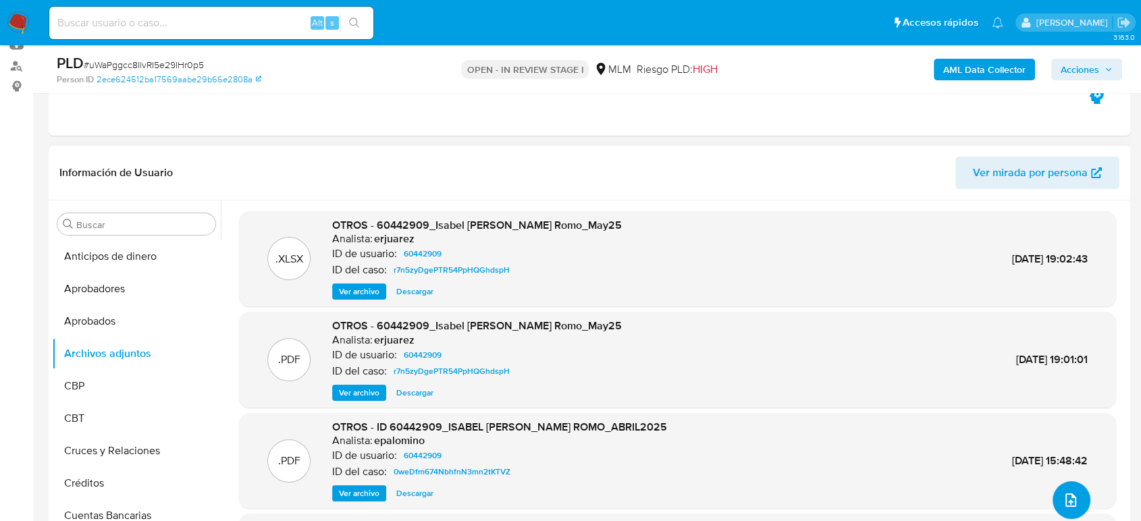
click at [1063, 506] on icon "upload-file" at bounding box center [1071, 500] width 16 height 16
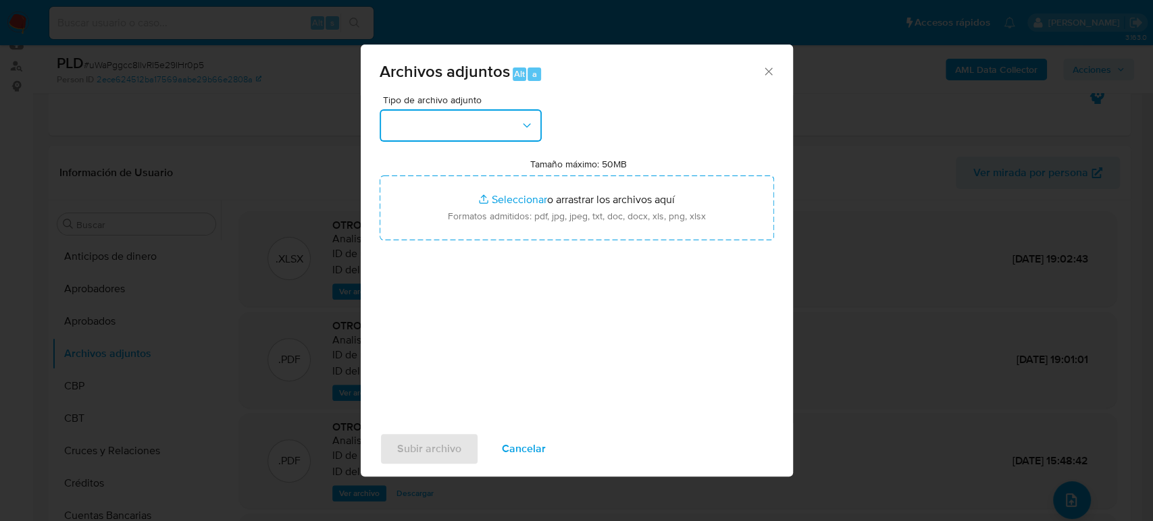
click at [455, 121] on button "button" at bounding box center [460, 125] width 162 height 32
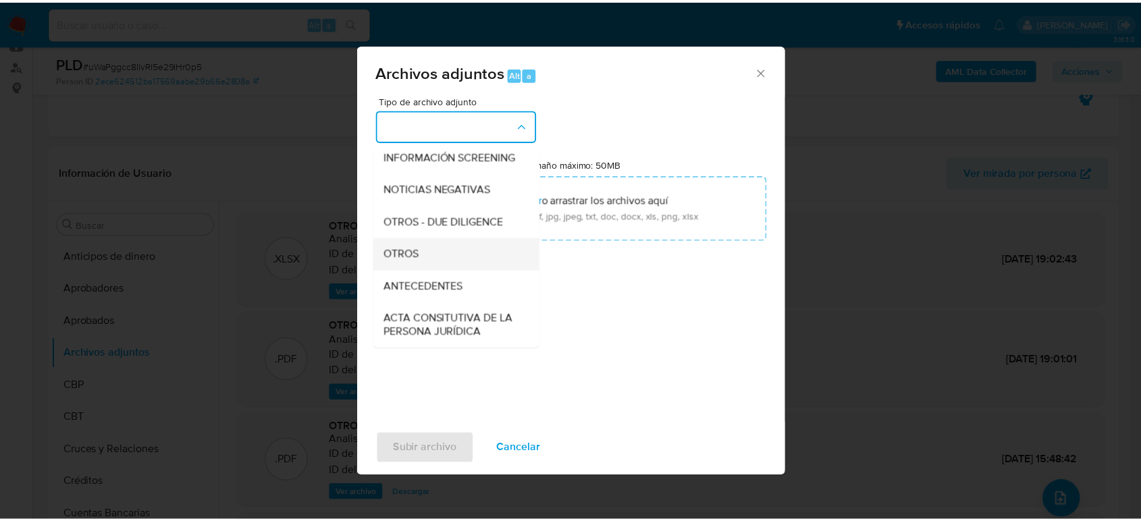
scroll to position [150, 0]
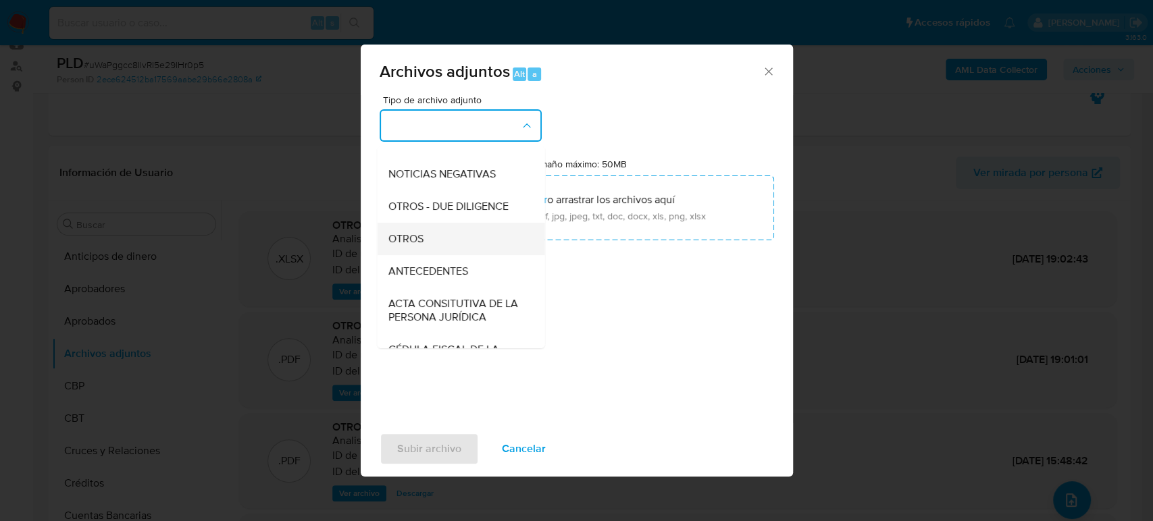
click at [435, 255] on div "OTROS" at bounding box center [457, 239] width 138 height 32
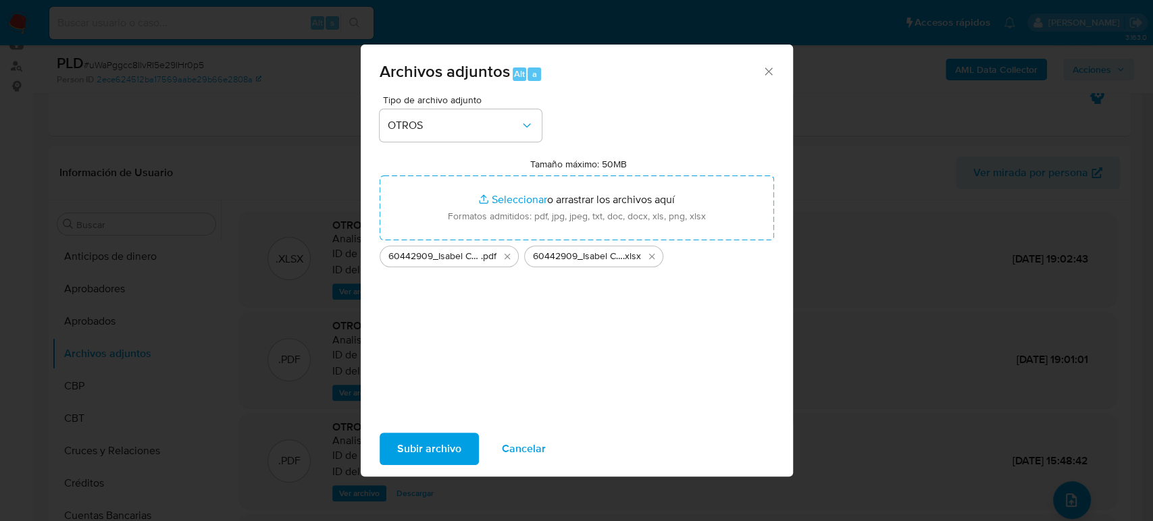
click at [435, 457] on span "Subir archivo" at bounding box center [429, 449] width 64 height 30
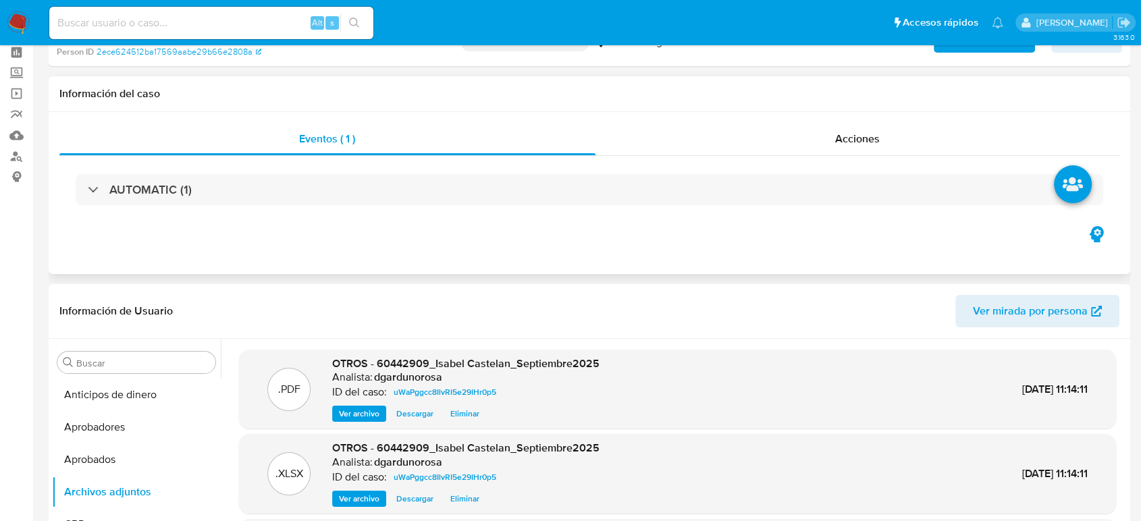
scroll to position [0, 0]
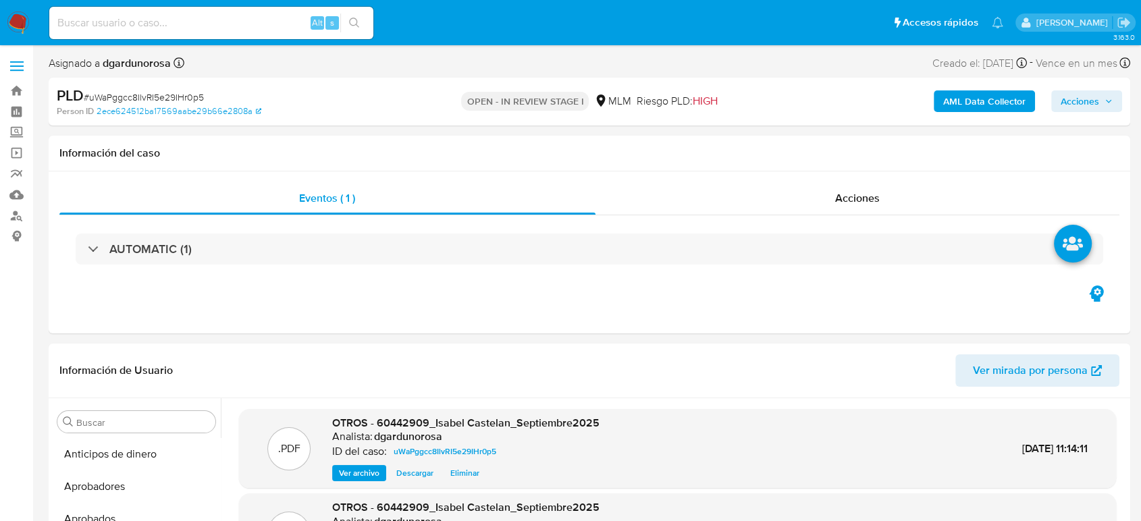
click at [1095, 97] on span "Acciones" at bounding box center [1080, 101] width 38 height 22
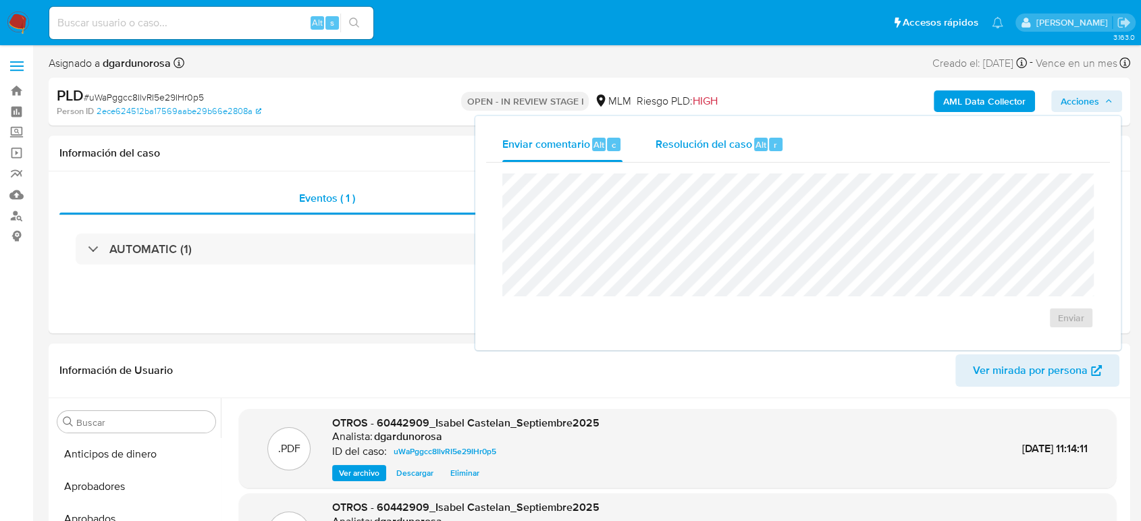
click at [743, 139] on span "Resolución del caso" at bounding box center [703, 144] width 97 height 16
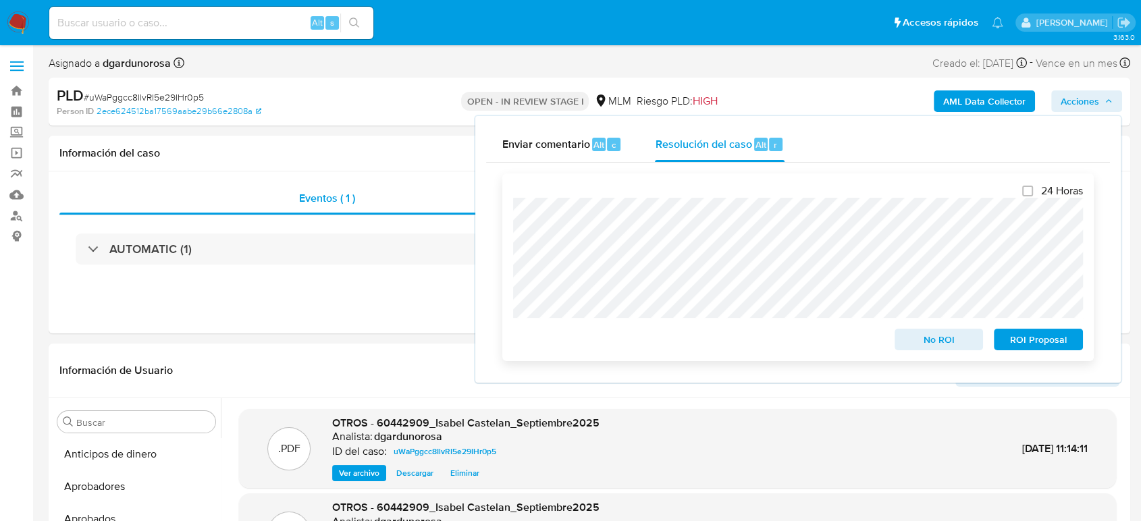
click at [916, 345] on span "No ROI" at bounding box center [939, 339] width 70 height 19
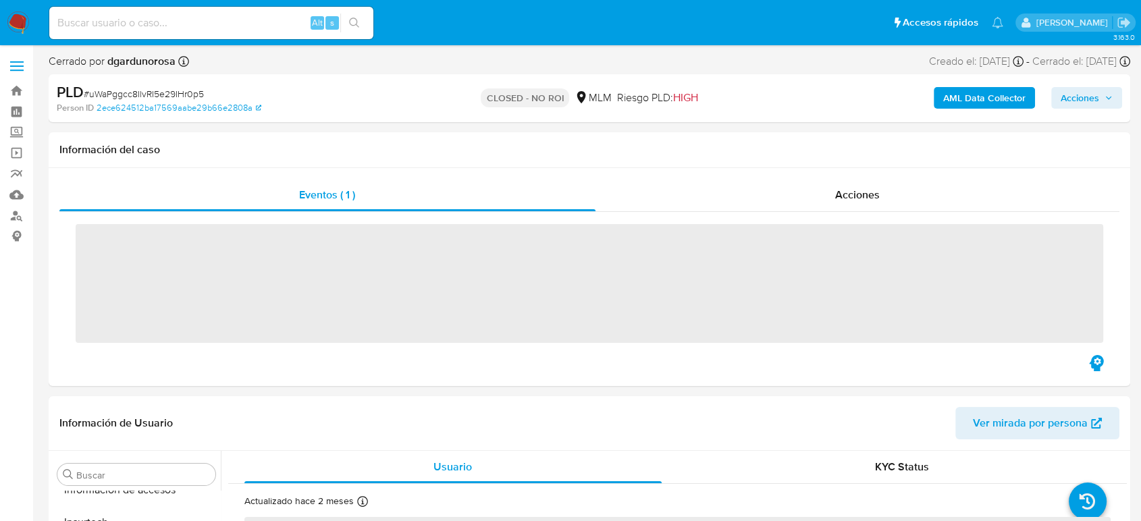
scroll to position [668, 0]
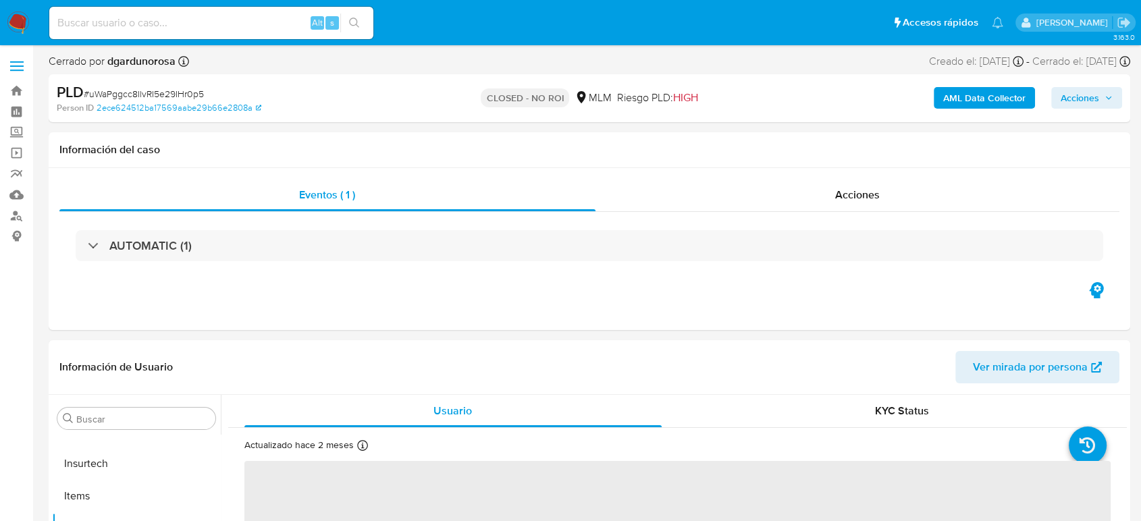
select select "10"
